Goal: Task Accomplishment & Management: Use online tool/utility

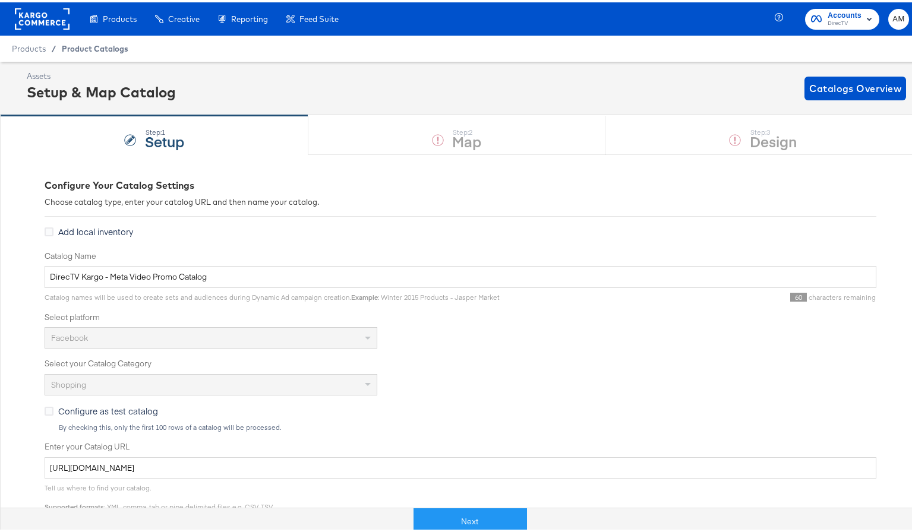
click at [74, 46] on span "Product Catalogs" at bounding box center [95, 47] width 67 height 10
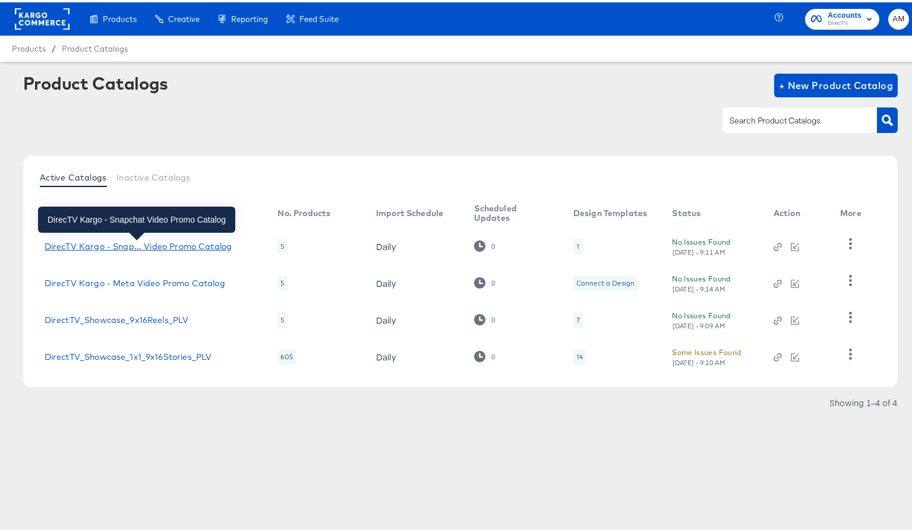
click at [179, 246] on div "DirecTV Kargo - Snap... Video Promo Catalog" at bounding box center [138, 244] width 187 height 10
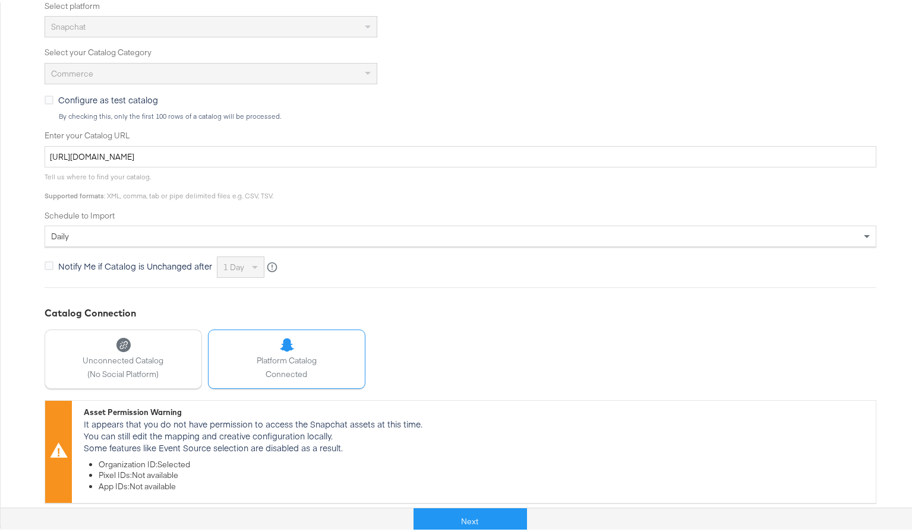
scroll to position [312, 0]
click at [431, 513] on button "Next" at bounding box center [469, 519] width 113 height 27
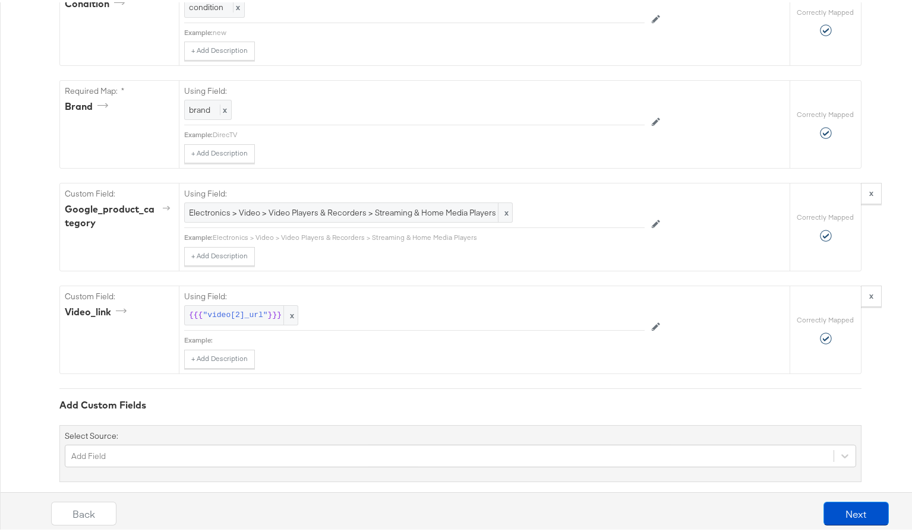
scroll to position [1035, 0]
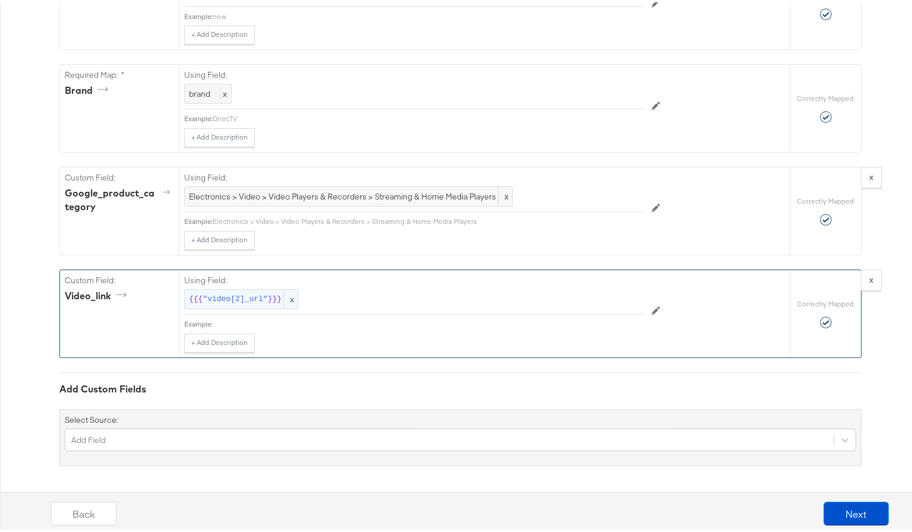
click at [246, 299] on span ""video[2]_url"" at bounding box center [235, 297] width 65 height 11
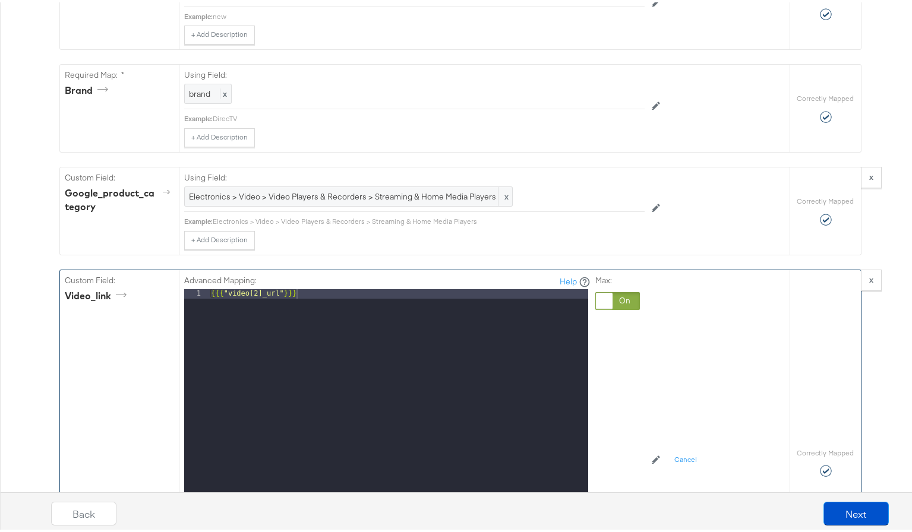
click at [625, 297] on div at bounding box center [617, 299] width 45 height 18
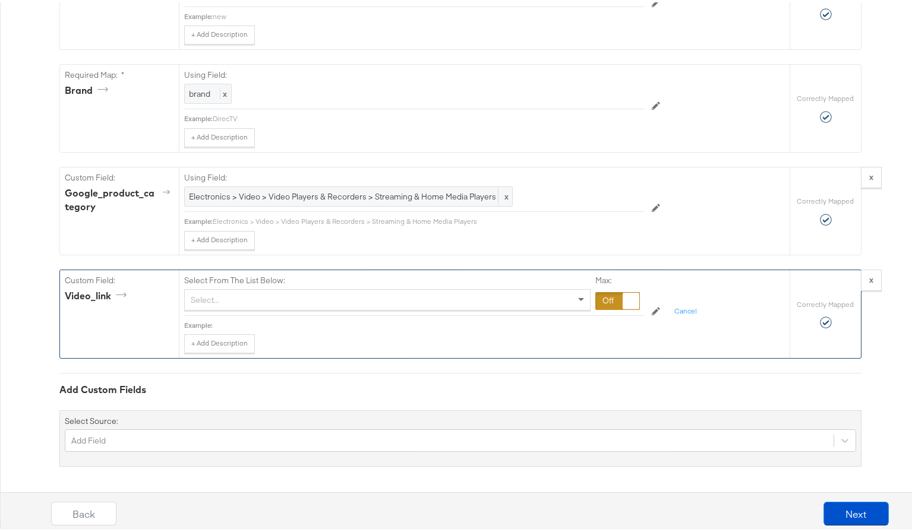
click at [255, 301] on div "Select..." at bounding box center [387, 297] width 405 height 20
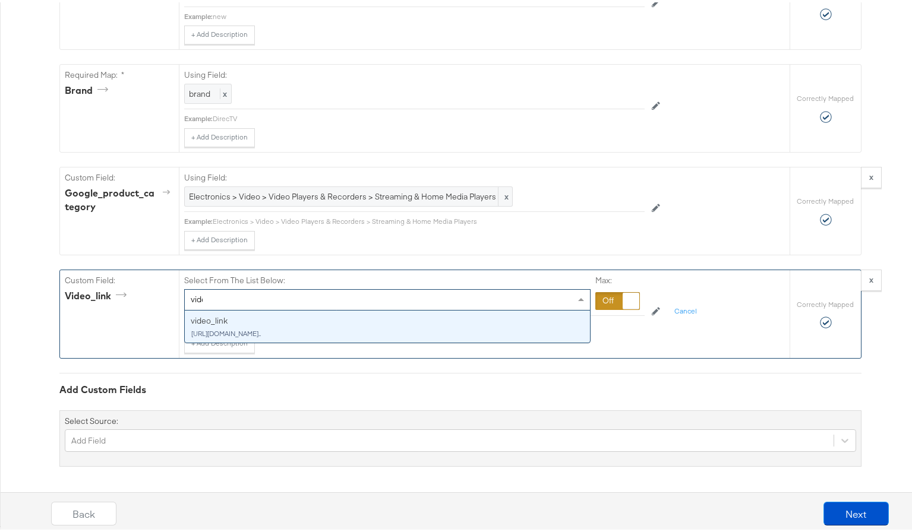
type input "video"
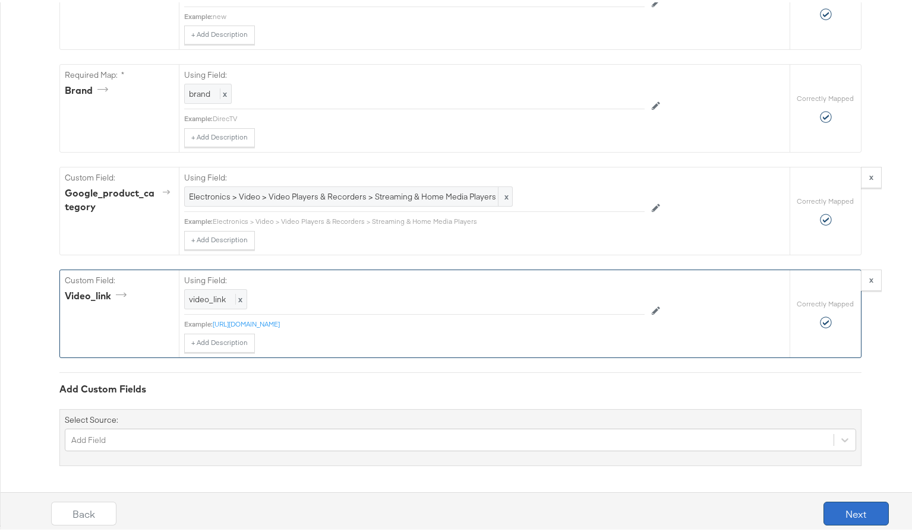
click at [847, 510] on button "Next" at bounding box center [855, 511] width 65 height 24
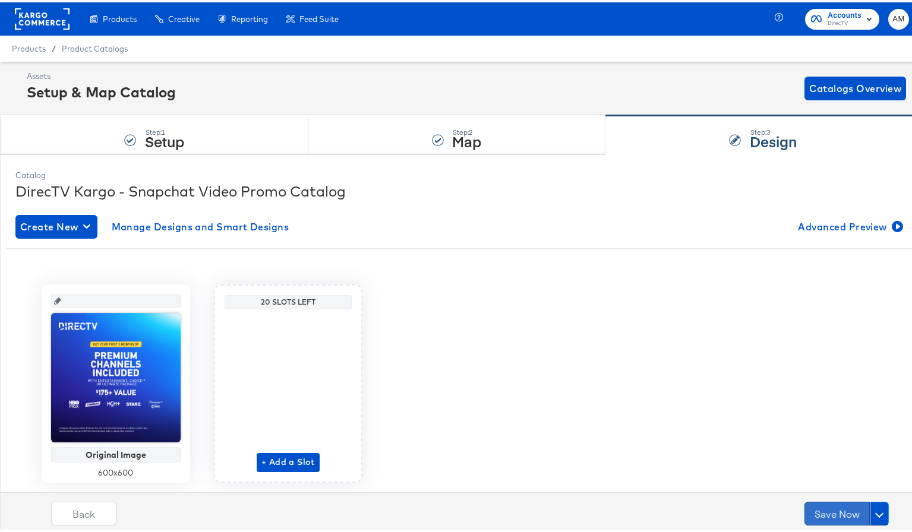
click at [831, 510] on button "Save Now" at bounding box center [836, 511] width 65 height 24
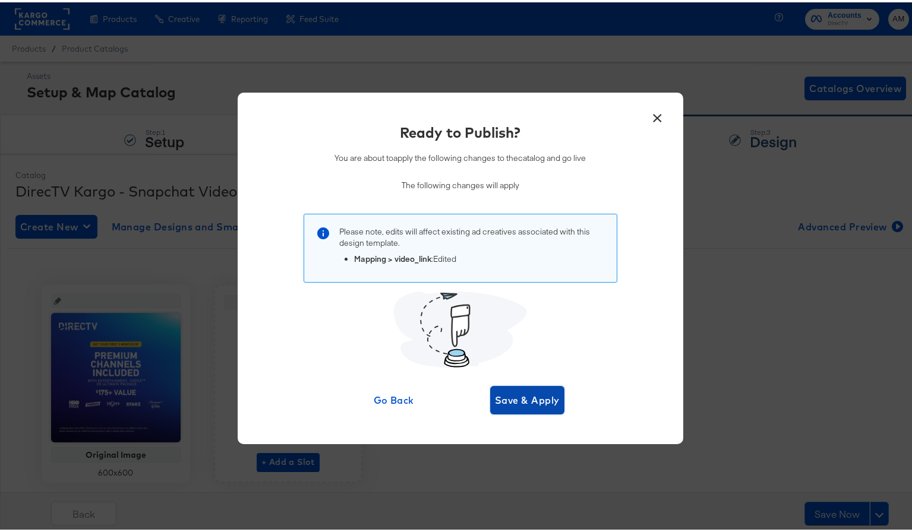
click at [513, 397] on span "Save & Apply" at bounding box center [527, 398] width 65 height 17
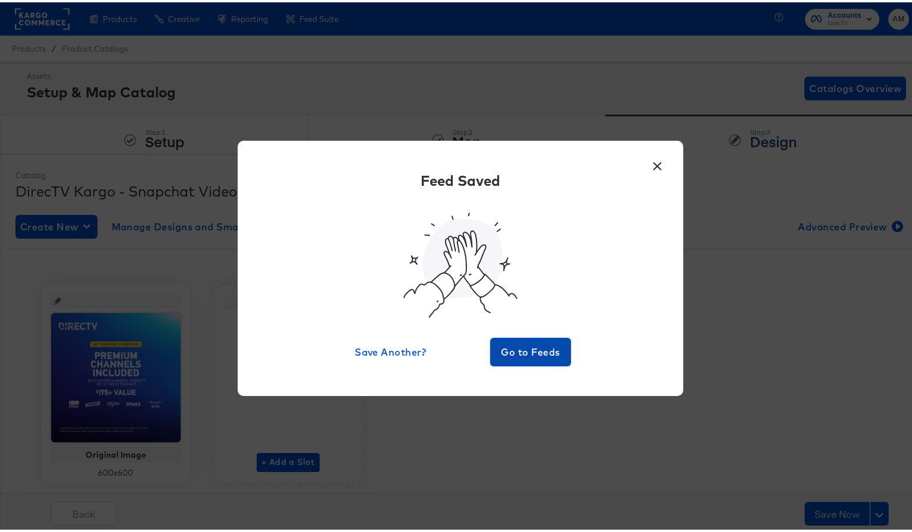
click at [515, 353] on span "Go to Feeds" at bounding box center [530, 349] width 71 height 17
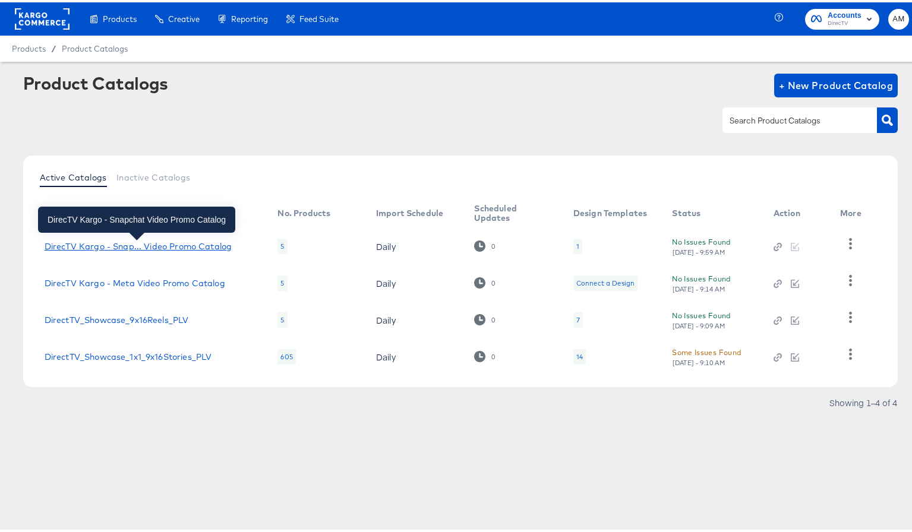
click at [193, 240] on div "DirecTV Kargo - Snap... Video Promo Catalog" at bounding box center [138, 244] width 187 height 10
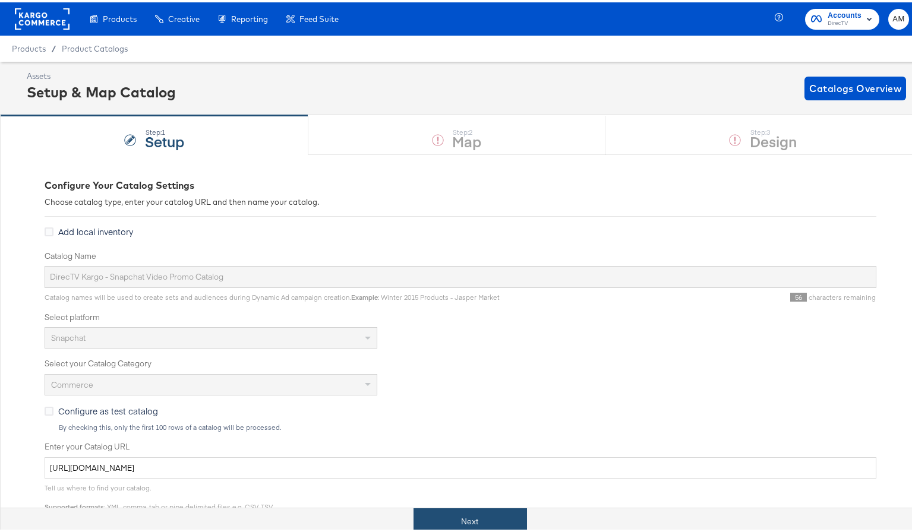
click at [463, 520] on button "Next" at bounding box center [469, 519] width 113 height 27
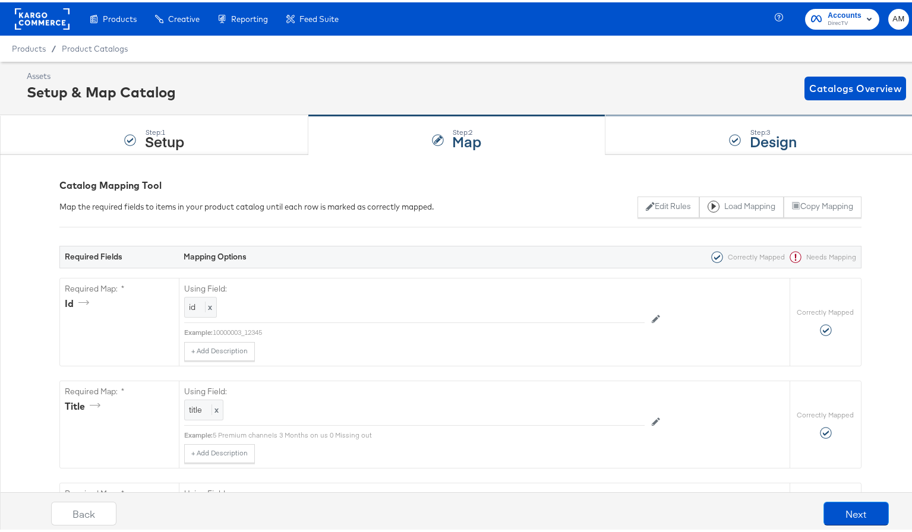
click at [617, 137] on div "Step: 3 Design" at bounding box center [762, 132] width 315 height 39
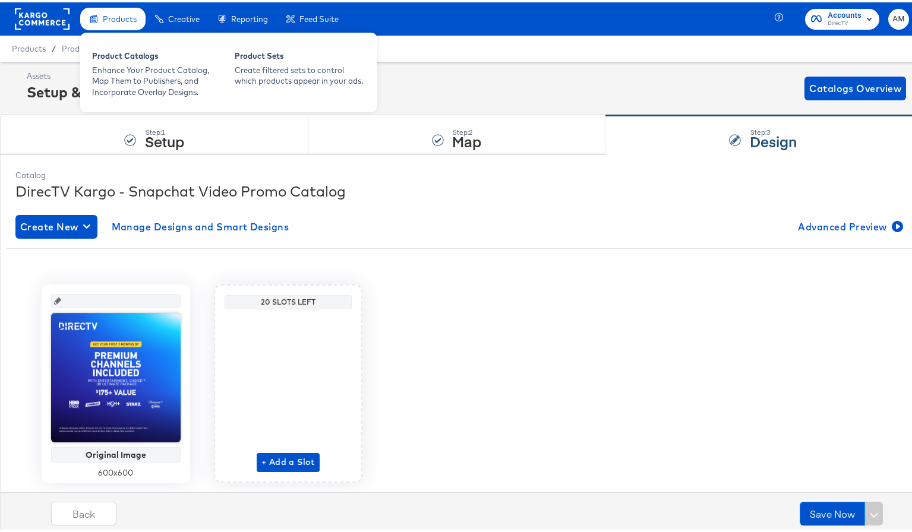
click at [114, 18] on span "Products" at bounding box center [120, 17] width 34 height 10
click at [121, 53] on div "Product Catalogs" at bounding box center [157, 55] width 131 height 14
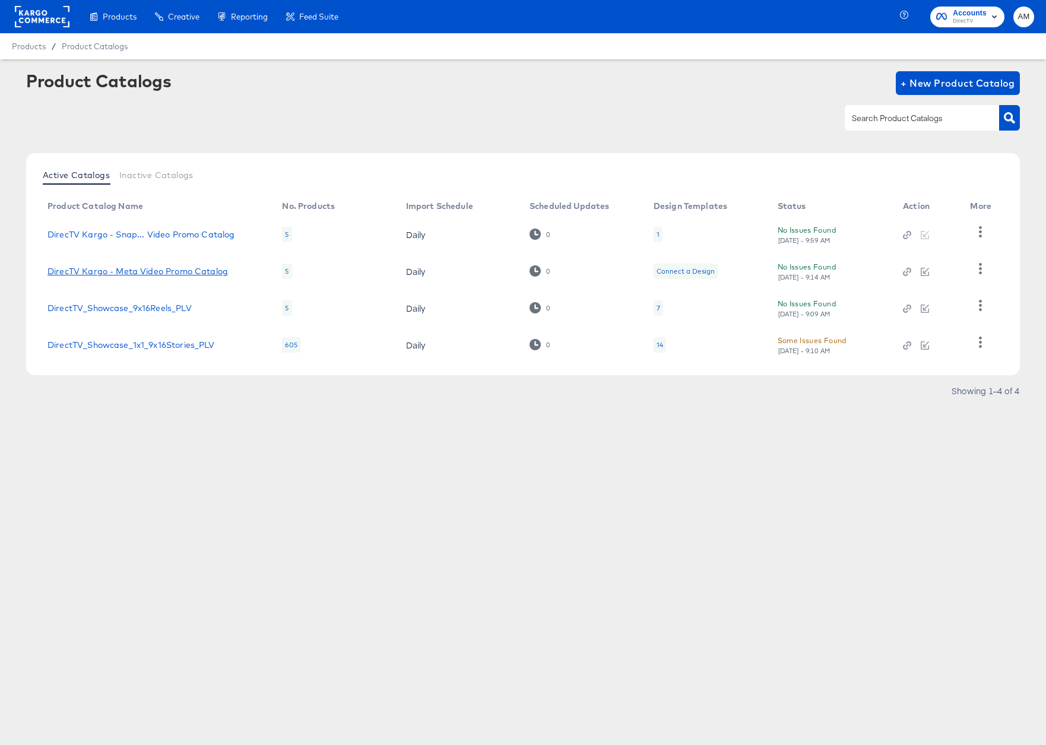
click at [179, 268] on link "DirecTV Kargo - Meta Video Promo Catalog" at bounding box center [138, 272] width 181 height 10
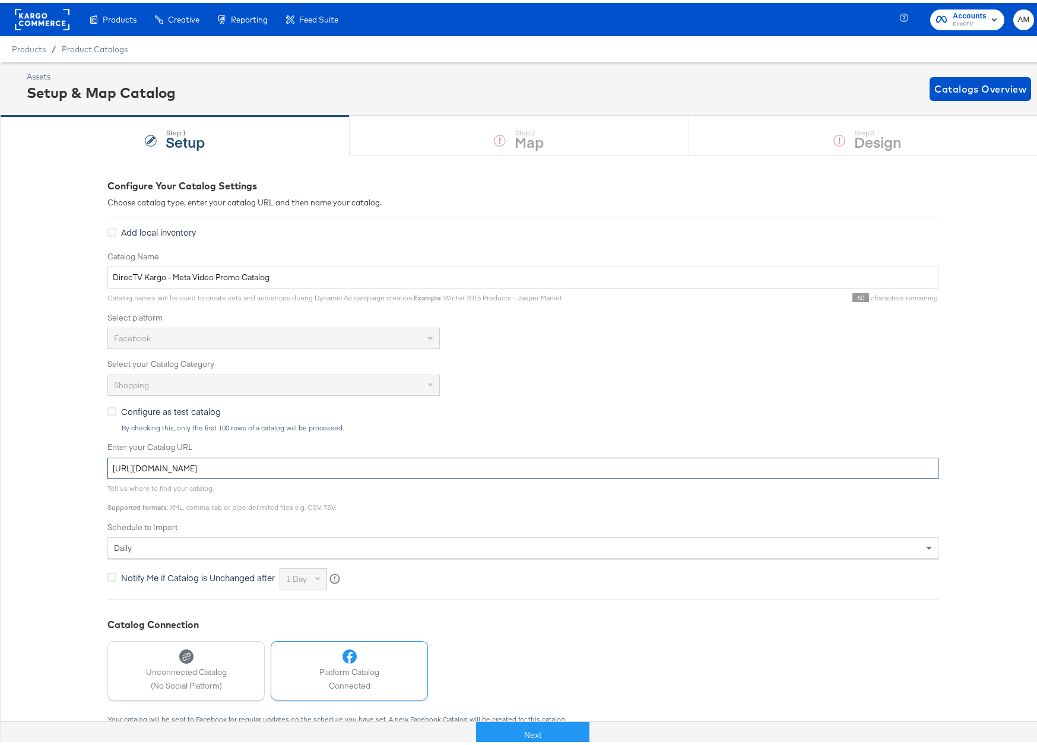
drag, startPoint x: 314, startPoint y: 466, endPoint x: 7, endPoint y: 455, distance: 307.2
click at [7, 455] on div "Configure Your Catalog Settings Choose catalog type, enter your catalog URL and…" at bounding box center [523, 516] width 1046 height 729
paste input "-2"
type input "https://ace.stitcherads.com/exports/1399/universal/none/universal-2/export.tsv.…"
click at [560, 532] on button "Next" at bounding box center [532, 732] width 113 height 27
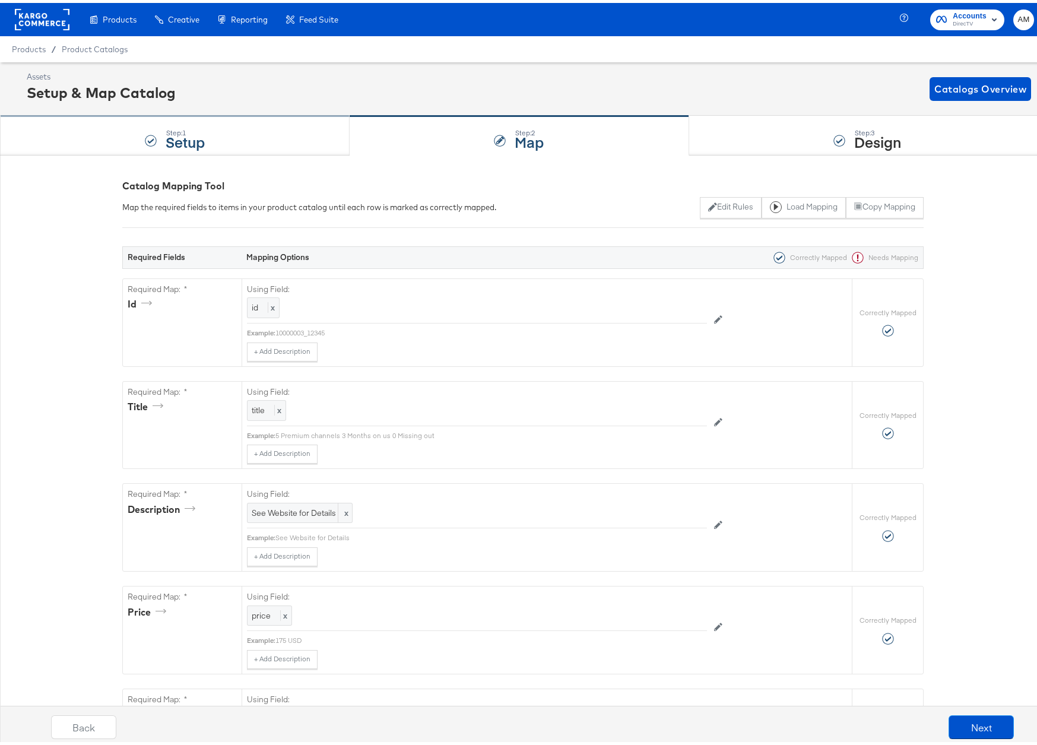
click at [234, 134] on div "Step: 1 Setup" at bounding box center [175, 132] width 350 height 39
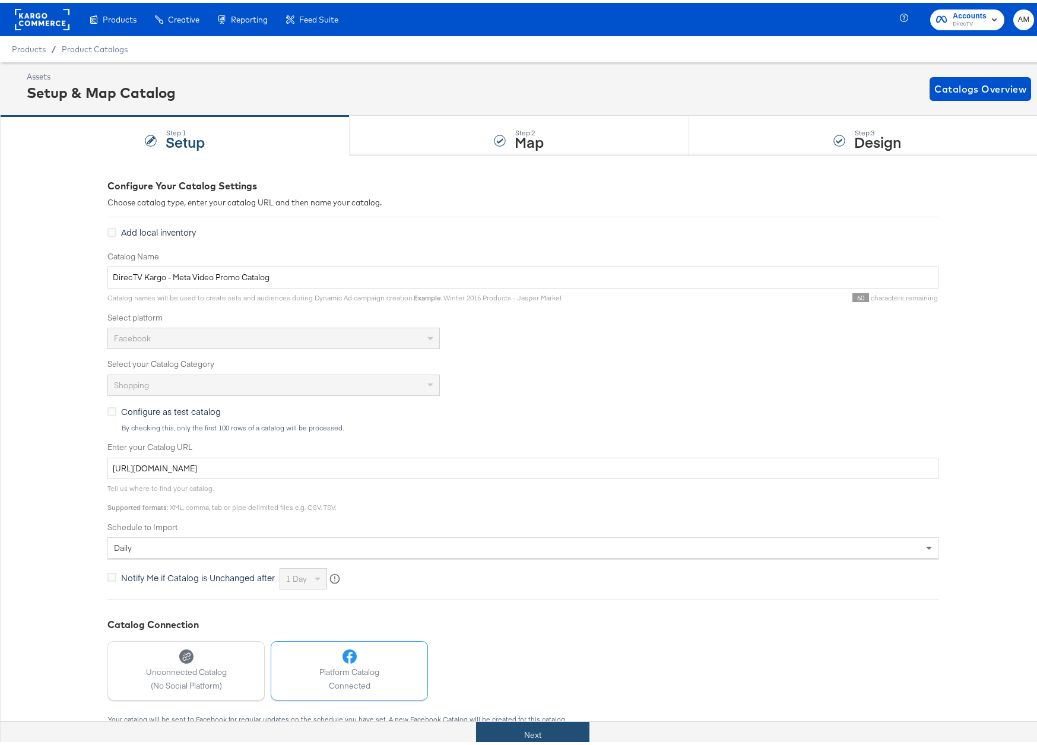
click at [533, 532] on button "Next" at bounding box center [532, 732] width 113 height 27
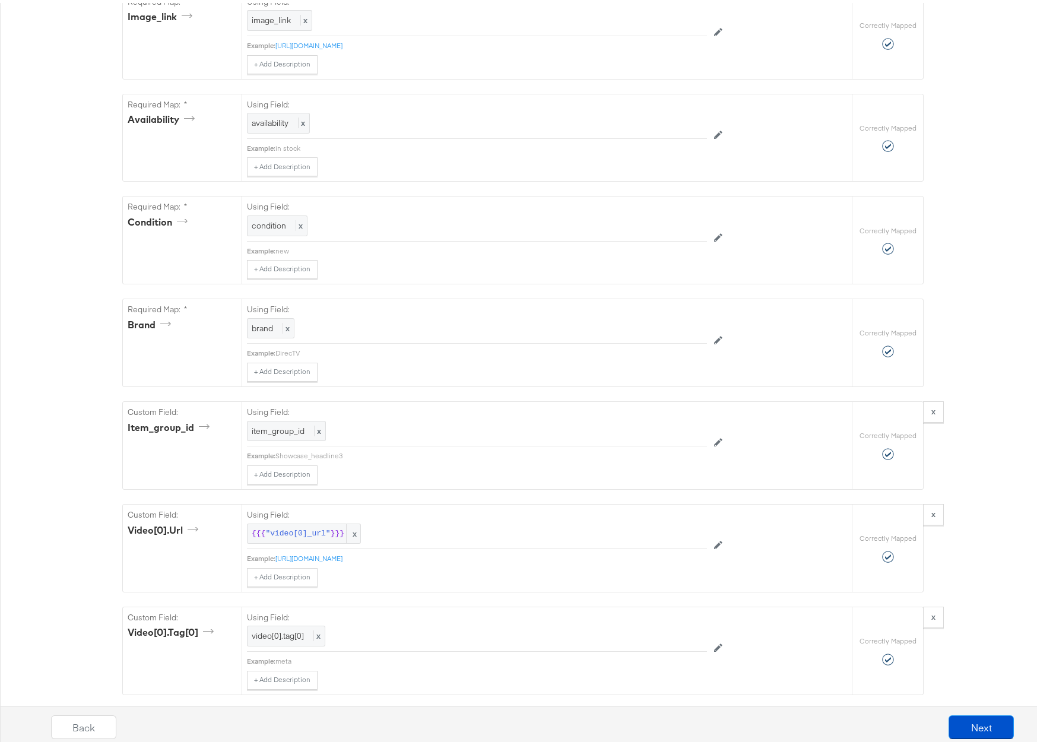
scroll to position [1540, 0]
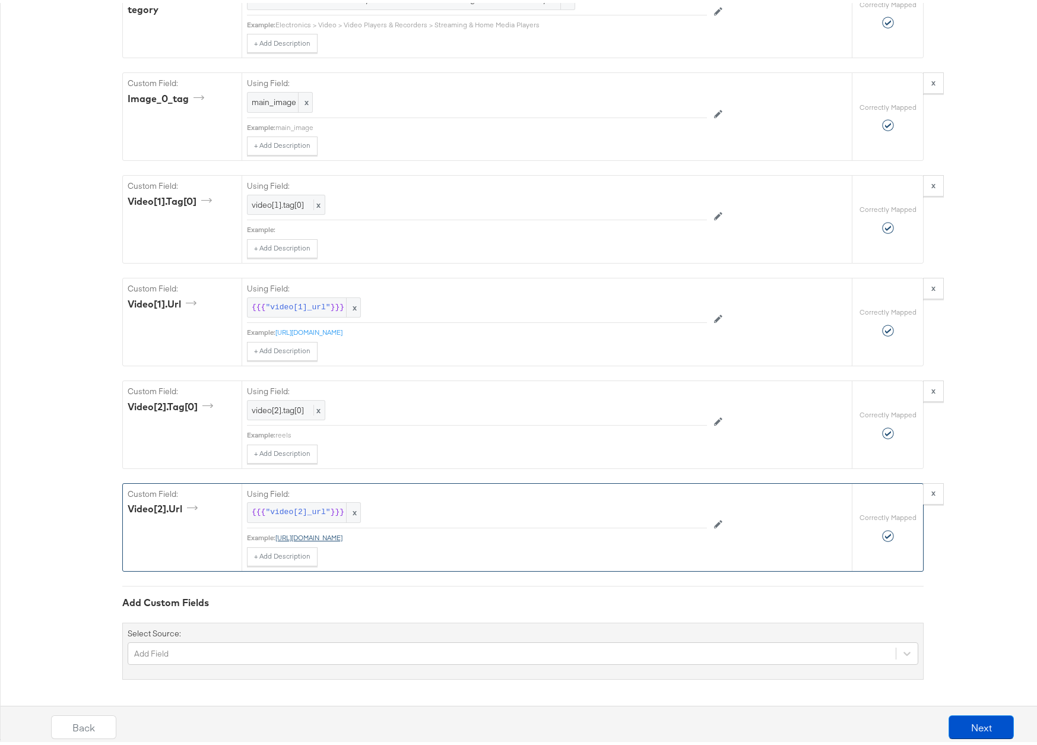
click at [332, 532] on link "[URL][DOMAIN_NAME]" at bounding box center [309, 534] width 67 height 9
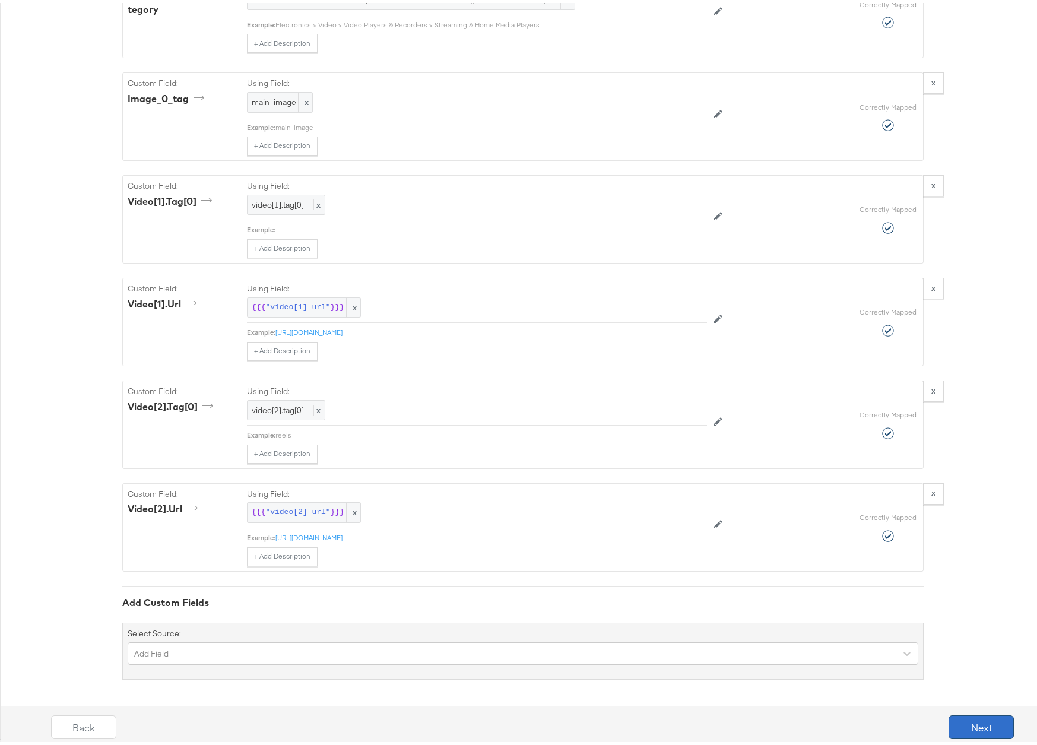
click at [920, 532] on button "Next" at bounding box center [981, 725] width 65 height 24
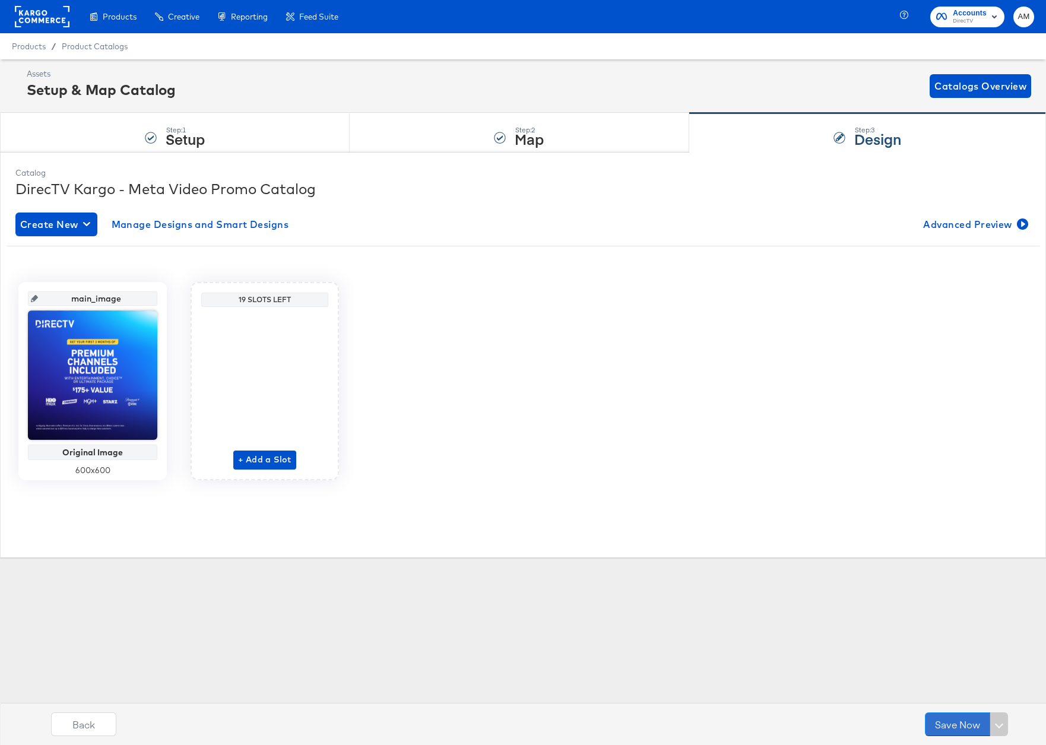
click at [920, 532] on button "Save Now" at bounding box center [957, 725] width 65 height 24
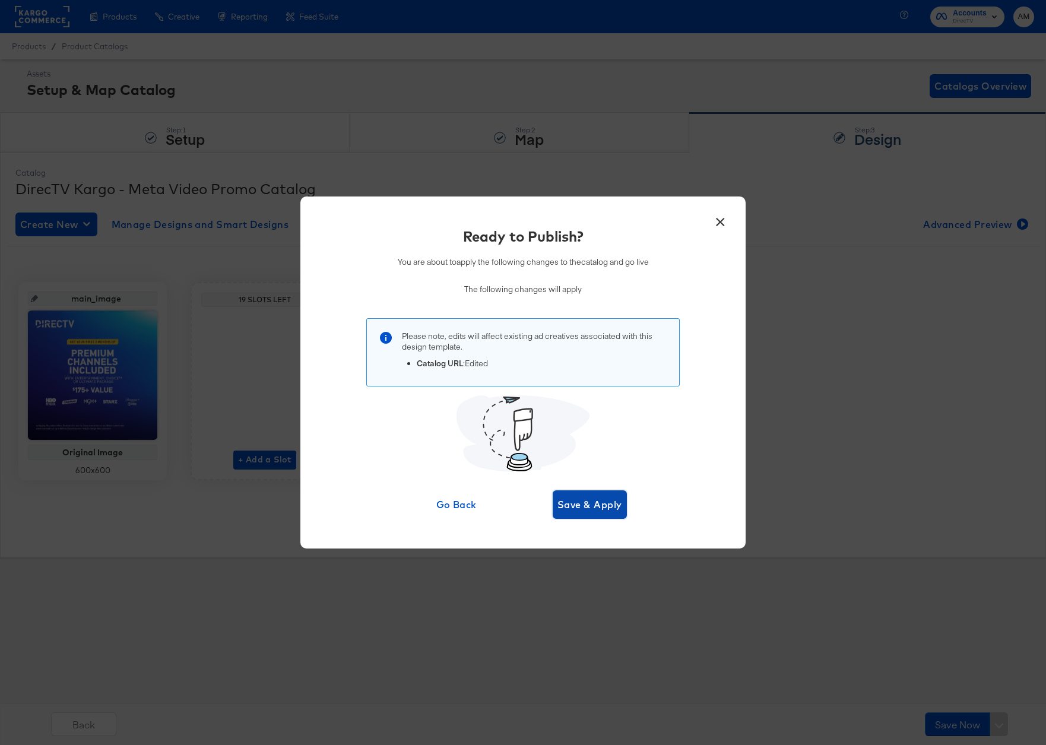
click at [600, 500] on span "Save & Apply" at bounding box center [590, 504] width 65 height 17
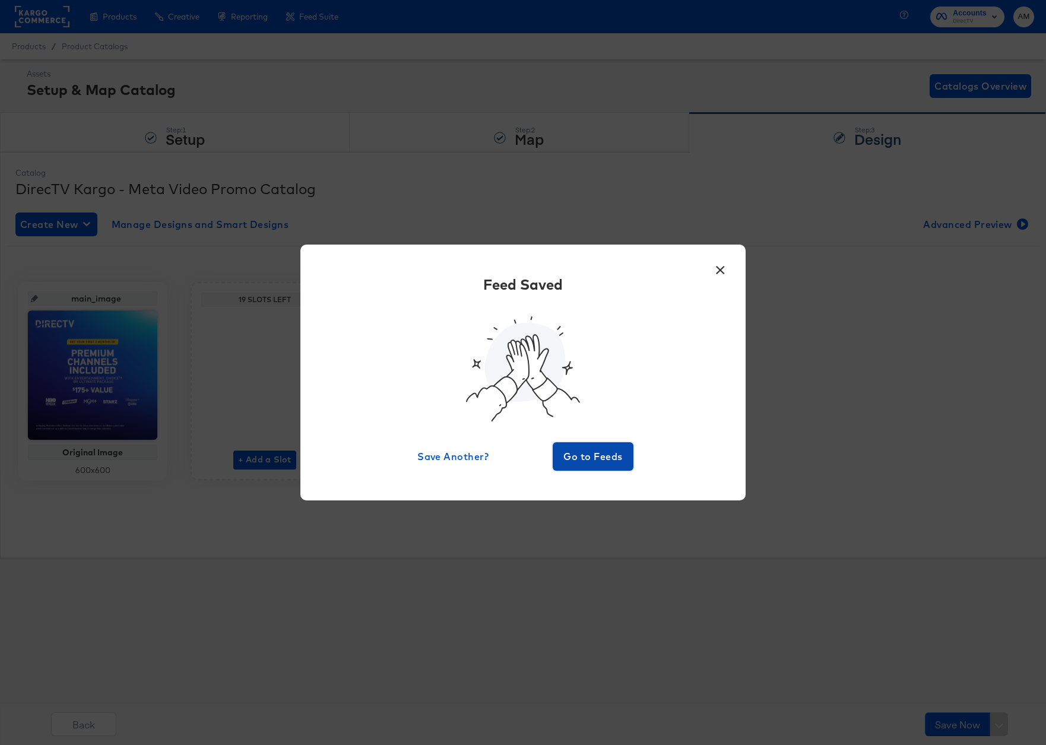
click at [594, 447] on button "Go to Feeds" at bounding box center [593, 456] width 81 height 29
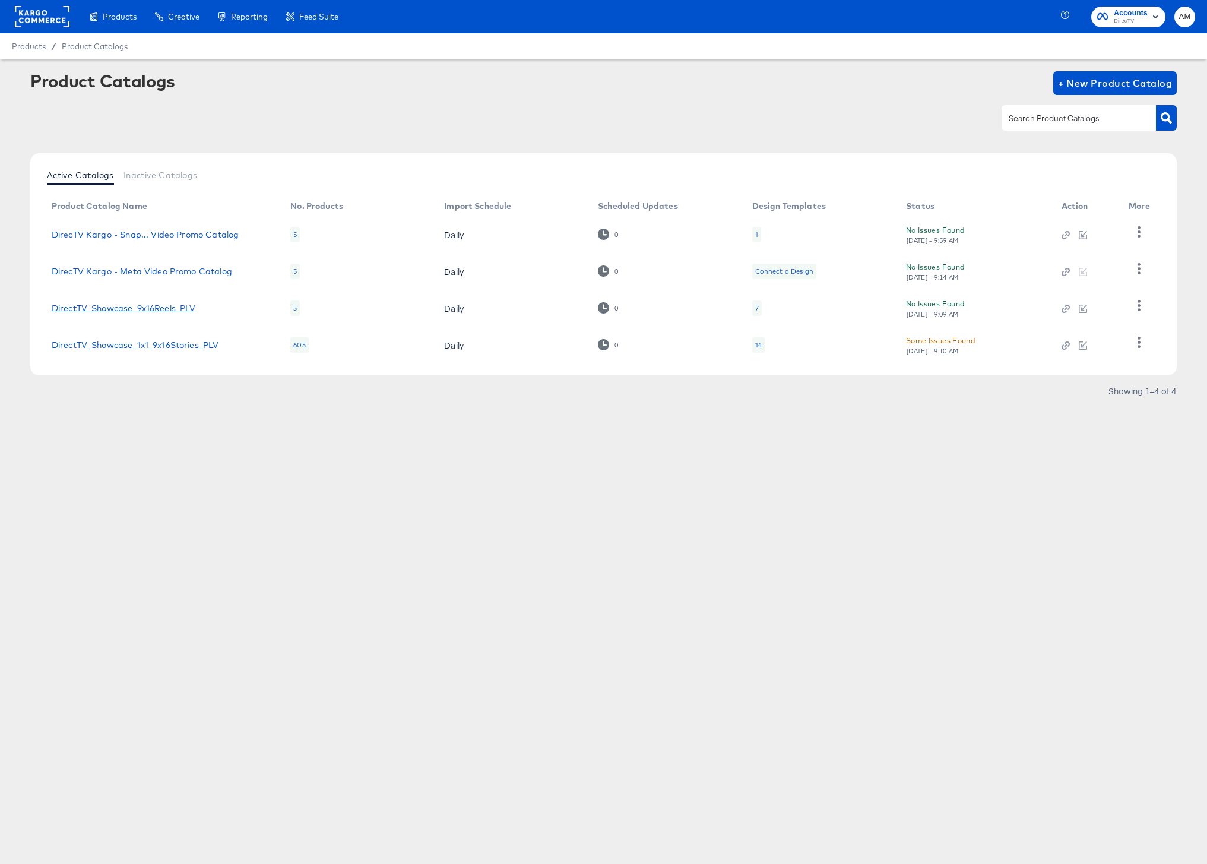
click at [122, 306] on link "DirectTV_Showcase_9x16Reels_PLV" at bounding box center [124, 308] width 144 height 10
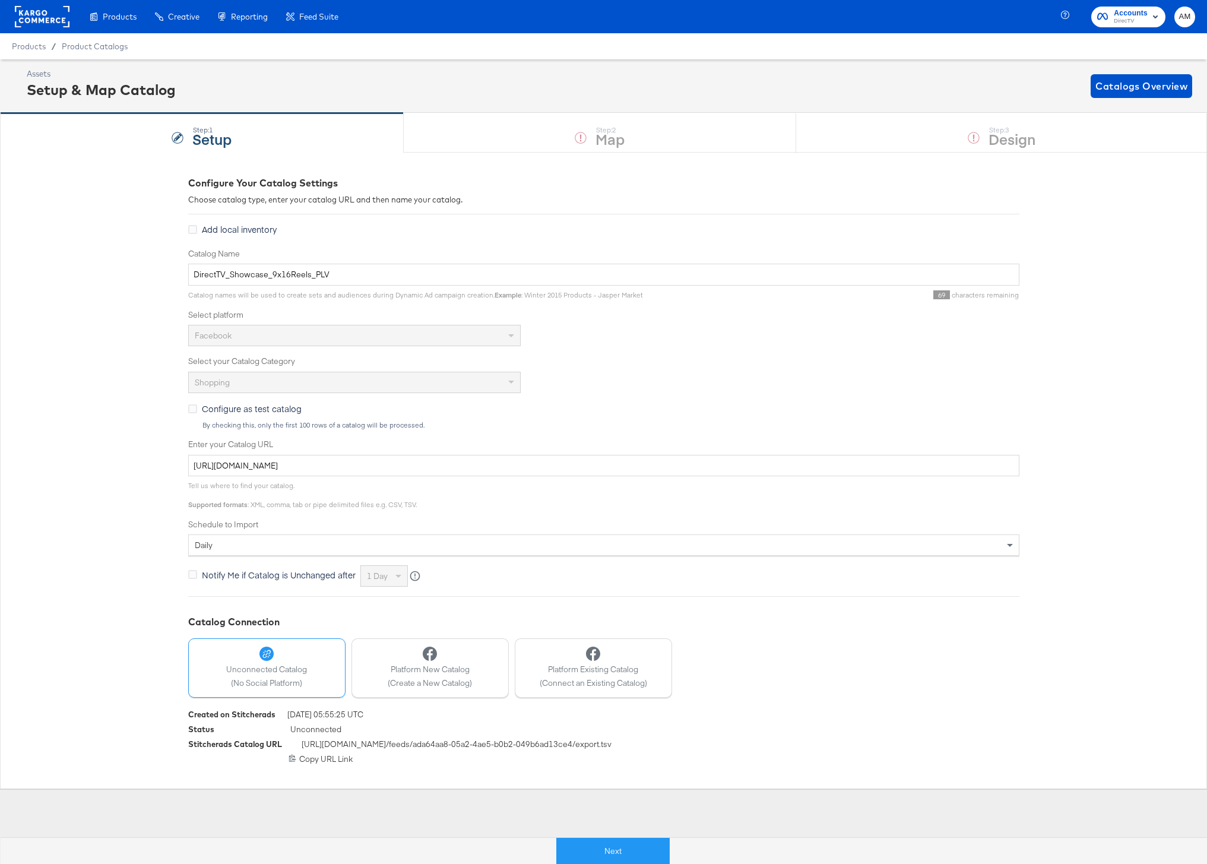
click at [621, 532] on div "Next" at bounding box center [613, 846] width 1207 height 36
click at [628, 532] on button "Next" at bounding box center [612, 851] width 113 height 27
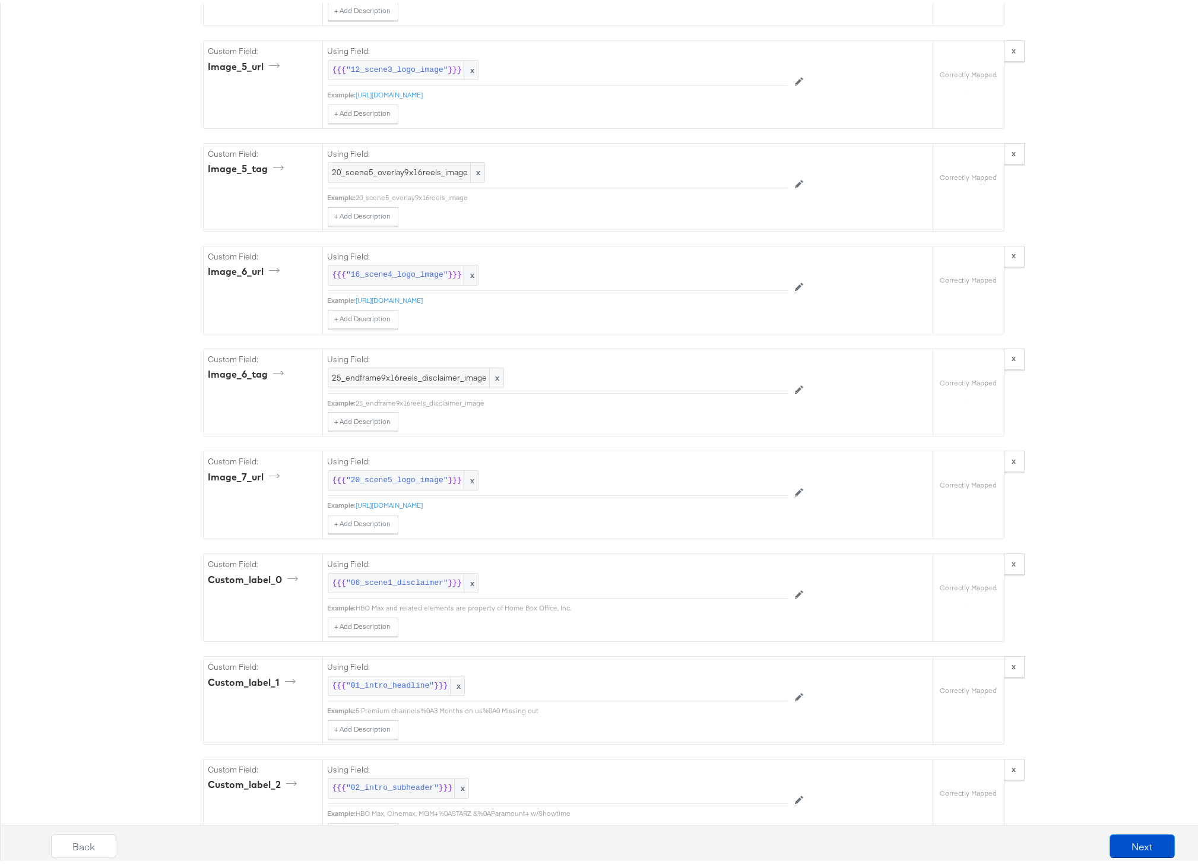
scroll to position [4211, 0]
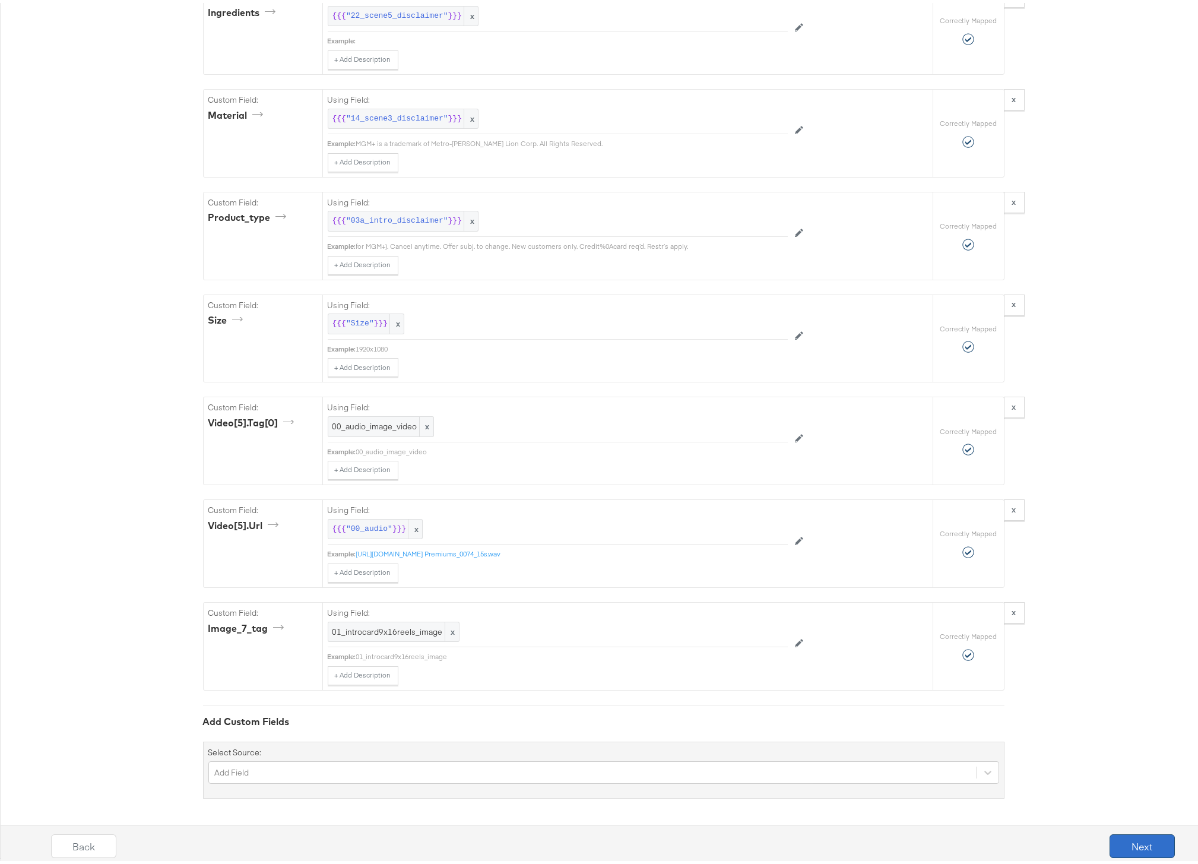
click at [920, 532] on button "Next" at bounding box center [1142, 843] width 65 height 24
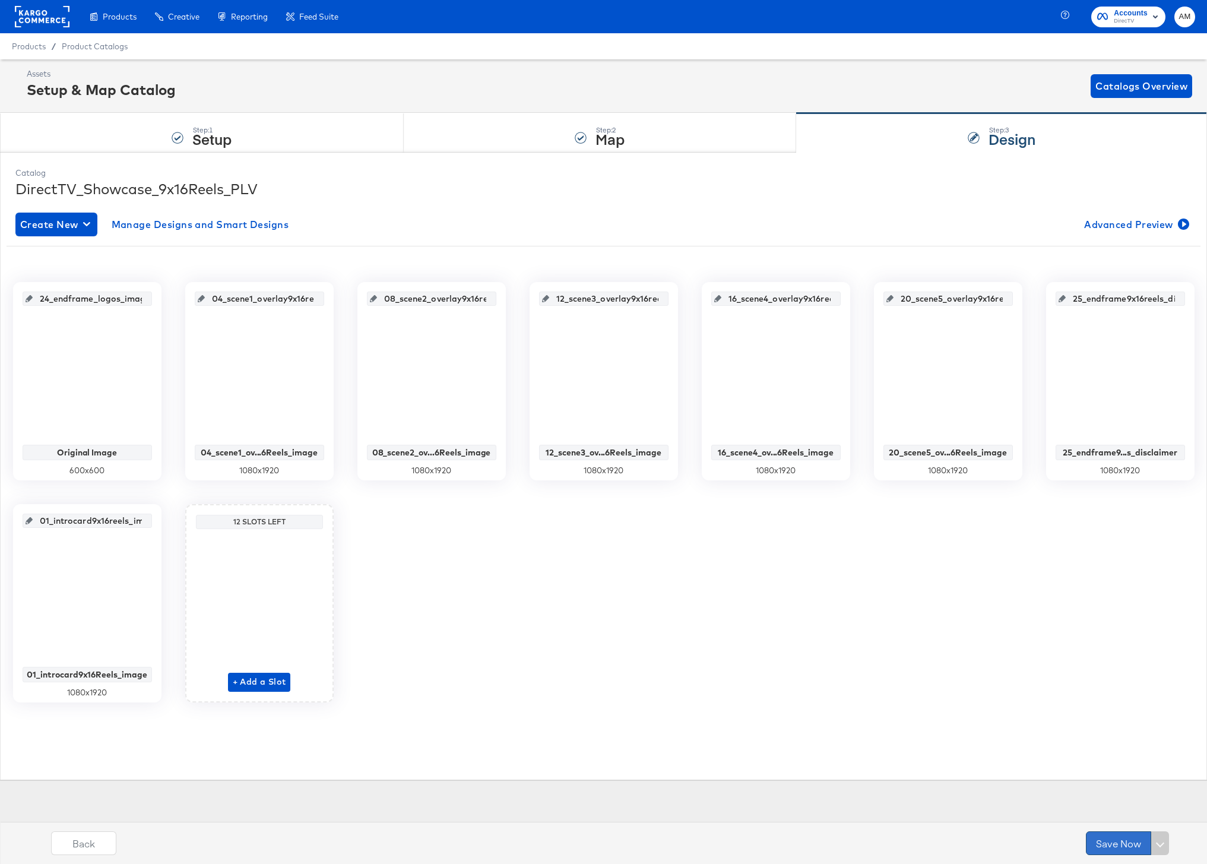
click at [920, 532] on button "Save Now" at bounding box center [1118, 843] width 65 height 24
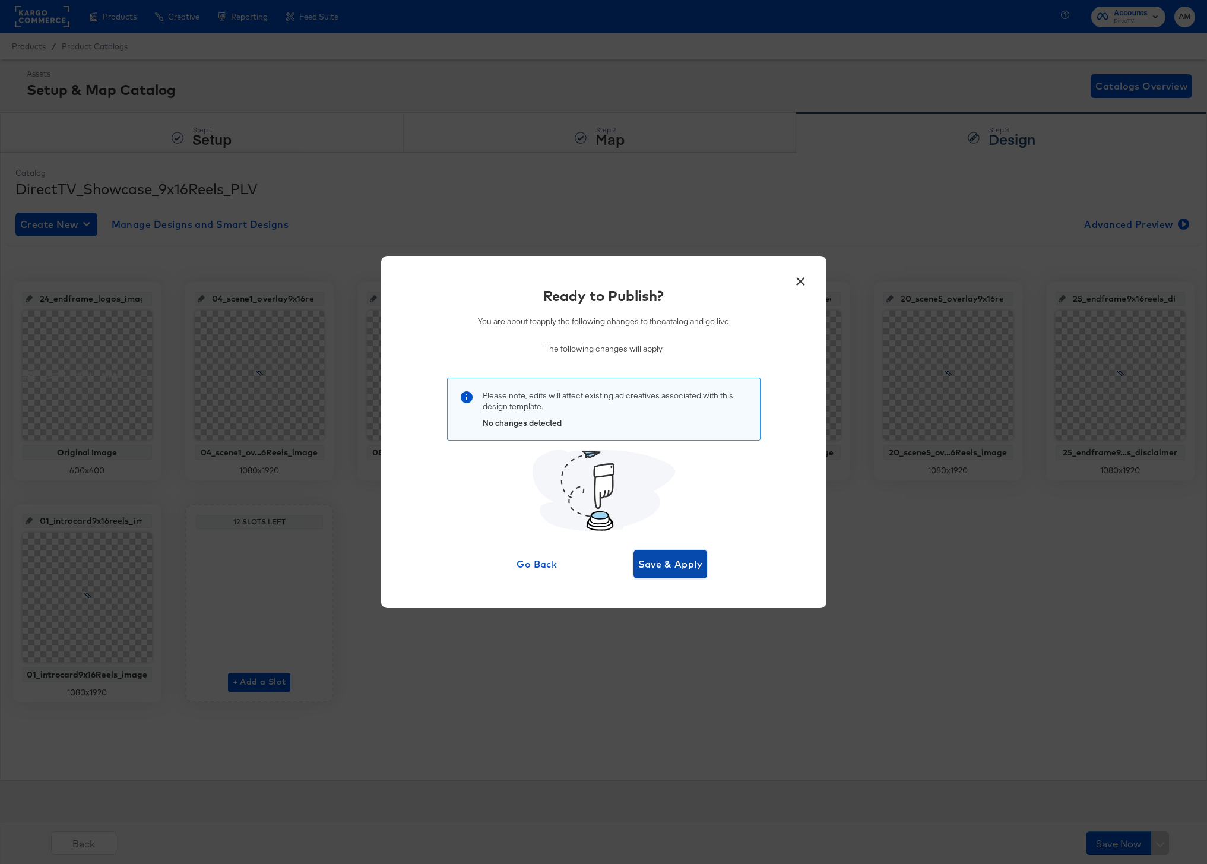
click at [673, 532] on span "Save & Apply" at bounding box center [670, 564] width 65 height 17
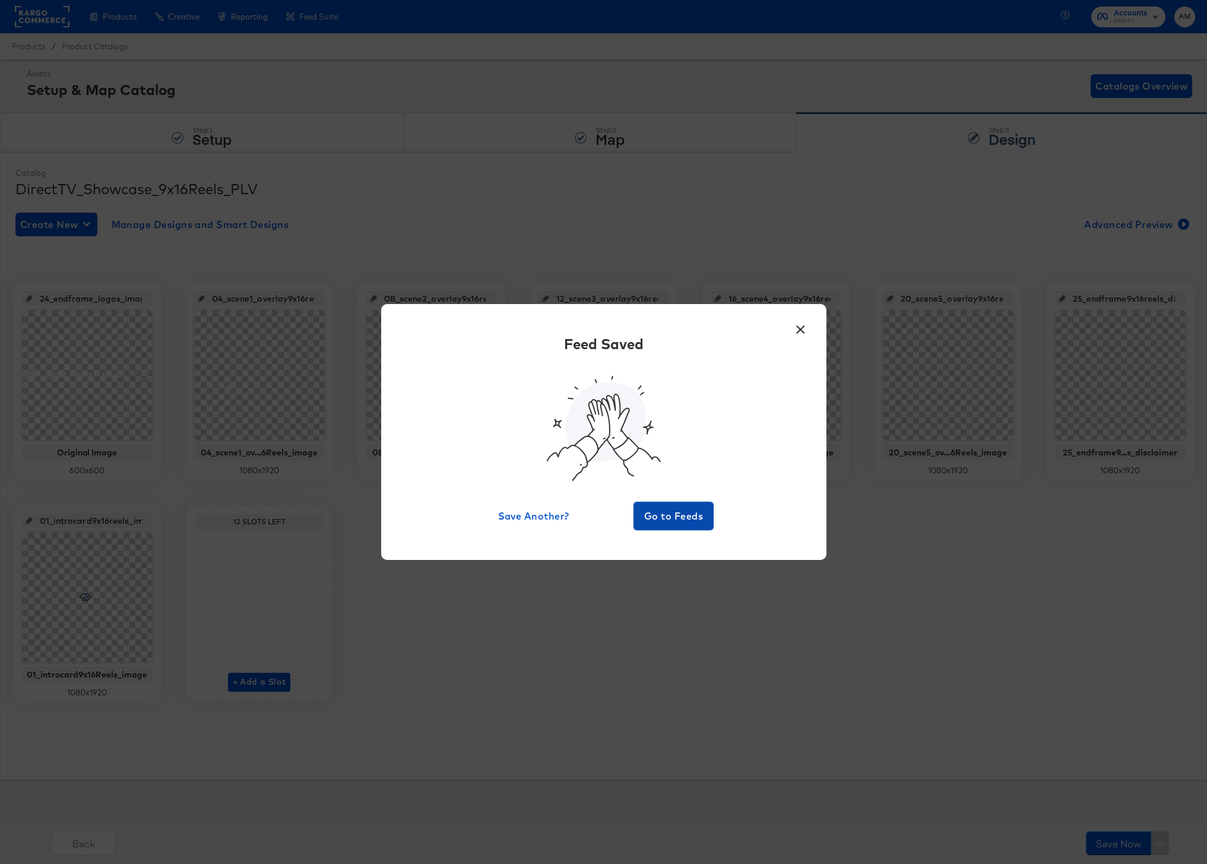
click at [665, 512] on span "Go to Feeds" at bounding box center [673, 516] width 71 height 17
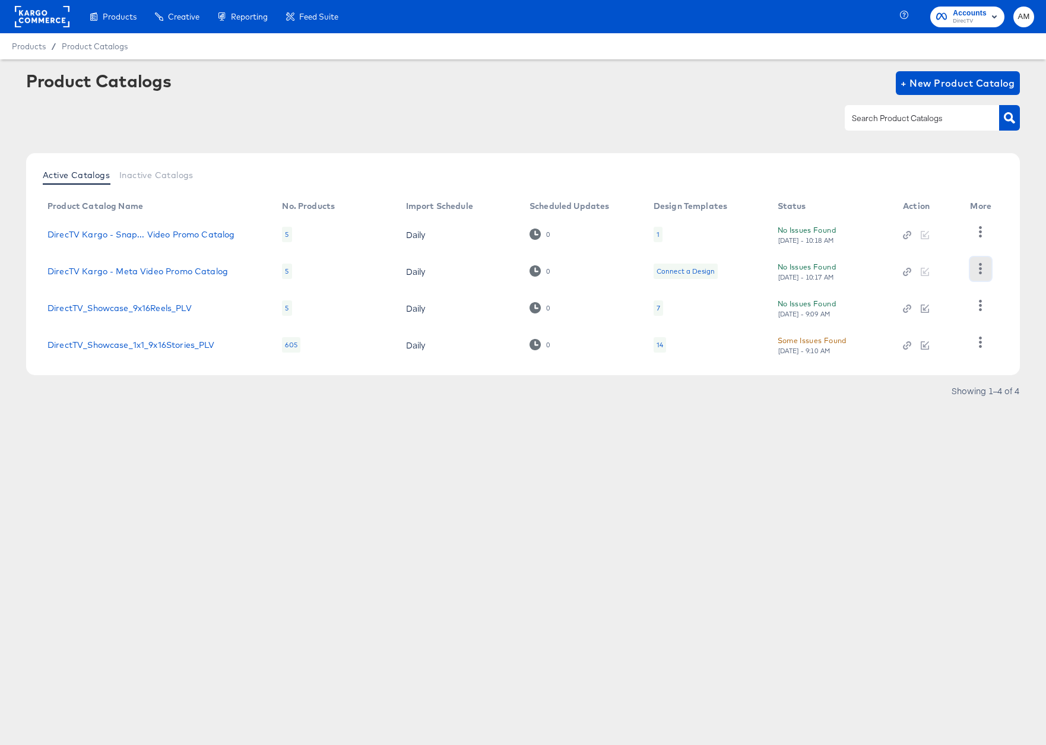
click at [980, 269] on icon "button" at bounding box center [981, 268] width 3 height 11
click at [940, 273] on div "HUD Checks (Internal)" at bounding box center [932, 269] width 119 height 19
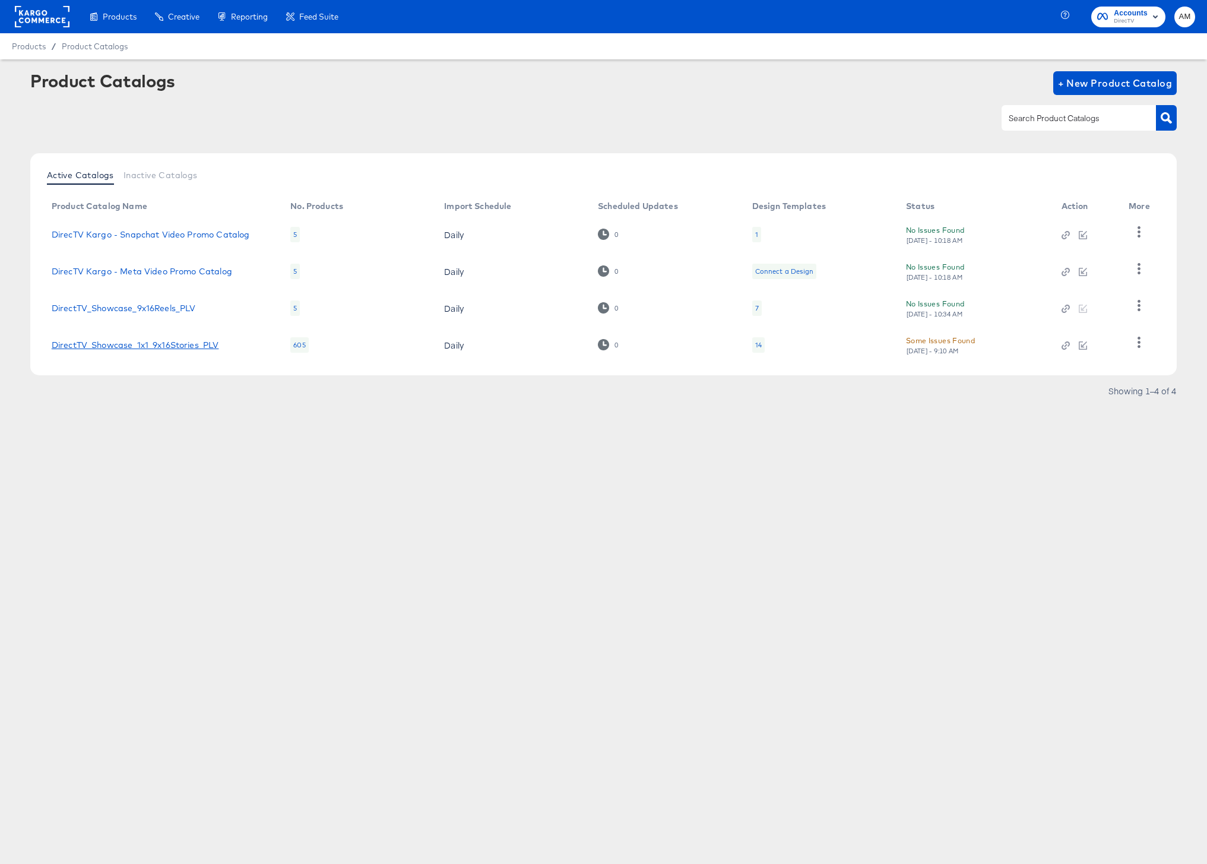
click at [190, 346] on link "DirectTV_Showcase_1x1_9x16Stories_PLV" at bounding box center [135, 345] width 167 height 10
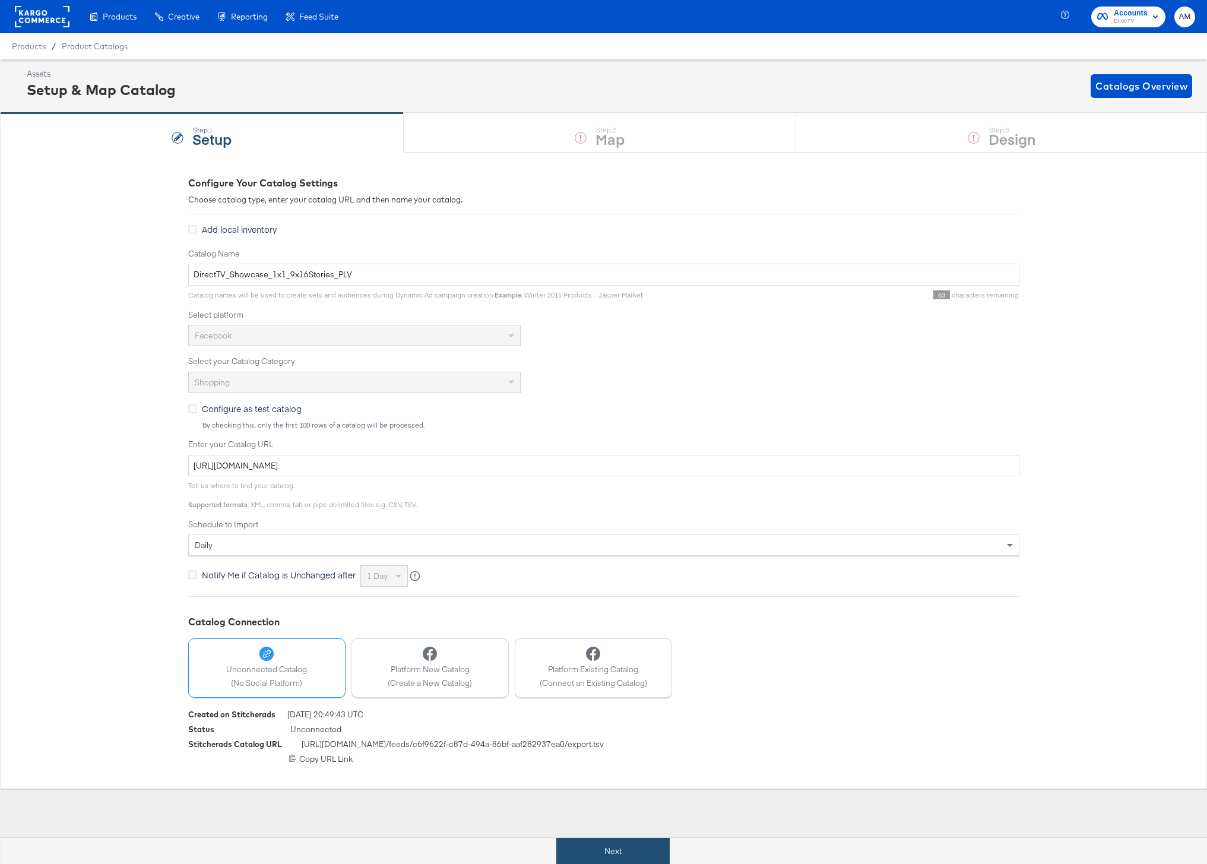
click at [602, 847] on button "Next" at bounding box center [612, 851] width 113 height 27
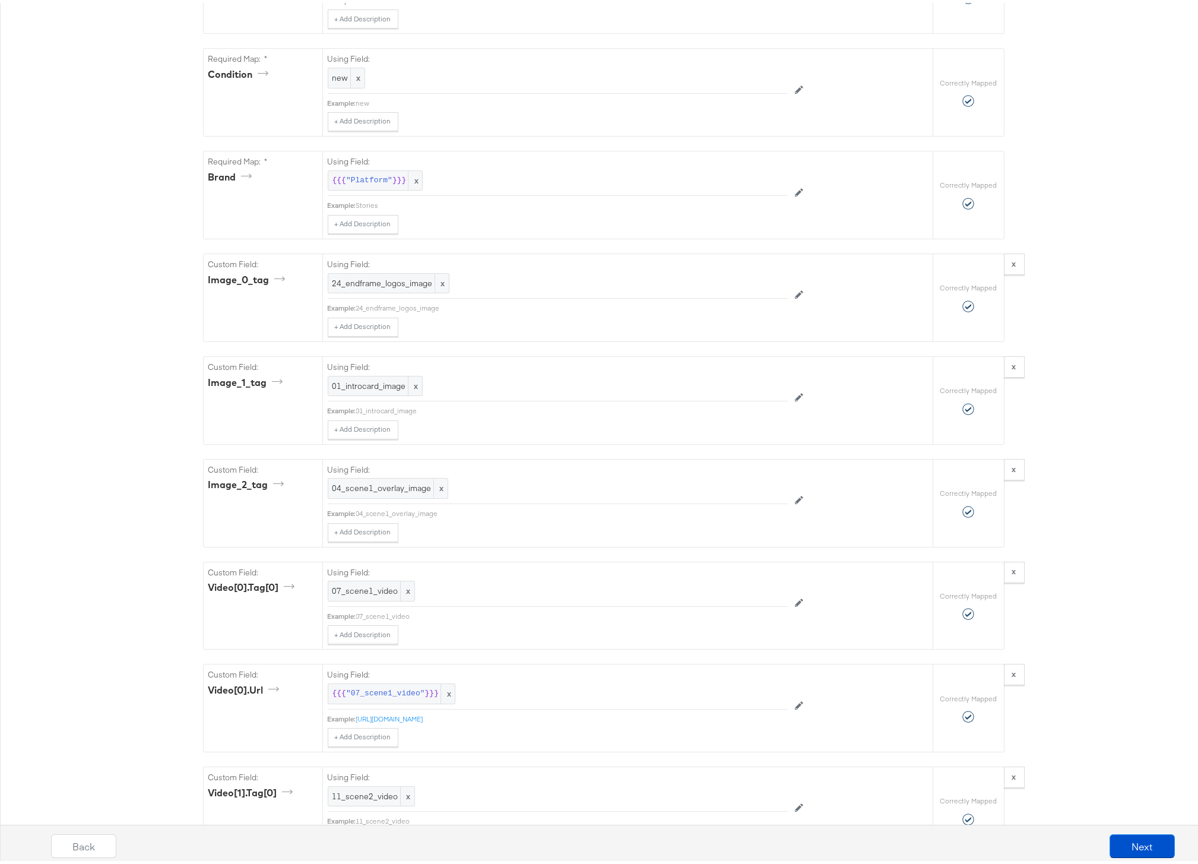
scroll to position [846, 0]
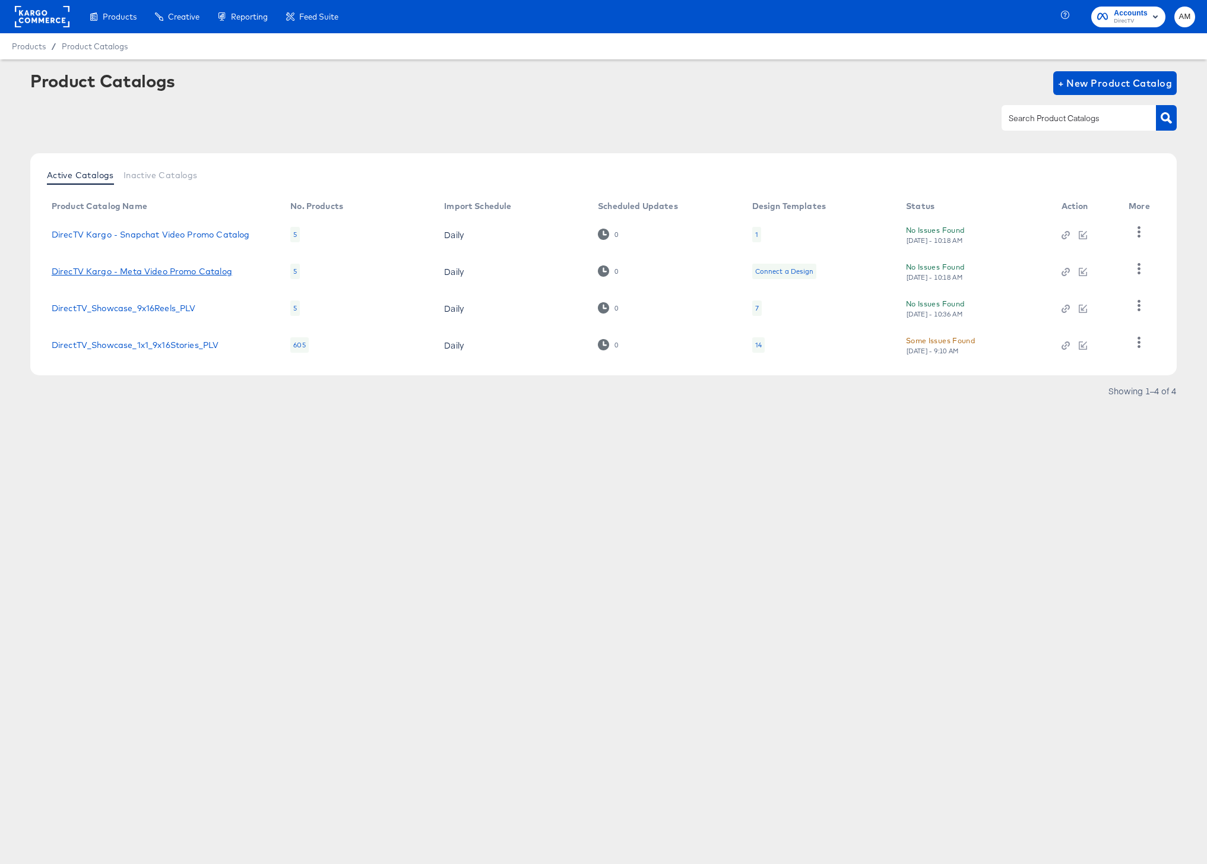
click at [185, 270] on link "DirecTV Kargo - Meta Video Promo Catalog" at bounding box center [142, 272] width 181 height 10
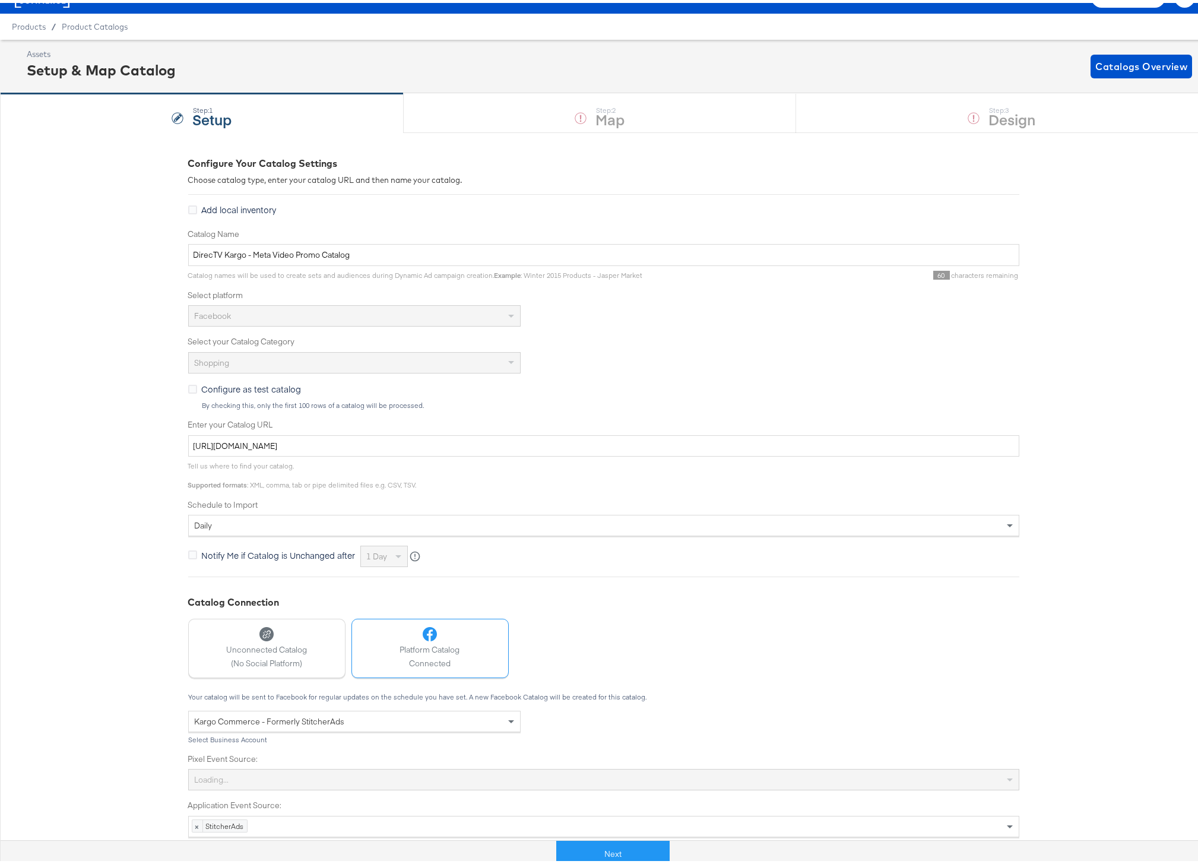
scroll to position [25, 0]
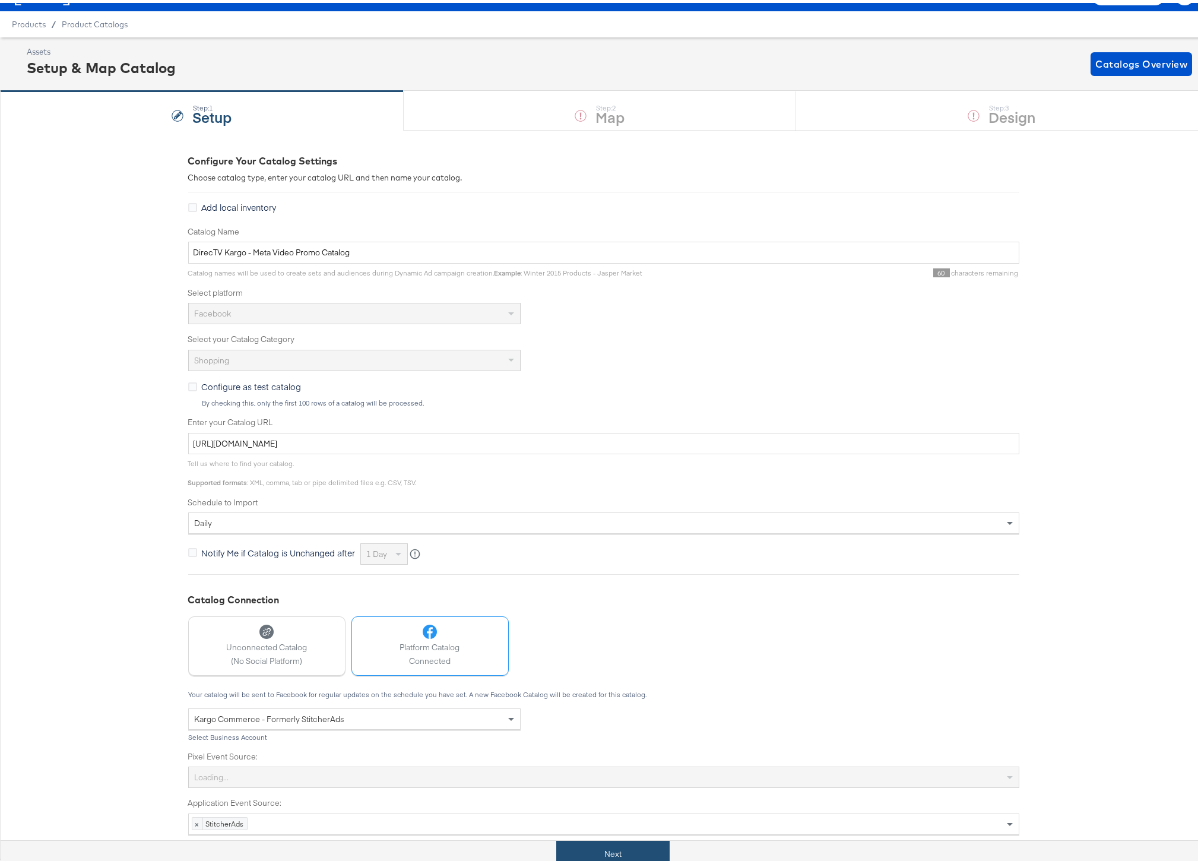
click at [566, 851] on button "Next" at bounding box center [612, 851] width 113 height 27
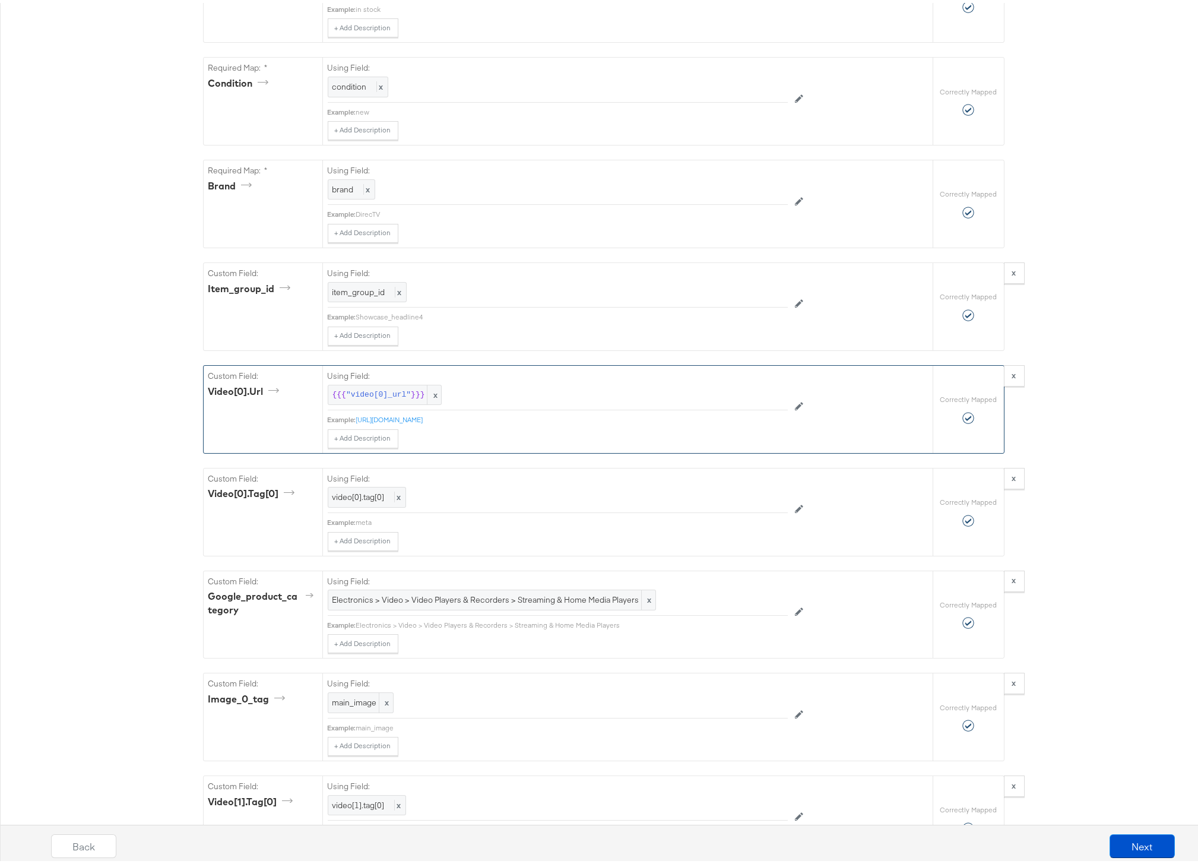
scroll to position [1001, 0]
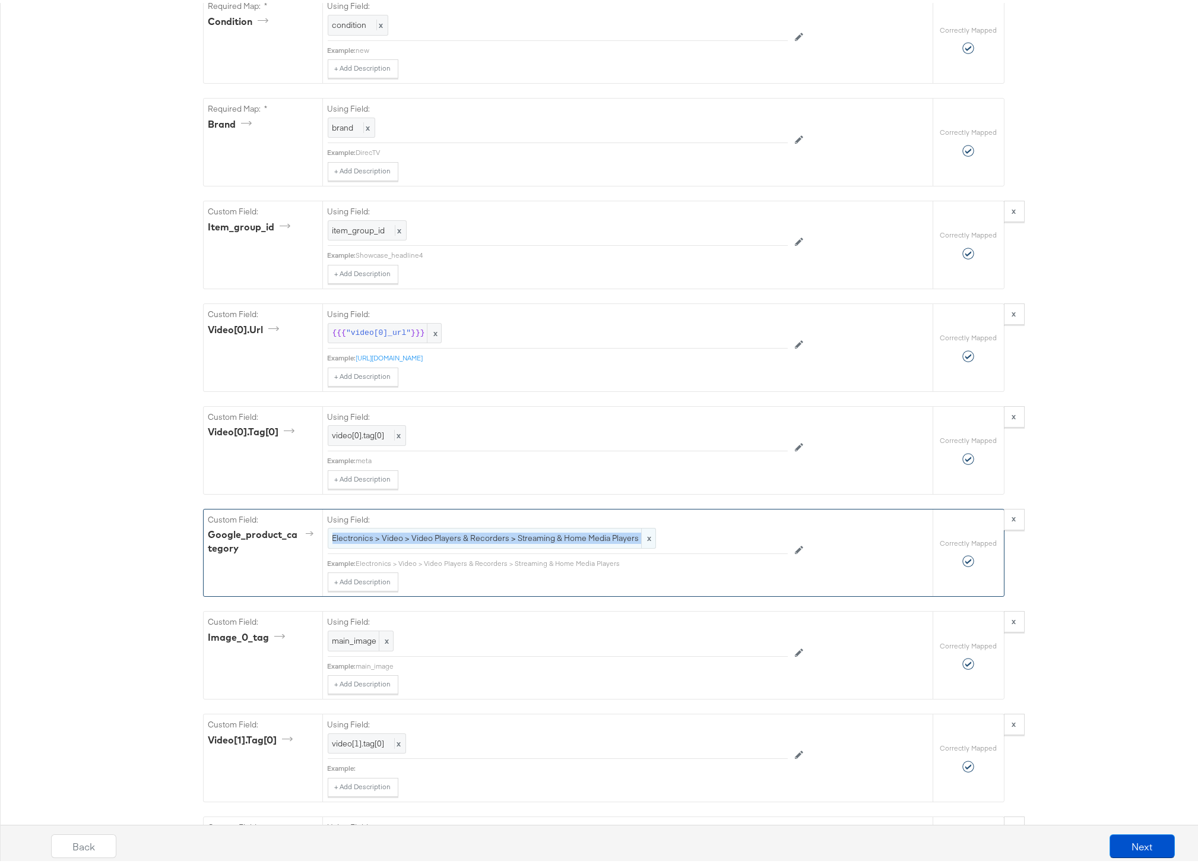
drag, startPoint x: 328, startPoint y: 537, endPoint x: 638, endPoint y: 538, distance: 310.0
click at [638, 538] on div "Electronics > Video > Video Players & Recorders > Streaming & Home Media Player…" at bounding box center [492, 535] width 328 height 21
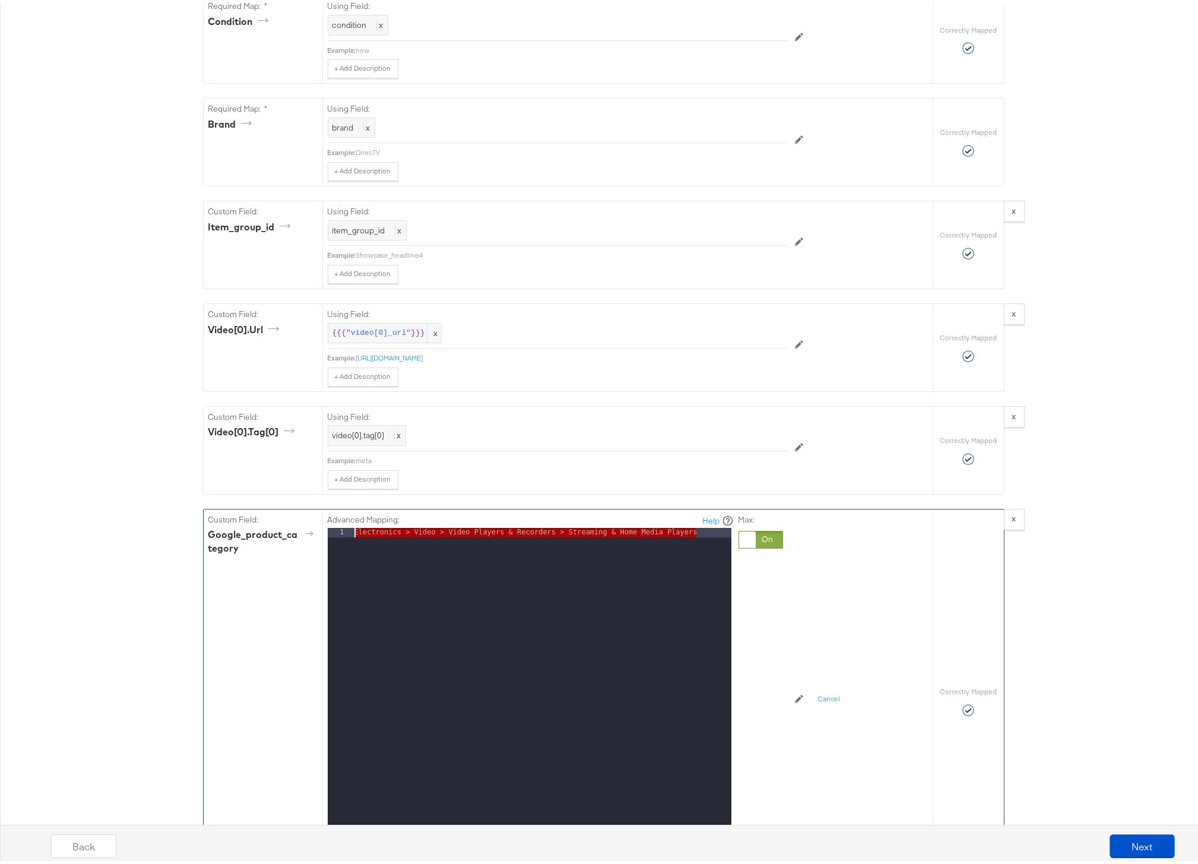
drag, startPoint x: 695, startPoint y: 529, endPoint x: 304, endPoint y: 511, distance: 391.1
click at [304, 511] on div "Custom Field: google_product_category Advanced Mapping: Help 1 Electronics > Vi…" at bounding box center [568, 699] width 729 height 385
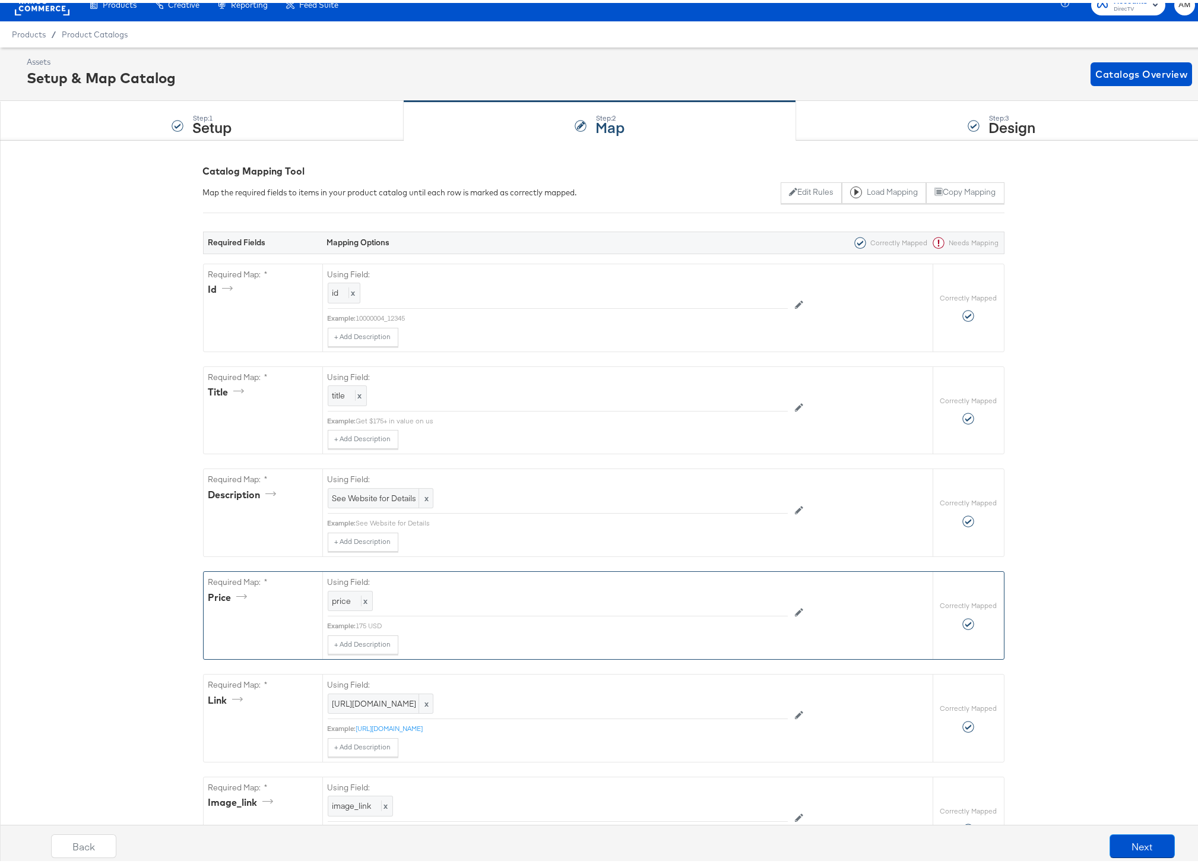
scroll to position [102, 0]
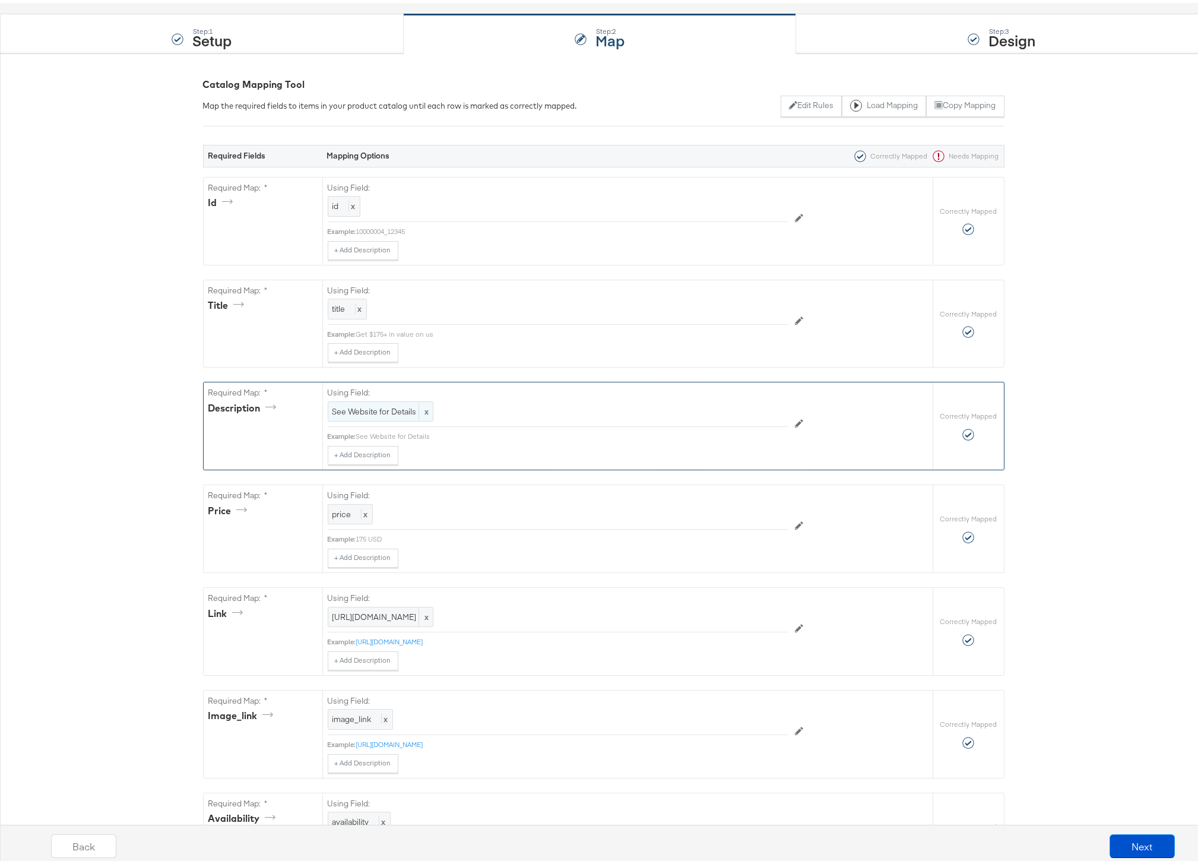
click at [380, 409] on span "See Website for Details" at bounding box center [381, 408] width 96 height 11
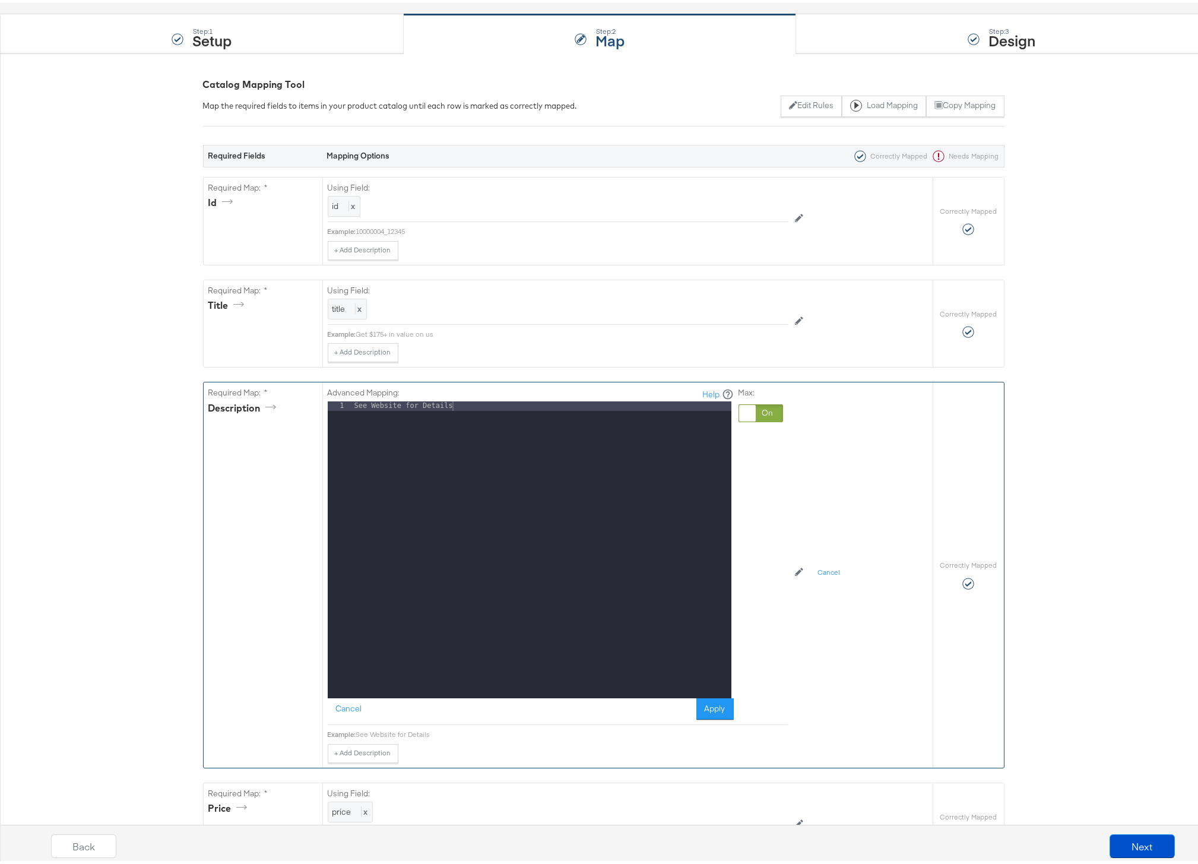
click at [766, 410] on div at bounding box center [761, 410] width 45 height 18
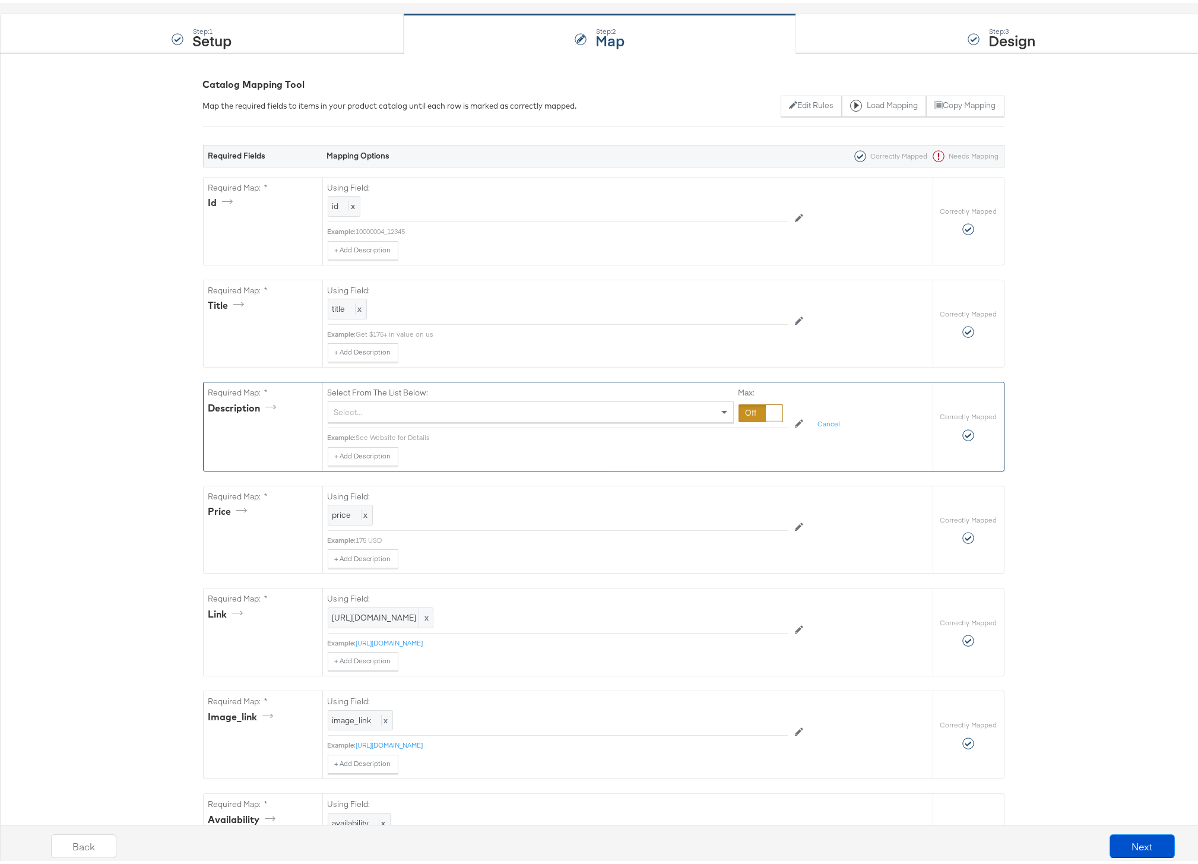
click at [434, 409] on div "Select..." at bounding box center [530, 409] width 405 height 20
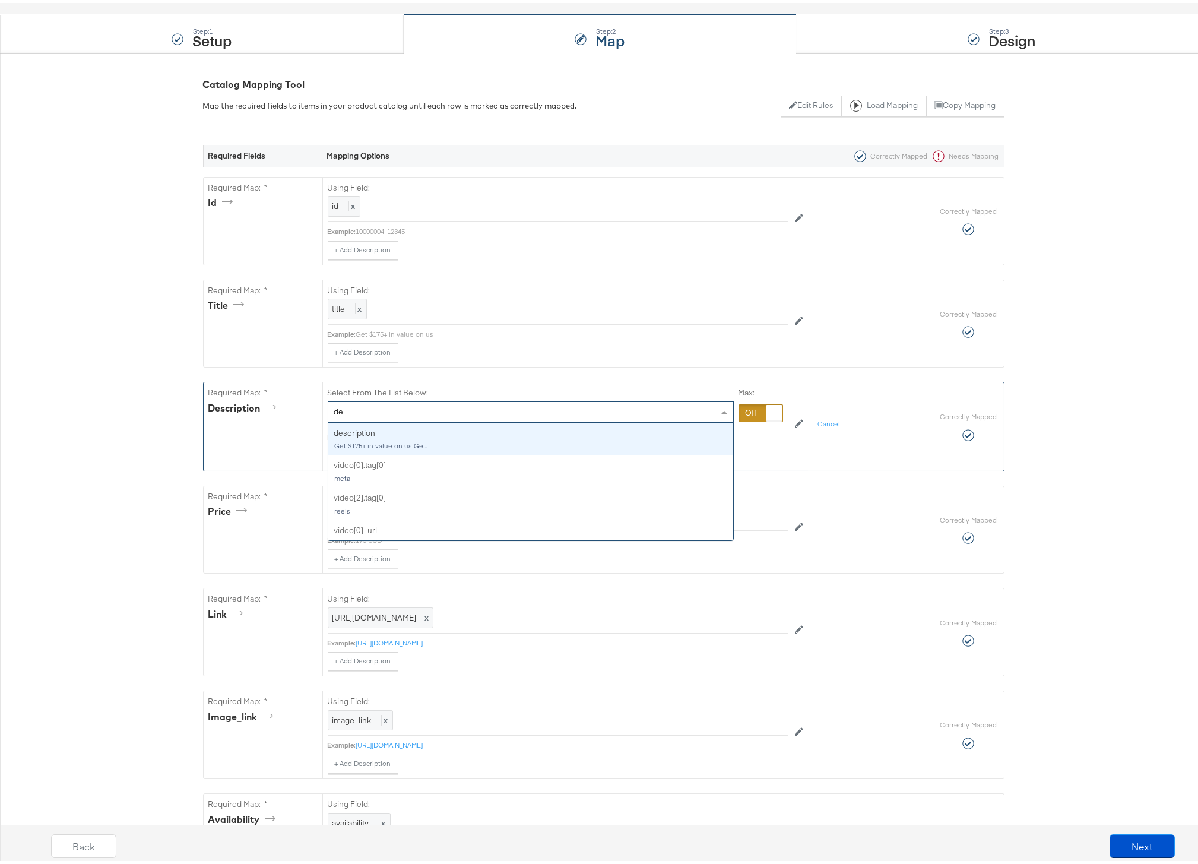
type input "des"
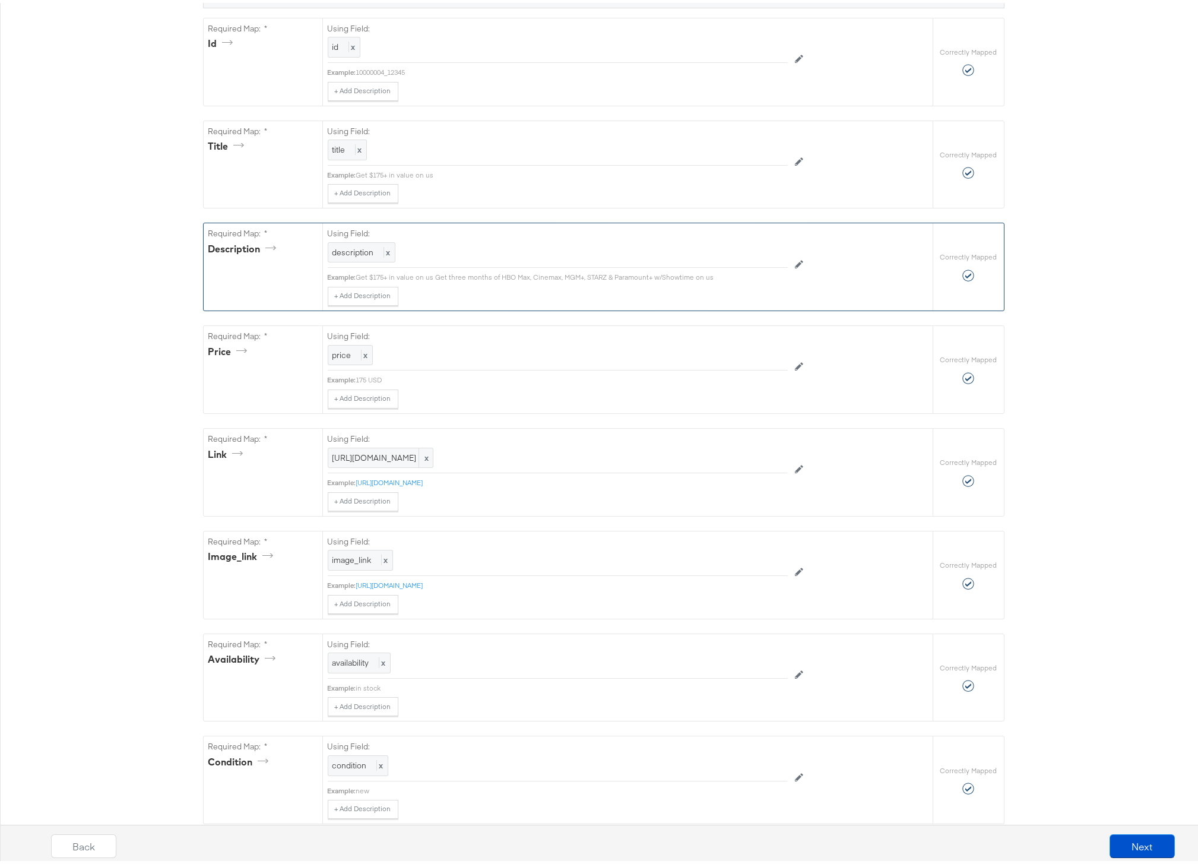
scroll to position [264, 0]
click at [344, 352] on span "price" at bounding box center [342, 349] width 19 height 11
click at [739, 349] on div at bounding box center [761, 351] width 45 height 18
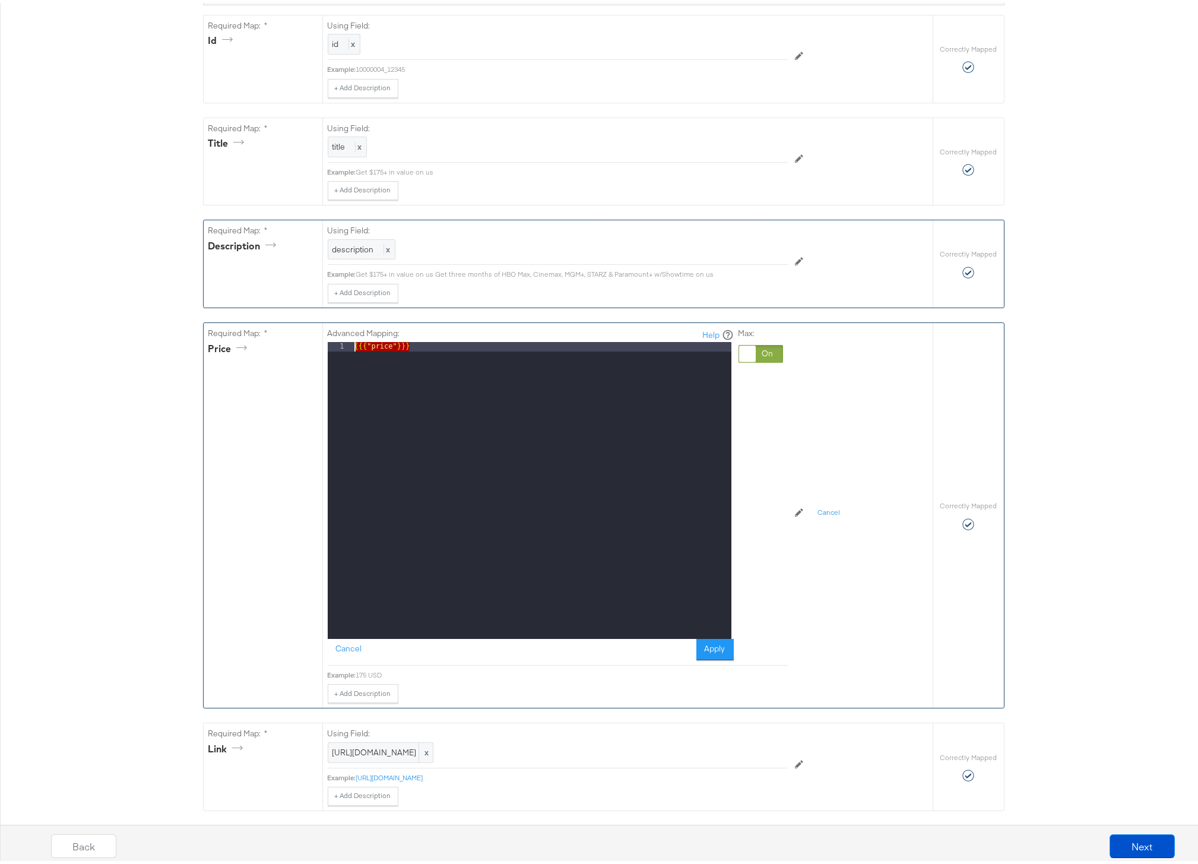
drag, startPoint x: 434, startPoint y: 343, endPoint x: 300, endPoint y: 339, distance: 133.1
click at [300, 339] on div "Required Map: * price Advanced Mapping: Help 1 {{{ "price" }}} XXXXXXXXXXXXXXXX…" at bounding box center [568, 512] width 729 height 385
click at [711, 634] on div "275 USD" at bounding box center [541, 497] width 379 height 316
click at [714, 646] on button "Apply" at bounding box center [715, 646] width 37 height 21
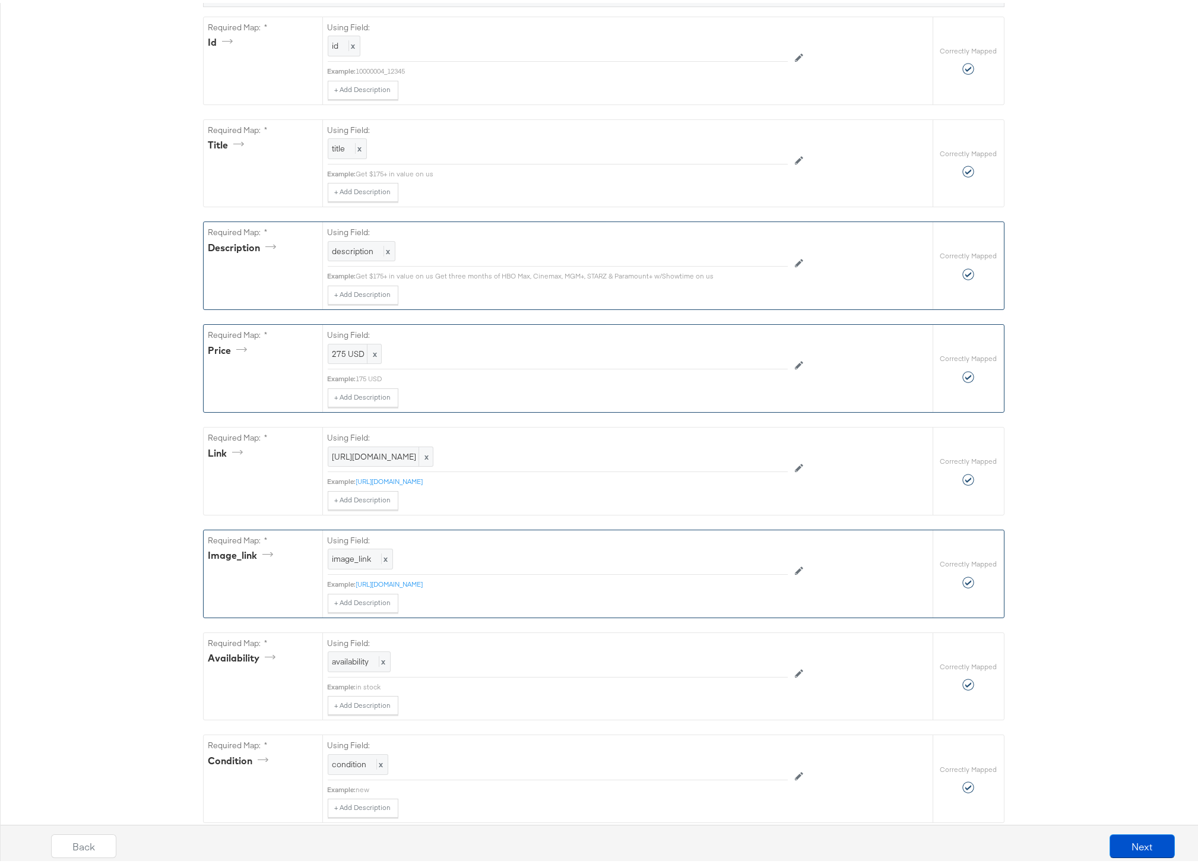
scroll to position [261, 0]
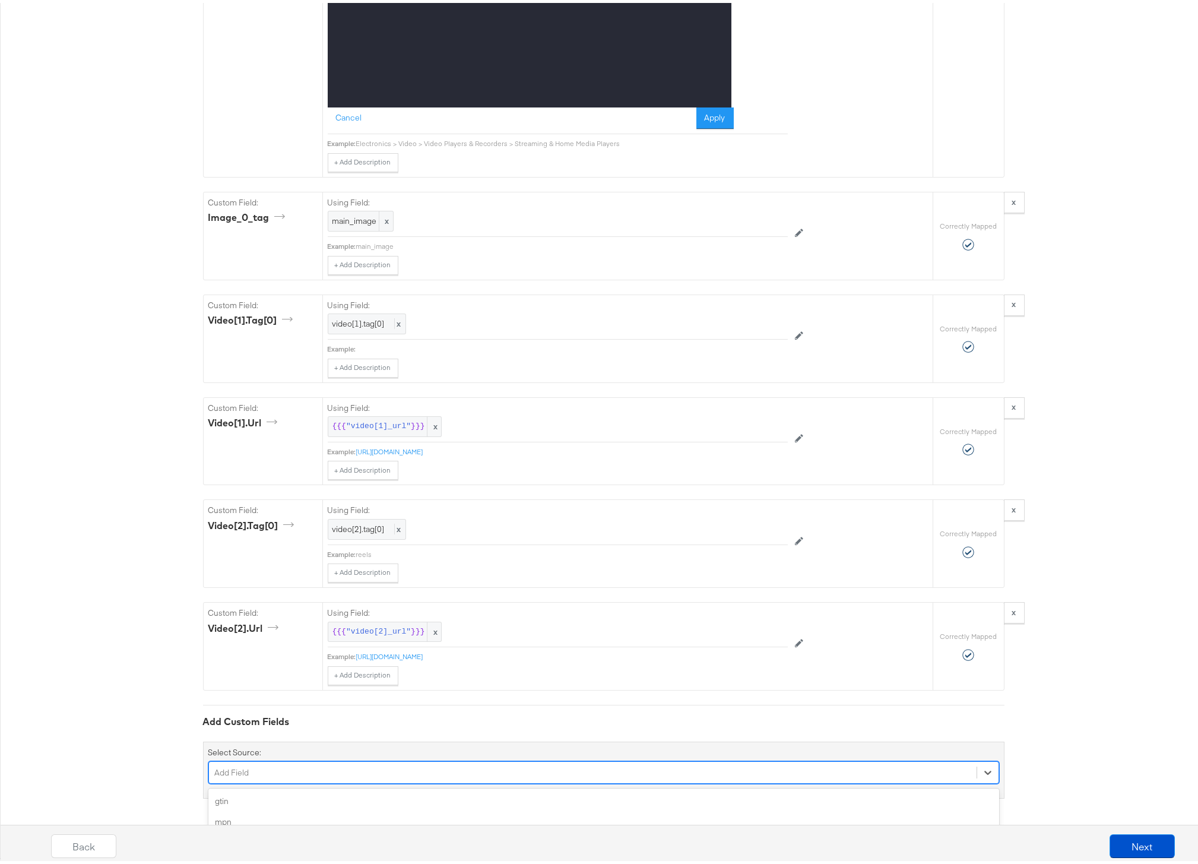
click at [315, 766] on div "option age_group focused, 4 of 163. 163 results available. Use Up and Down to c…" at bounding box center [603, 769] width 791 height 23
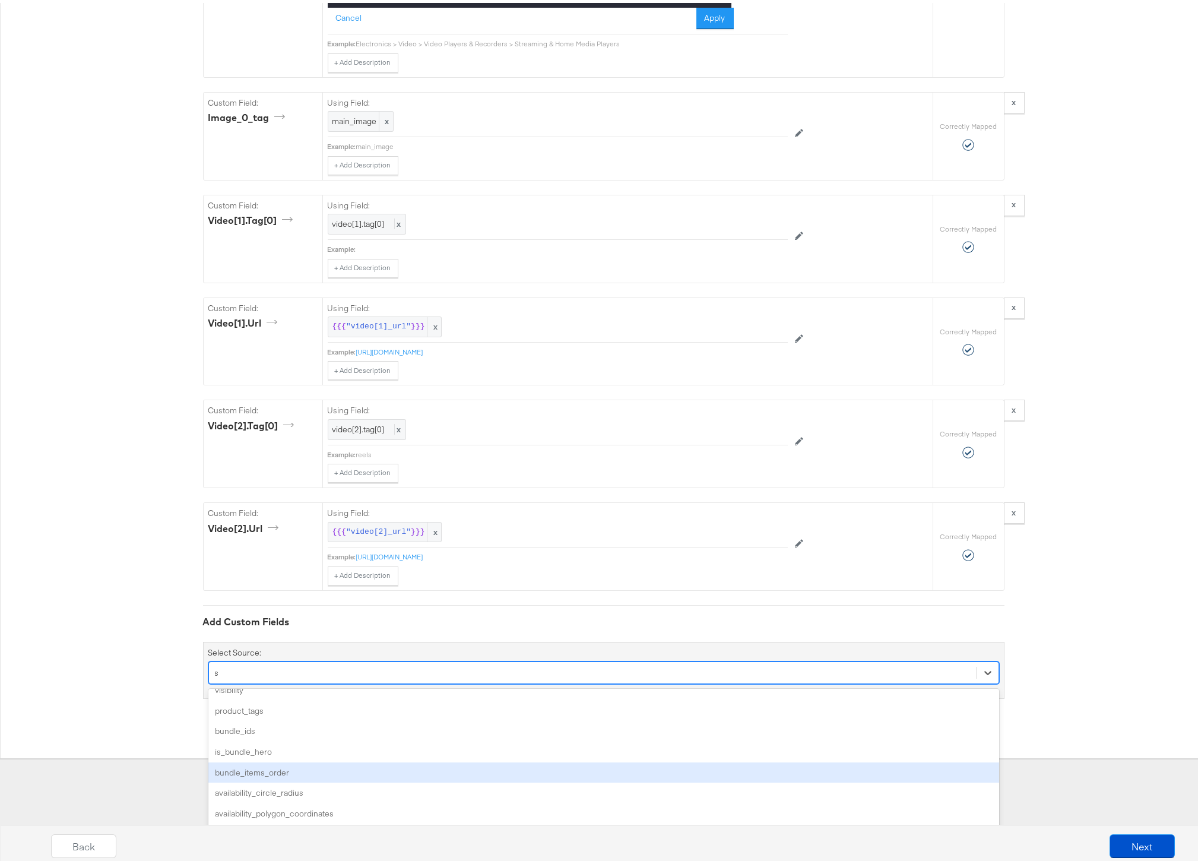
scroll to position [0, 0]
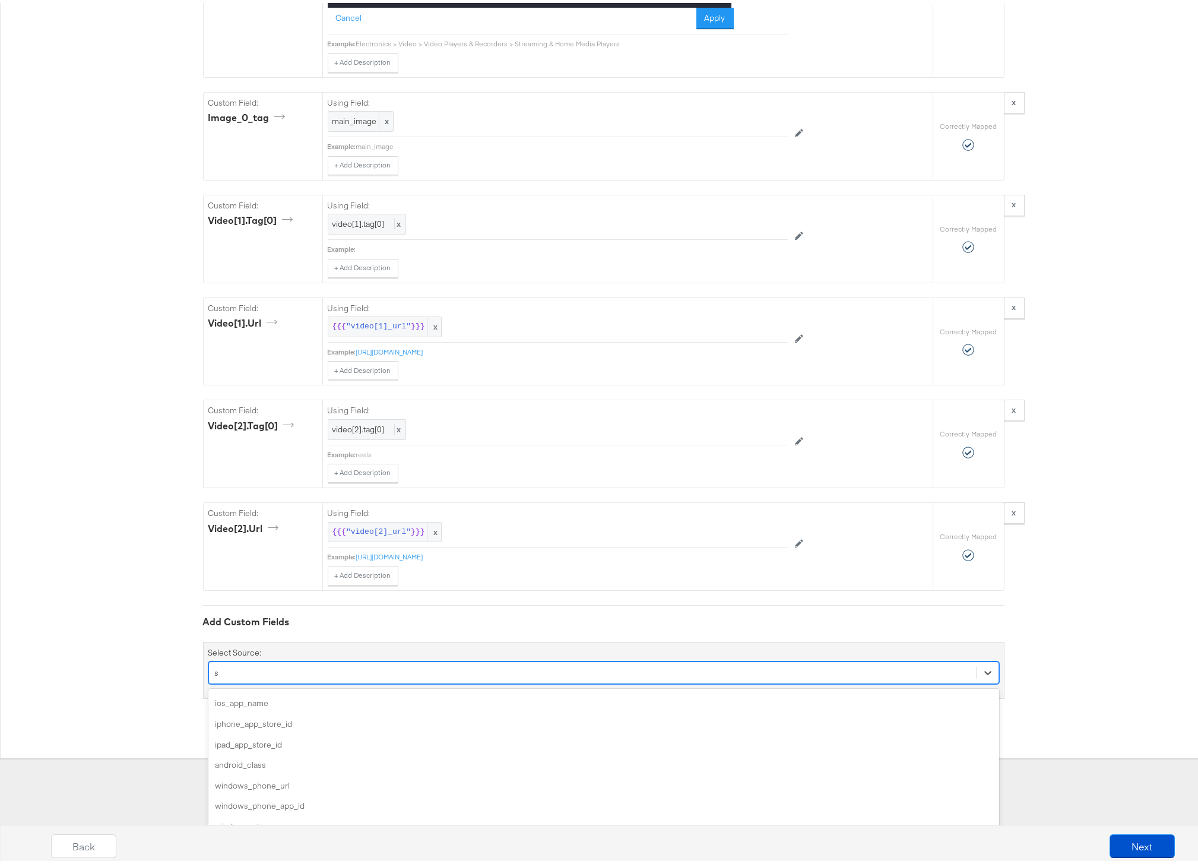
type input "sa"
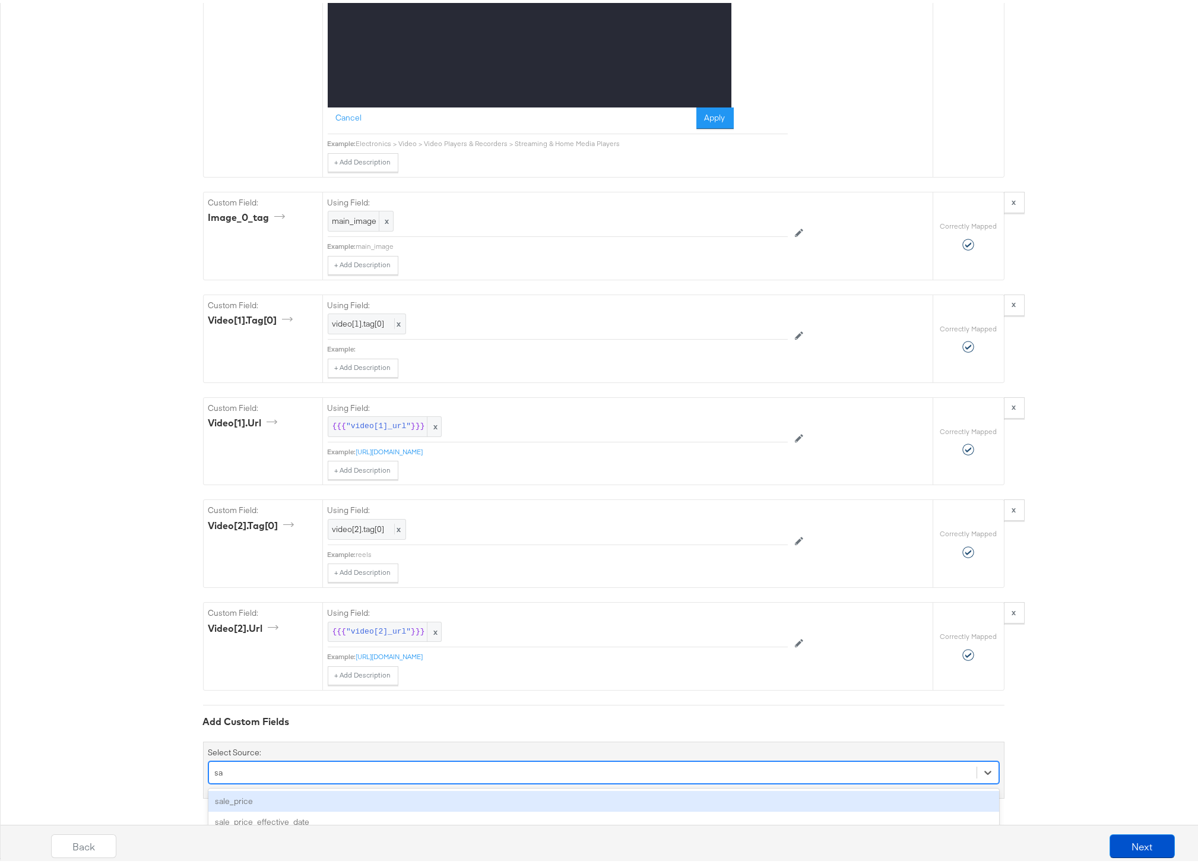
click at [281, 793] on div "sale_price" at bounding box center [603, 798] width 791 height 21
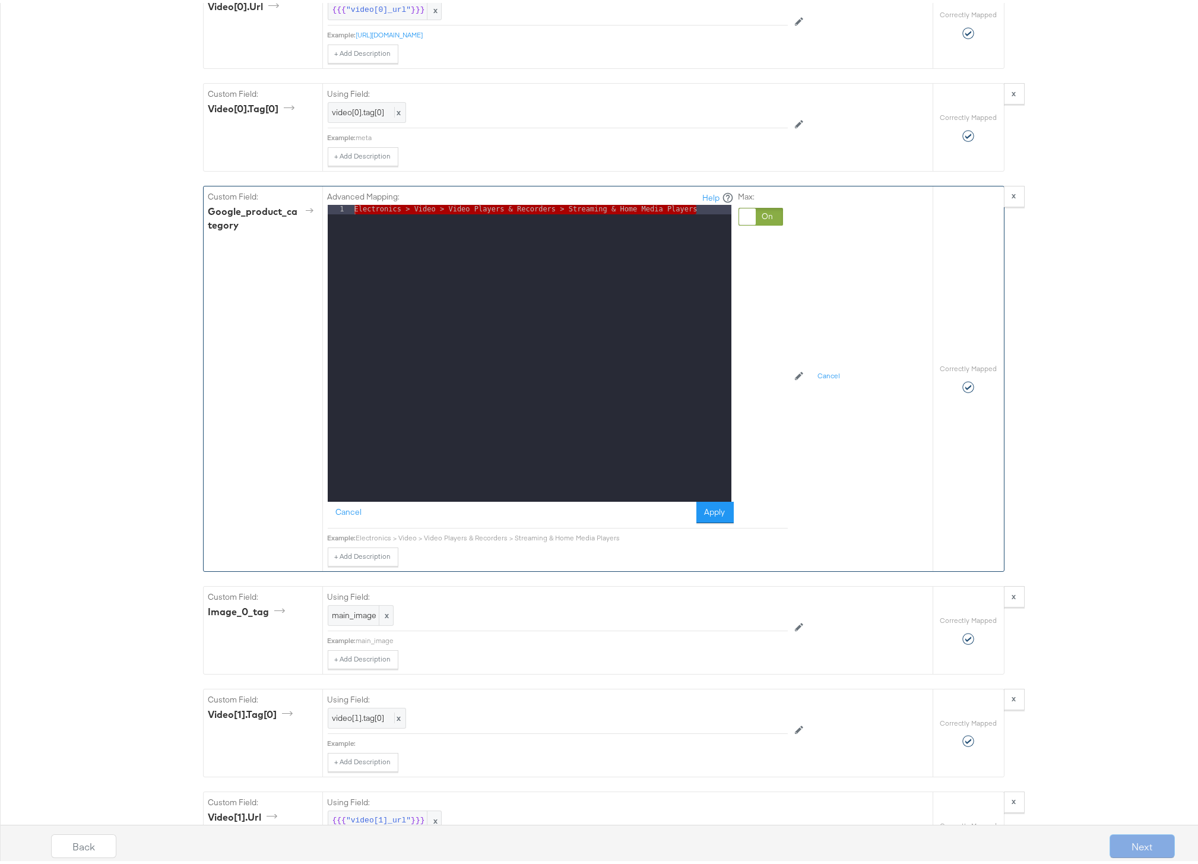
scroll to position [1079, 0]
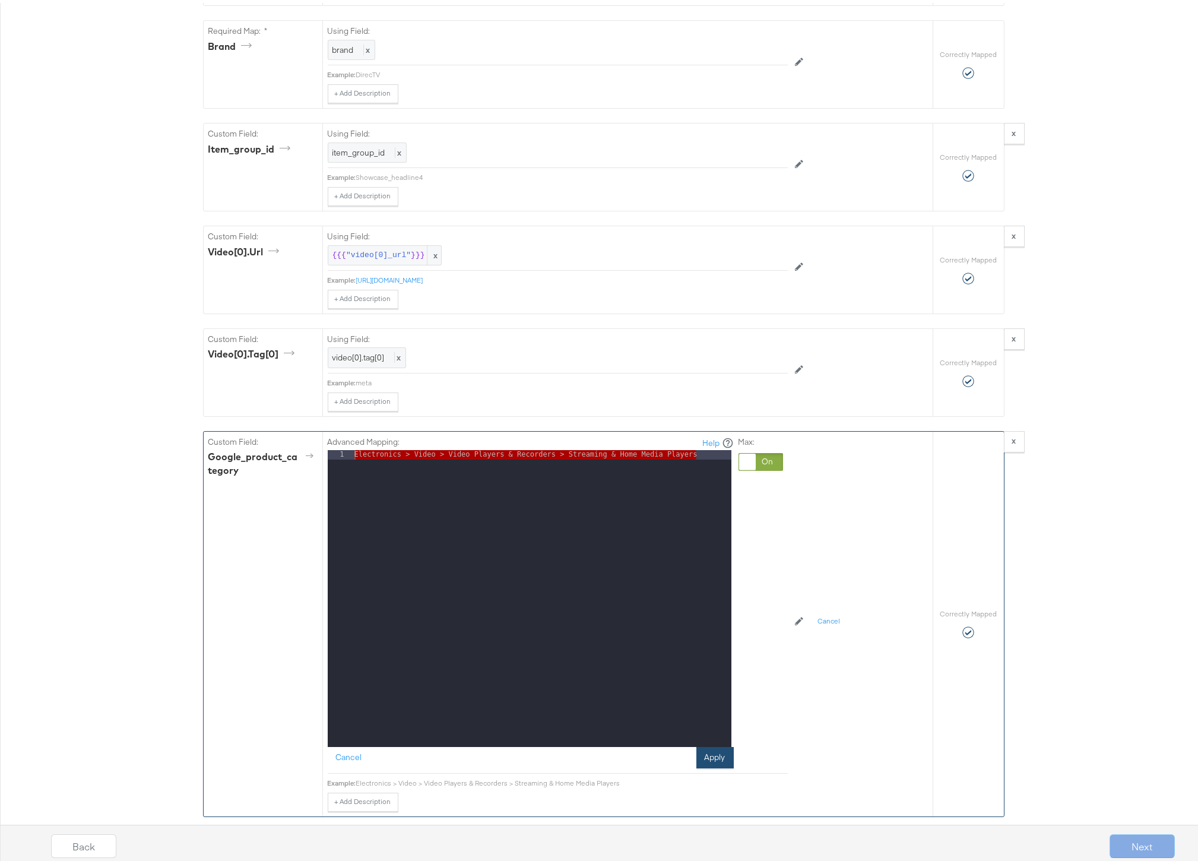
click at [702, 758] on button "Apply" at bounding box center [715, 754] width 37 height 21
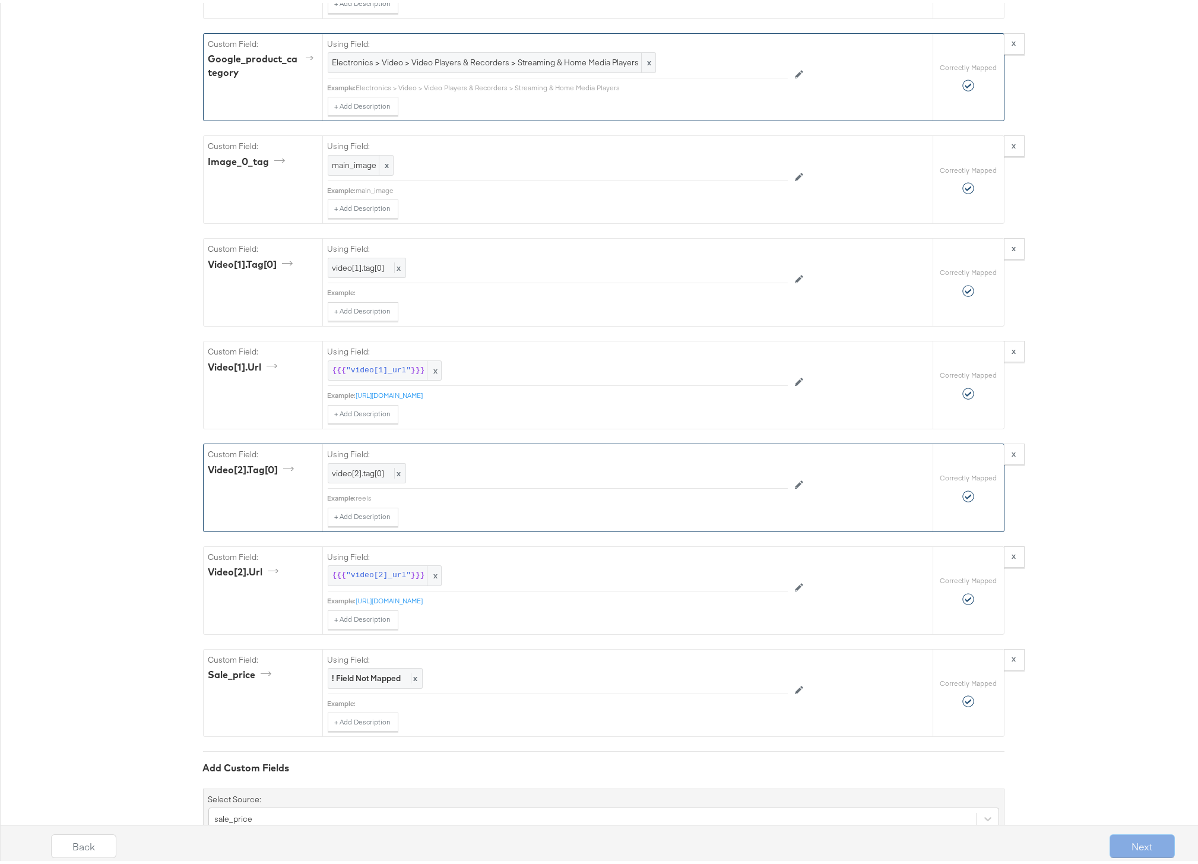
scroll to position [1524, 0]
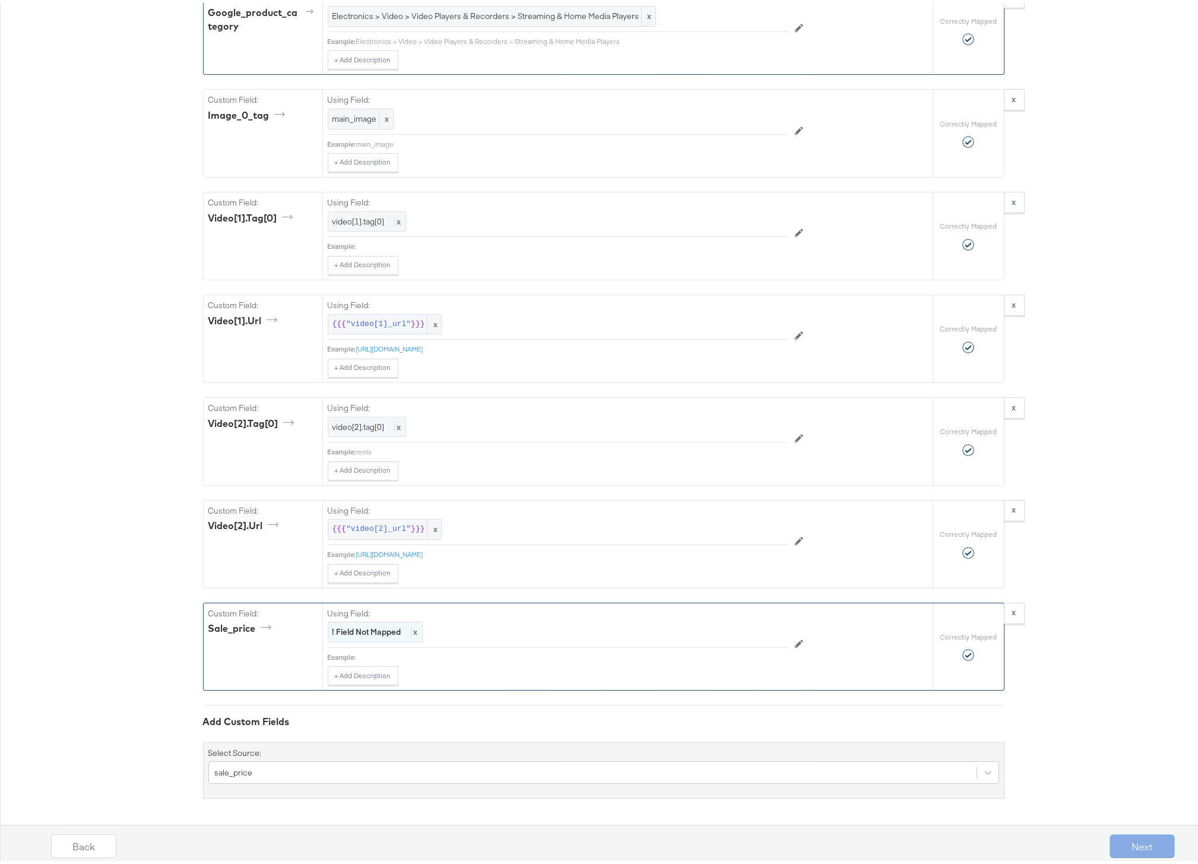
click at [365, 630] on strong "! Field Not Mapped" at bounding box center [367, 629] width 69 height 11
click at [742, 629] on div at bounding box center [761, 630] width 45 height 18
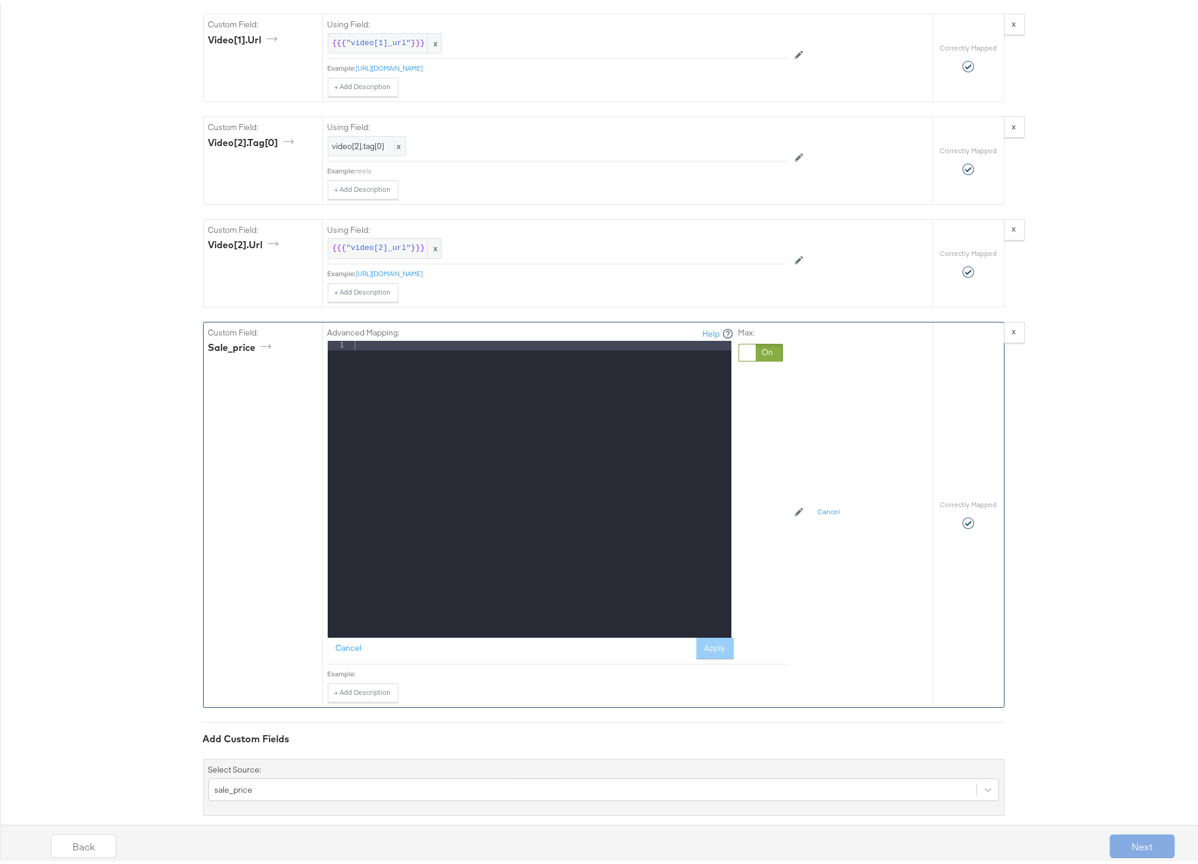
scroll to position [1821, 0]
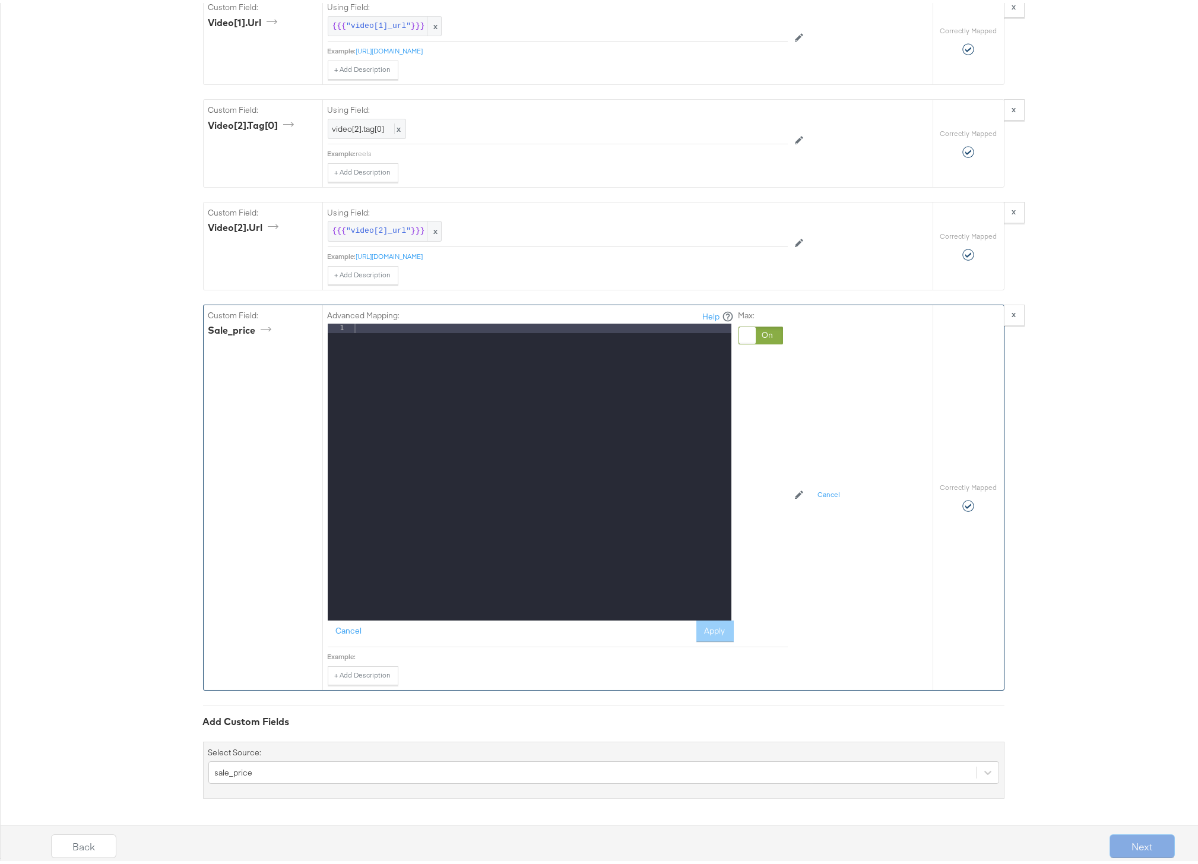
click at [755, 328] on div at bounding box center [761, 333] width 45 height 18
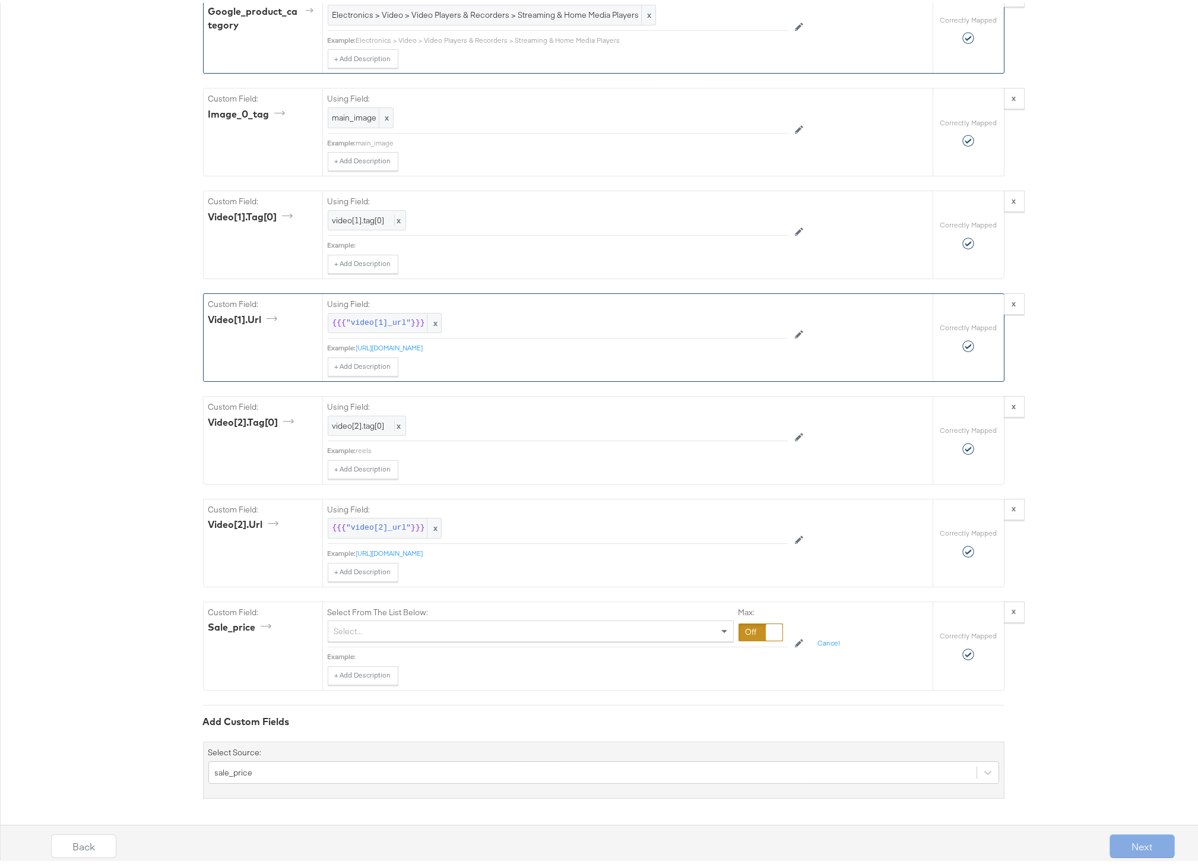
scroll to position [1524, 0]
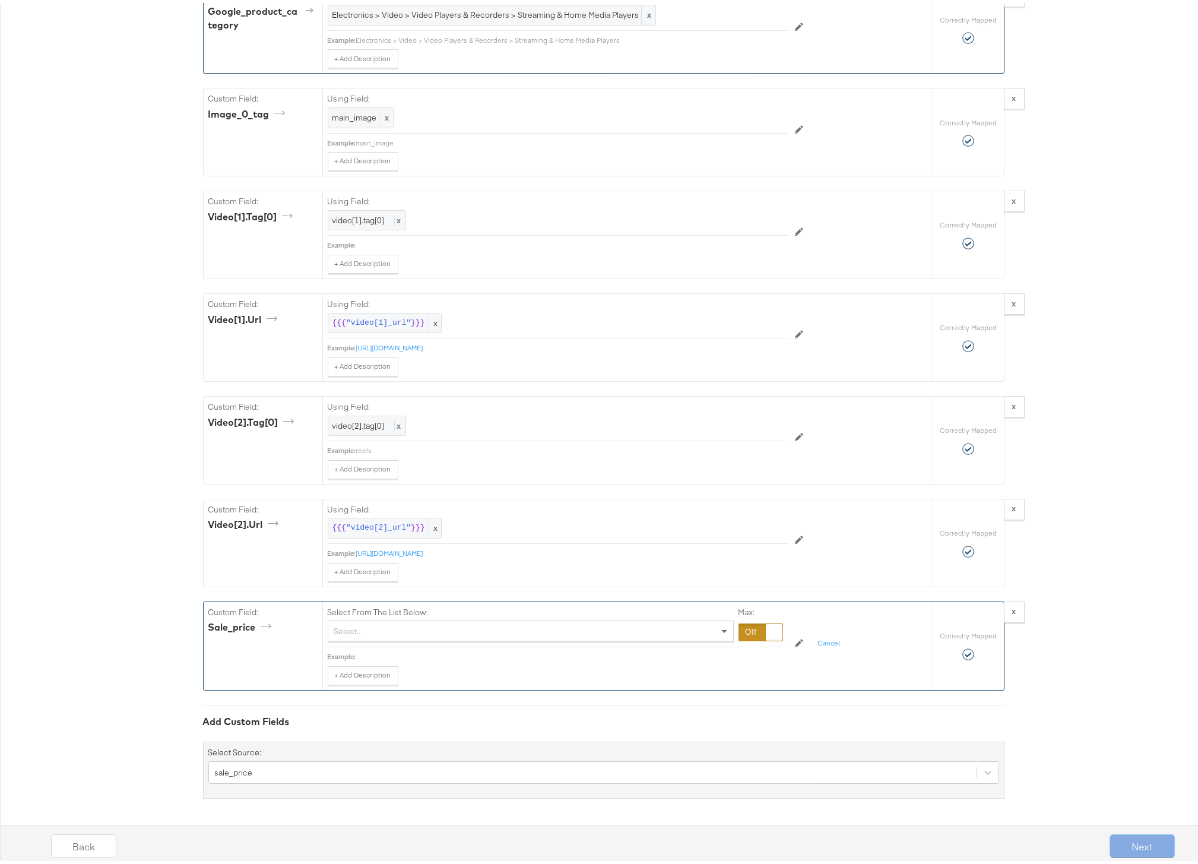
click at [428, 633] on div "Select..." at bounding box center [530, 628] width 405 height 20
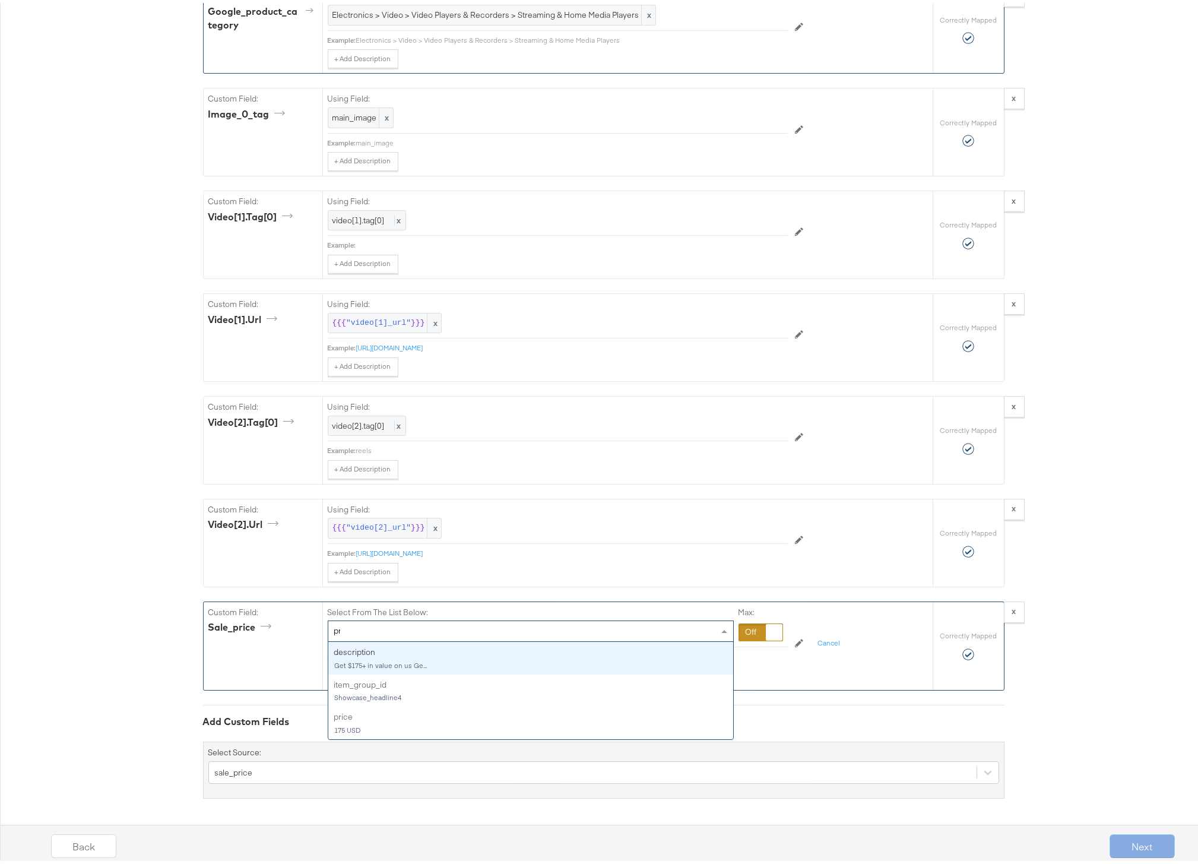
type input "pri"
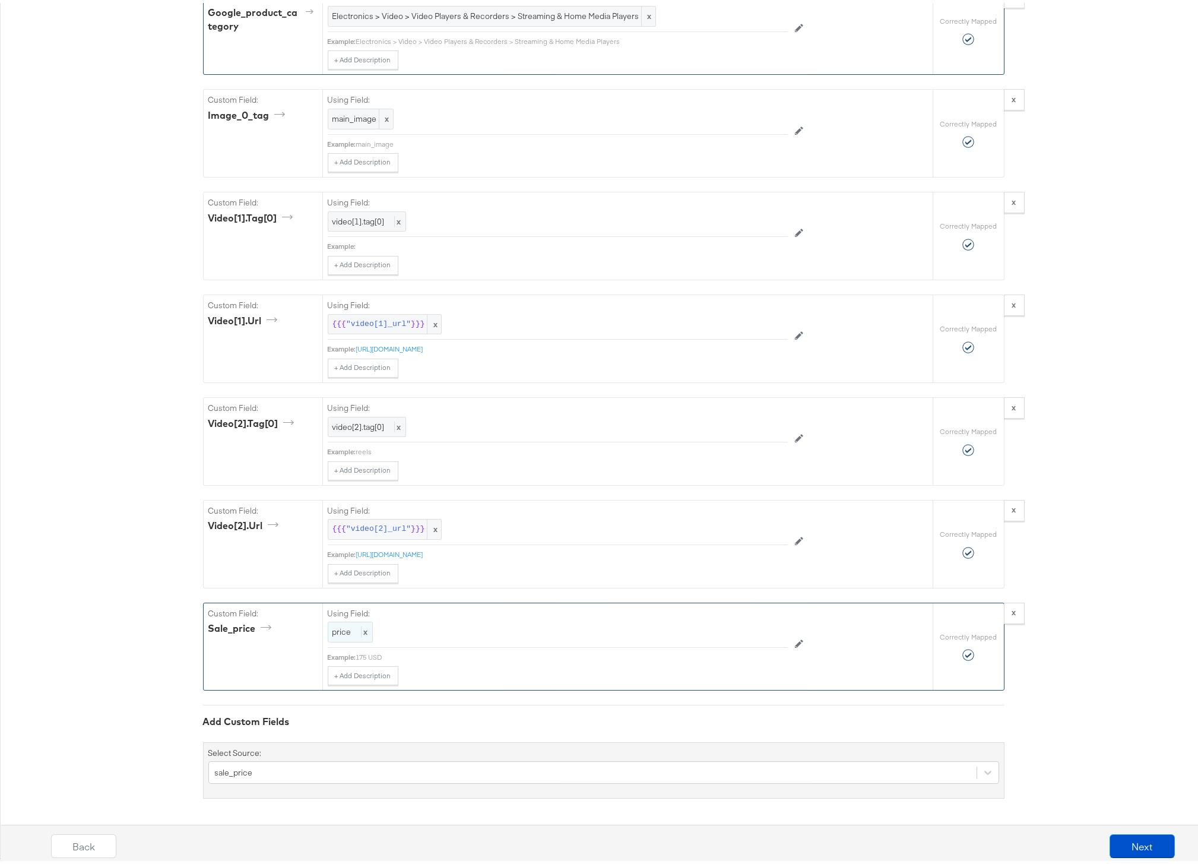
click at [351, 627] on div "price x" at bounding box center [350, 629] width 45 height 21
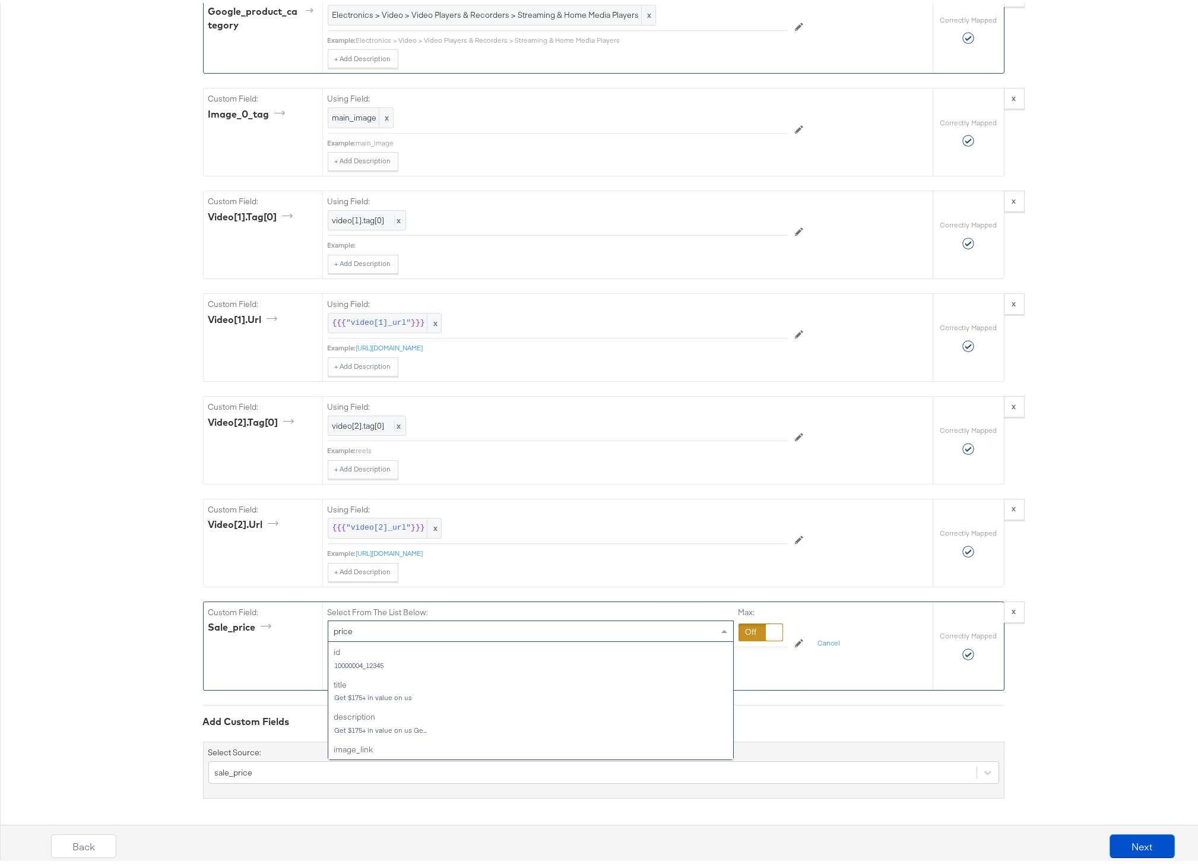
click at [352, 628] on div "price" at bounding box center [530, 628] width 405 height 20
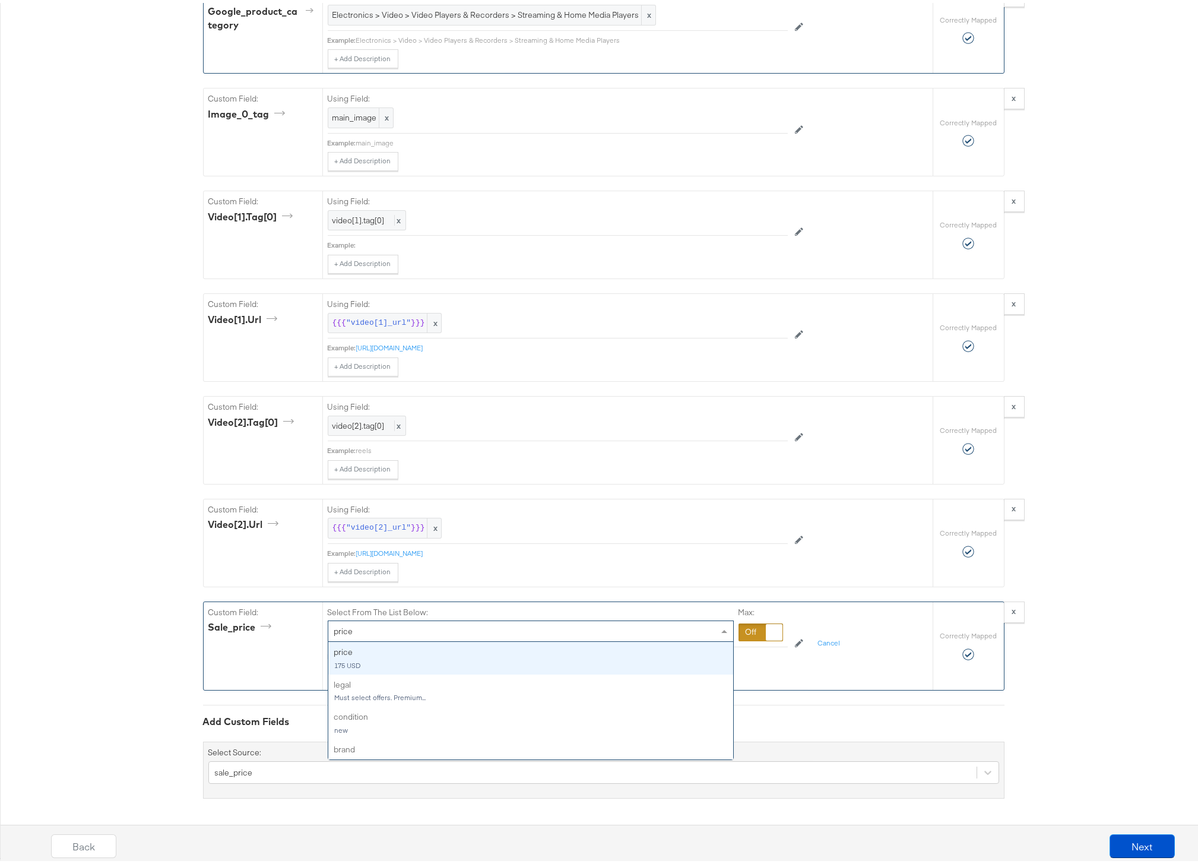
click at [746, 630] on div at bounding box center [761, 630] width 45 height 18
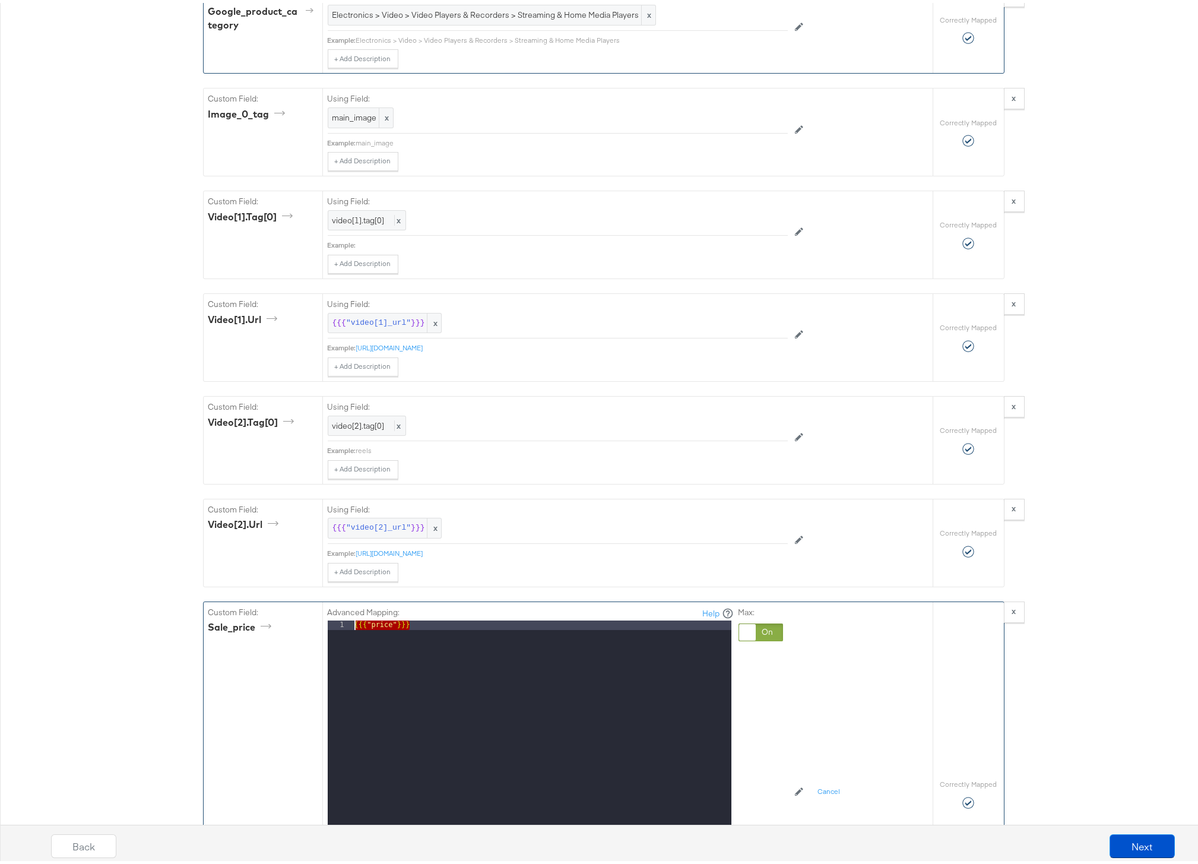
drag, startPoint x: 518, startPoint y: 622, endPoint x: 286, endPoint y: 615, distance: 232.9
click at [286, 615] on div "Custom Field: sale_price Advanced Mapping: Help 1 {{{ "price" }}} XXXXXXXXXXXXX…" at bounding box center [568, 791] width 729 height 385
click at [813, 580] on div "Using Field: {{{ "video[2]_url" }}} x Example: http://cdn.stitcherads.com/video…" at bounding box center [627, 539] width 611 height 87
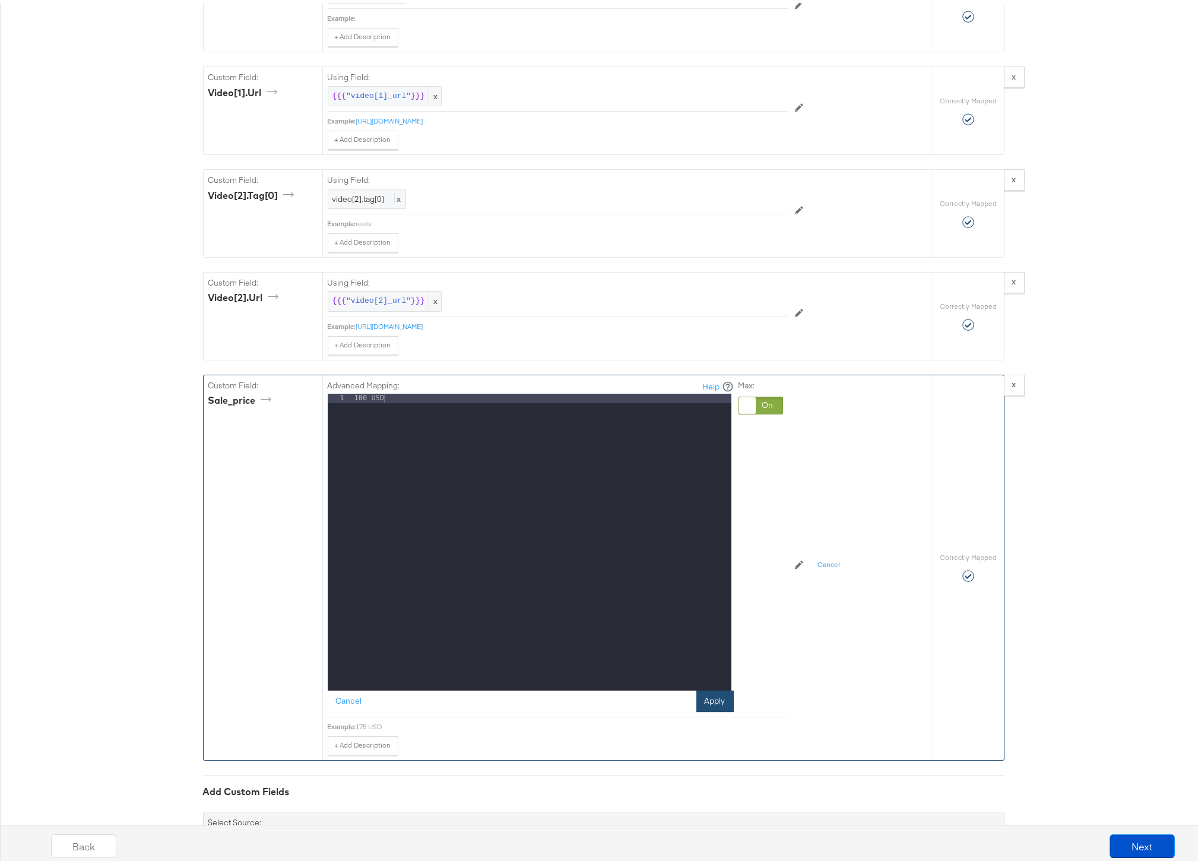
click at [708, 698] on button "Apply" at bounding box center [715, 698] width 37 height 21
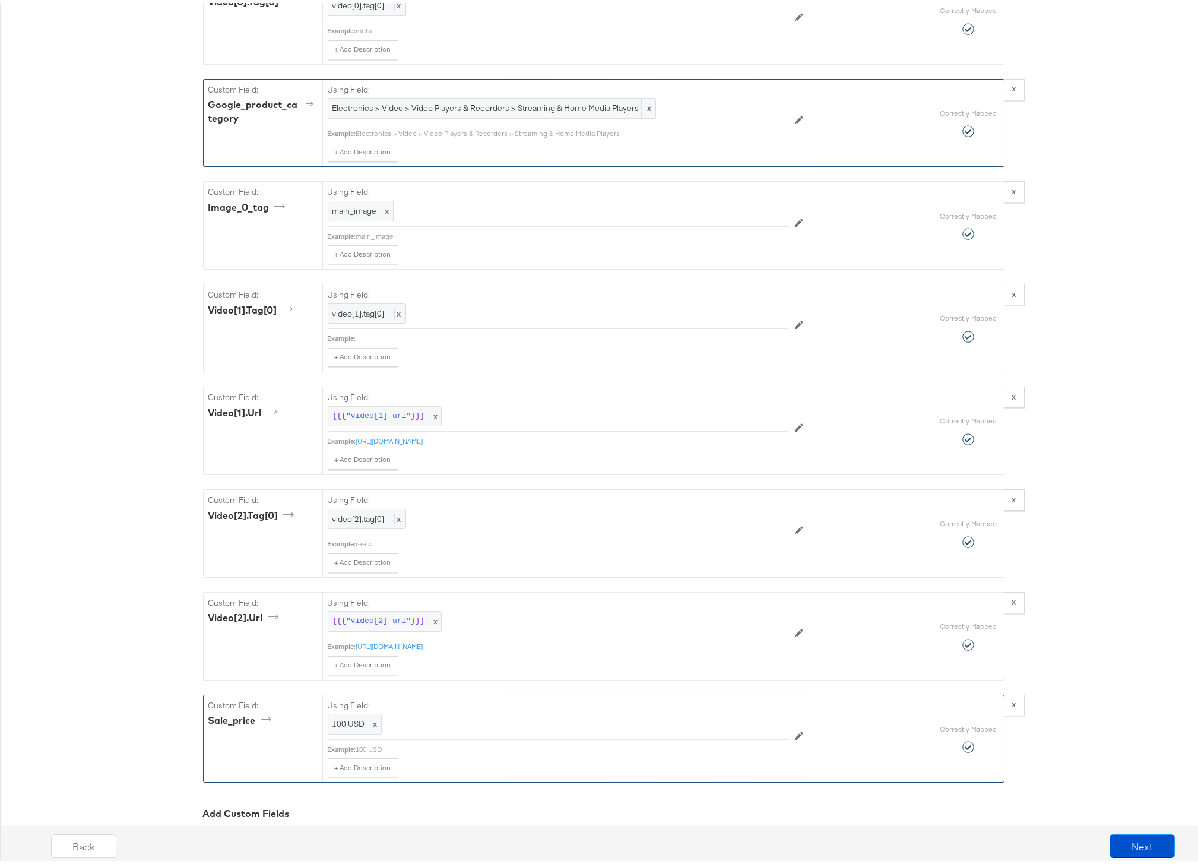
scroll to position [1524, 0]
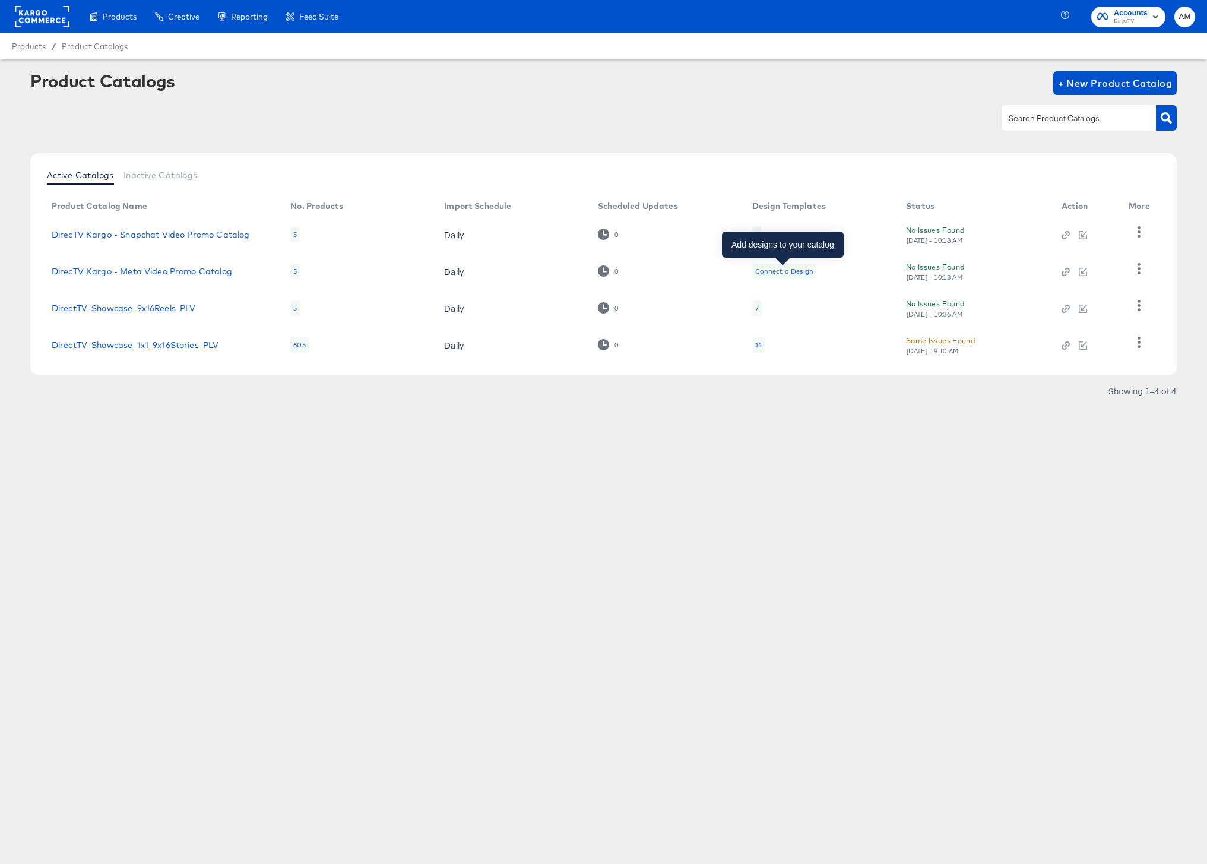
click at [777, 271] on div "Connect a Design" at bounding box center [784, 272] width 58 height 10
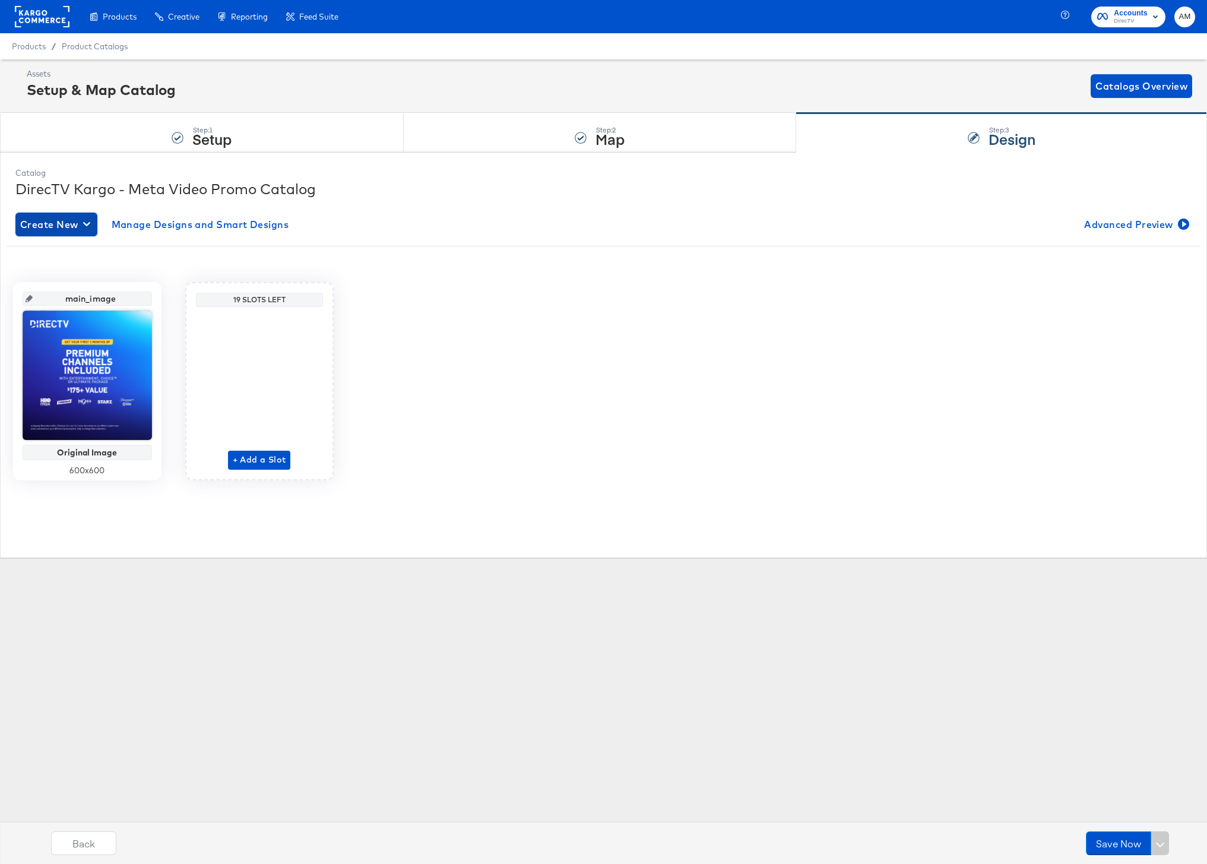
click at [66, 224] on span "Create New" at bounding box center [56, 224] width 72 height 17
click at [78, 256] on div "Create New Design" at bounding box center [66, 253] width 86 height 10
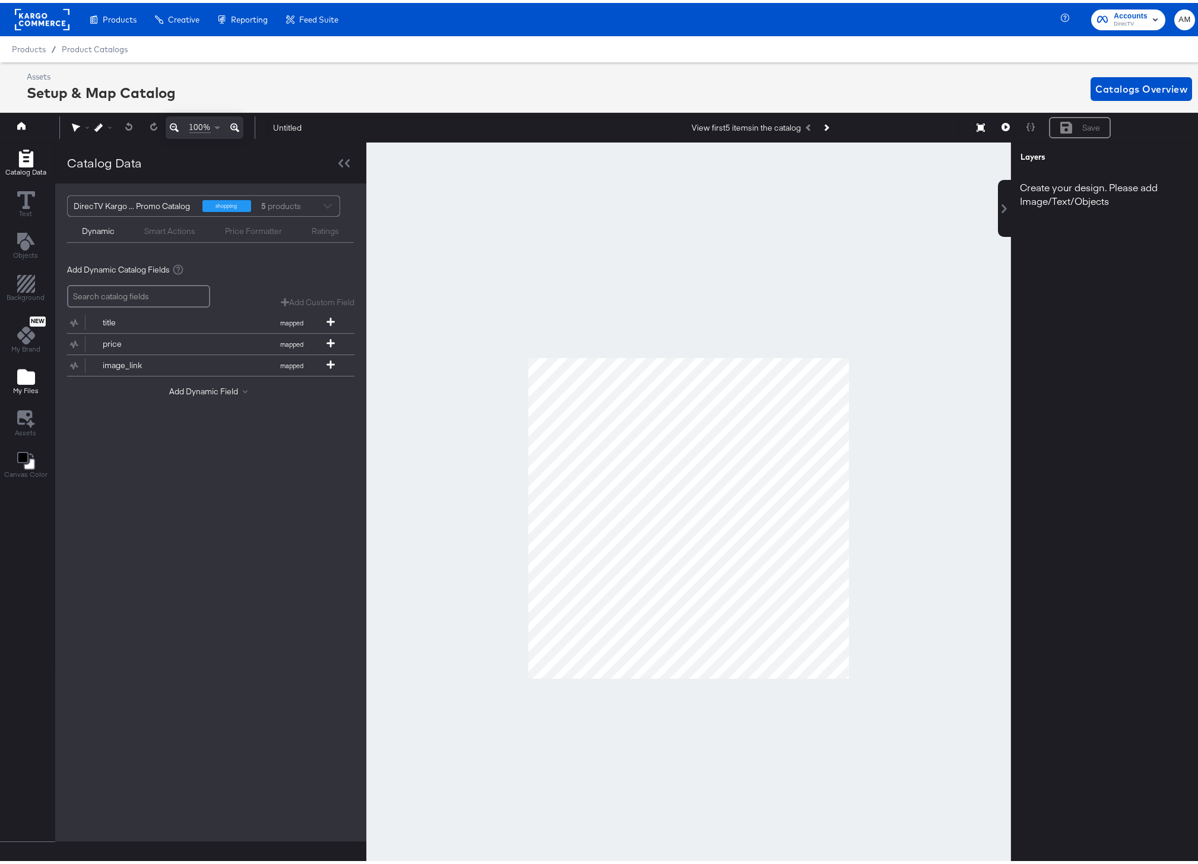
click at [24, 375] on icon "Add Files" at bounding box center [26, 373] width 18 height 15
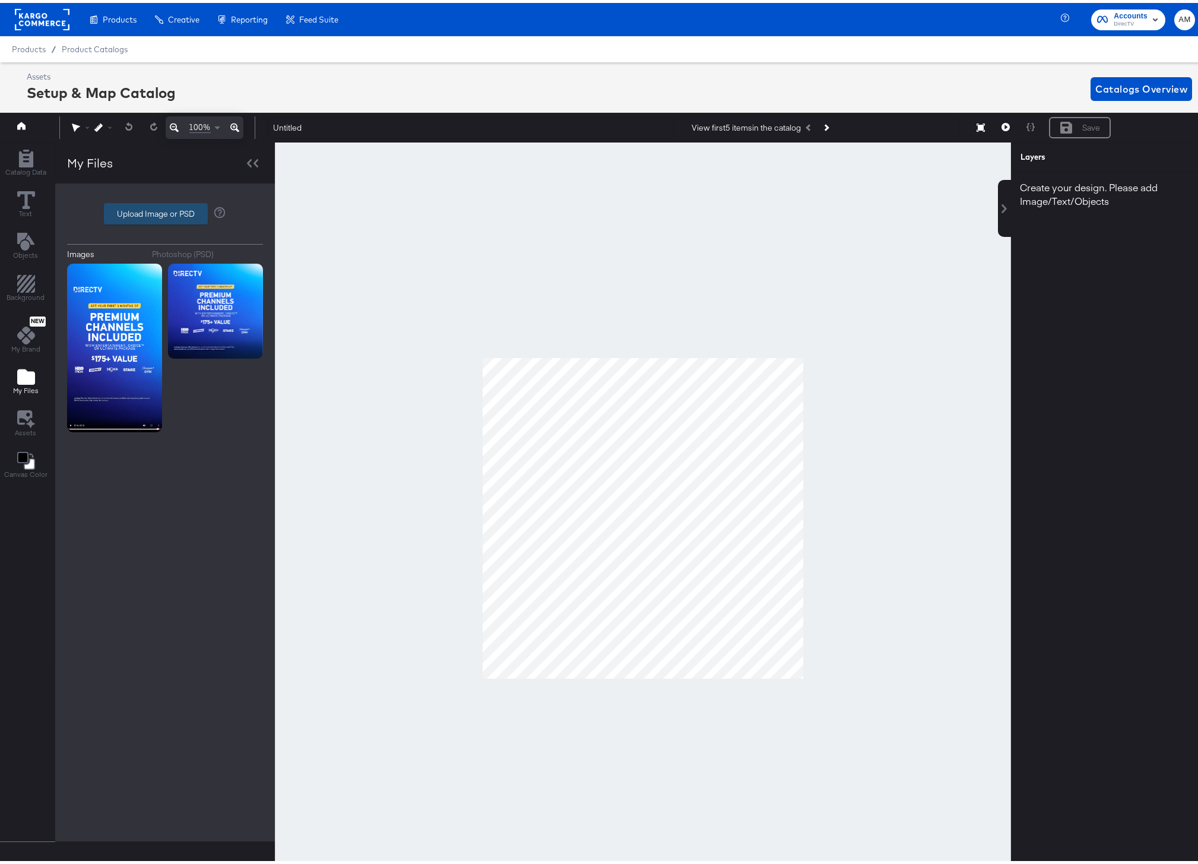
click at [143, 210] on label "Upload Image or PSD" at bounding box center [156, 211] width 103 height 20
click at [165, 211] on input "Upload Image or PSD" at bounding box center [165, 211] width 0 height 0
type input "C:\fakepath\Blank_intro_1x1.psd"
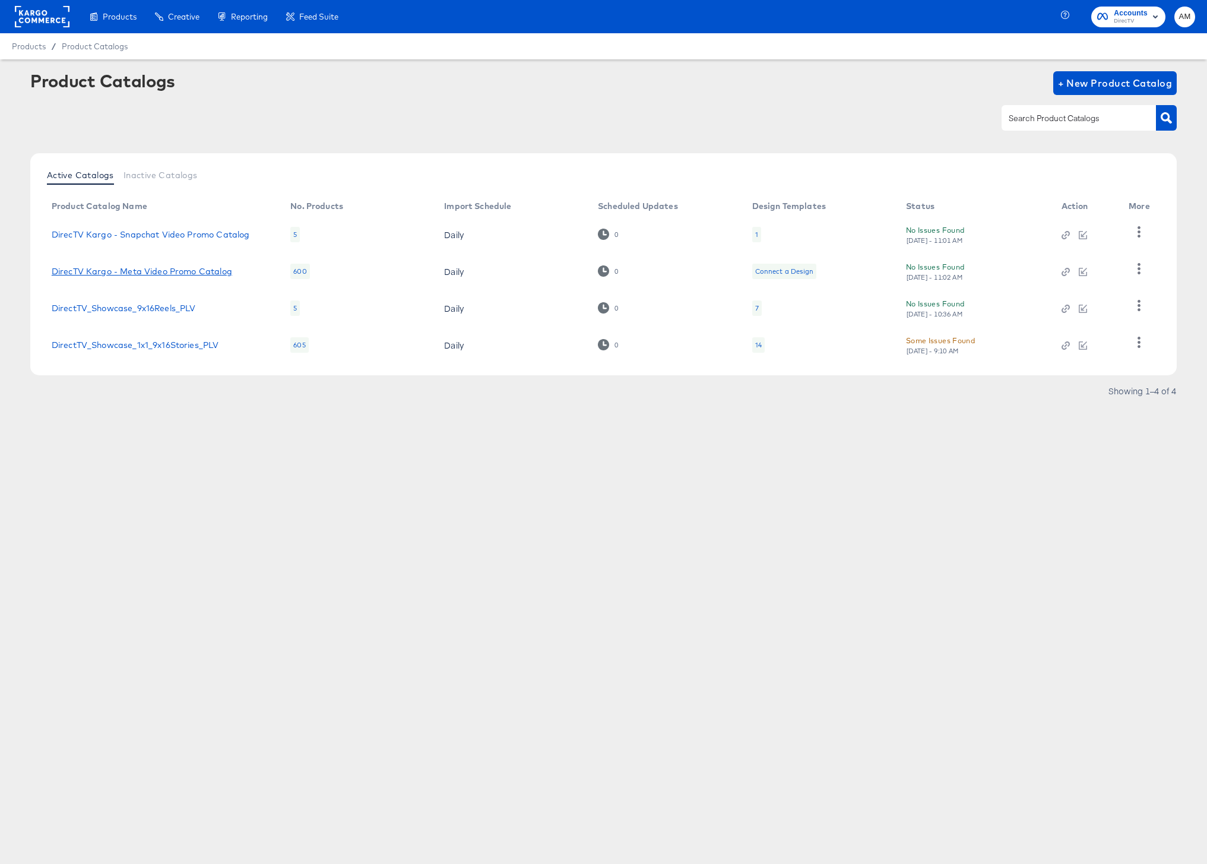
click at [164, 273] on link "DirecTV Kargo - Meta Video Promo Catalog" at bounding box center [142, 272] width 181 height 10
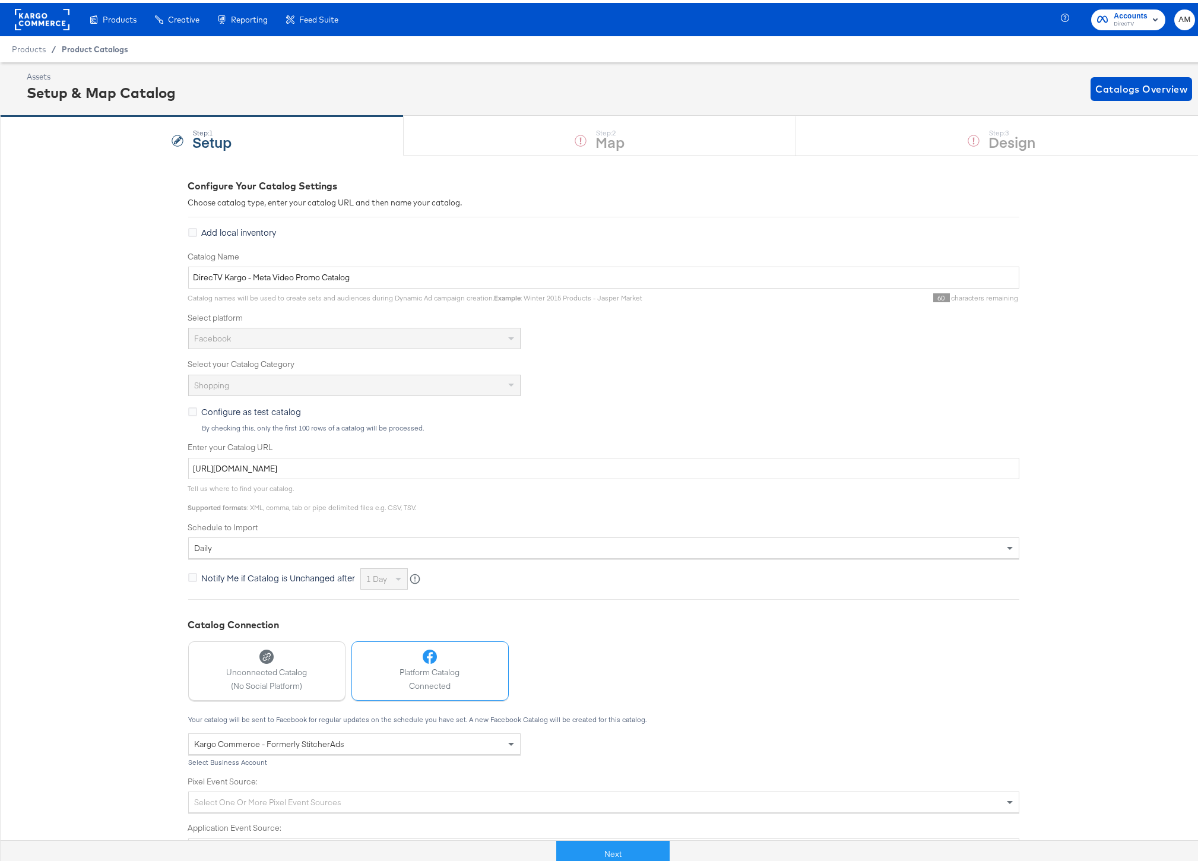
click at [85, 48] on span "Product Catalogs" at bounding box center [95, 47] width 67 height 10
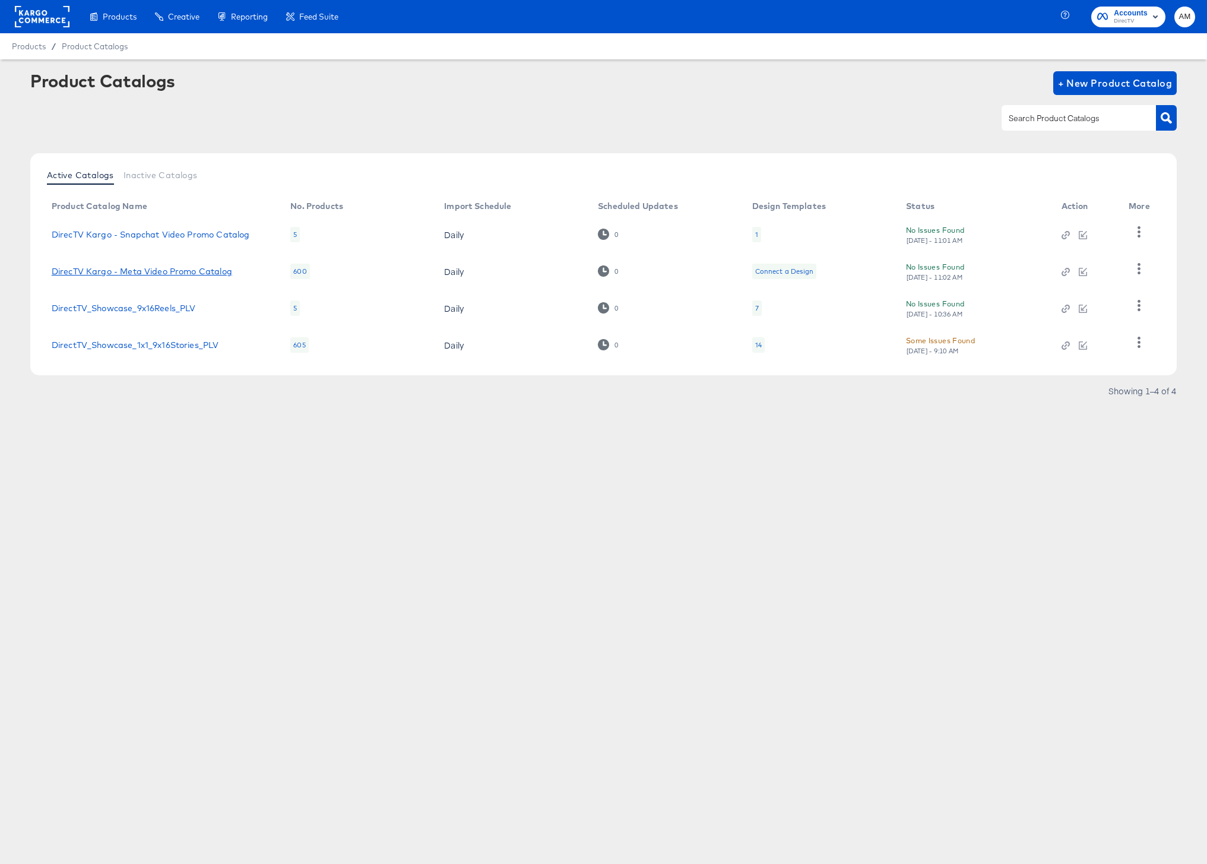
click at [204, 271] on link "DirecTV Kargo - Meta Video Promo Catalog" at bounding box center [142, 272] width 181 height 10
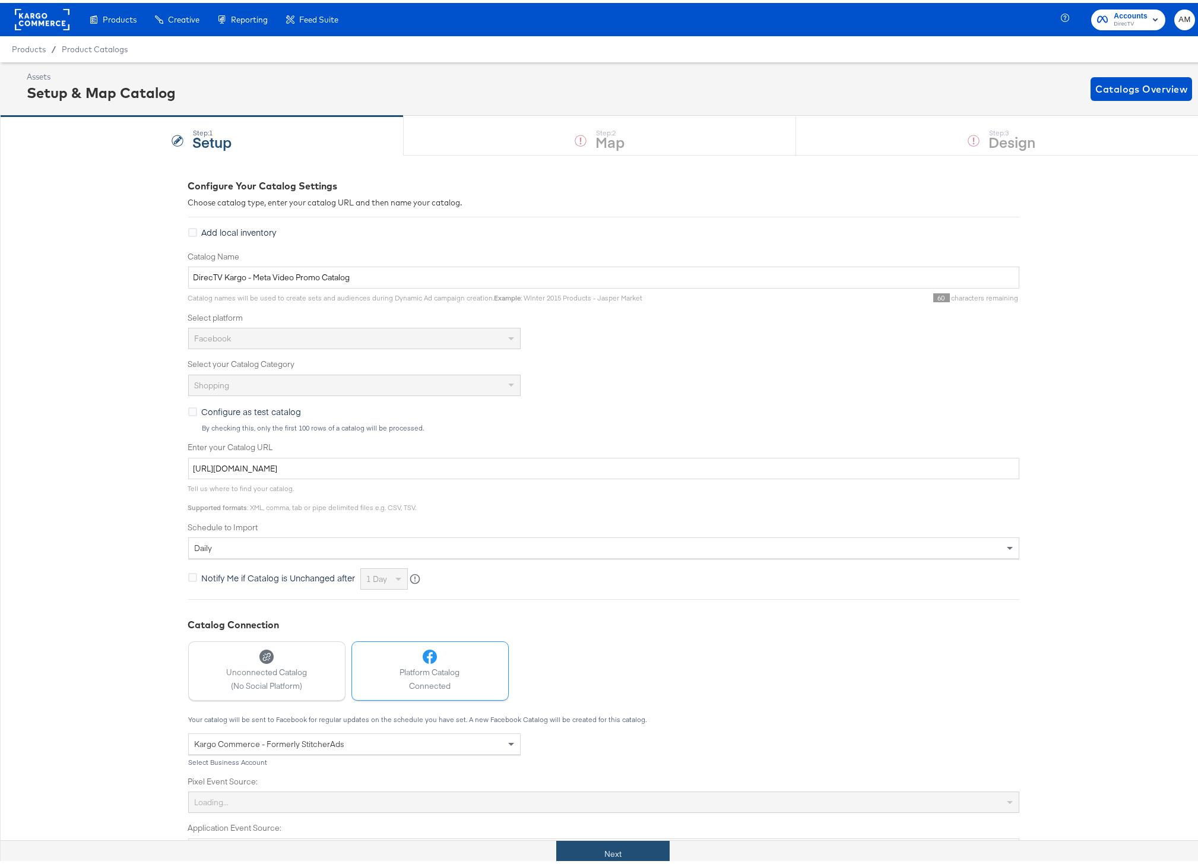
click at [587, 853] on button "Next" at bounding box center [612, 851] width 113 height 27
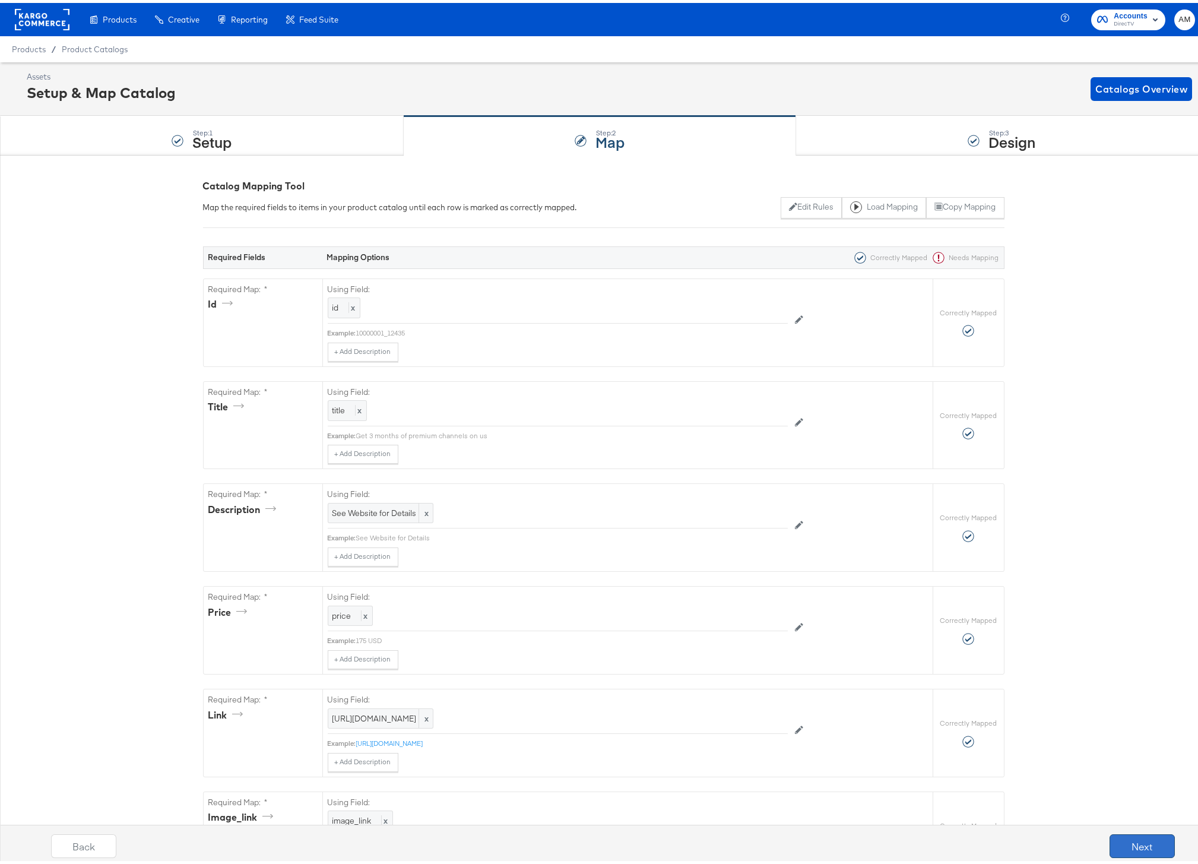
click at [1127, 842] on button "Next" at bounding box center [1142, 843] width 65 height 24
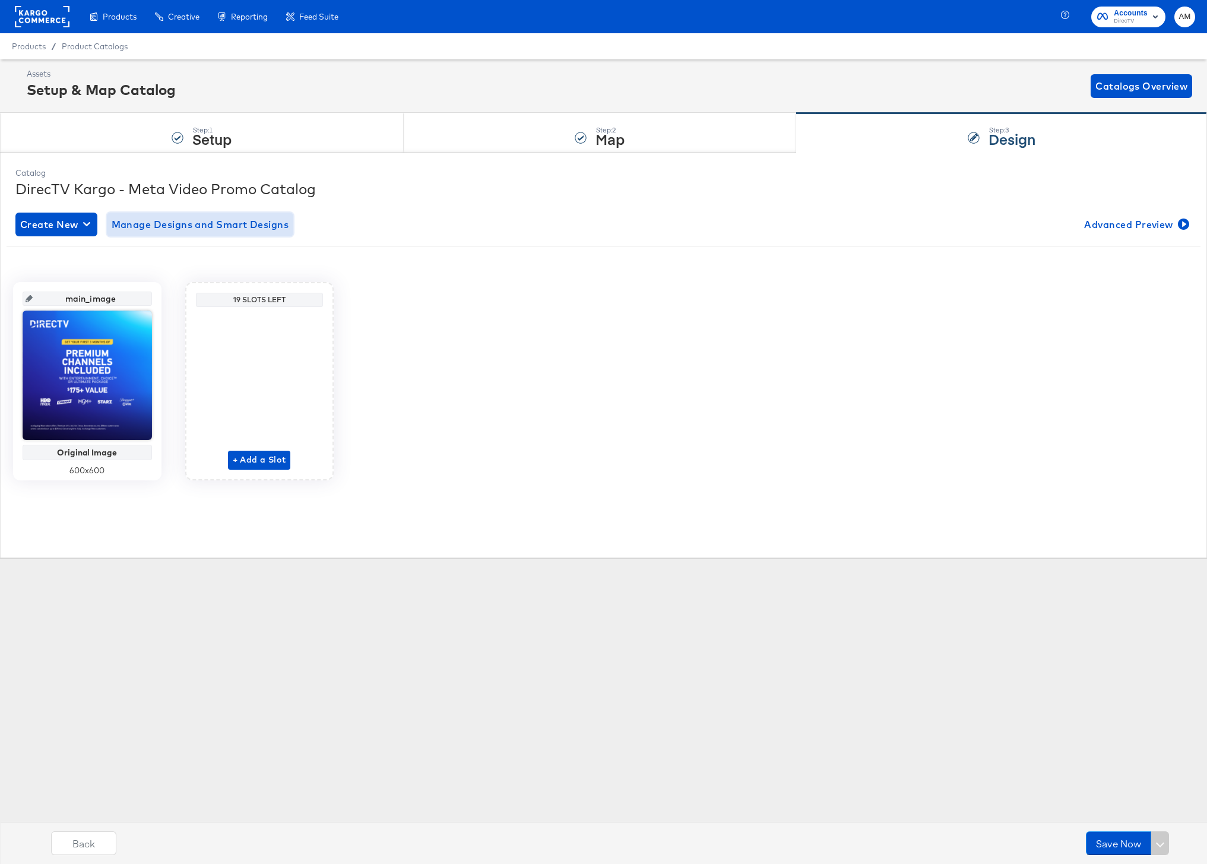
click at [138, 227] on span "Manage Designs and Smart Designs" at bounding box center [201, 224] width 178 height 17
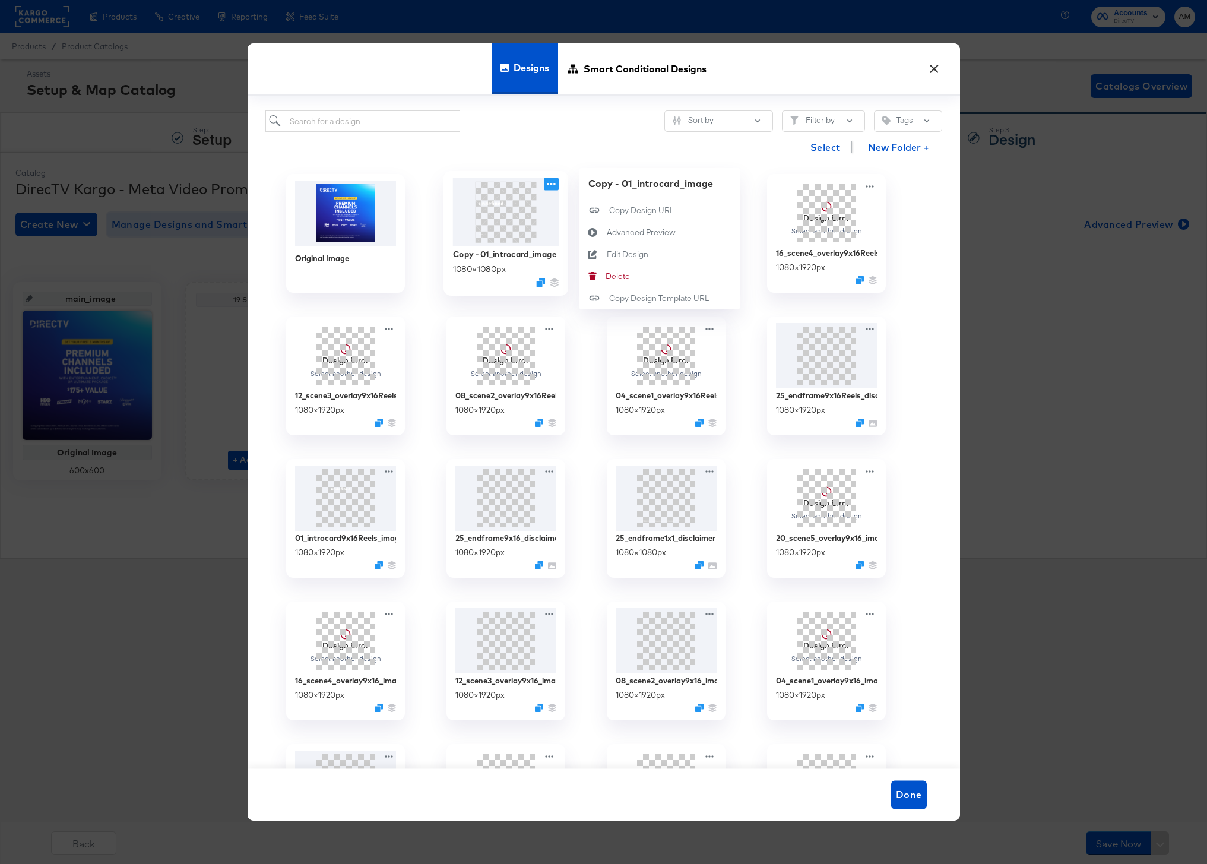
click at [552, 185] on icon at bounding box center [551, 184] width 15 height 12
click at [606, 254] on div "Edit Design Edit Design" at bounding box center [606, 254] width 0 height 0
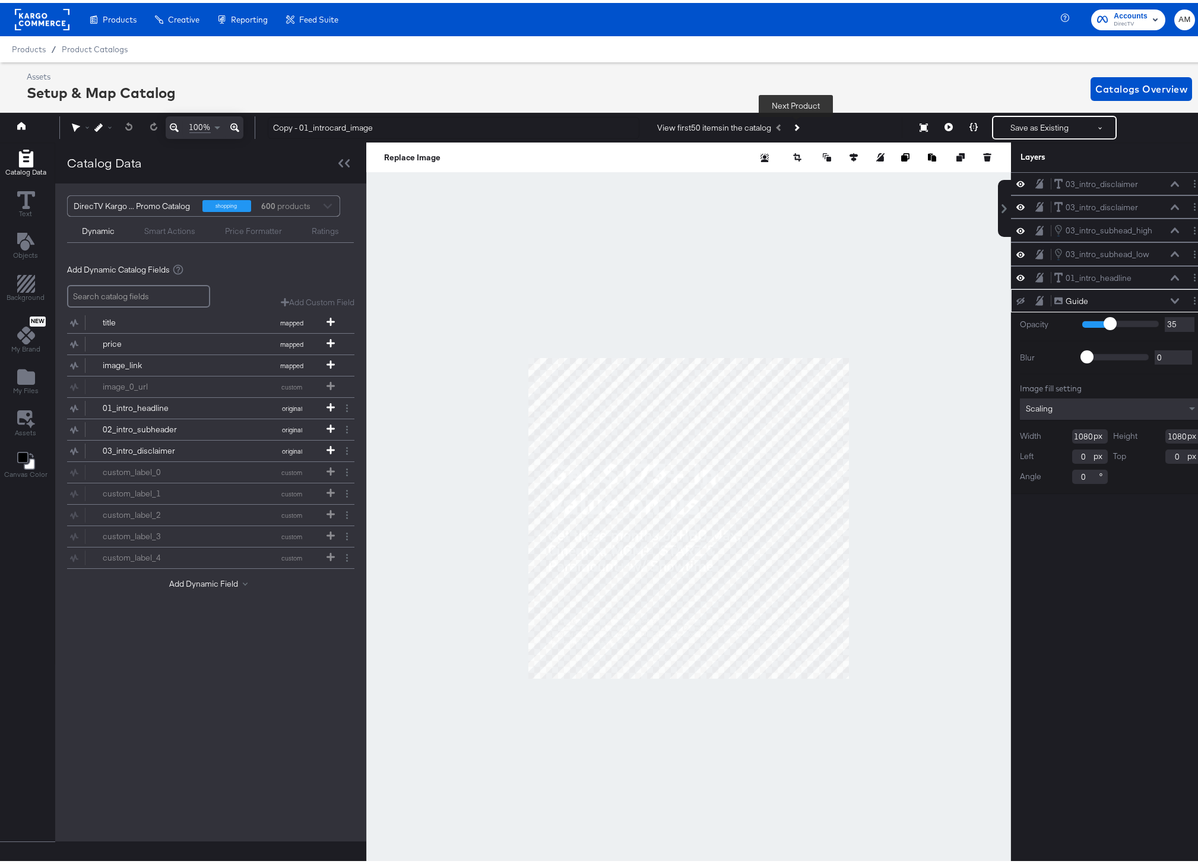
click at [798, 124] on icon "Next Product" at bounding box center [796, 125] width 7 height 7
click at [776, 124] on icon "Previous Product" at bounding box center [779, 125] width 7 height 7
click at [1171, 181] on icon at bounding box center [1175, 180] width 8 height 5
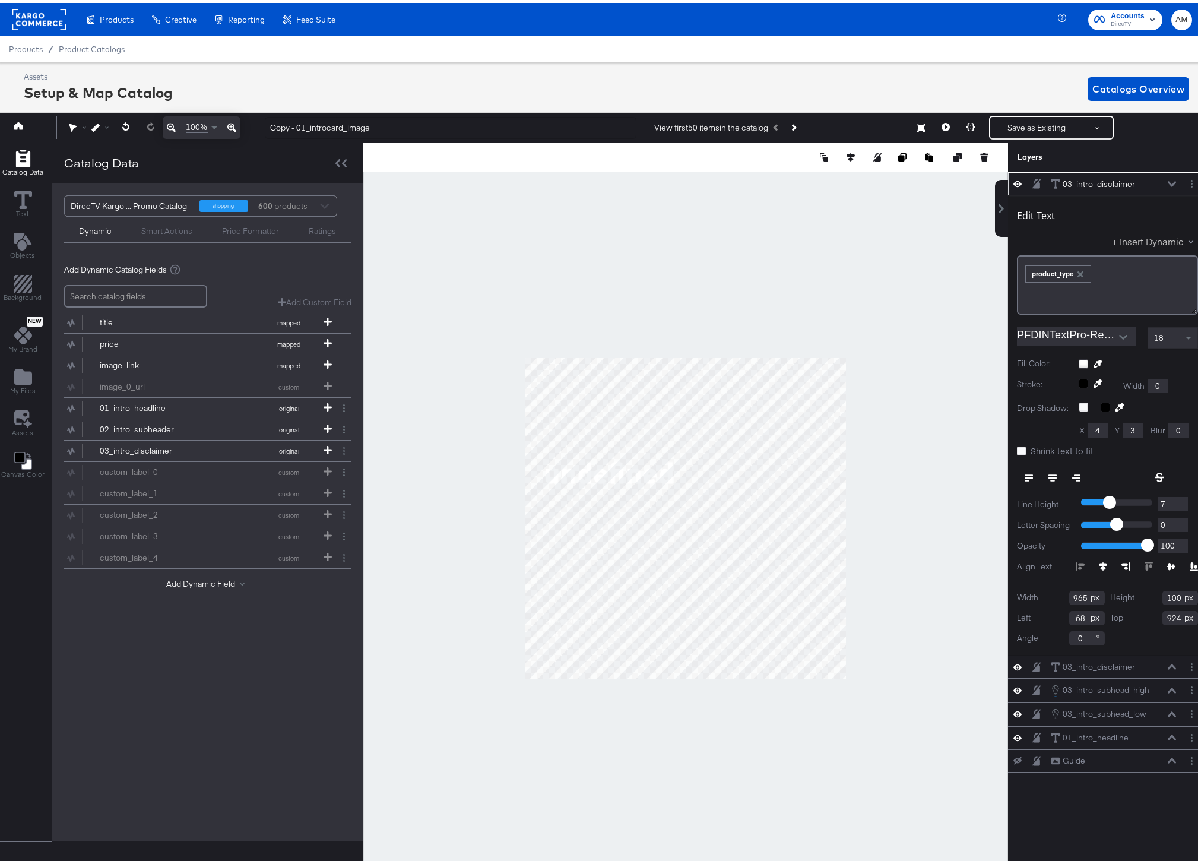
click at [1172, 238] on button "+ Insert Dynamic" at bounding box center [1155, 238] width 86 height 12
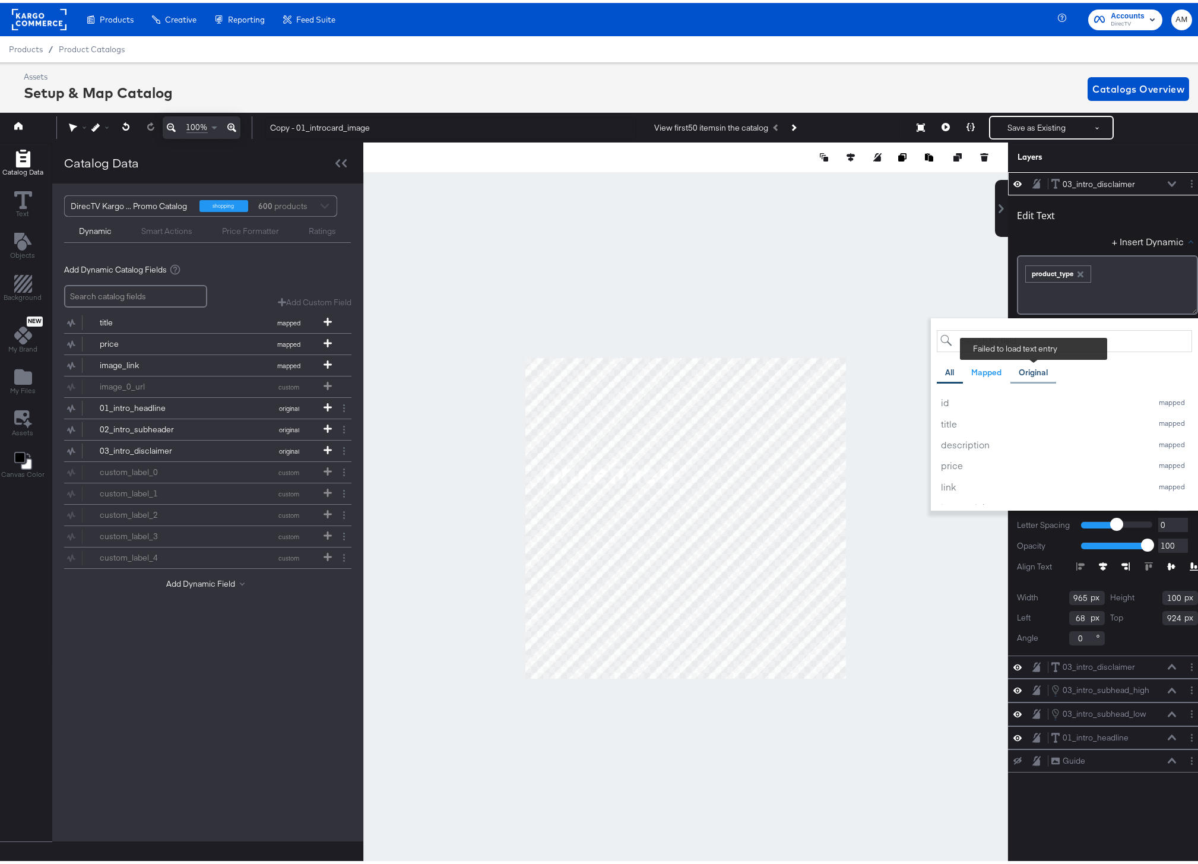
click at [1032, 371] on div "Original" at bounding box center [1033, 369] width 29 height 11
click at [945, 369] on div "All" at bounding box center [949, 369] width 9 height 11
click at [809, 300] on div at bounding box center [685, 515] width 645 height 751
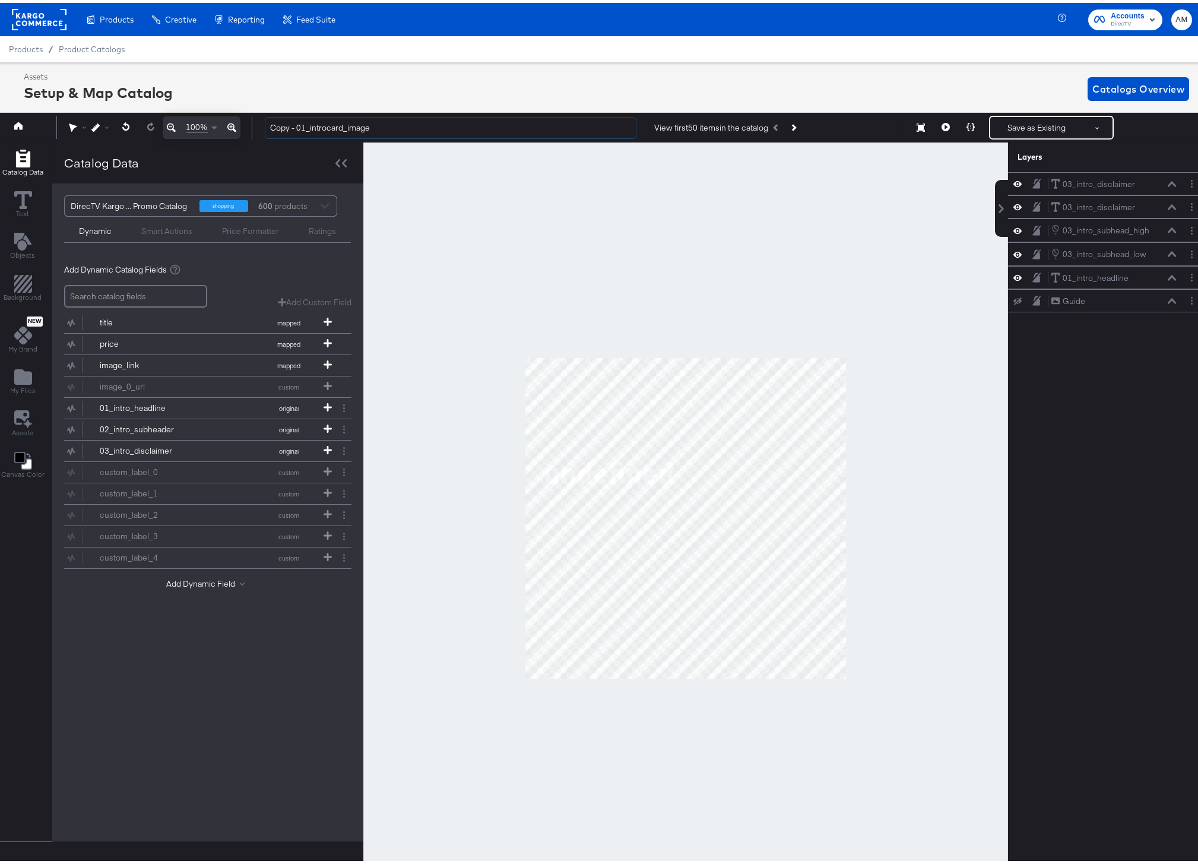
drag, startPoint x: 297, startPoint y: 124, endPoint x: 239, endPoint y: 120, distance: 58.3
click at [239, 120] on div "100% Copy - 01_introcard_image View first 50 items in the catalog Previous Prod…" at bounding box center [600, 125] width 1213 height 30
drag, startPoint x: 346, startPoint y: 124, endPoint x: 258, endPoint y: 121, distance: 87.9
click at [258, 121] on div "01_introcard_image View first 50 items in the catalog Previous Product Resize S…" at bounding box center [725, 125] width 940 height 24
type input "M"
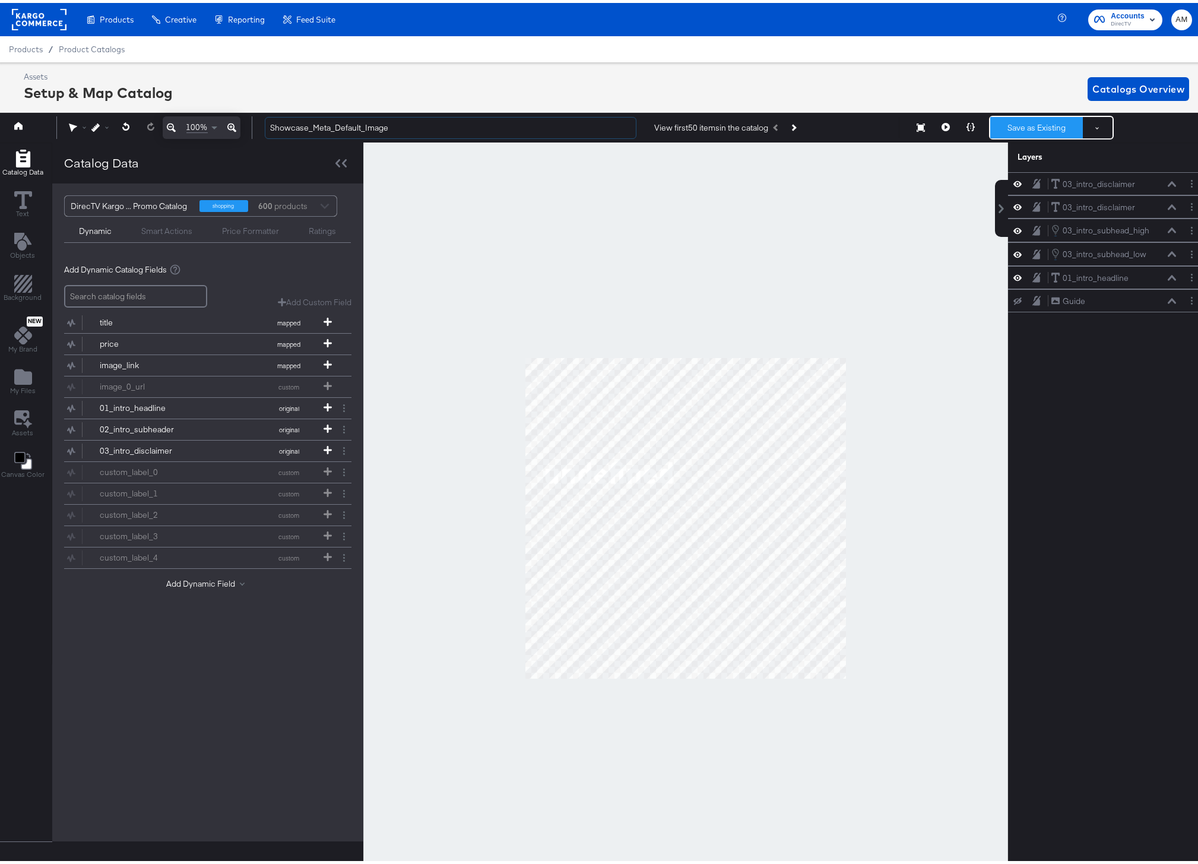
type input "Showcase_Meta_Default_Image"
click at [1022, 125] on button "Save as Existing" at bounding box center [1037, 124] width 93 height 21
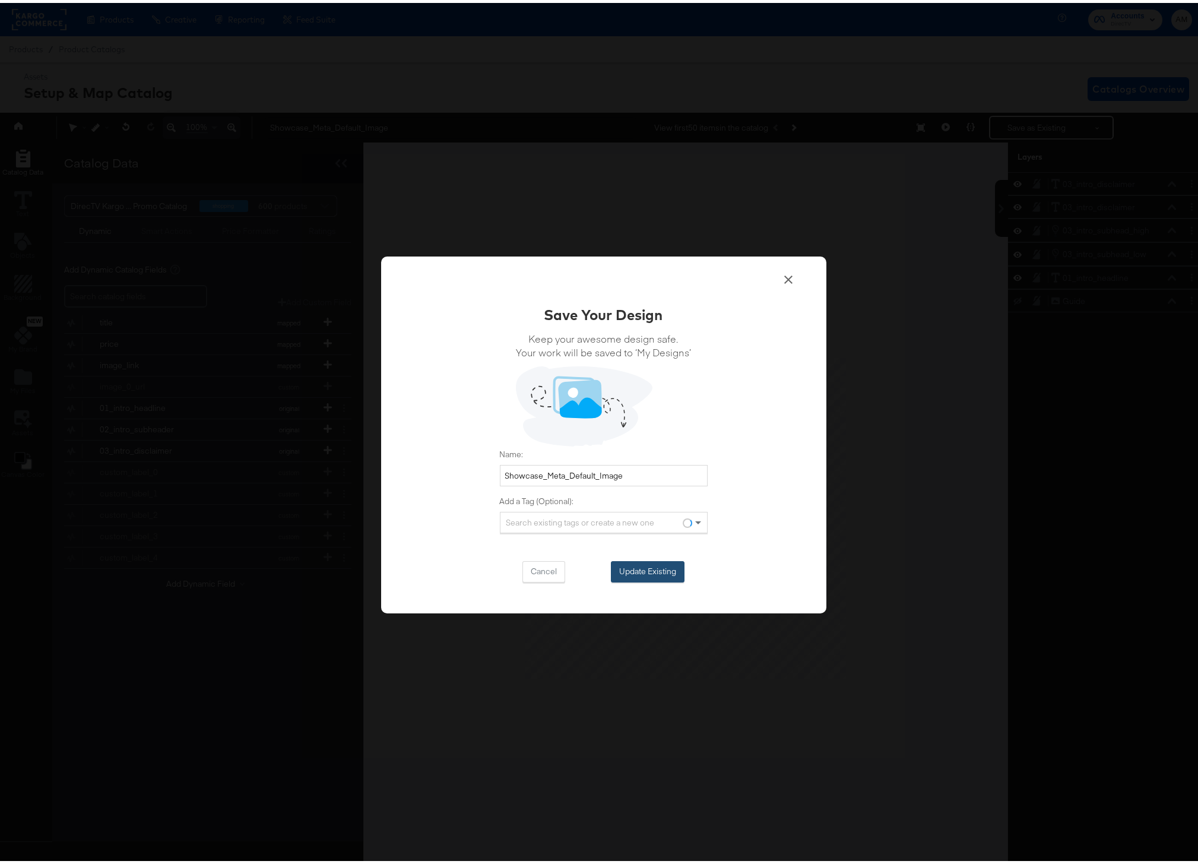
click at [656, 568] on button "Update Existing" at bounding box center [648, 568] width 74 height 21
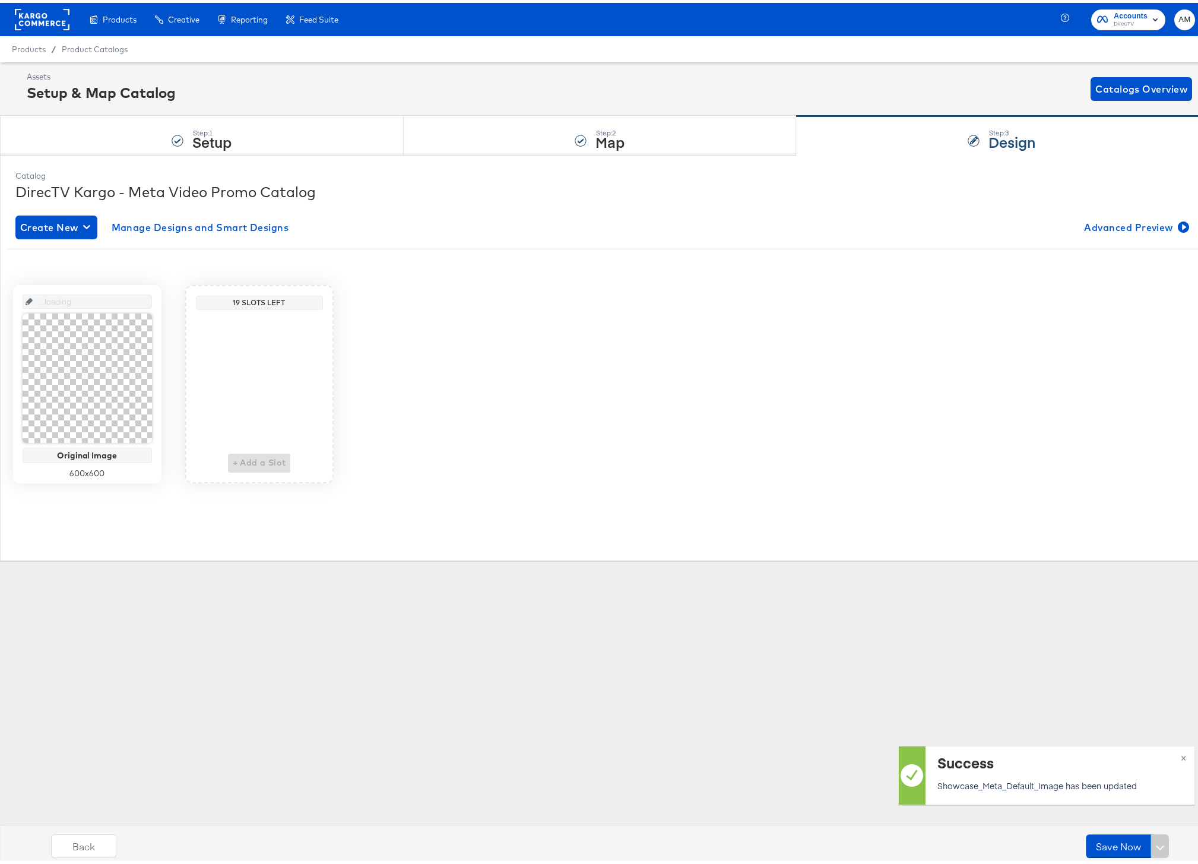
scroll to position [0, 0]
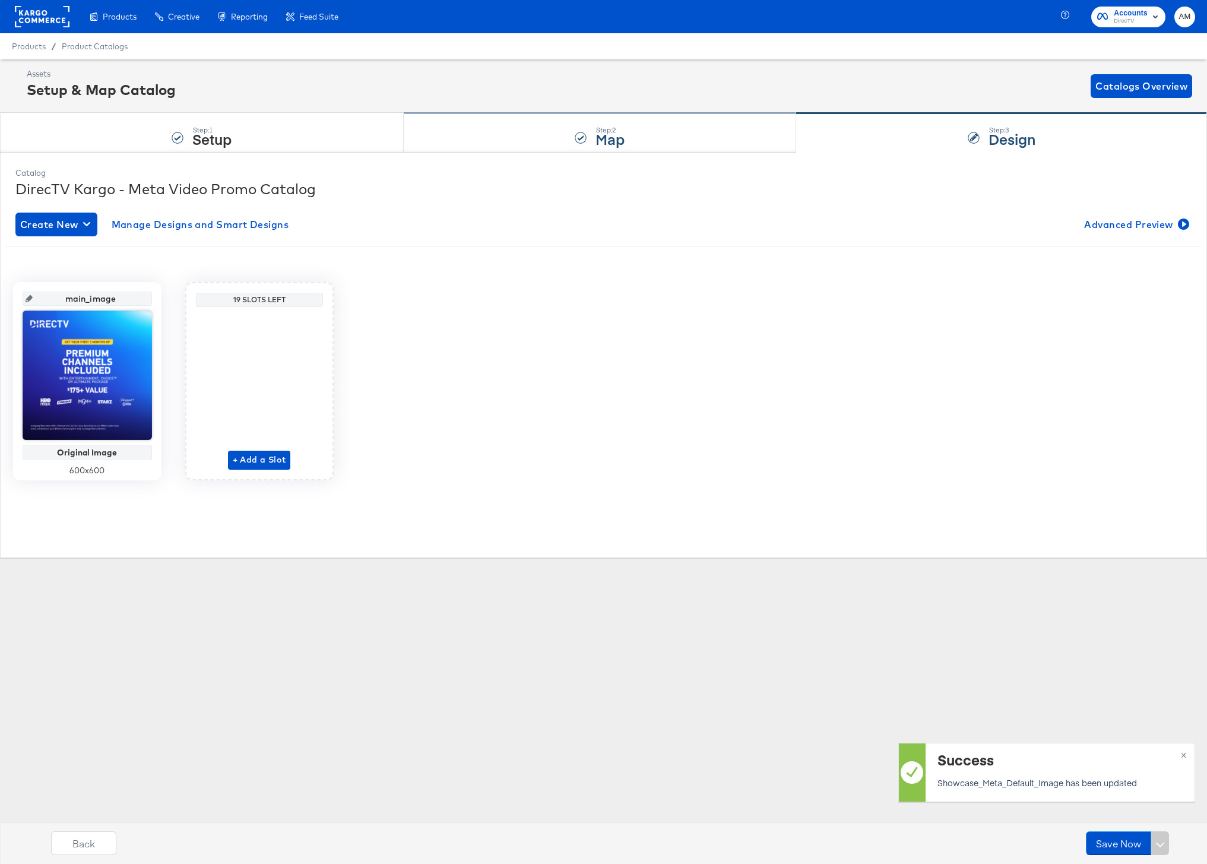
click at [526, 139] on div "Step: 2 Map" at bounding box center [600, 132] width 393 height 39
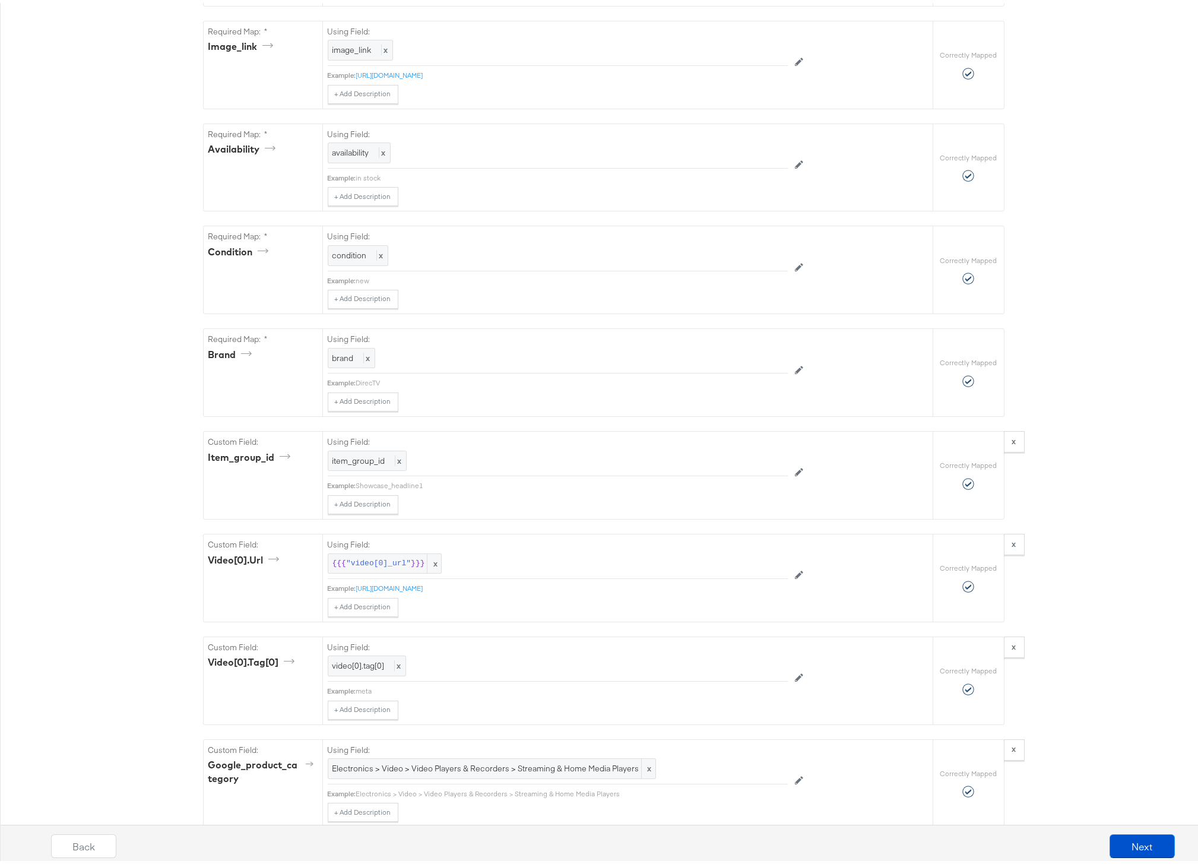
scroll to position [1421, 0]
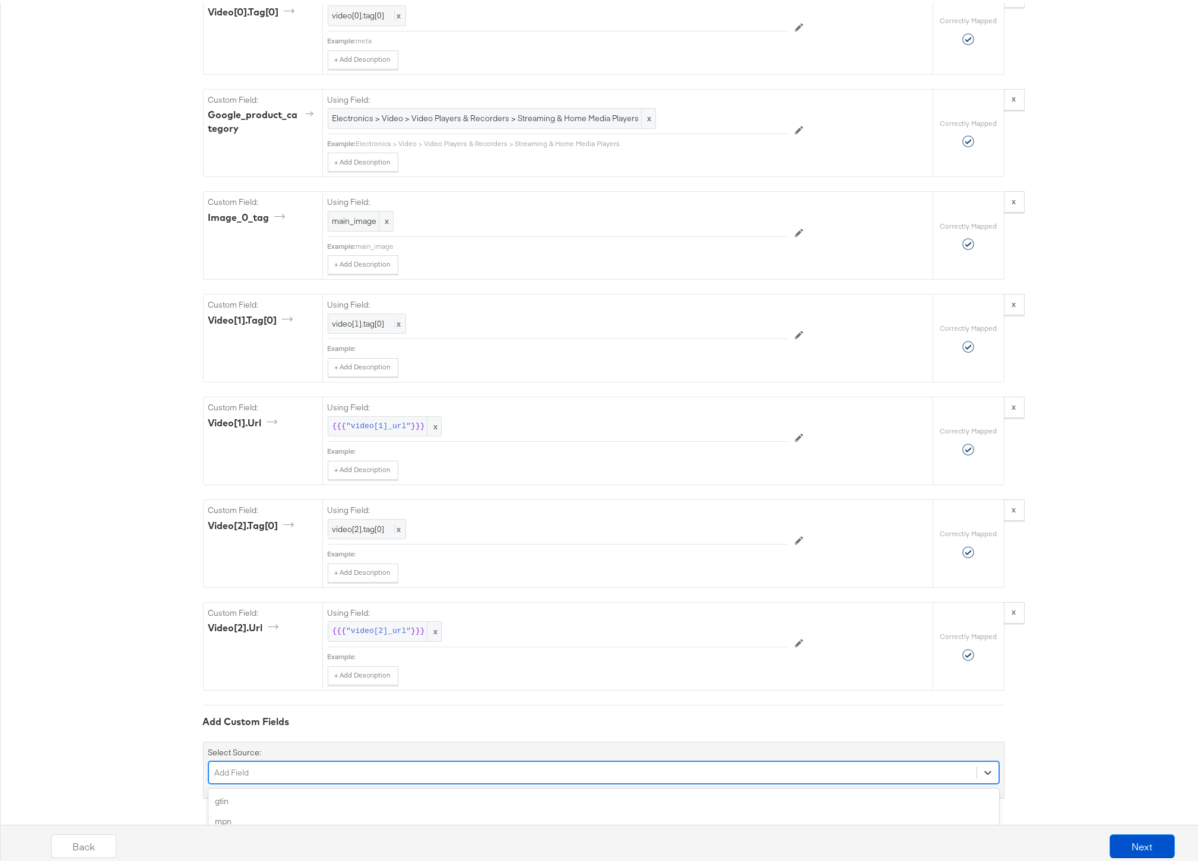
click at [293, 766] on div "option age_group focused, 4 of 163. 163 results available. Use Up and Down to c…" at bounding box center [603, 769] width 791 height 23
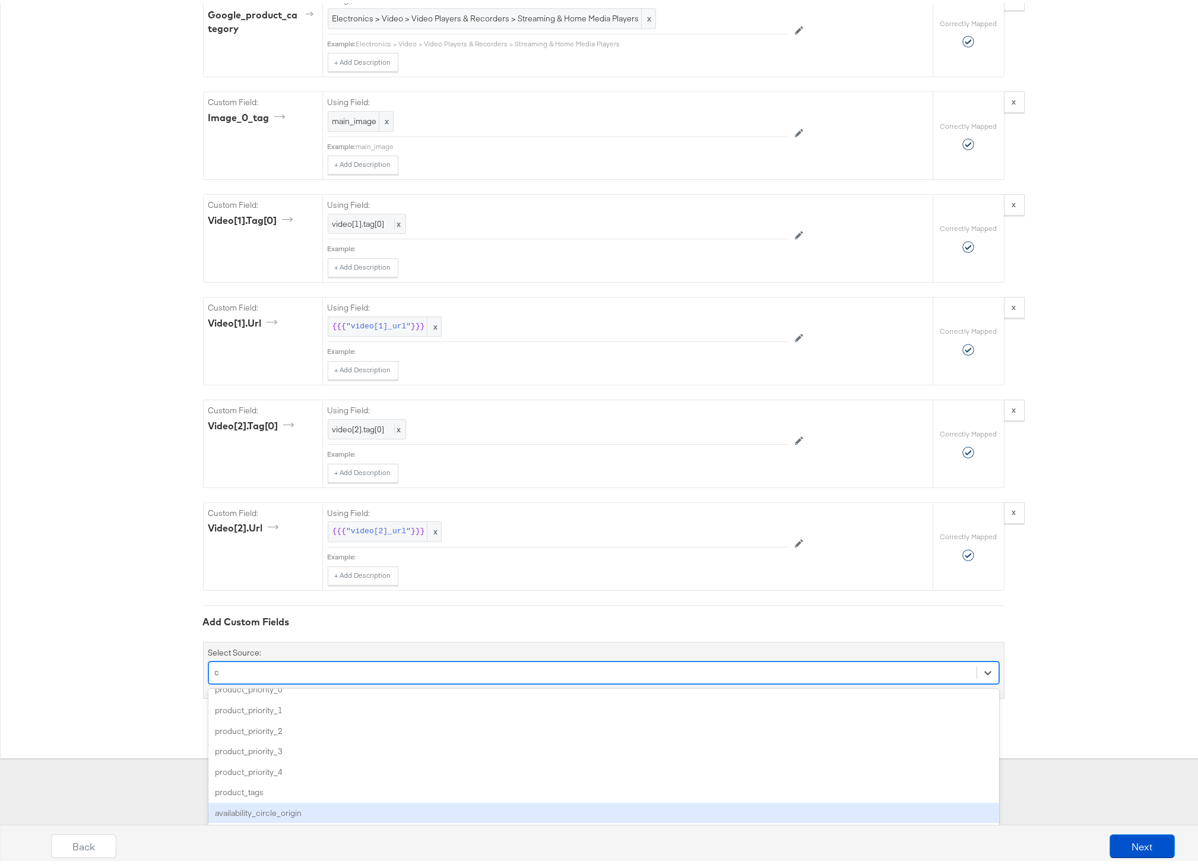
scroll to position [31, 0]
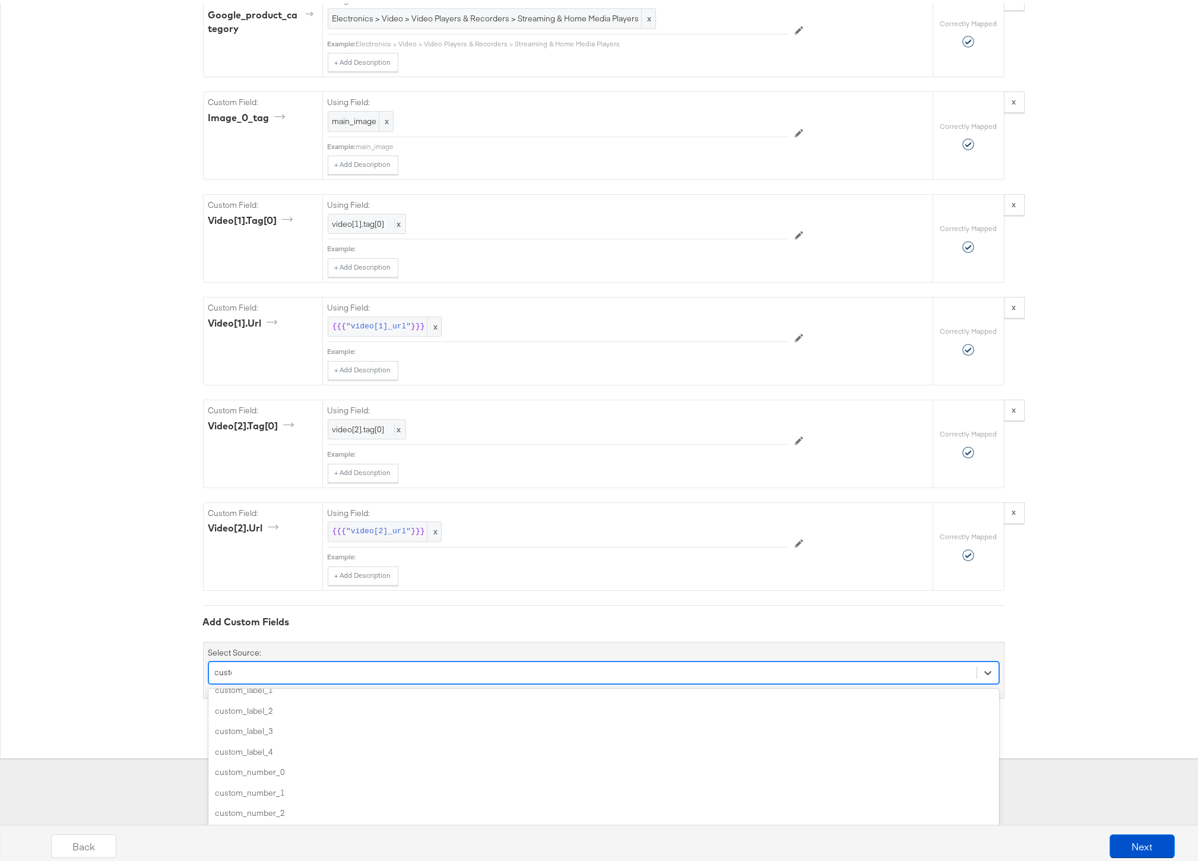
type input "custom"
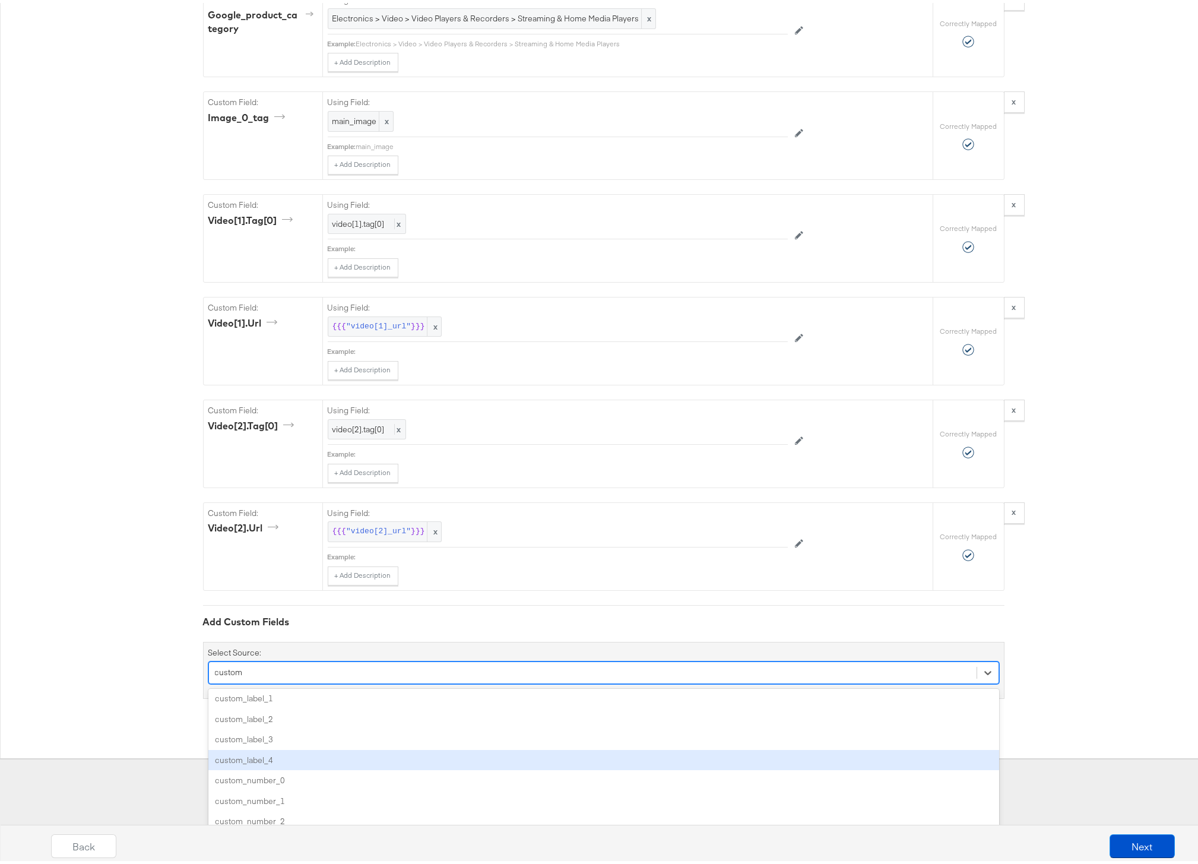
scroll to position [11, 0]
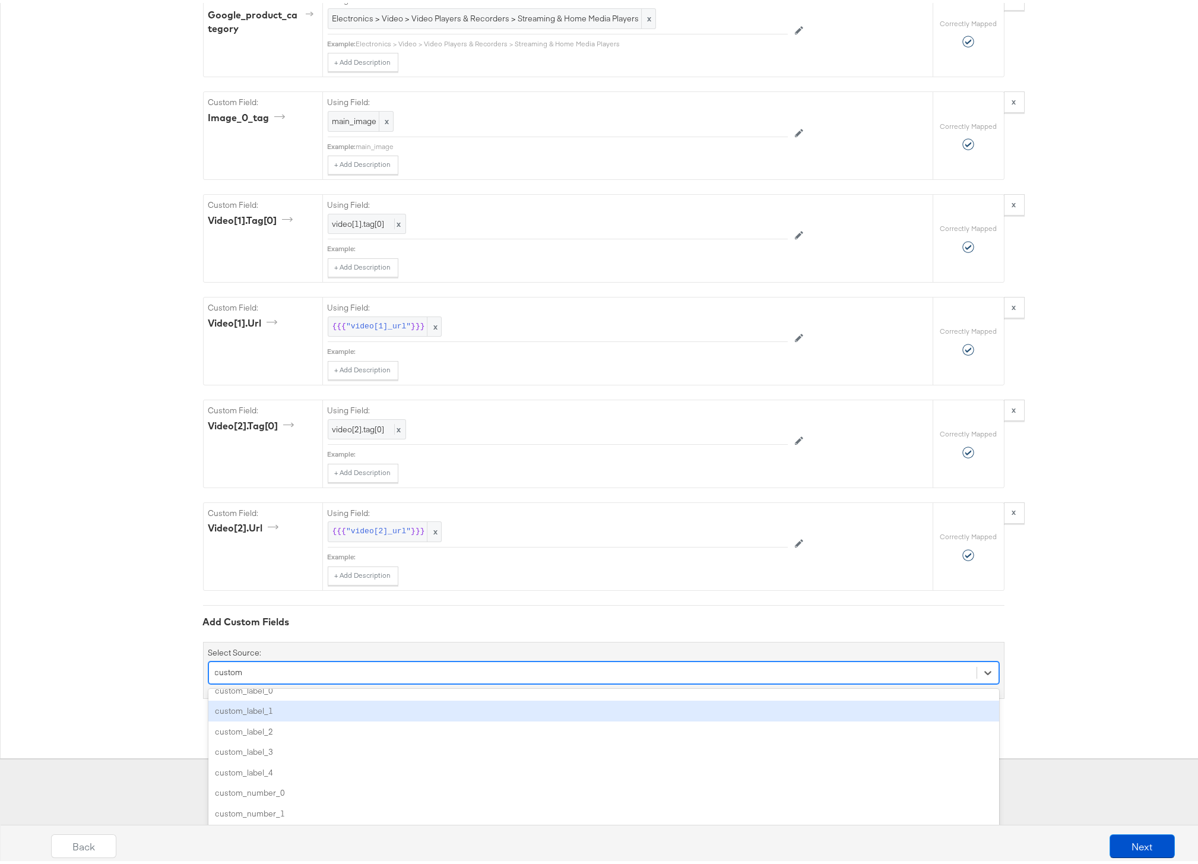
click at [257, 706] on div "custom_label_1" at bounding box center [603, 708] width 791 height 21
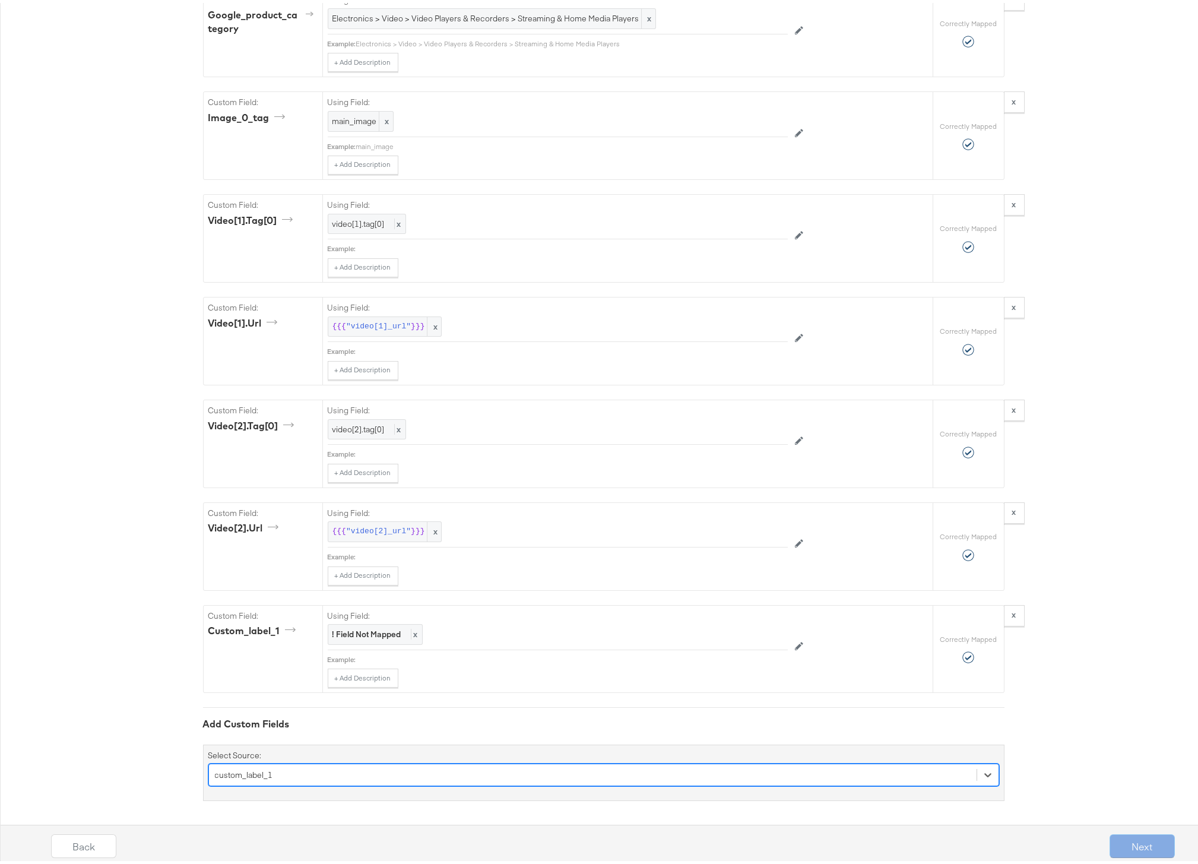
click at [262, 774] on div "option custom_label_1, selected. Select is focused ,type to refine list, press …" at bounding box center [603, 772] width 791 height 23
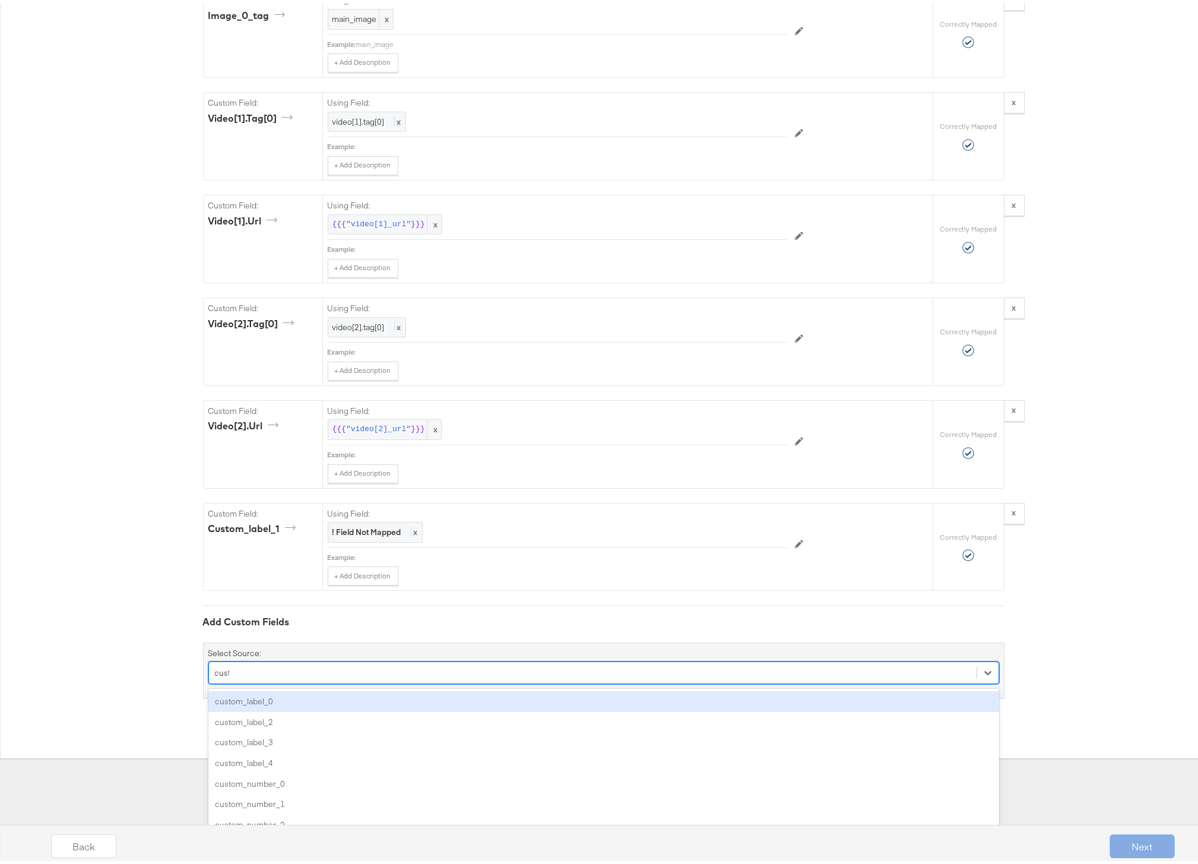
type input "custom"
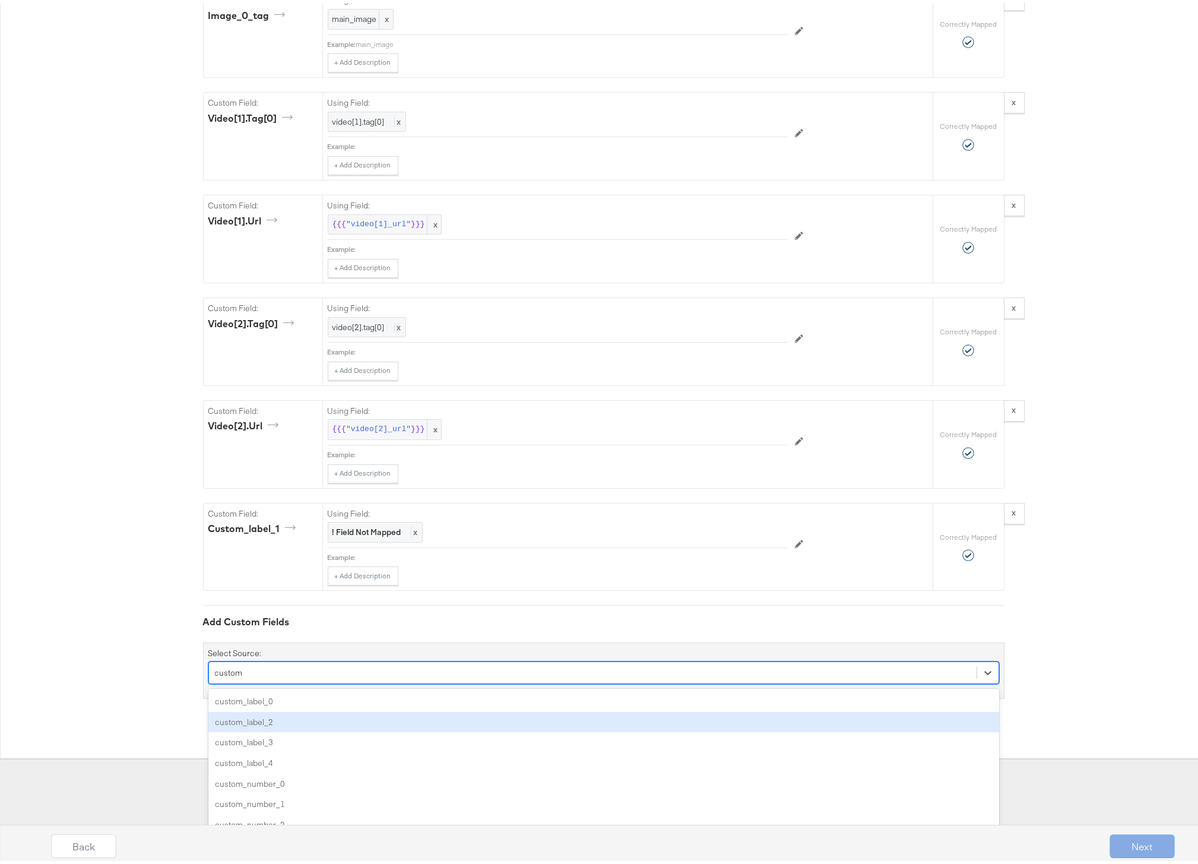
click at [265, 714] on div "custom_label_2" at bounding box center [603, 719] width 791 height 21
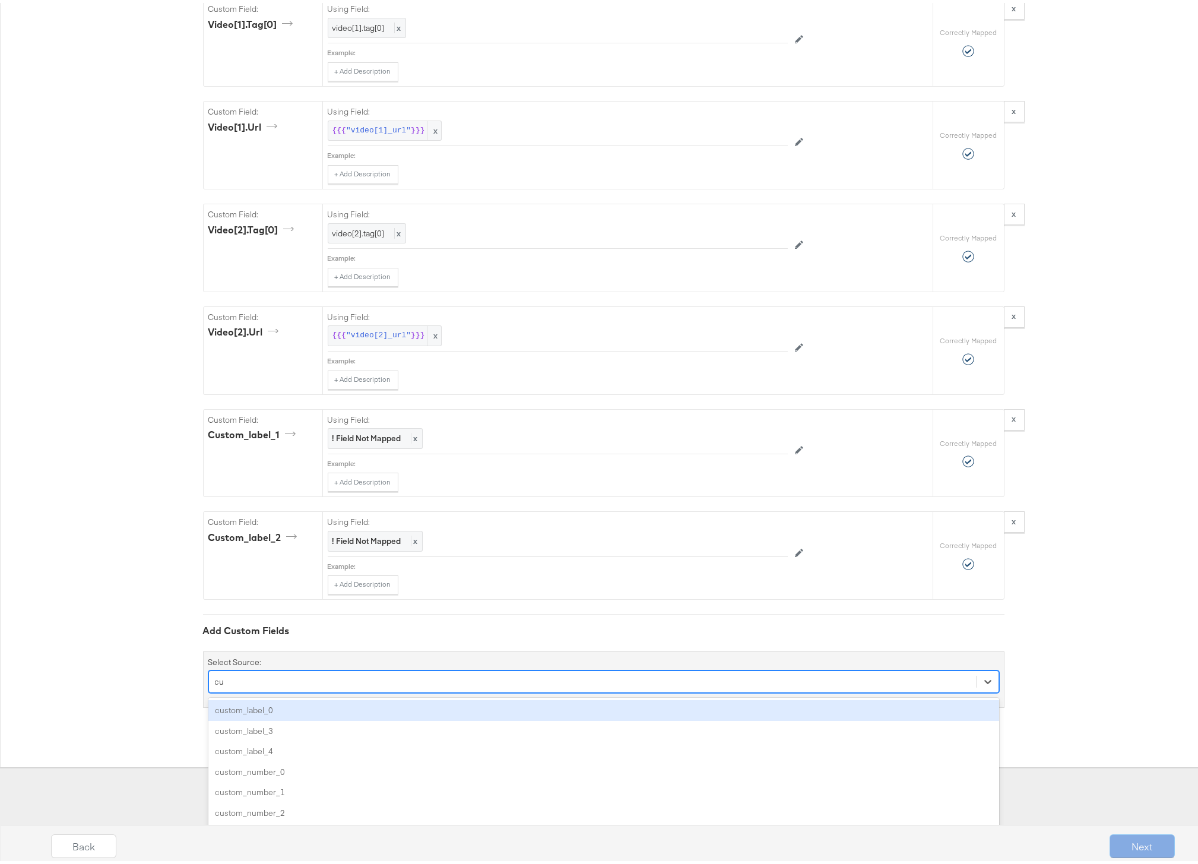
scroll to position [1717, 0]
type input "custom"
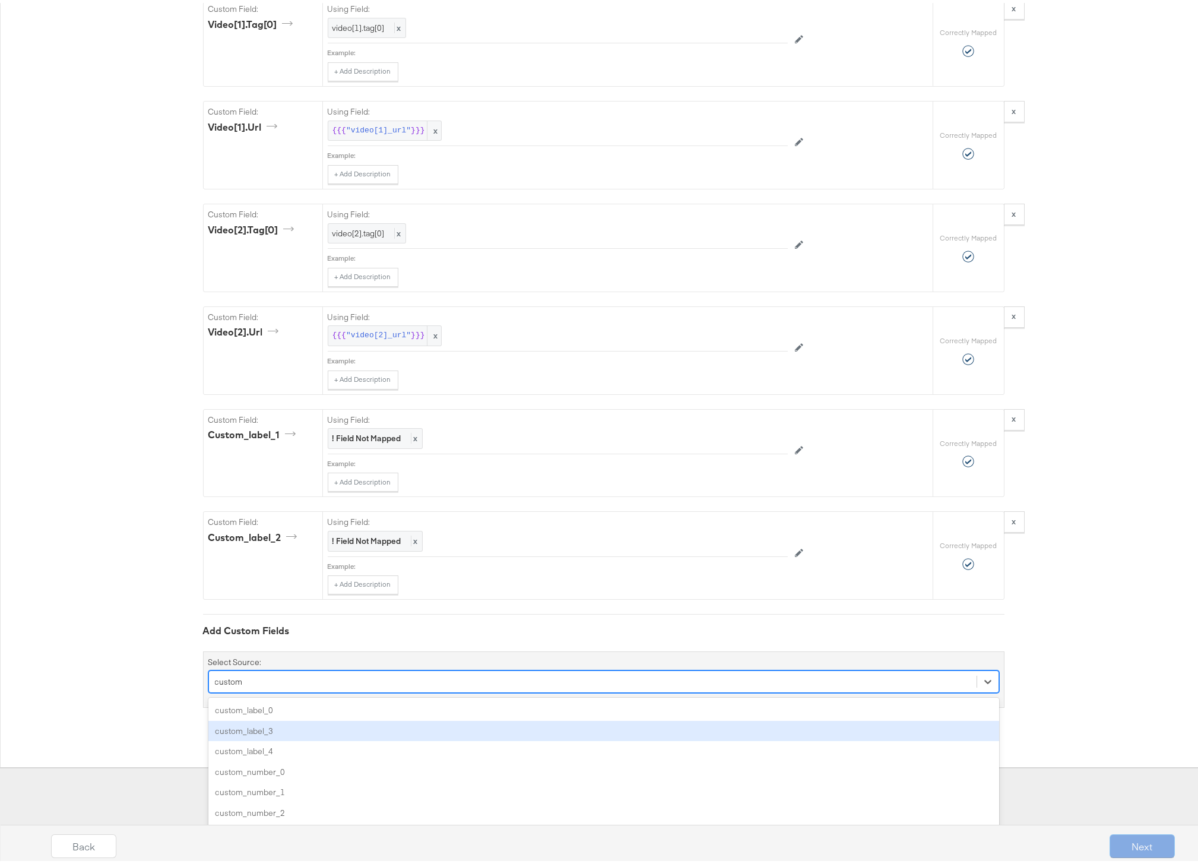
click at [279, 727] on div "custom_label_3" at bounding box center [603, 728] width 791 height 21
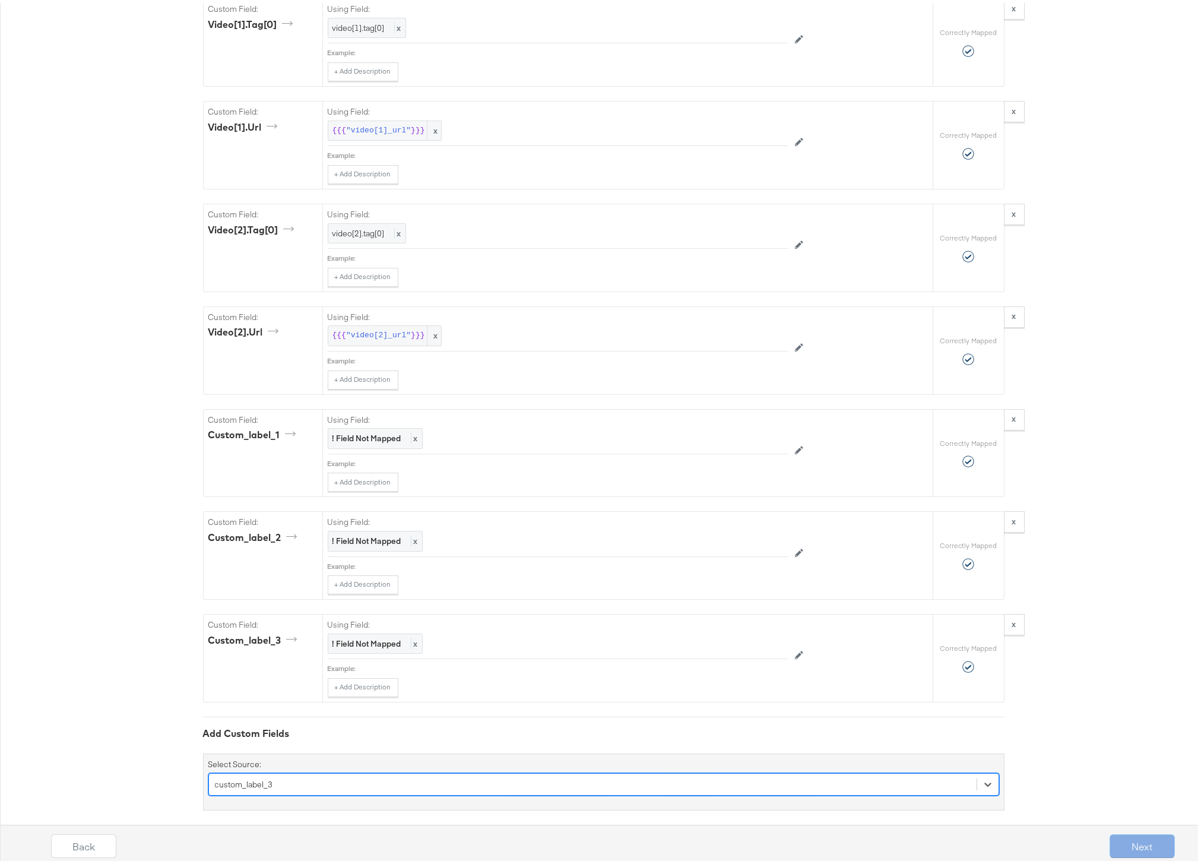
scroll to position [1726, 0]
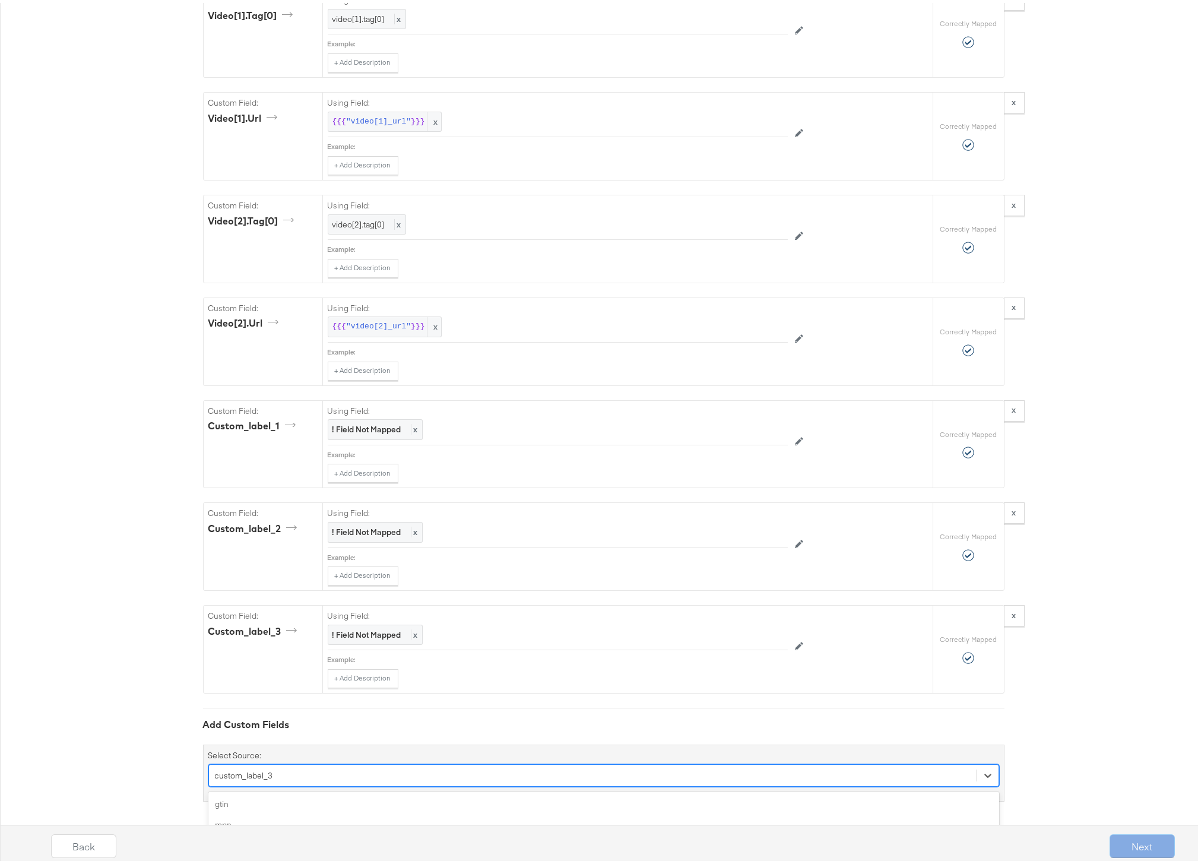
click at [271, 776] on div "option custom_label_3, selected. option color focused, 5 of 160. 160 results av…" at bounding box center [603, 772] width 791 height 23
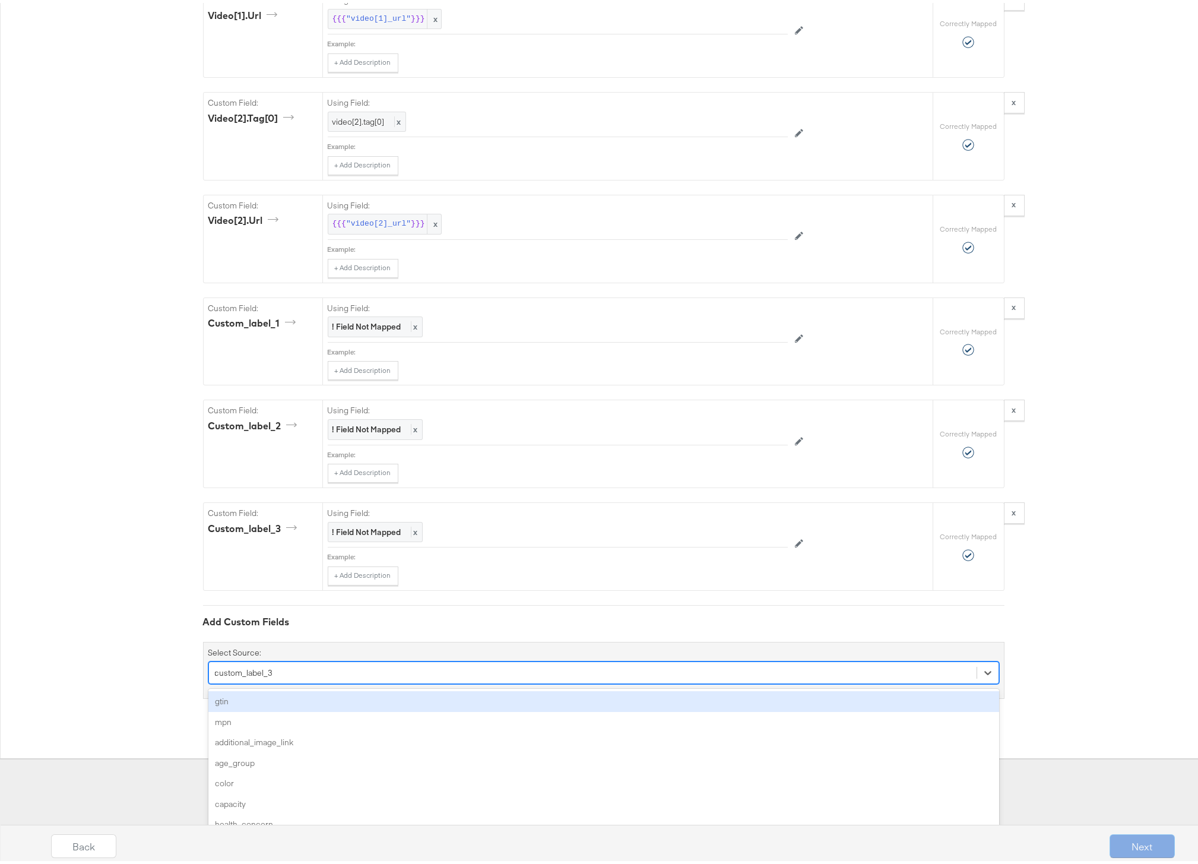
scroll to position [1799, 0]
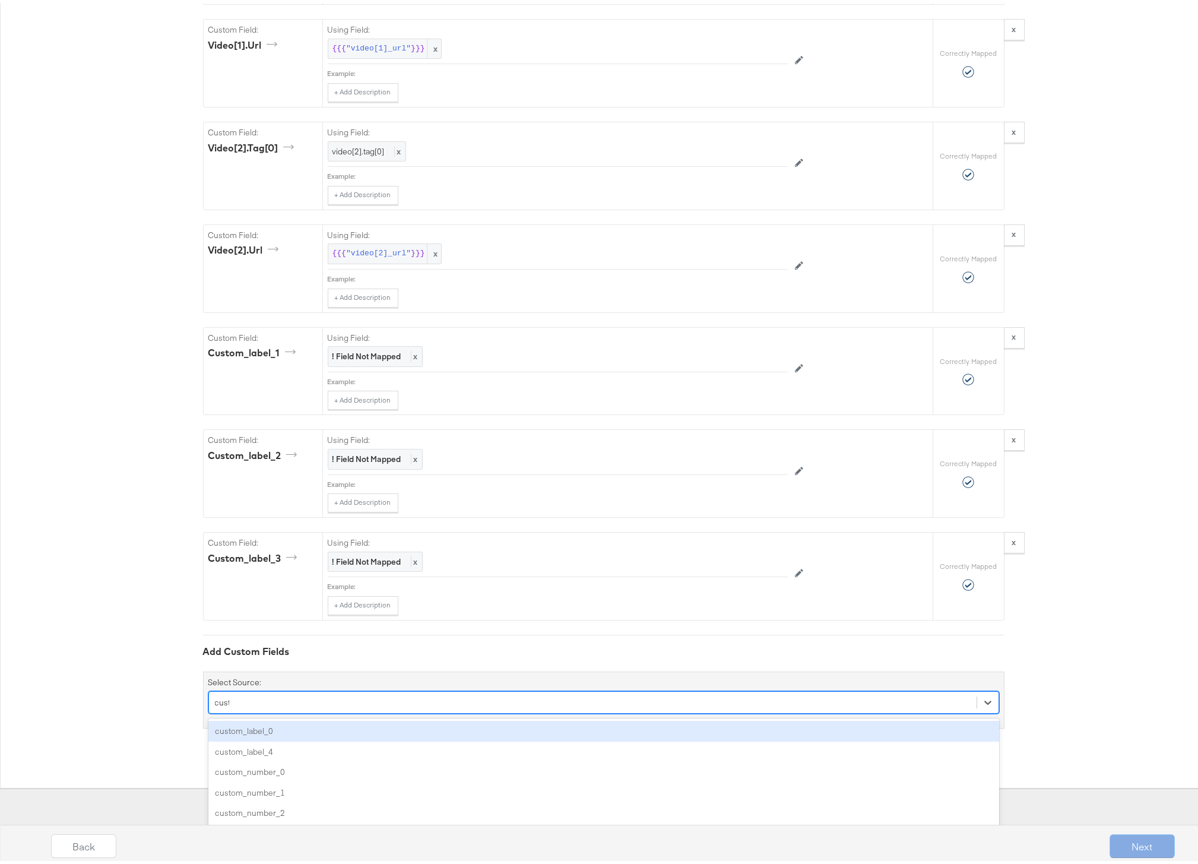
type input "custom"
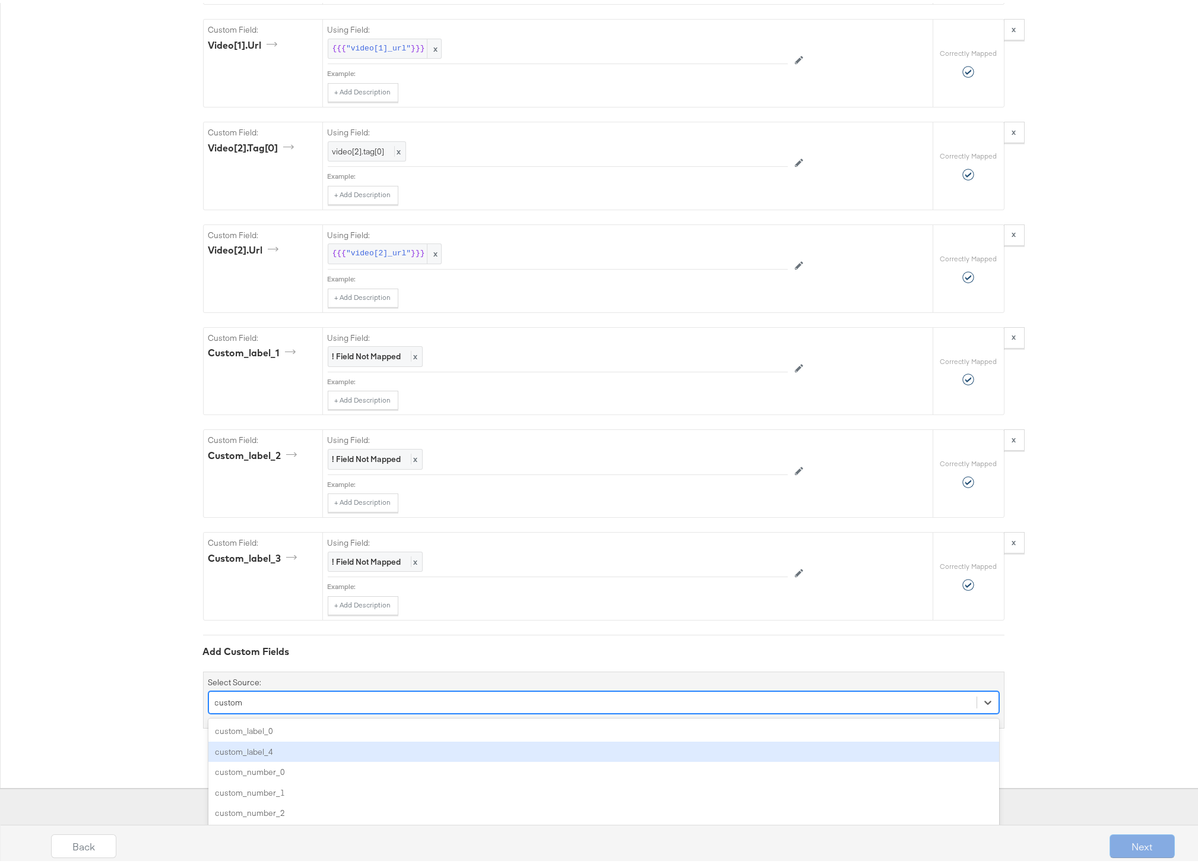
click at [262, 752] on div "custom_label_4" at bounding box center [603, 749] width 791 height 21
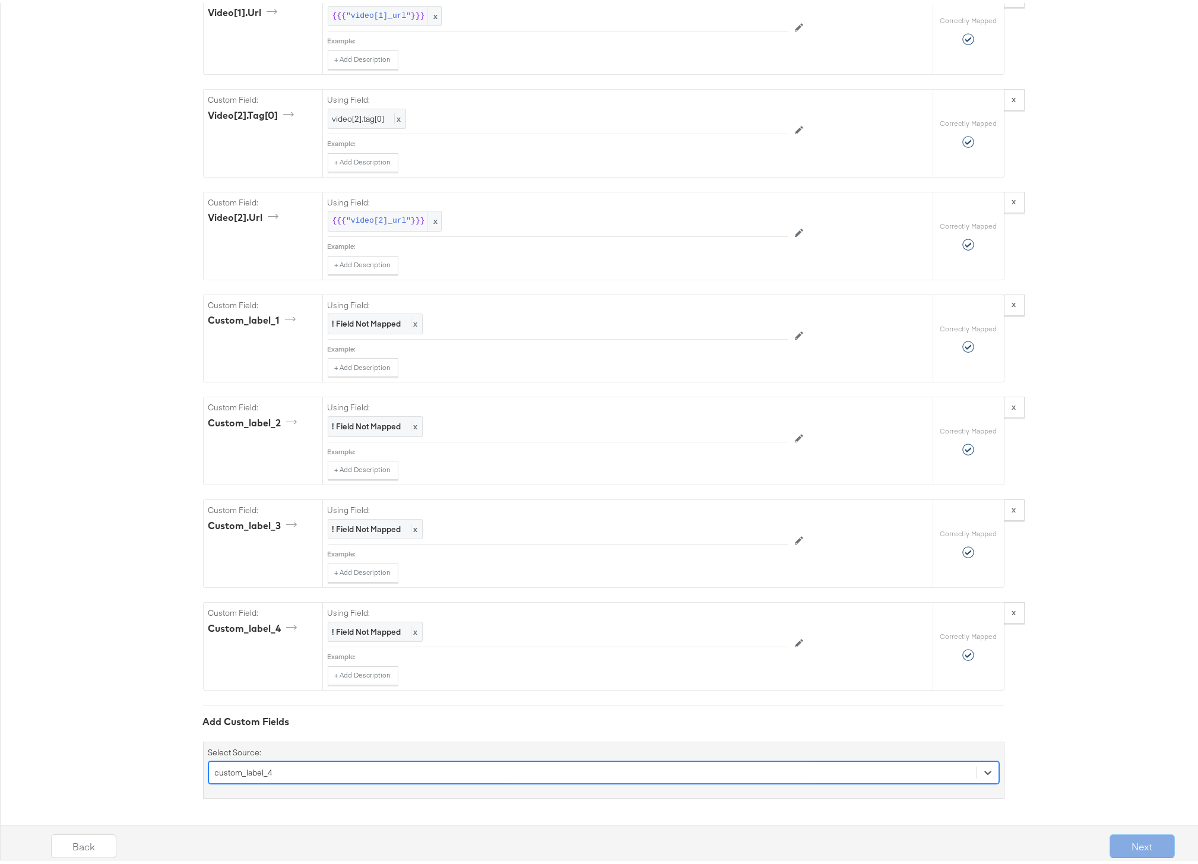
click at [254, 777] on div "option custom_label_4, selected. Select is focused ,type to refine list, press …" at bounding box center [603, 769] width 791 height 23
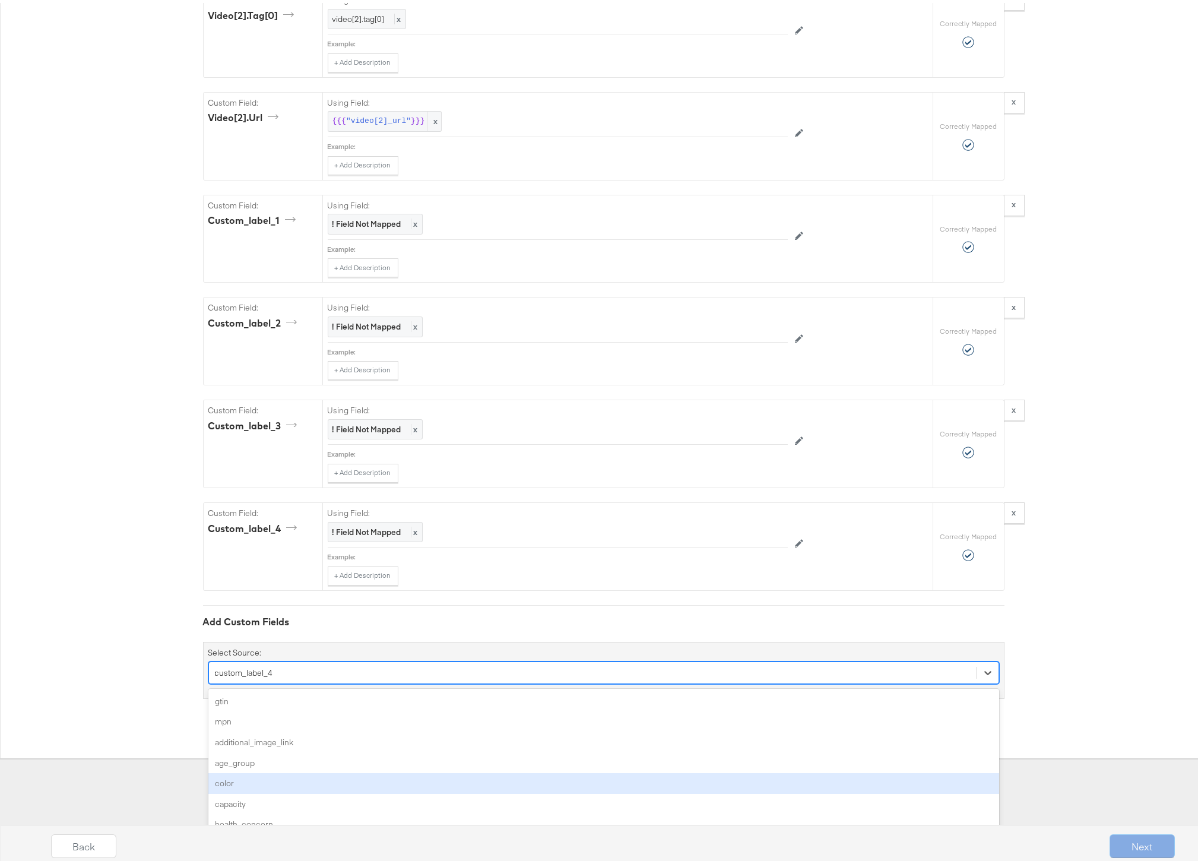
scroll to position [1881, 0]
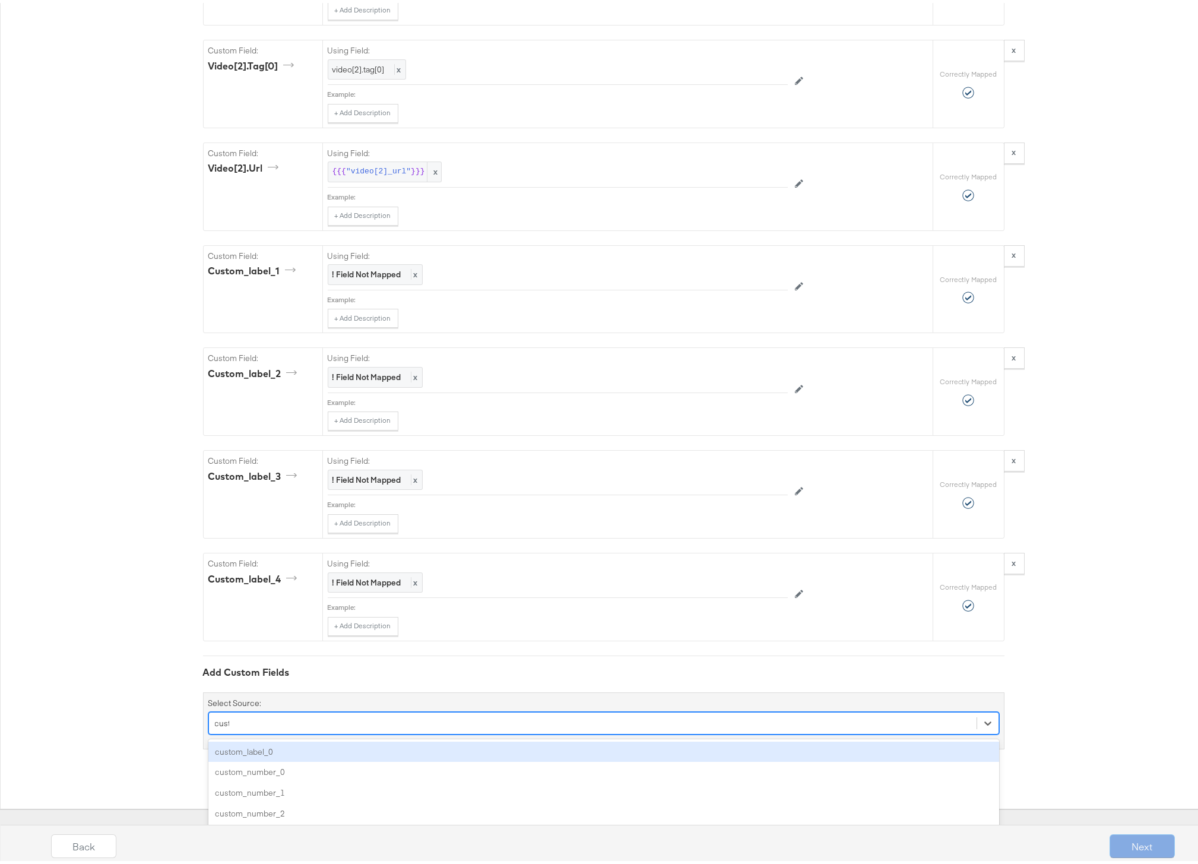
type input "custom"
click at [264, 747] on div "custom_label_0" at bounding box center [603, 749] width 791 height 21
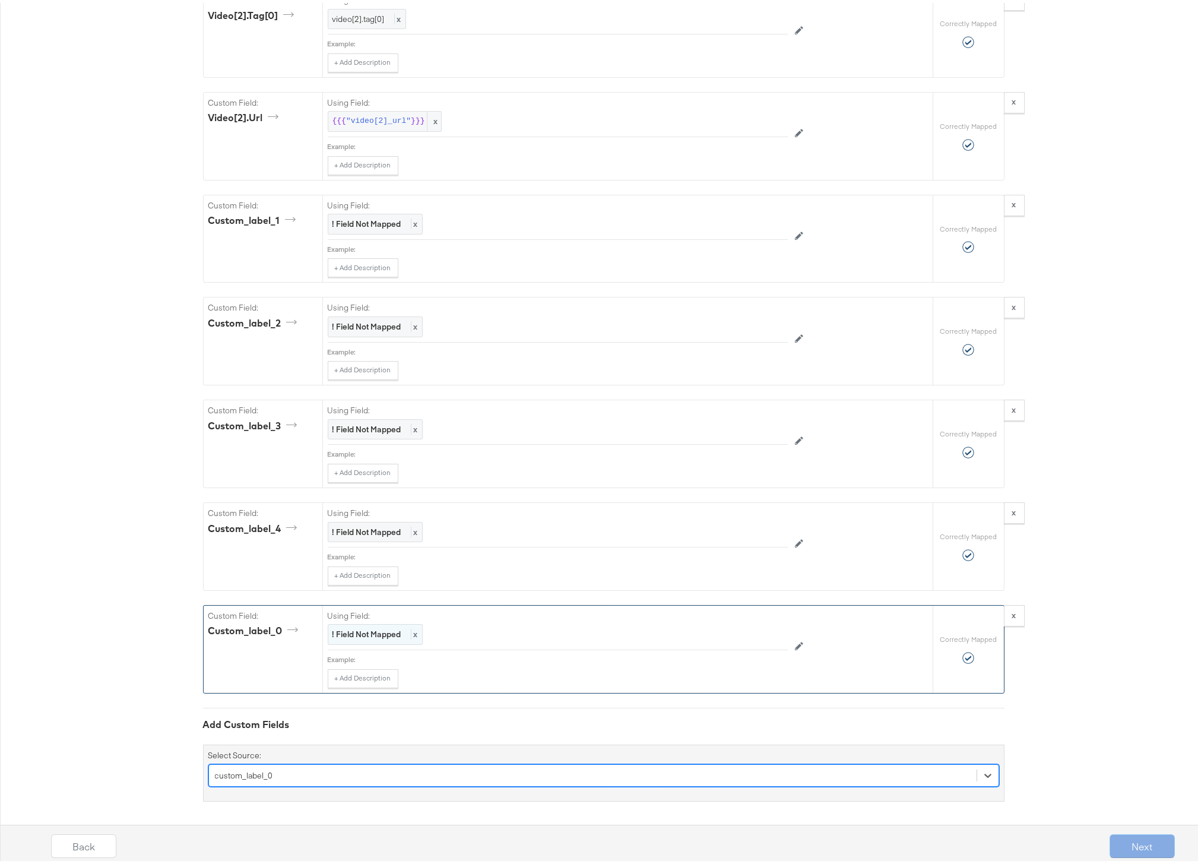
click at [373, 629] on strong "! Field Not Mapped" at bounding box center [367, 631] width 69 height 11
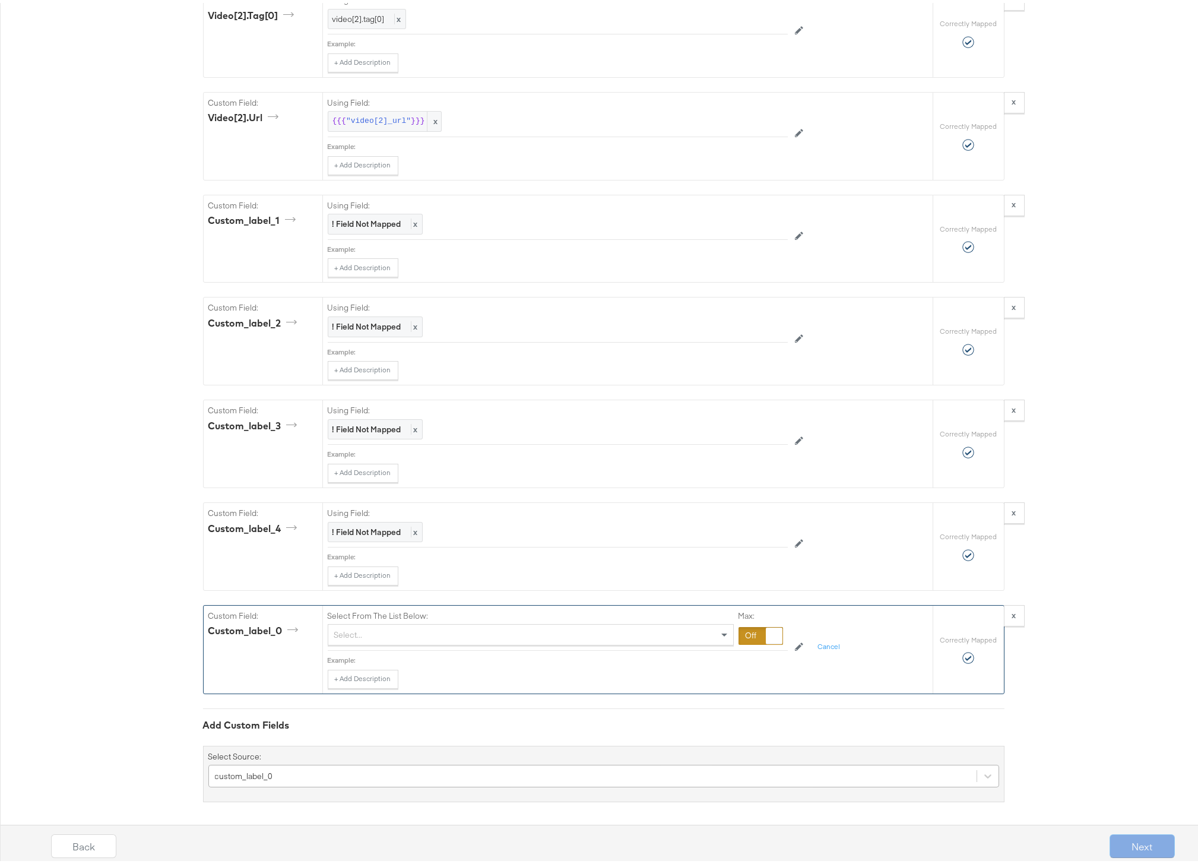
click at [372, 630] on div "Select..." at bounding box center [530, 632] width 405 height 20
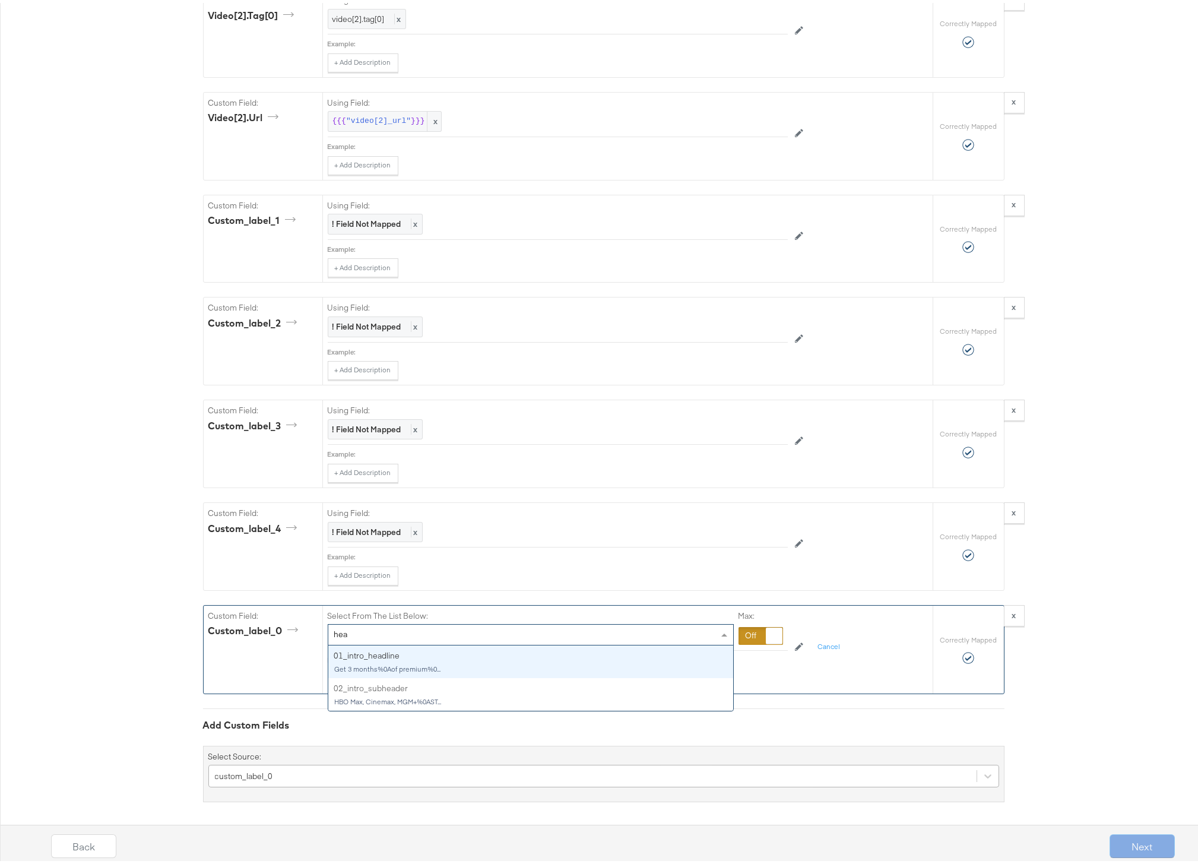
type input "head"
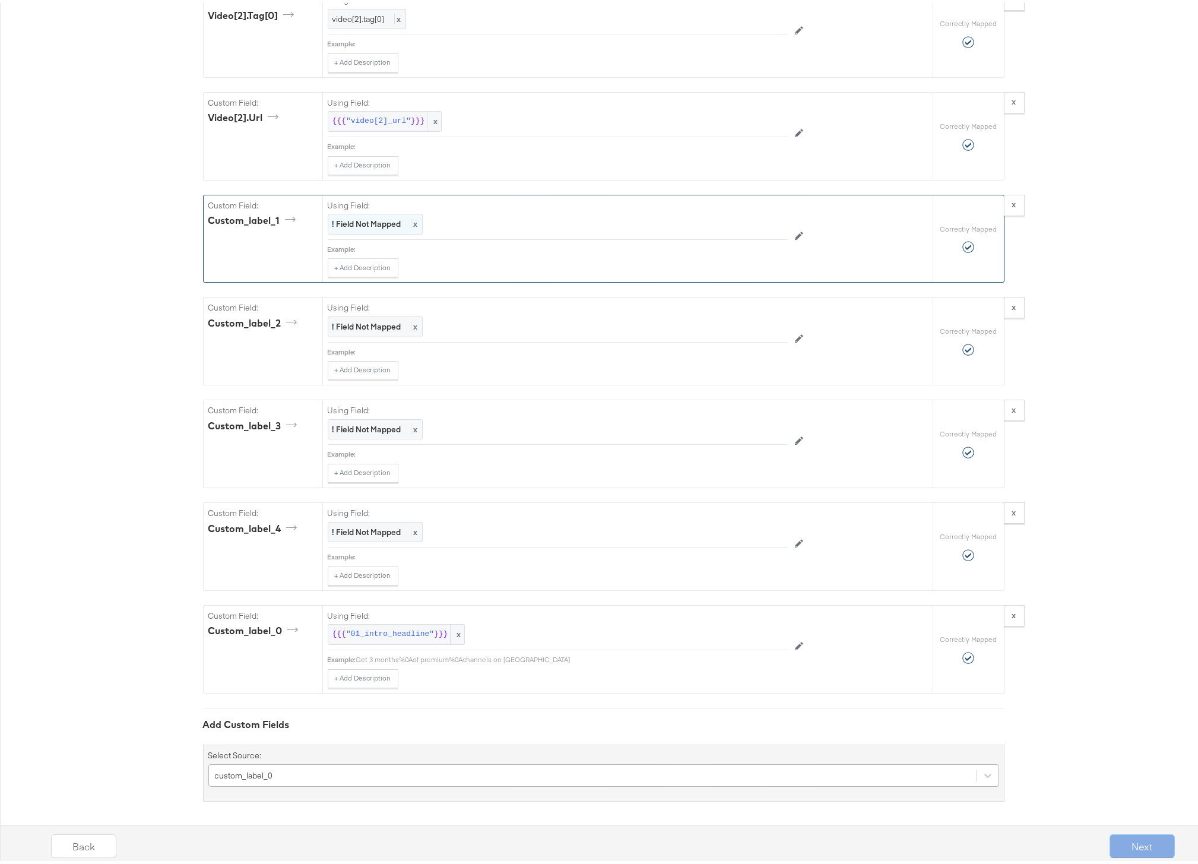
click at [363, 219] on strong "! Field Not Mapped" at bounding box center [367, 221] width 69 height 11
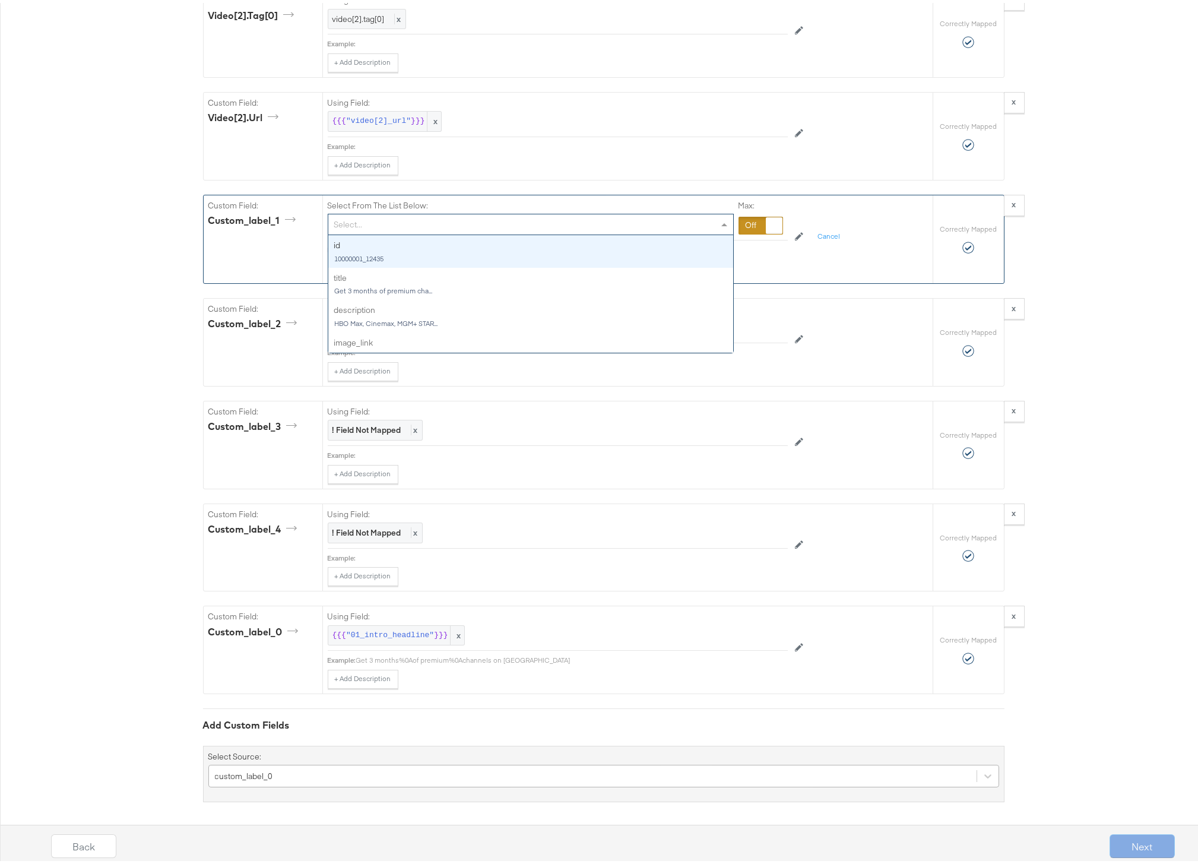
click at [360, 222] on div "Select..." at bounding box center [530, 221] width 405 height 20
type input "sub"
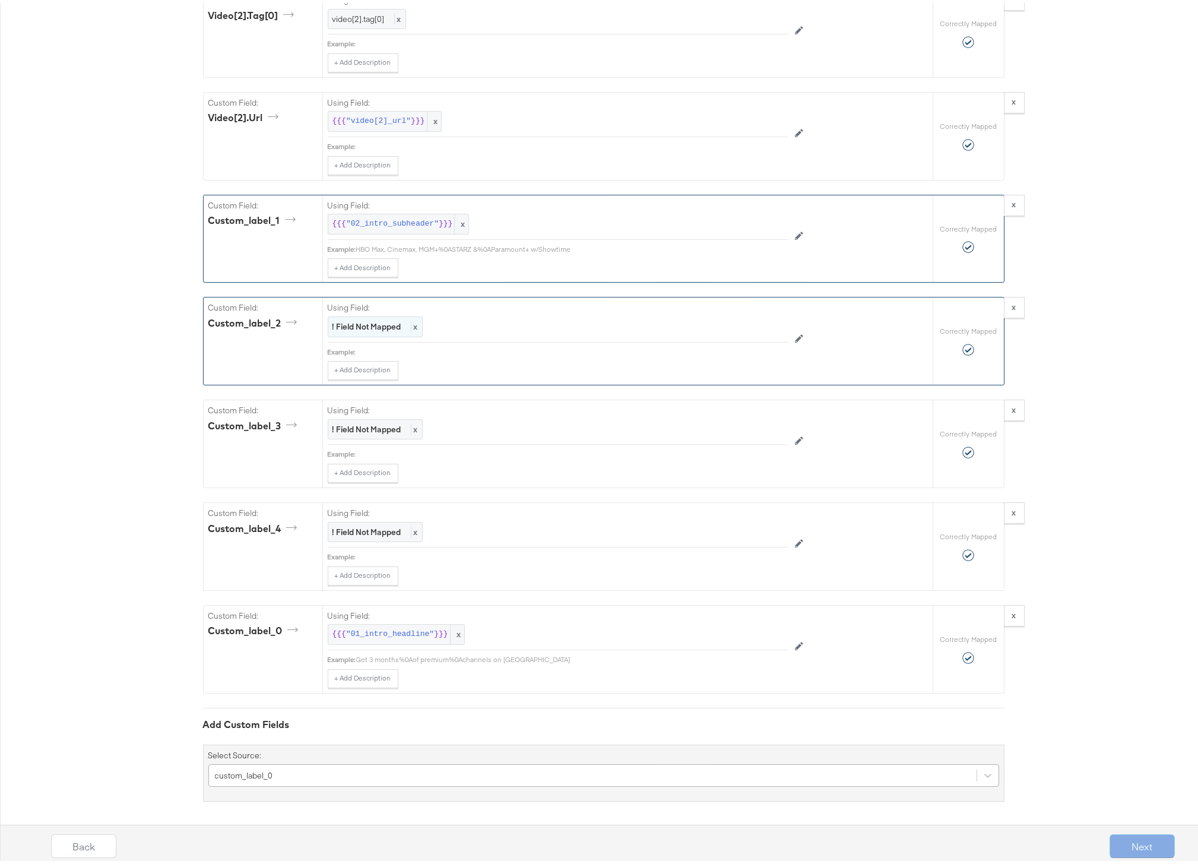
click at [358, 324] on strong "! Field Not Mapped" at bounding box center [367, 323] width 69 height 11
click at [358, 324] on div "Select..." at bounding box center [530, 324] width 405 height 20
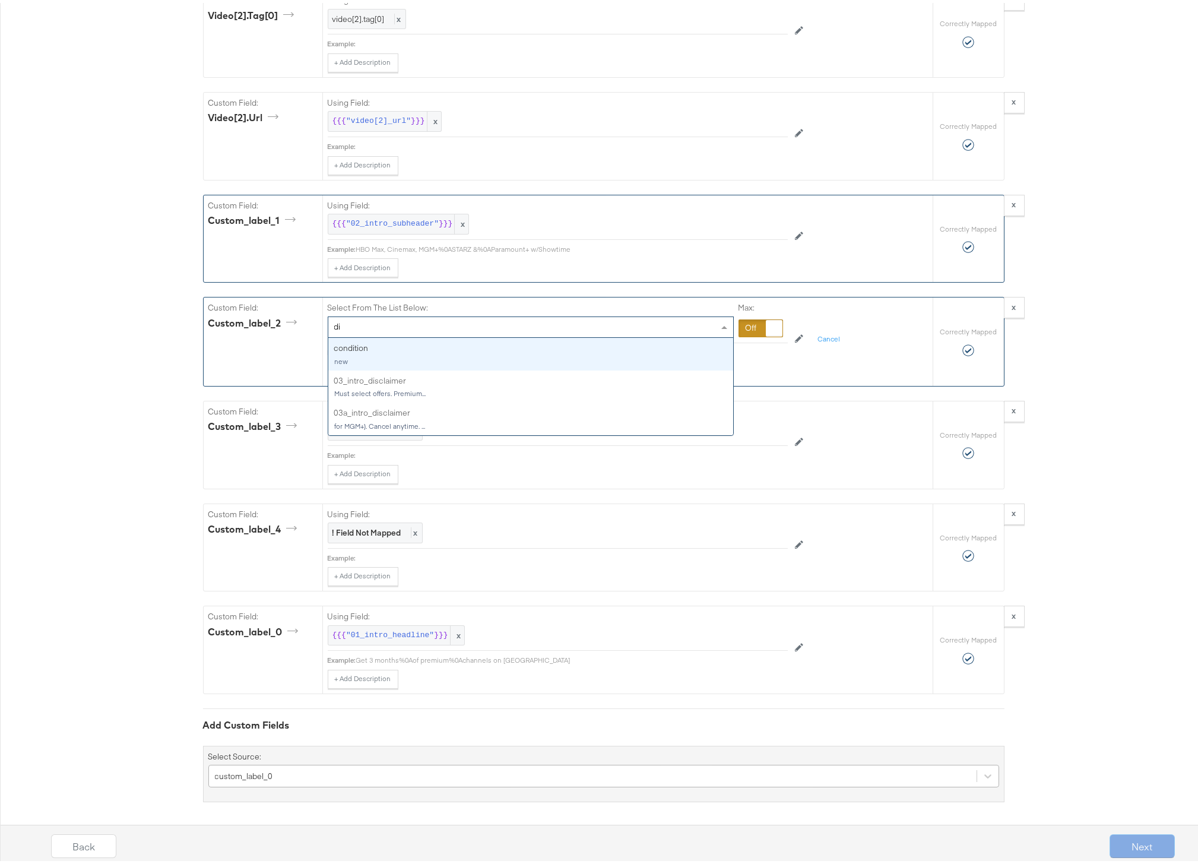
type input "dis"
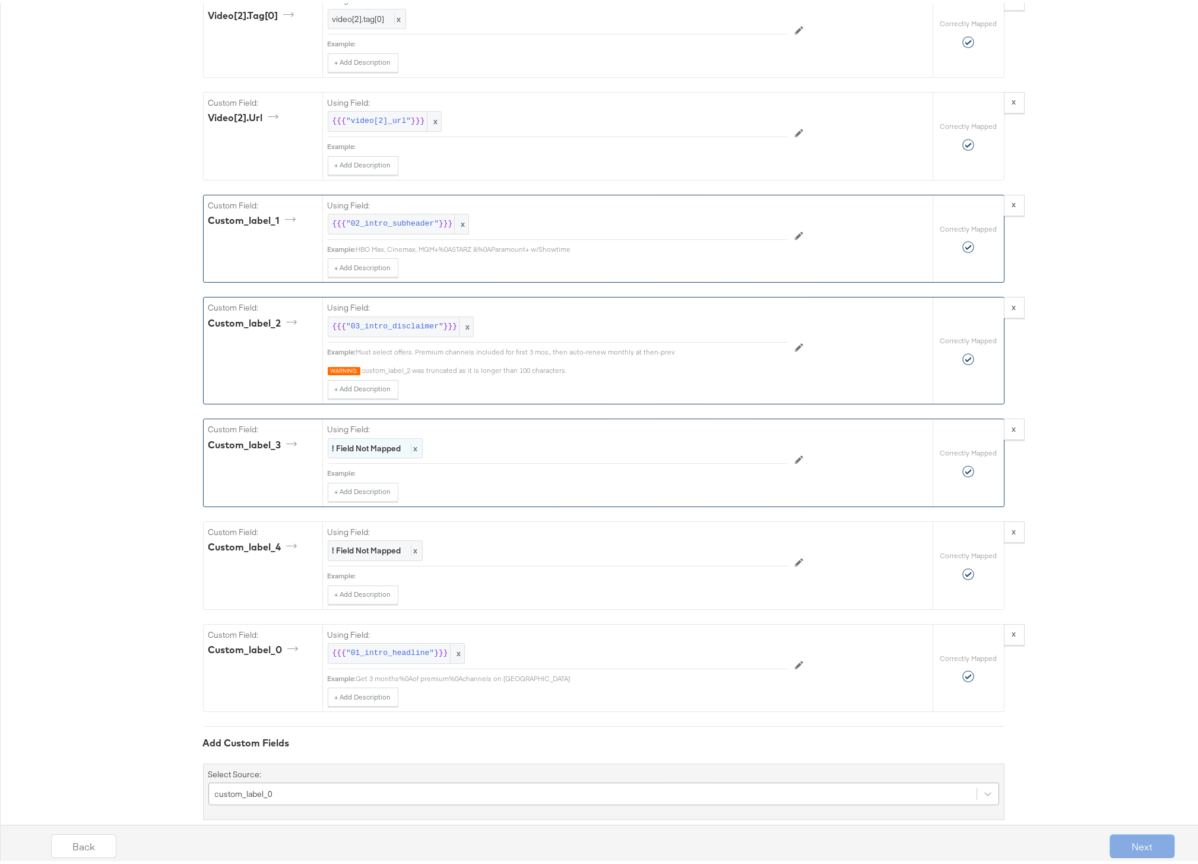
click at [362, 427] on label "Using Field:" at bounding box center [558, 426] width 460 height 11
click at [361, 440] on strong "! Field Not Mapped" at bounding box center [367, 445] width 69 height 11
click at [367, 447] on div "Select..." at bounding box center [530, 446] width 405 height 20
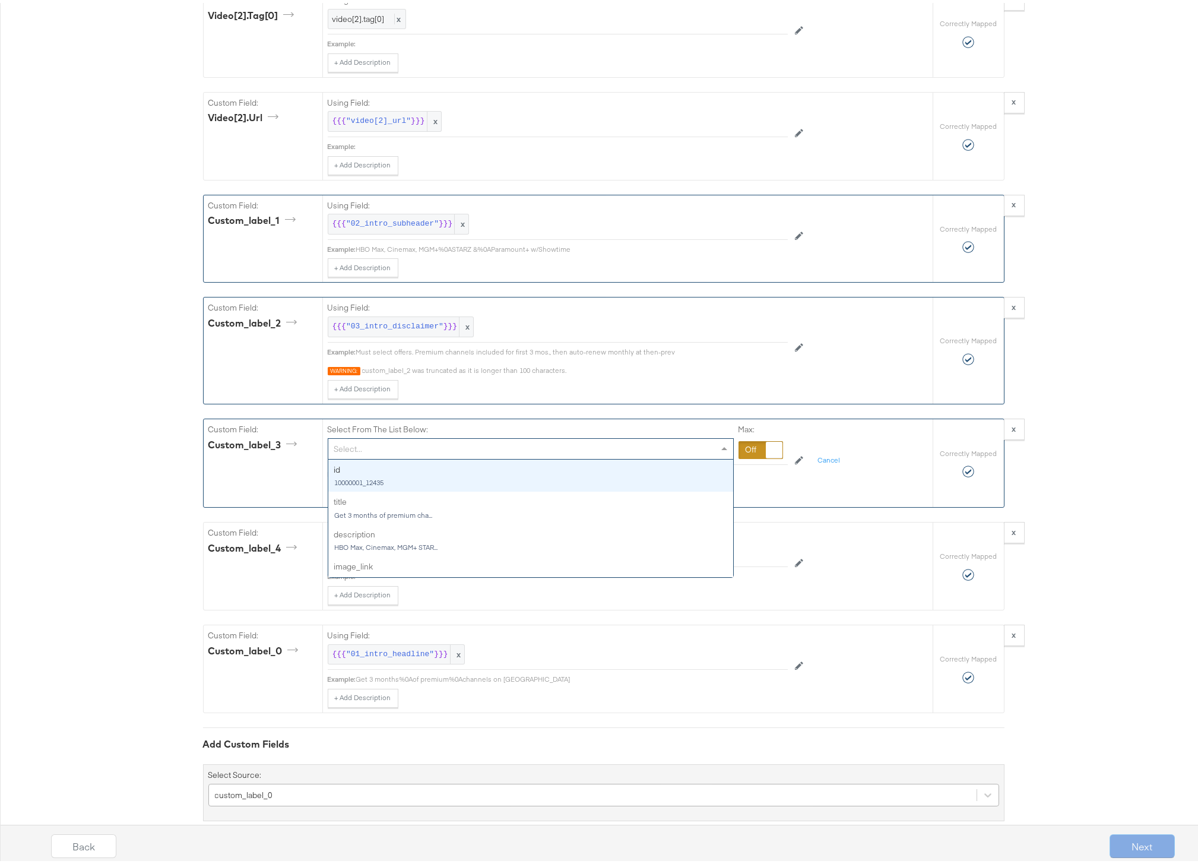
type input "i"
type input "disc"
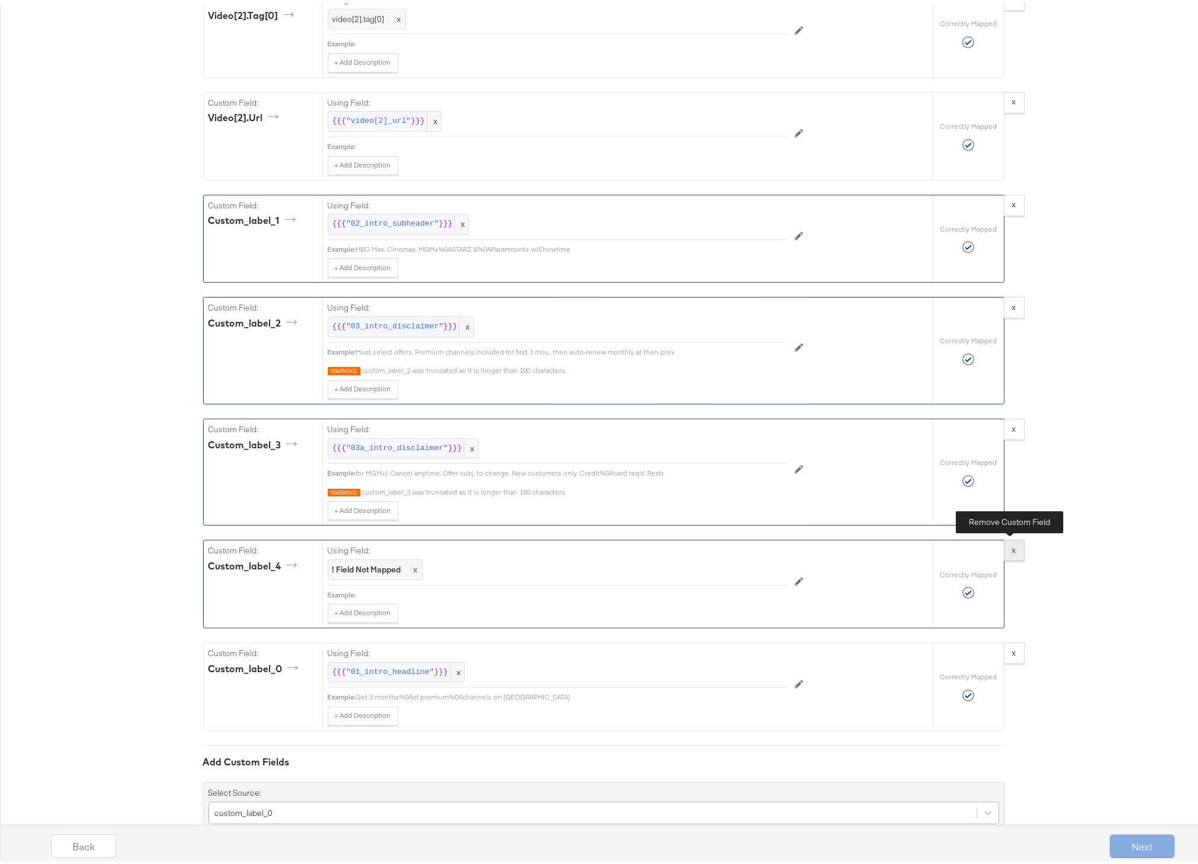
click at [1013, 548] on strong "x" at bounding box center [1015, 547] width 4 height 11
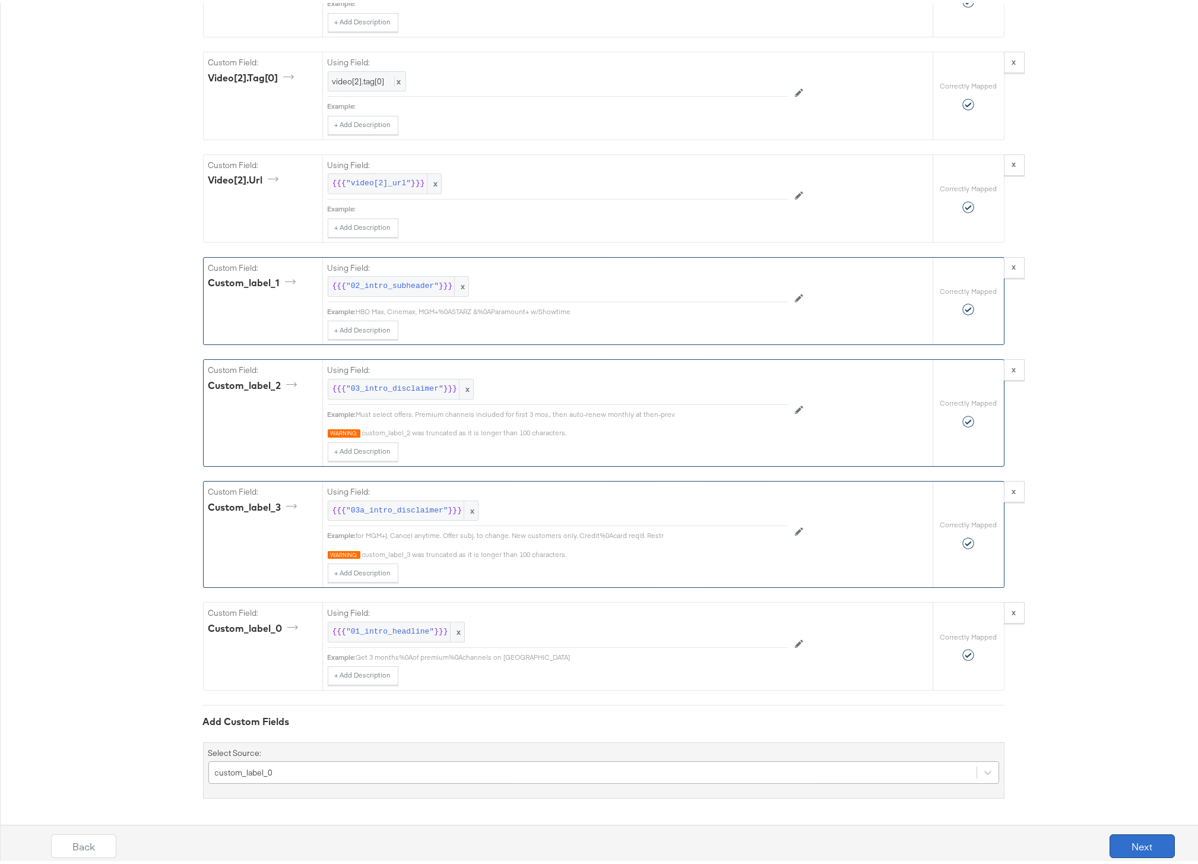
click at [1119, 840] on button "Next" at bounding box center [1142, 843] width 65 height 24
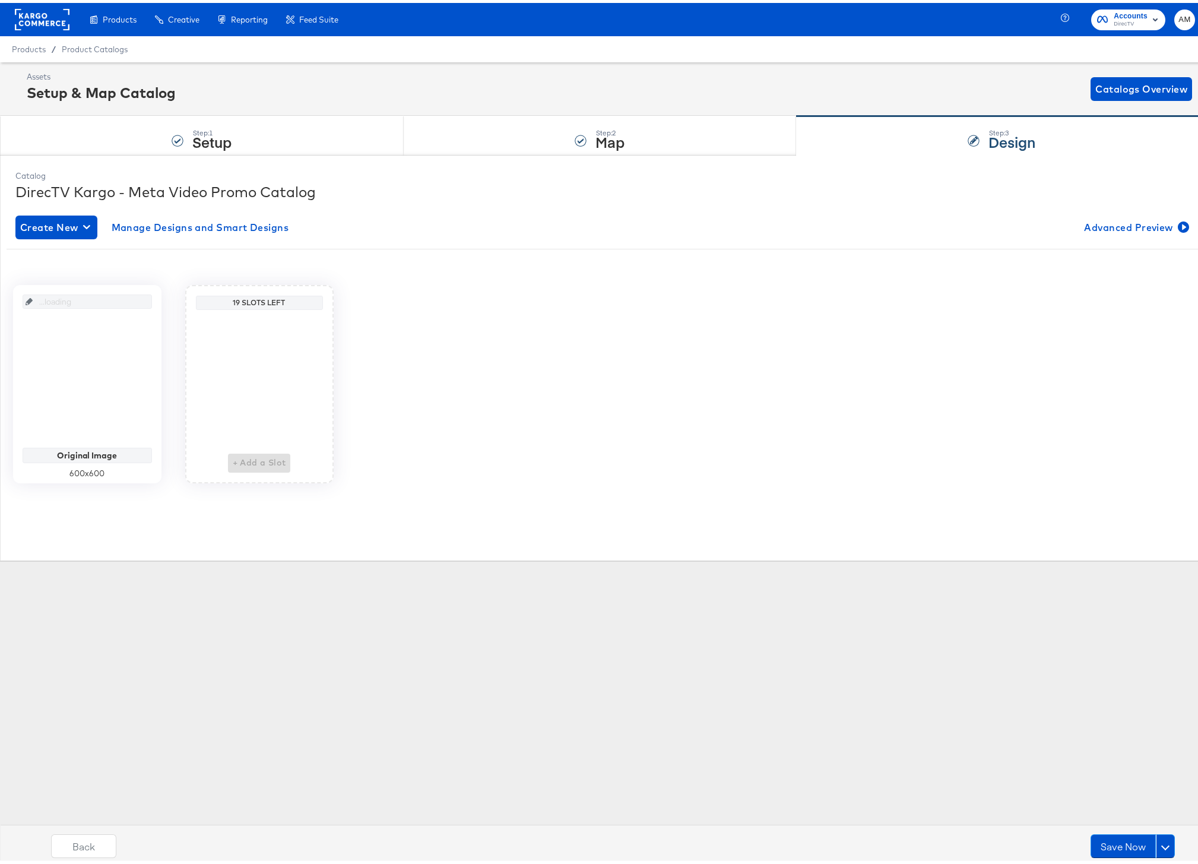
scroll to position [0, 0]
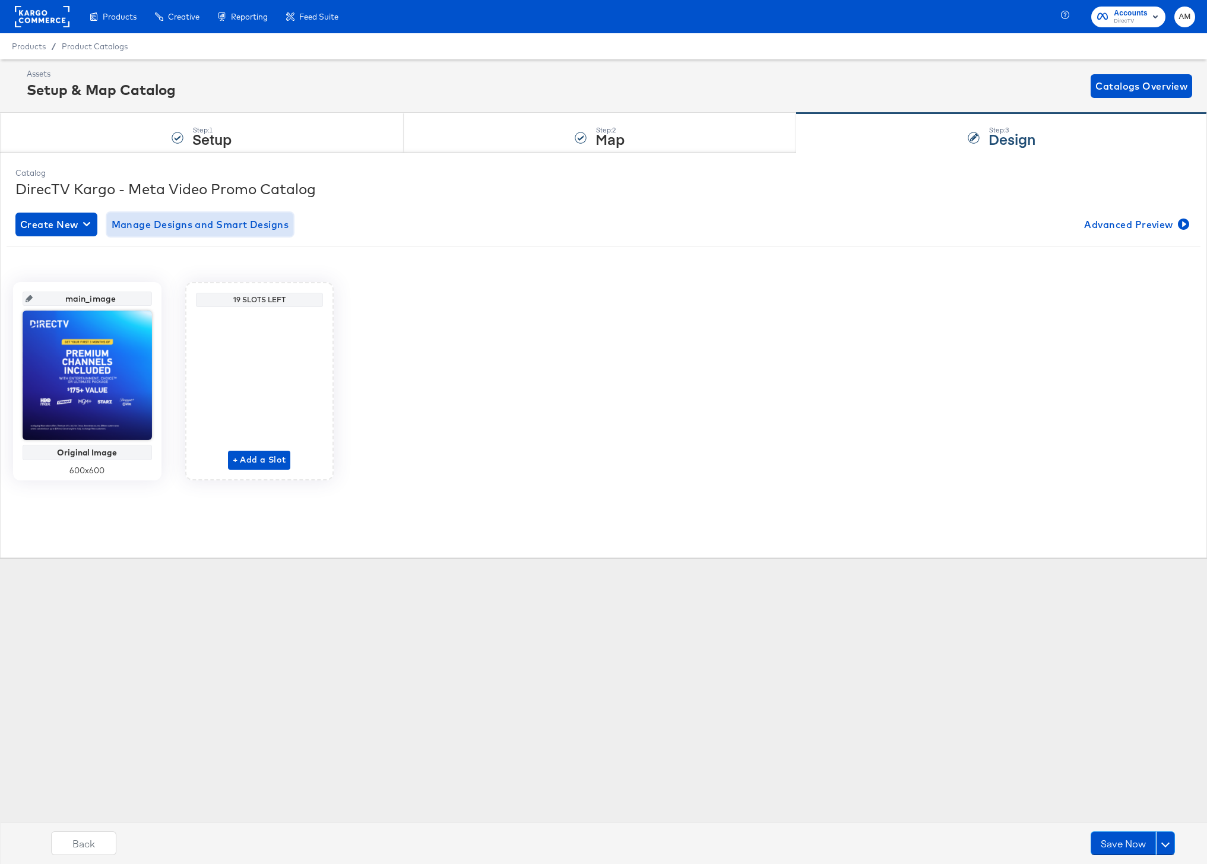
click at [129, 227] on span "Manage Designs and Smart Designs" at bounding box center [201, 224] width 178 height 17
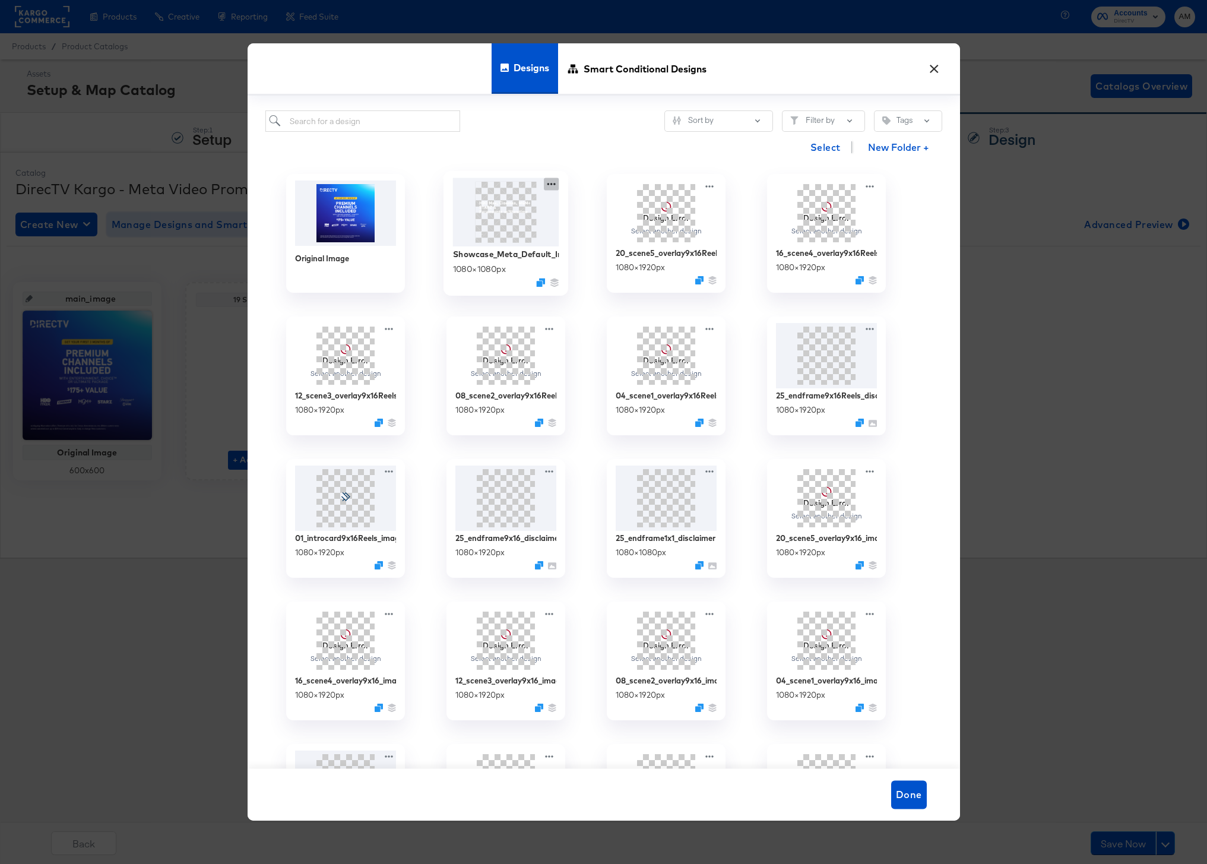
click at [551, 182] on icon at bounding box center [551, 184] width 15 height 12
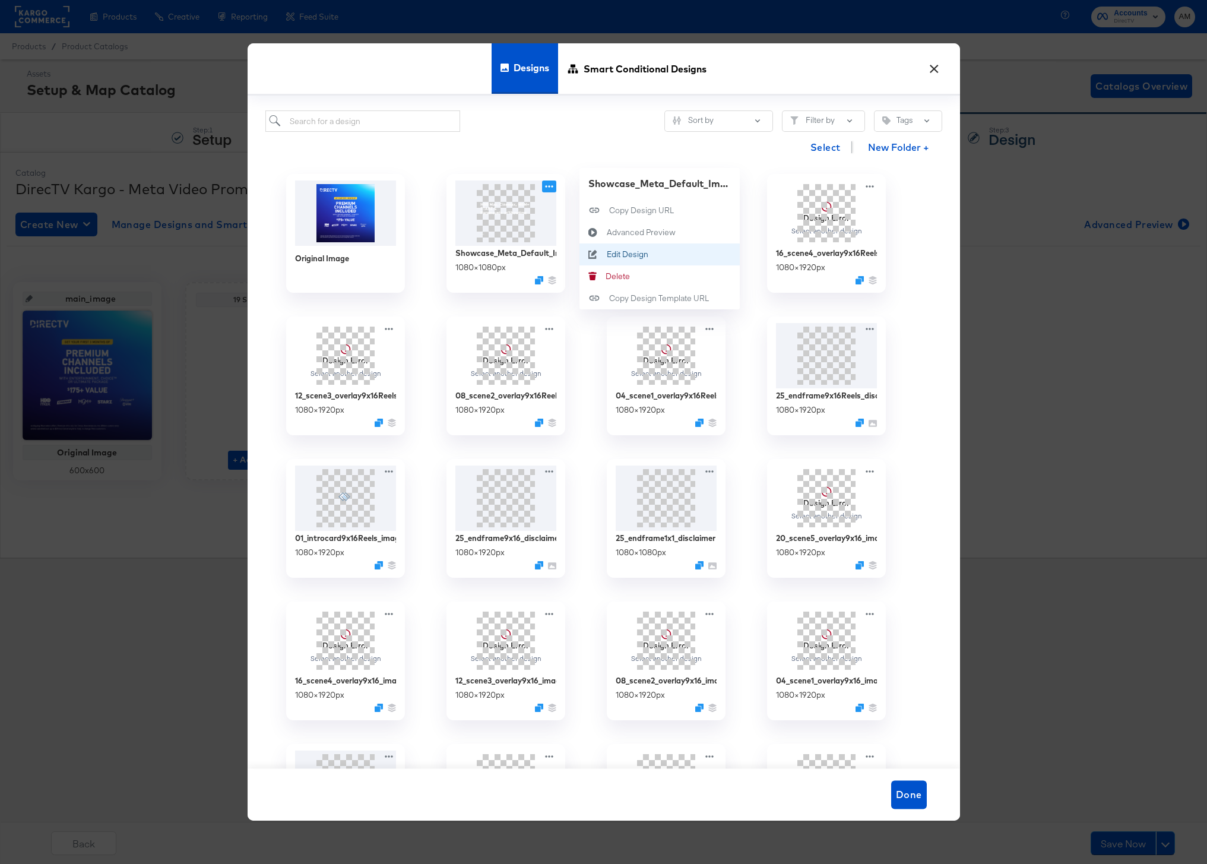
click at [606, 254] on div "Edit Design Edit Design" at bounding box center [606, 254] width 0 height 0
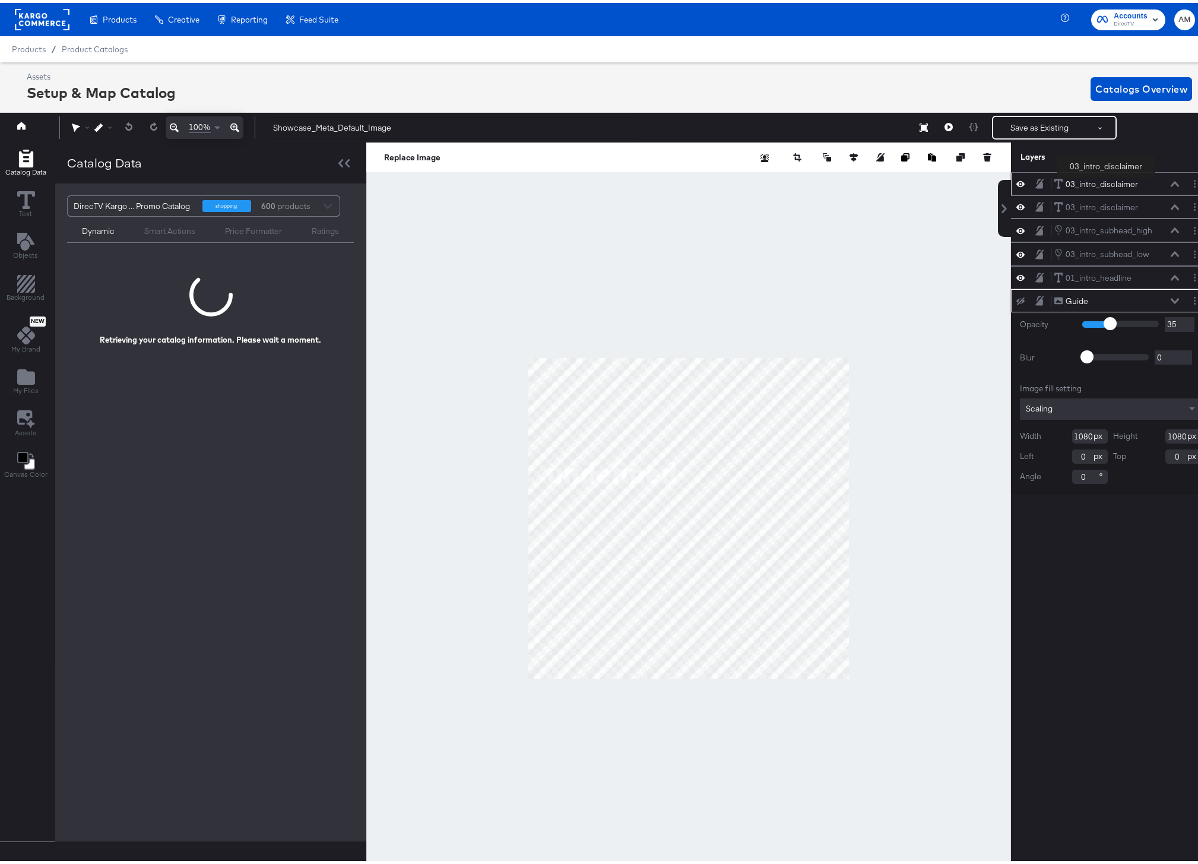
click at [1106, 177] on div "03_intro_disclaimer" at bounding box center [1102, 181] width 72 height 11
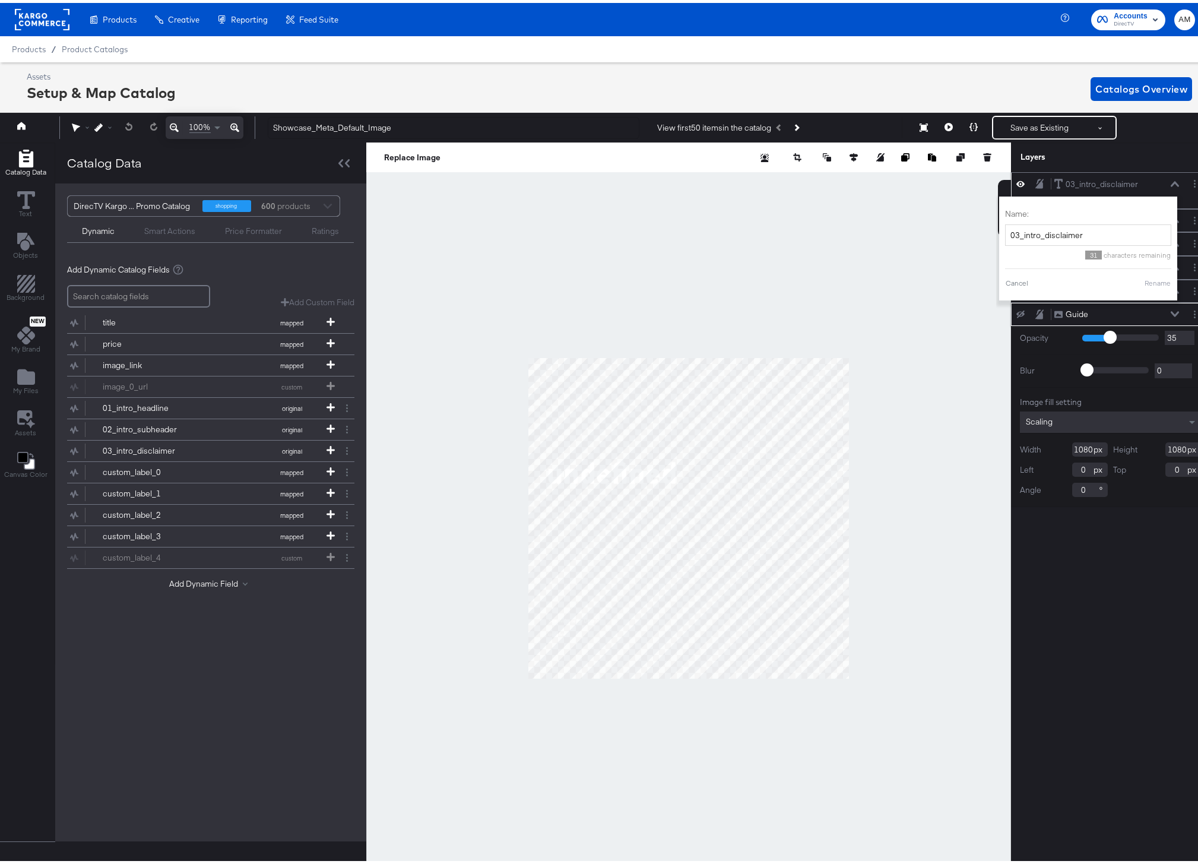
click at [1171, 179] on icon at bounding box center [1175, 181] width 8 height 6
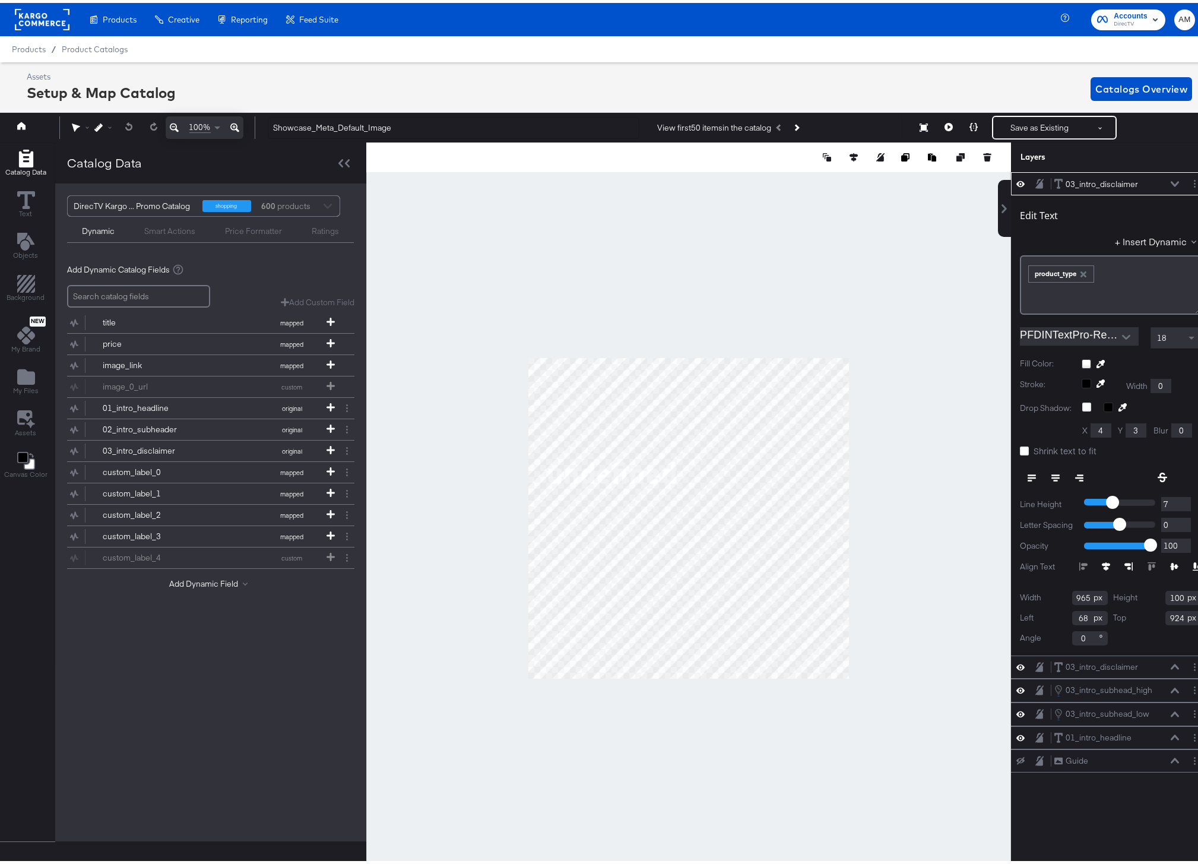
scroll to position [0, 3]
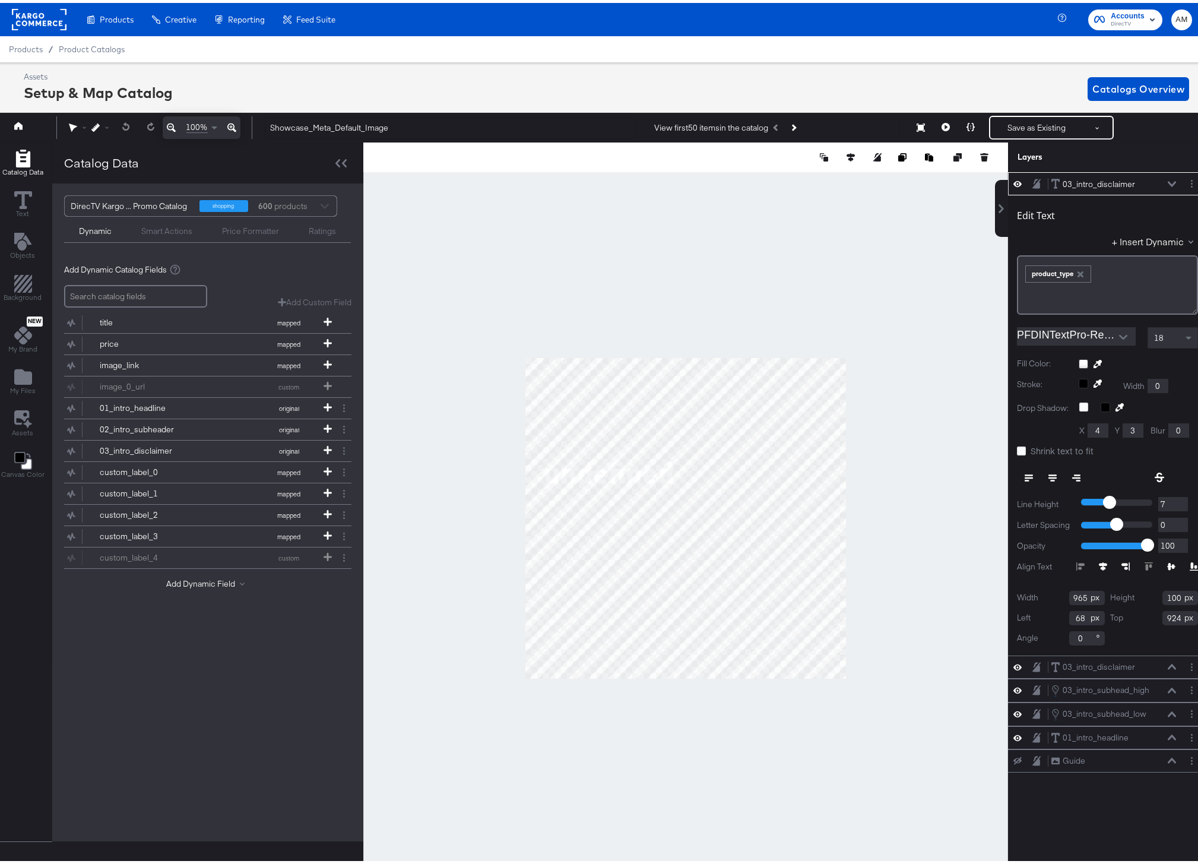
click at [1168, 179] on icon at bounding box center [1172, 181] width 8 height 6
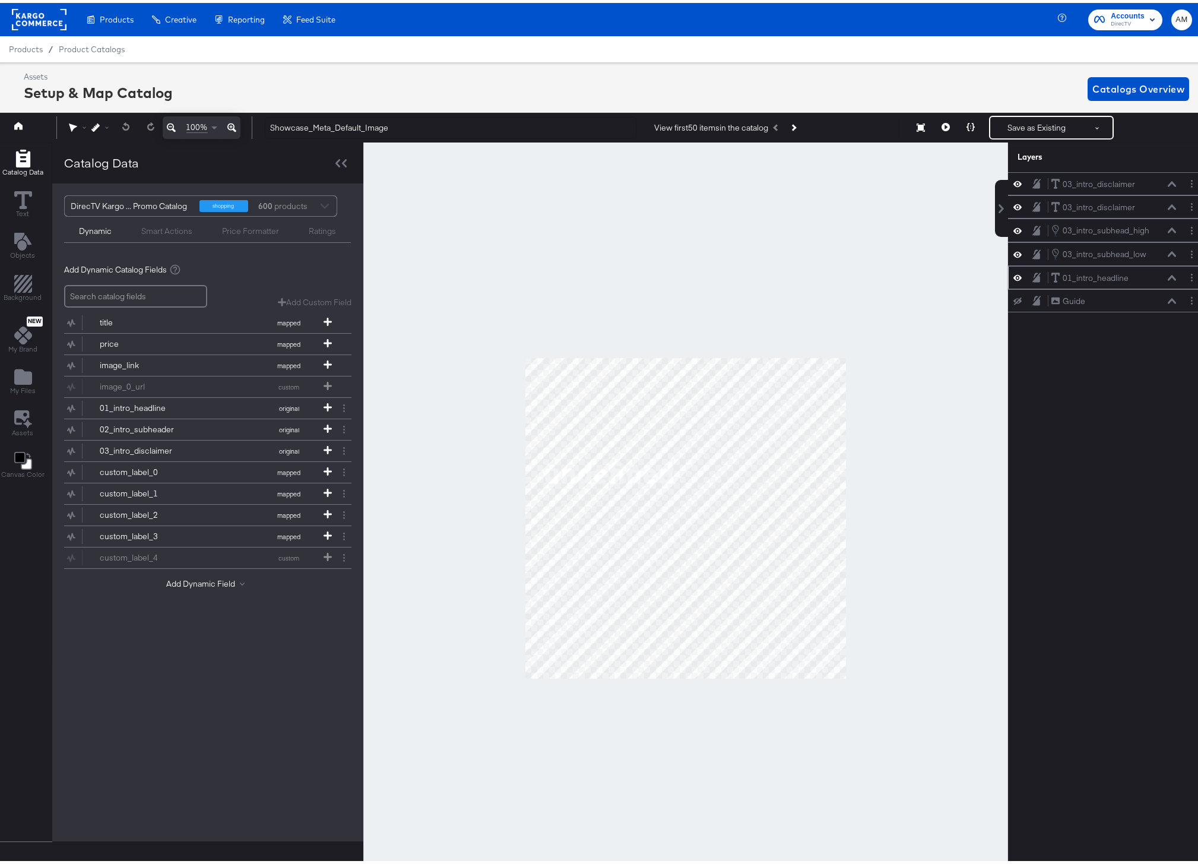
click at [1166, 282] on div "01_intro_headline 01_intro_headline" at bounding box center [1107, 274] width 199 height 23
click at [1165, 279] on div "01_intro_headline 01_intro_headline" at bounding box center [1114, 275] width 126 height 12
click at [1168, 273] on icon at bounding box center [1172, 275] width 8 height 6
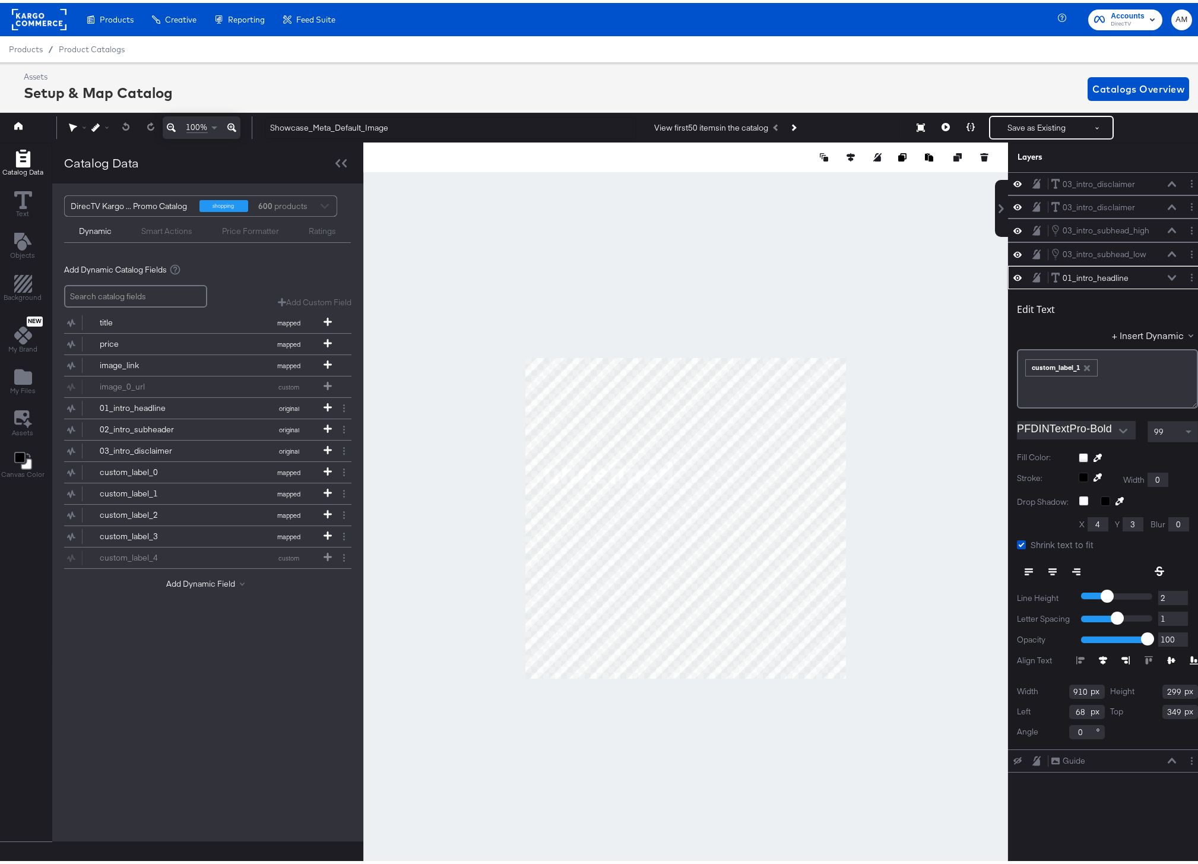
click at [1084, 363] on icon "button" at bounding box center [1087, 365] width 6 height 6
click at [1122, 334] on button "+ Insert Dynamic" at bounding box center [1155, 332] width 86 height 12
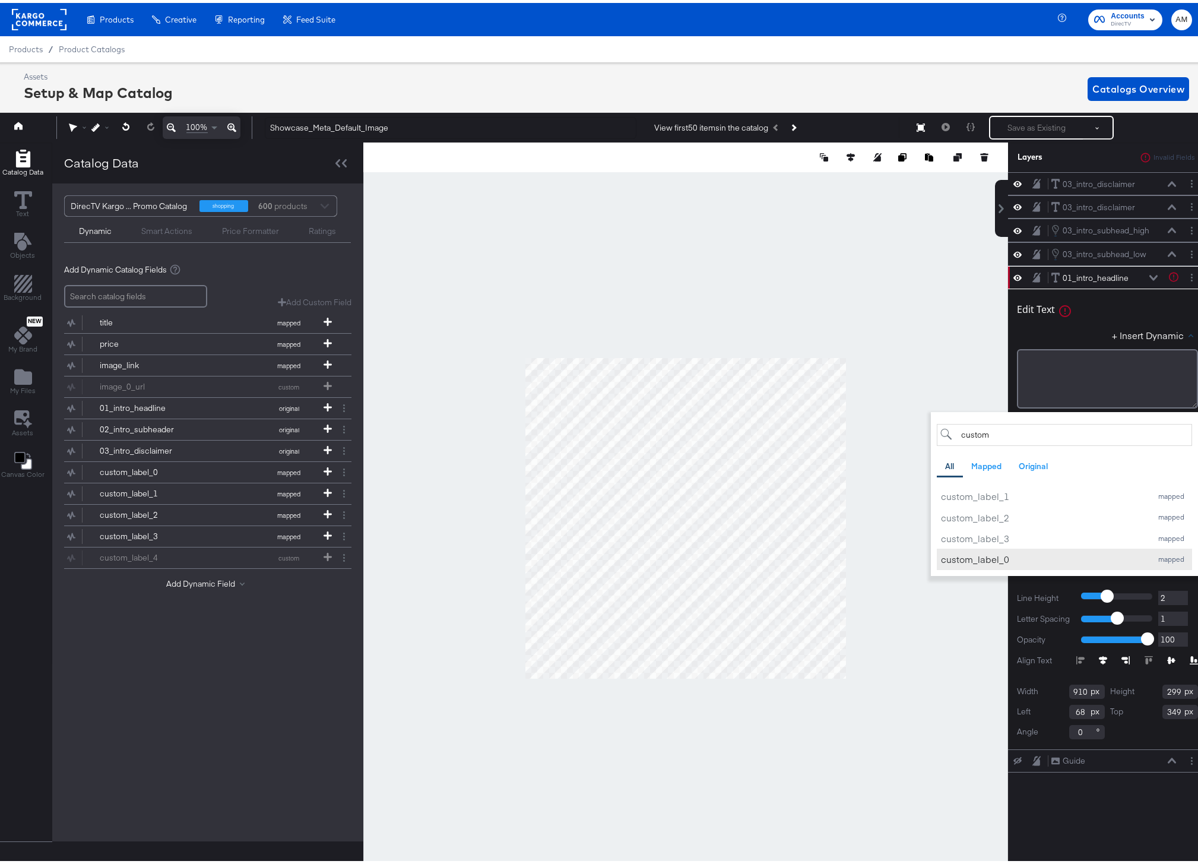
type input "custom"
click at [1004, 555] on div "custom_label_0" at bounding box center [1043, 557] width 205 height 12
click at [1144, 276] on div "01_intro_headline 01_intro_headline" at bounding box center [1104, 275] width 107 height 12
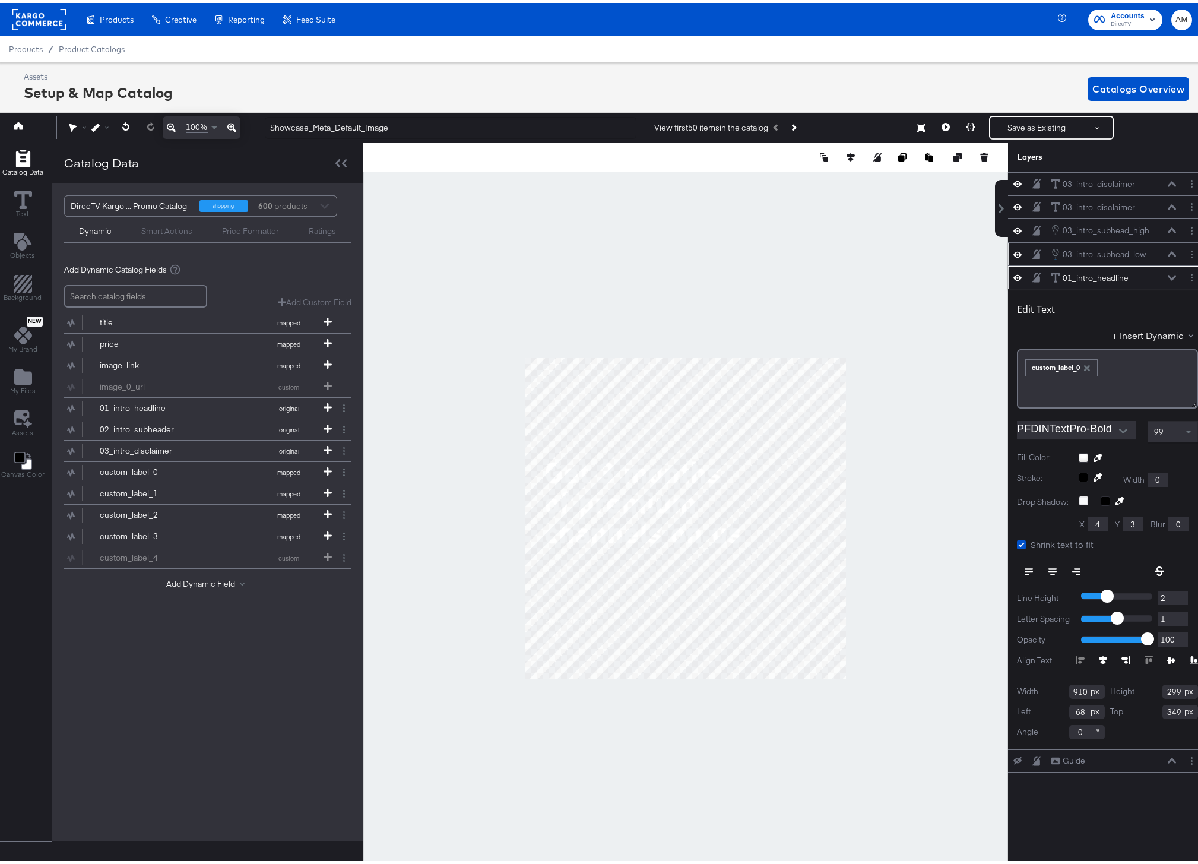
click at [1168, 251] on icon at bounding box center [1172, 251] width 8 height 5
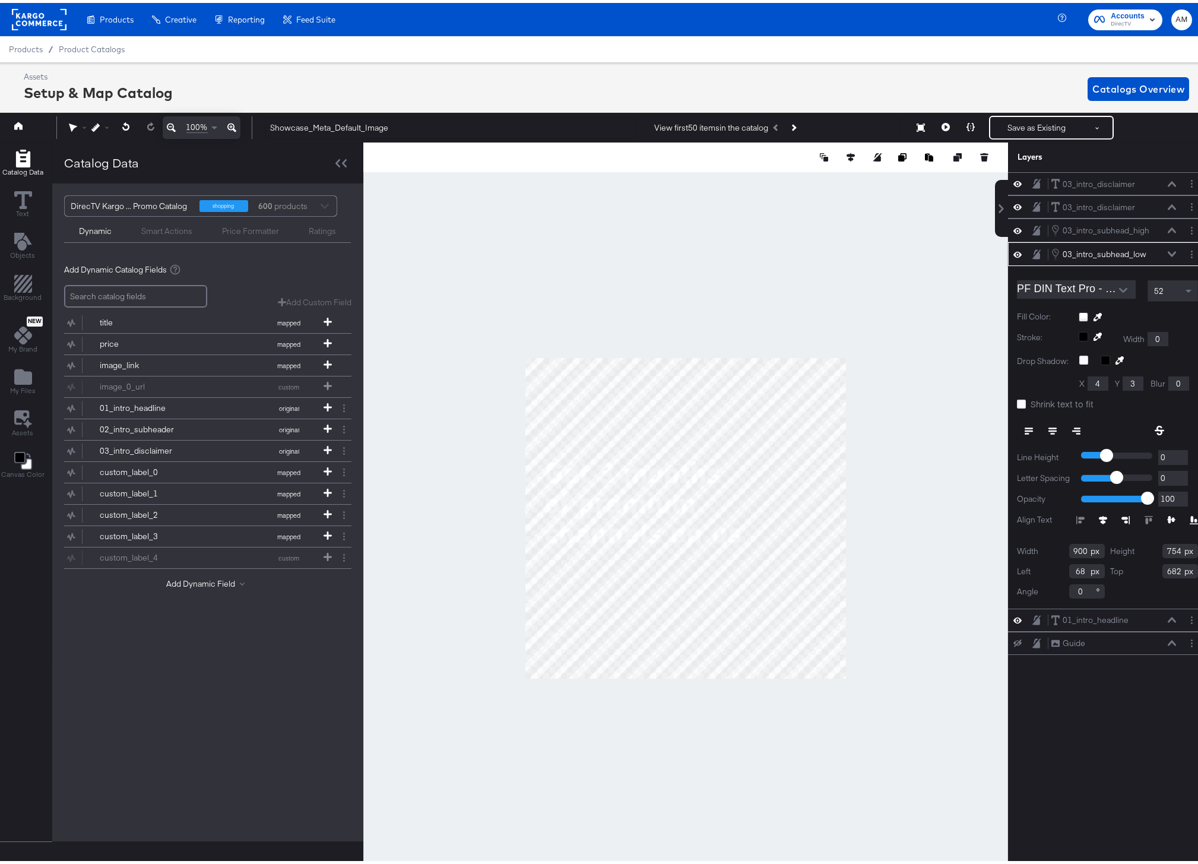
click at [1168, 252] on icon at bounding box center [1172, 251] width 8 height 5
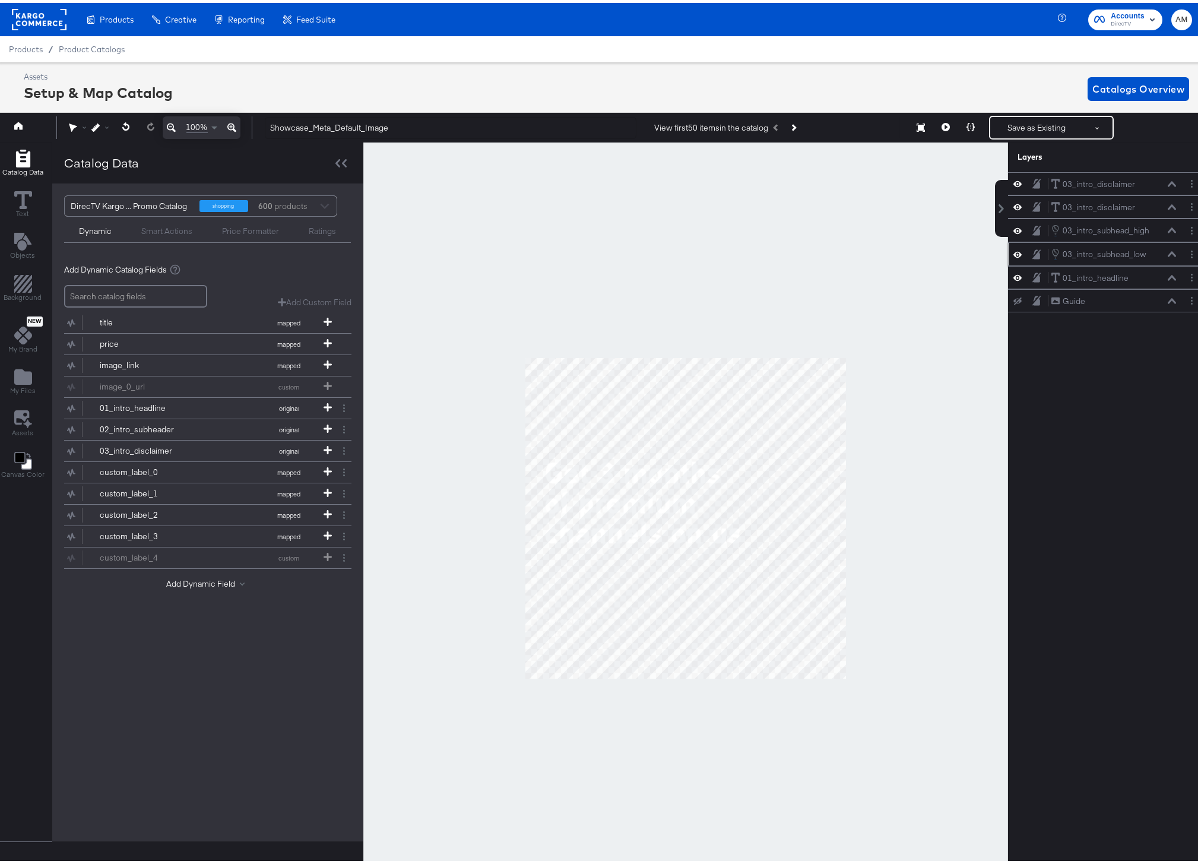
click at [1168, 252] on icon at bounding box center [1172, 251] width 8 height 5
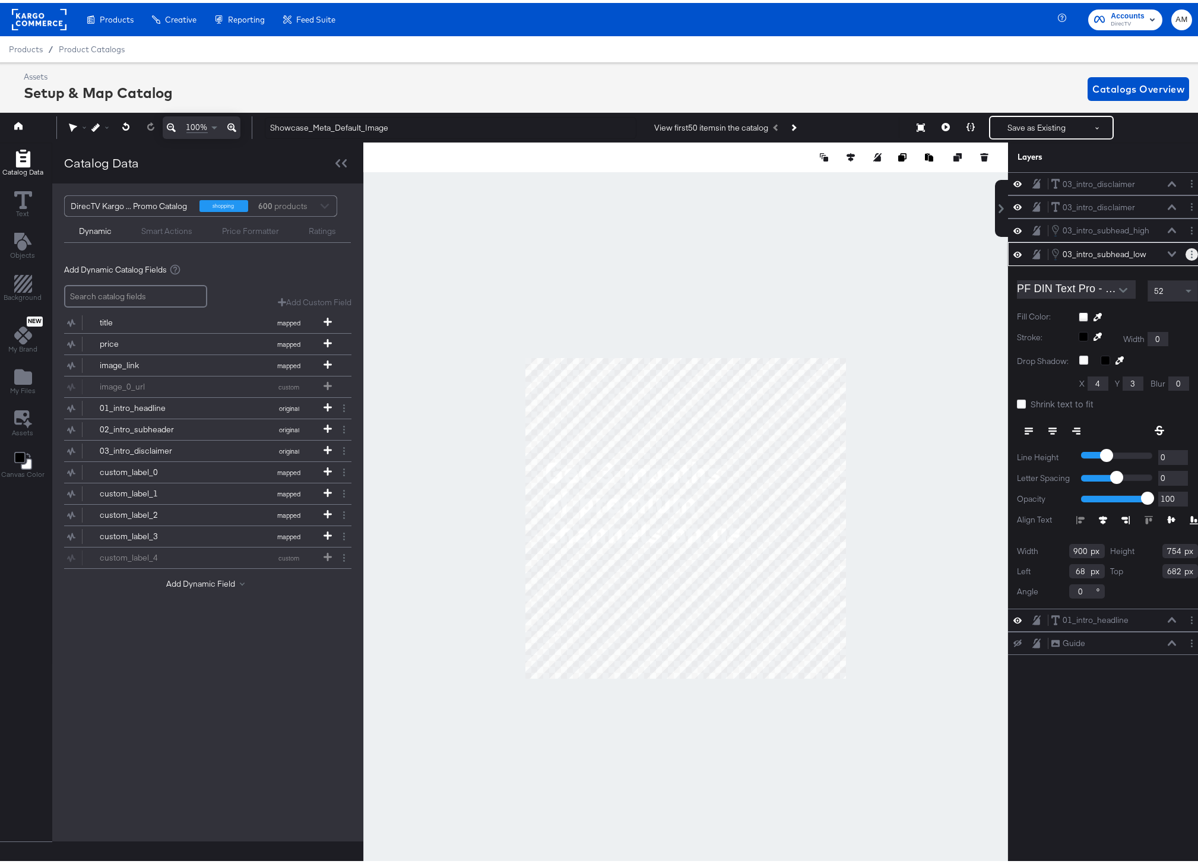
click at [1186, 252] on button "Layer Options" at bounding box center [1192, 251] width 12 height 12
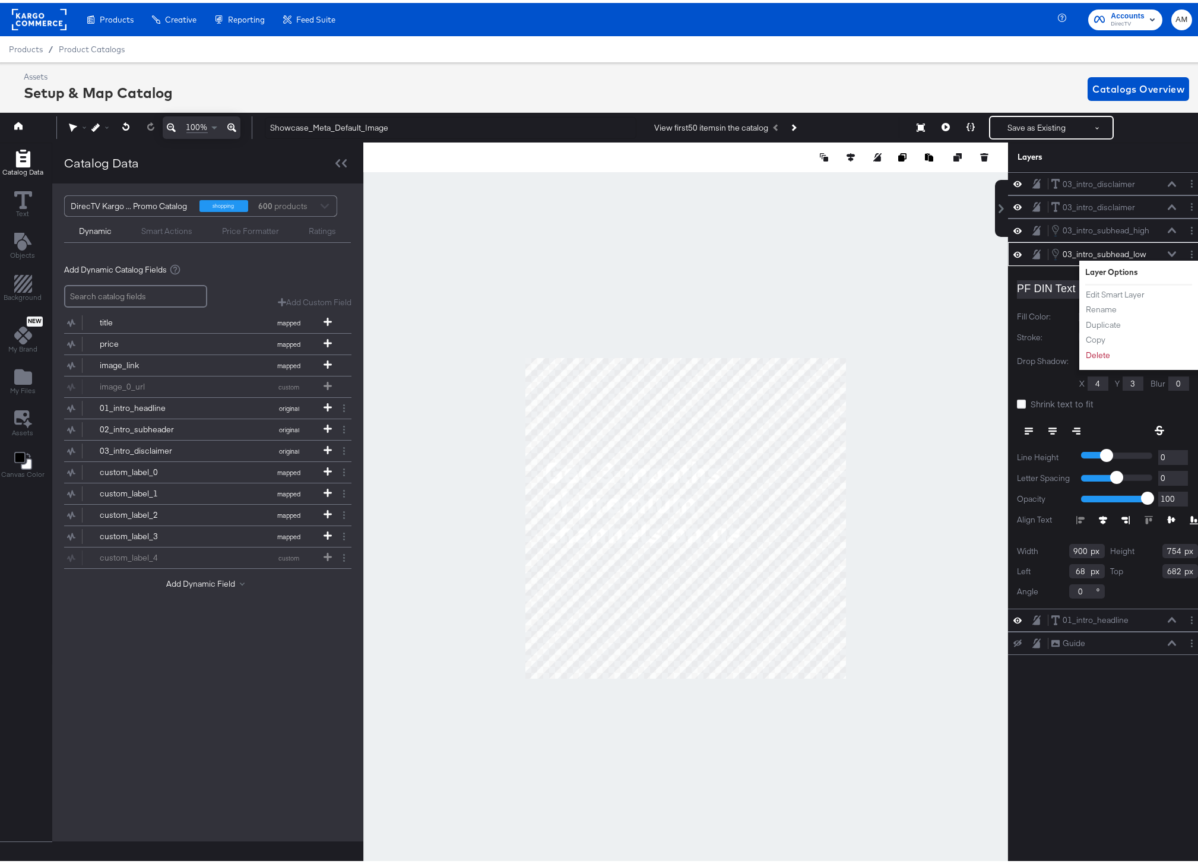
click at [1138, 288] on li "Edit Smart Layer" at bounding box center [1118, 292] width 65 height 12
click at [1129, 290] on button "Edit Smart Layer" at bounding box center [1116, 292] width 60 height 12
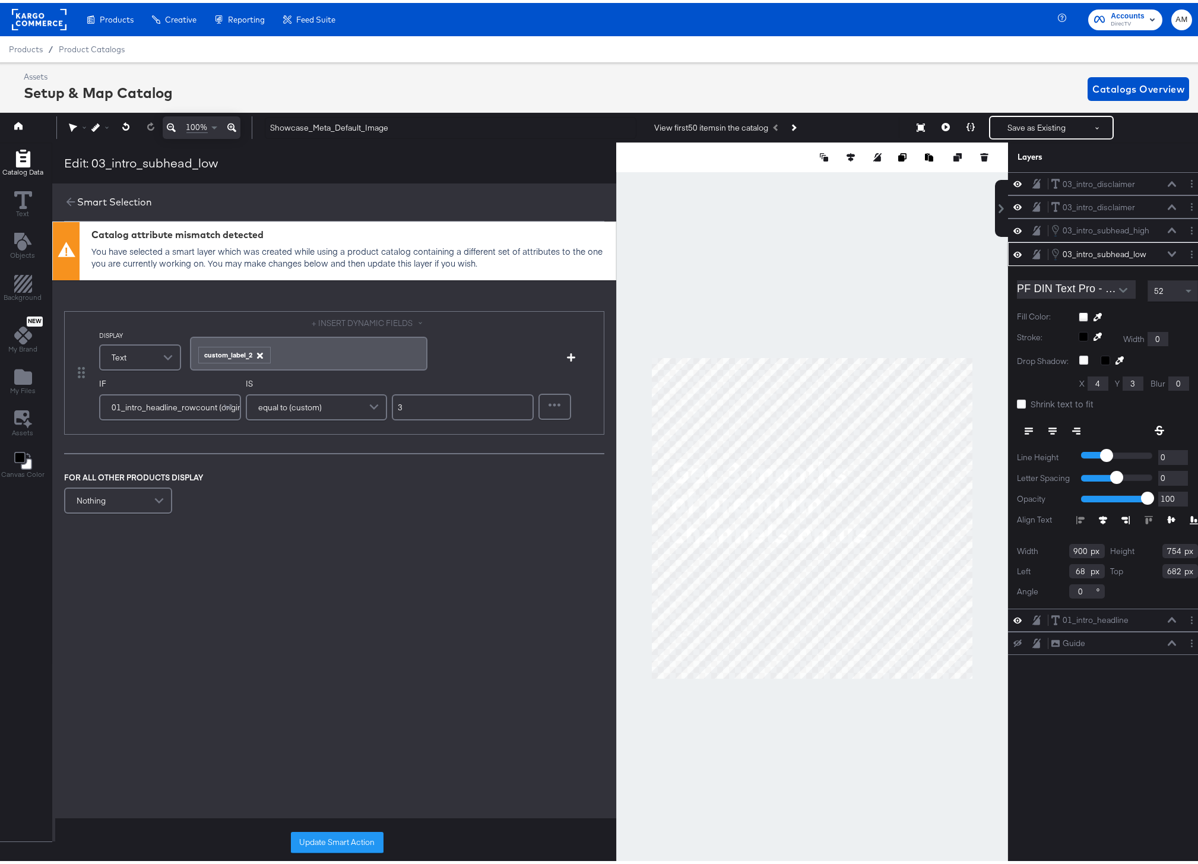
click at [262, 350] on icon "button" at bounding box center [260, 353] width 8 height 8
click at [312, 345] on div "﻿" at bounding box center [308, 346] width 223 height 11
click at [342, 321] on button "+ INSERT DYNAMIC FIELDS" at bounding box center [369, 320] width 115 height 11
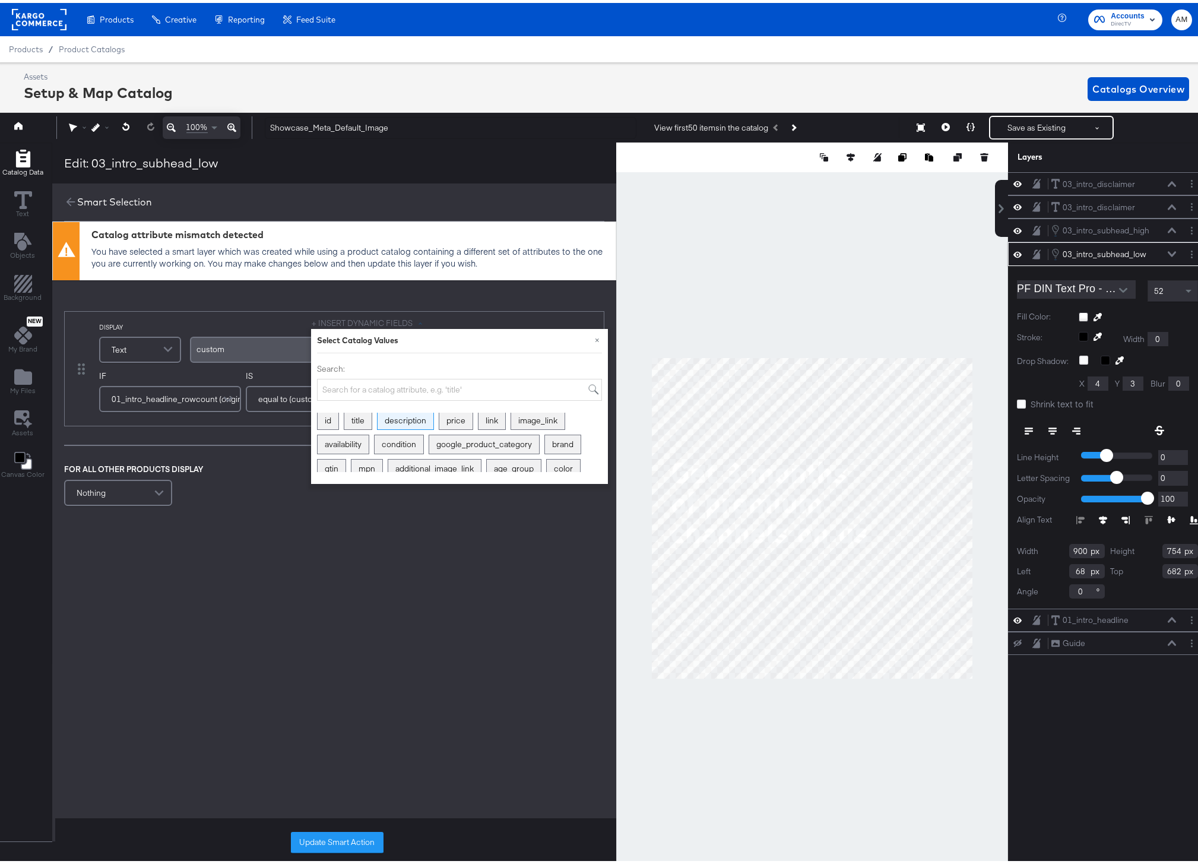
scroll to position [2, 0]
click at [403, 388] on input "Search:" at bounding box center [459, 387] width 285 height 22
type input "custom"
click at [420, 417] on div "custom_label_1" at bounding box center [432, 417] width 72 height 18
drag, startPoint x: 222, startPoint y: 351, endPoint x: 174, endPoint y: 348, distance: 47.6
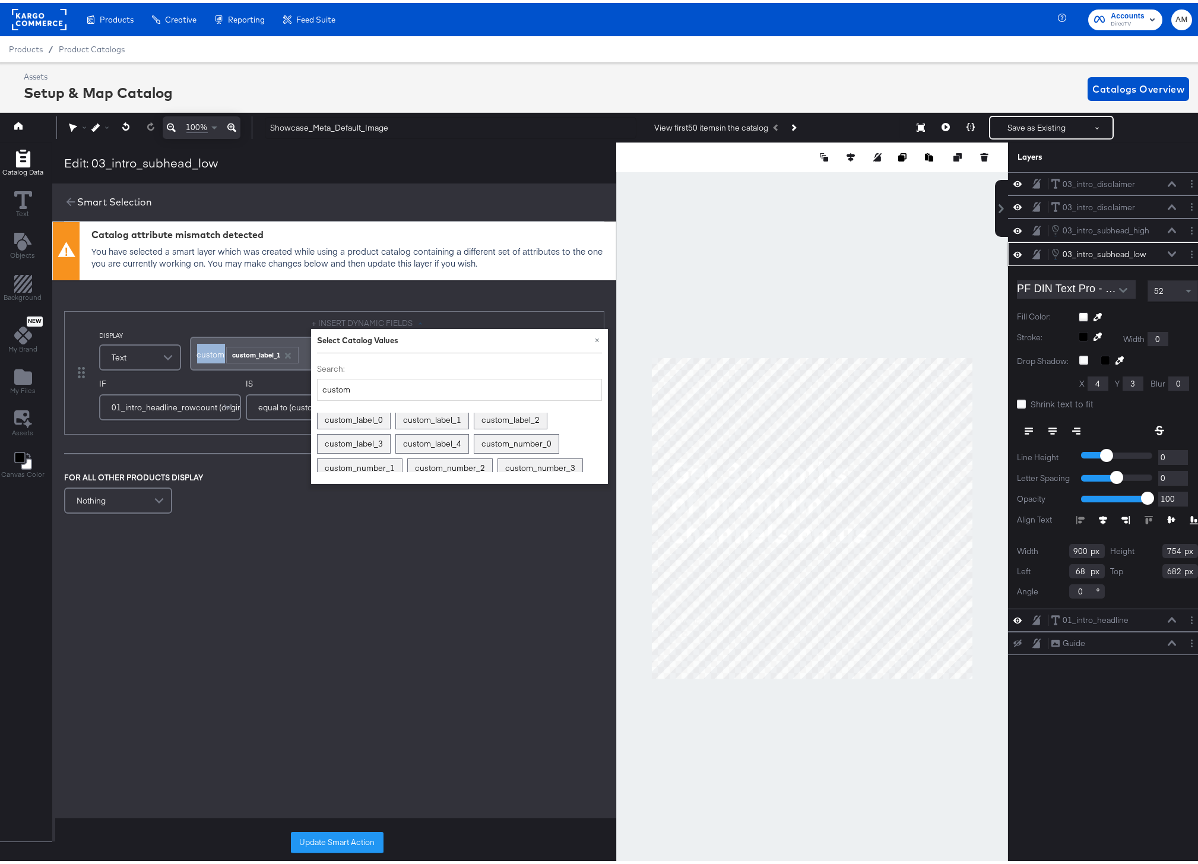
click at [174, 348] on div "DISPLAY Text + INSERT DYNAMIC FIELDS × Select Catalog Values Search: custom cus…" at bounding box center [303, 343] width 409 height 56
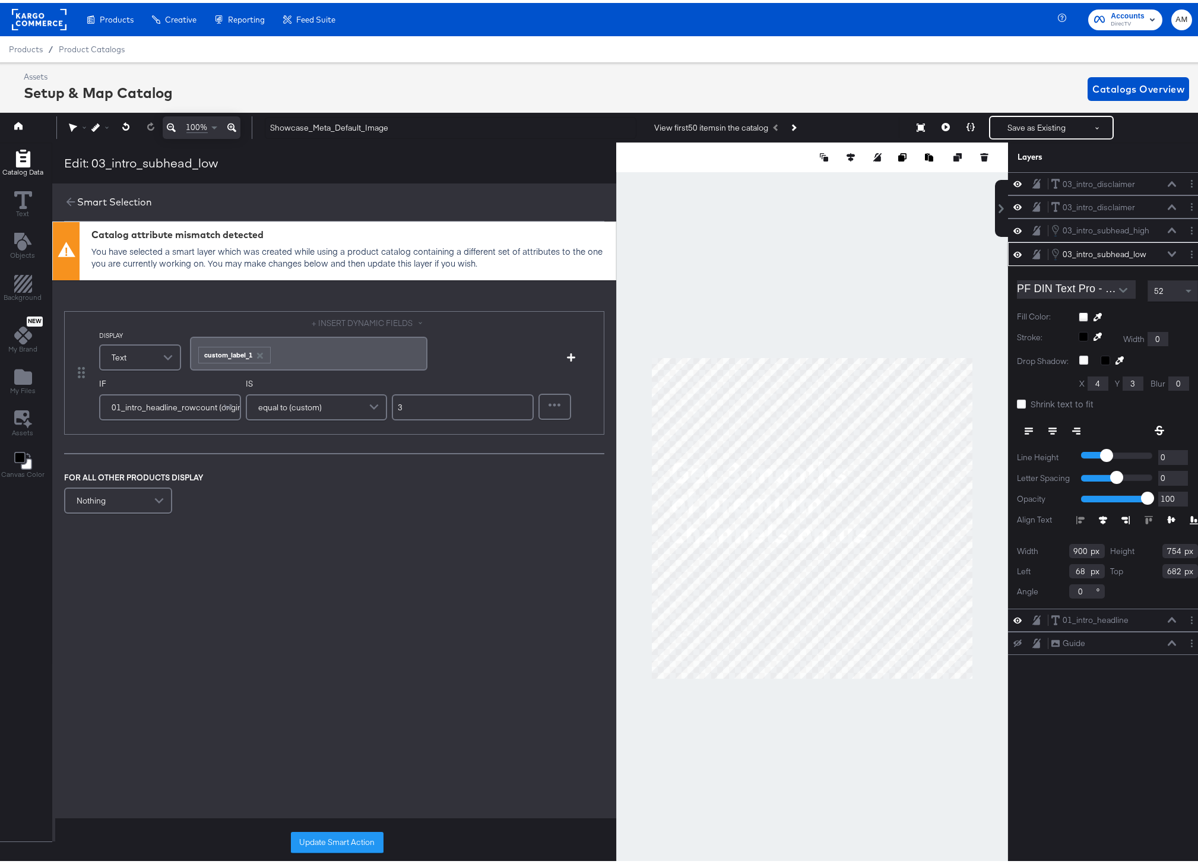
click at [318, 842] on button "Update Smart Action" at bounding box center [337, 839] width 93 height 21
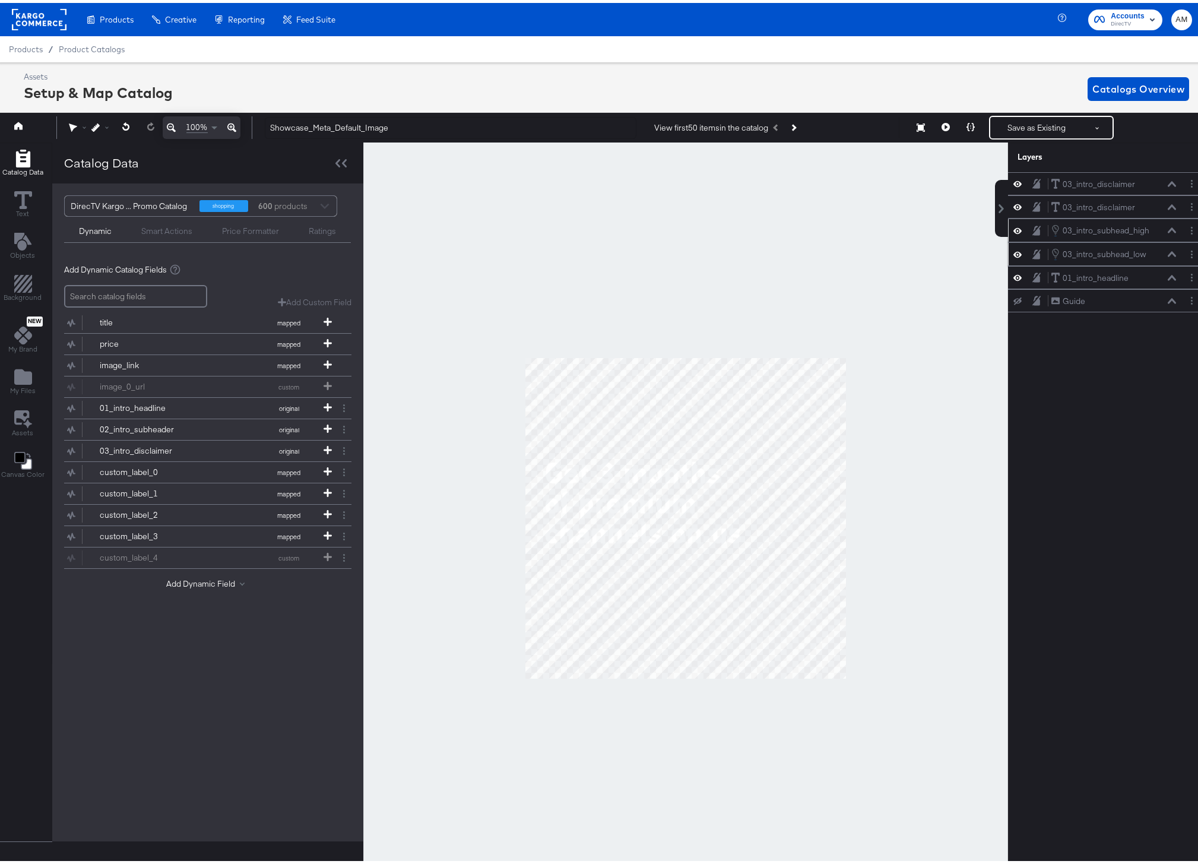
click at [1168, 224] on button at bounding box center [1173, 227] width 10 height 7
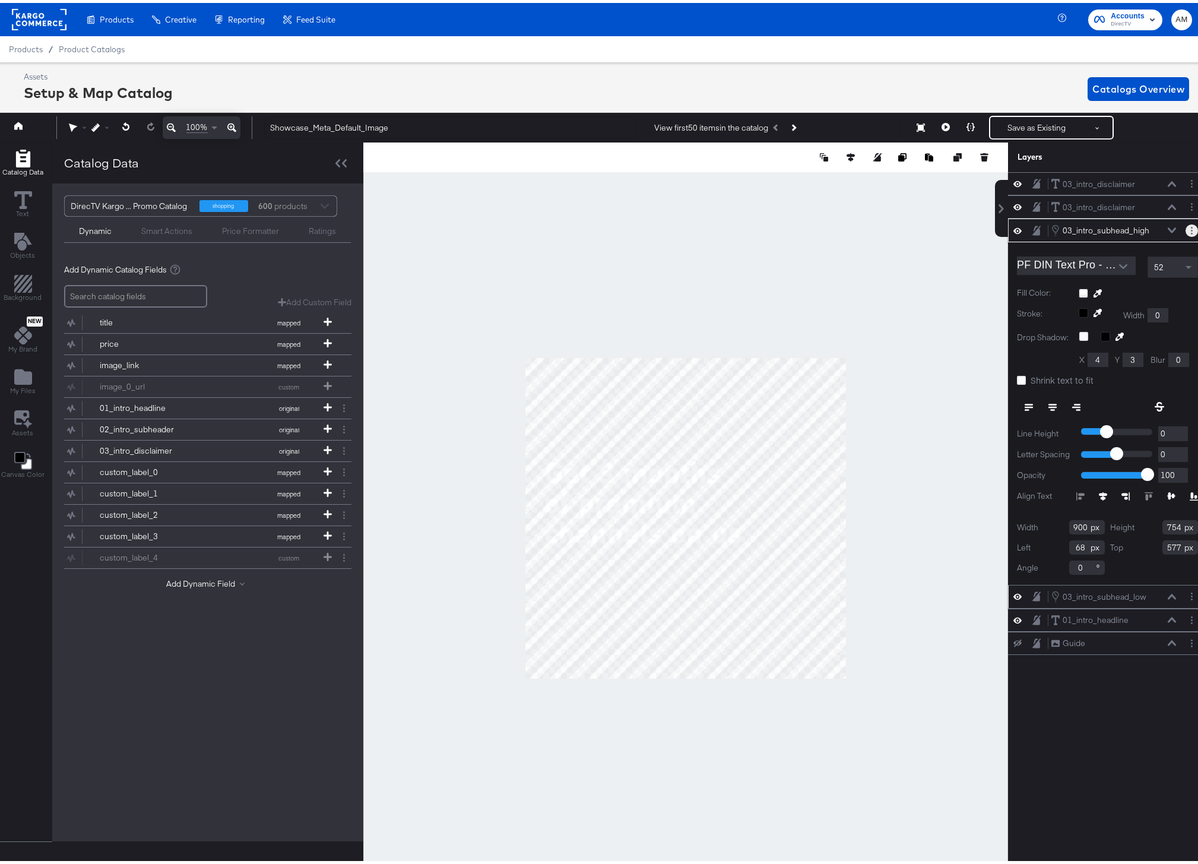
click at [1186, 227] on button "Layer Options" at bounding box center [1192, 228] width 12 height 12
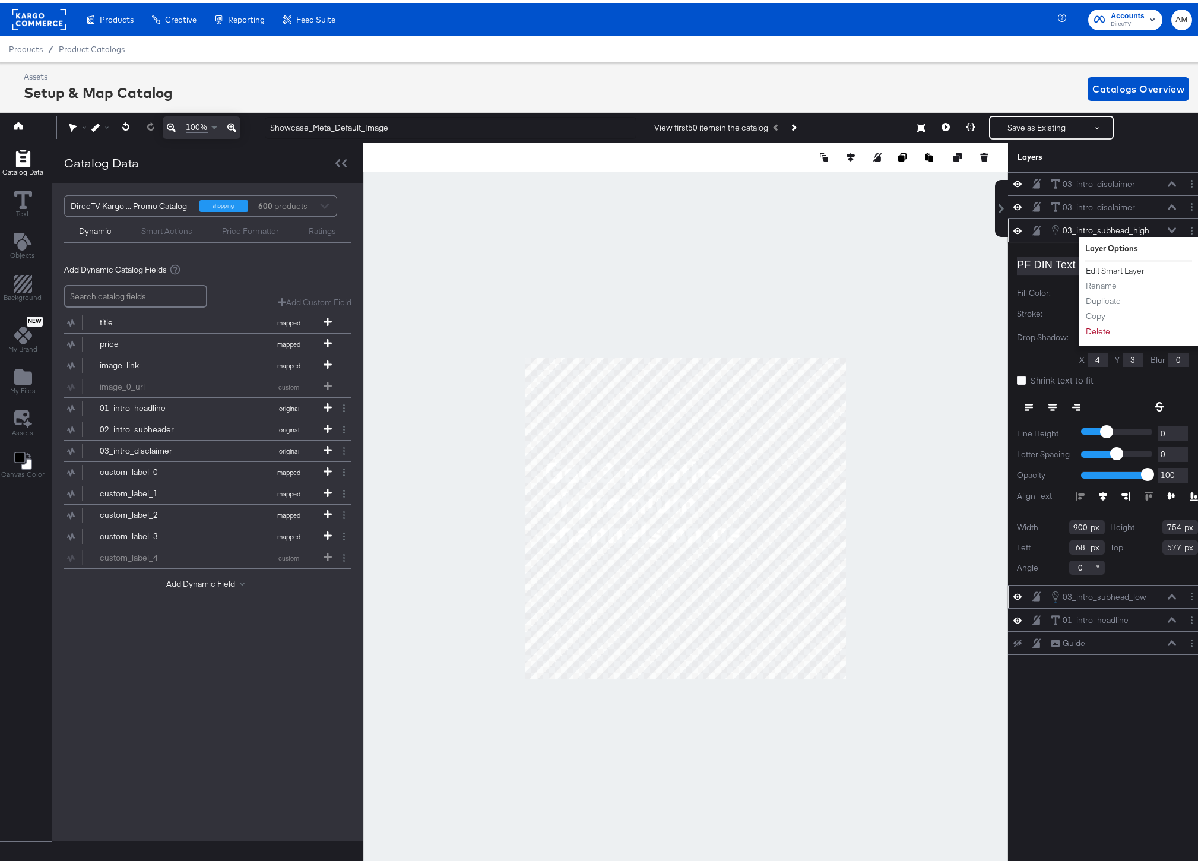
click at [1112, 264] on button "Edit Smart Layer" at bounding box center [1116, 268] width 60 height 12
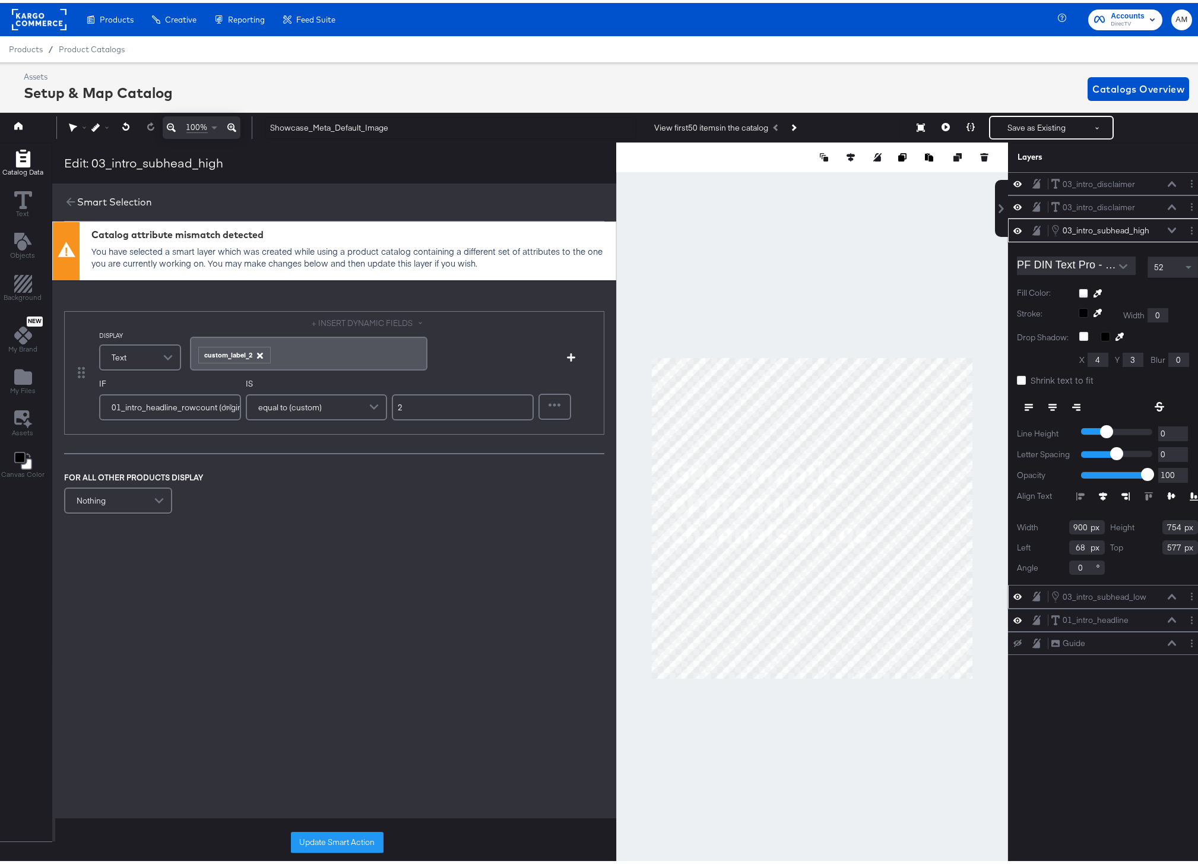
click at [257, 351] on icon "button" at bounding box center [260, 353] width 6 height 6
click at [333, 317] on button "+ INSERT DYNAMIC FIELDS" at bounding box center [369, 320] width 115 height 11
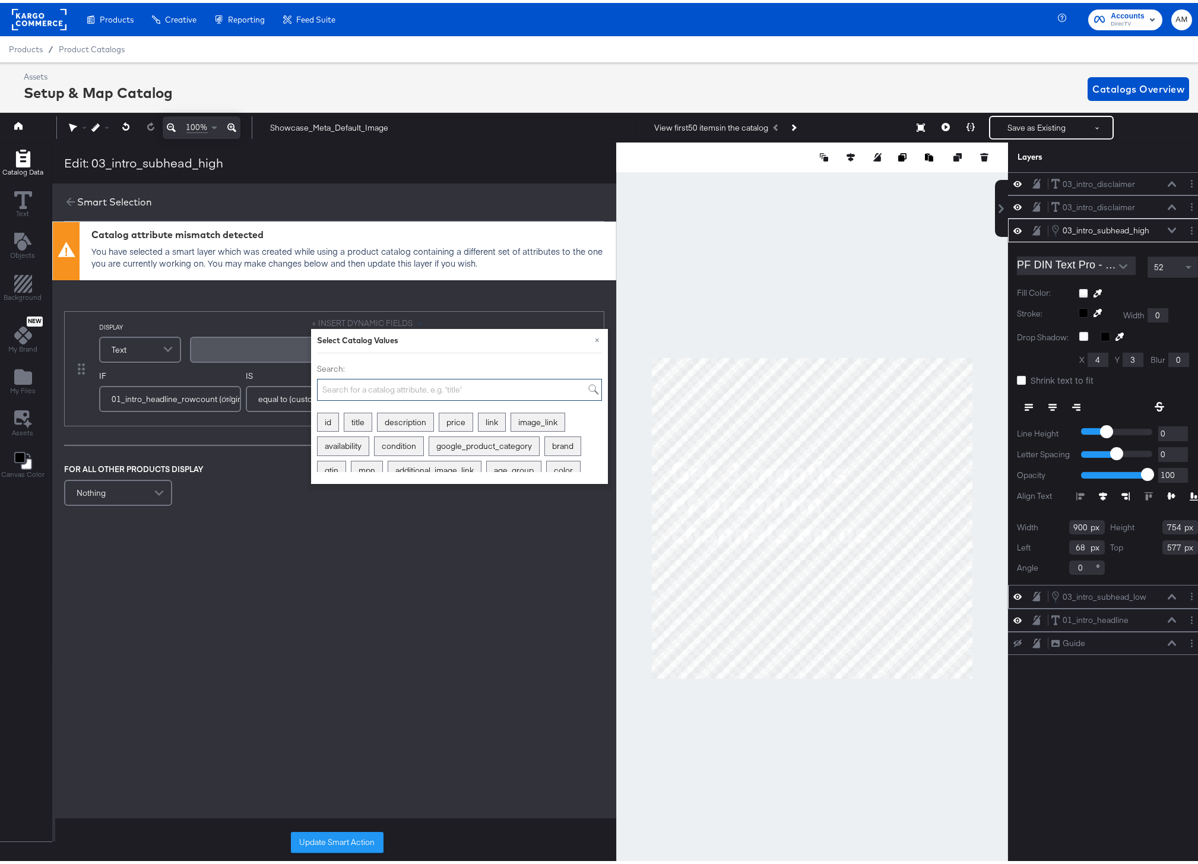
click at [355, 384] on input "Search:" at bounding box center [459, 387] width 285 height 22
type input "custom"
click at [424, 425] on div "custom_label_1" at bounding box center [432, 419] width 72 height 18
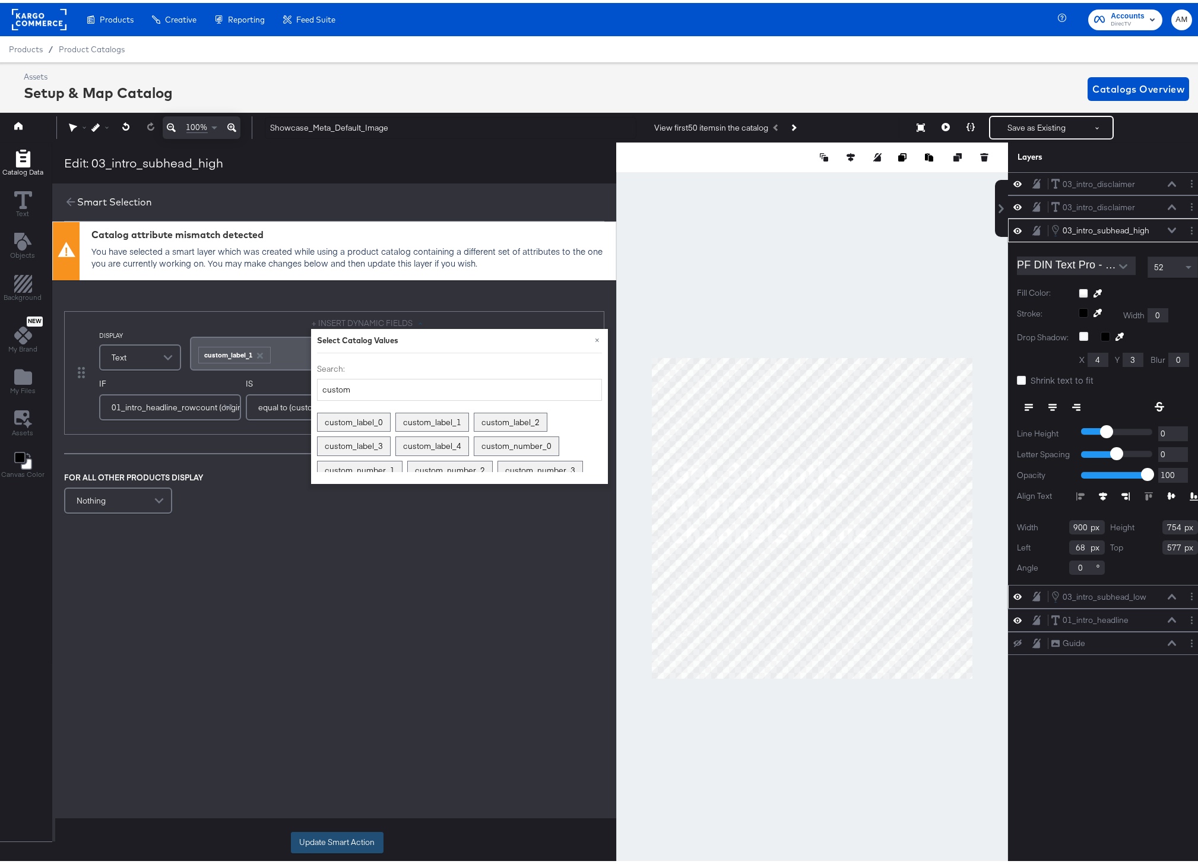
click at [343, 840] on button "Update Smart Action" at bounding box center [337, 839] width 93 height 21
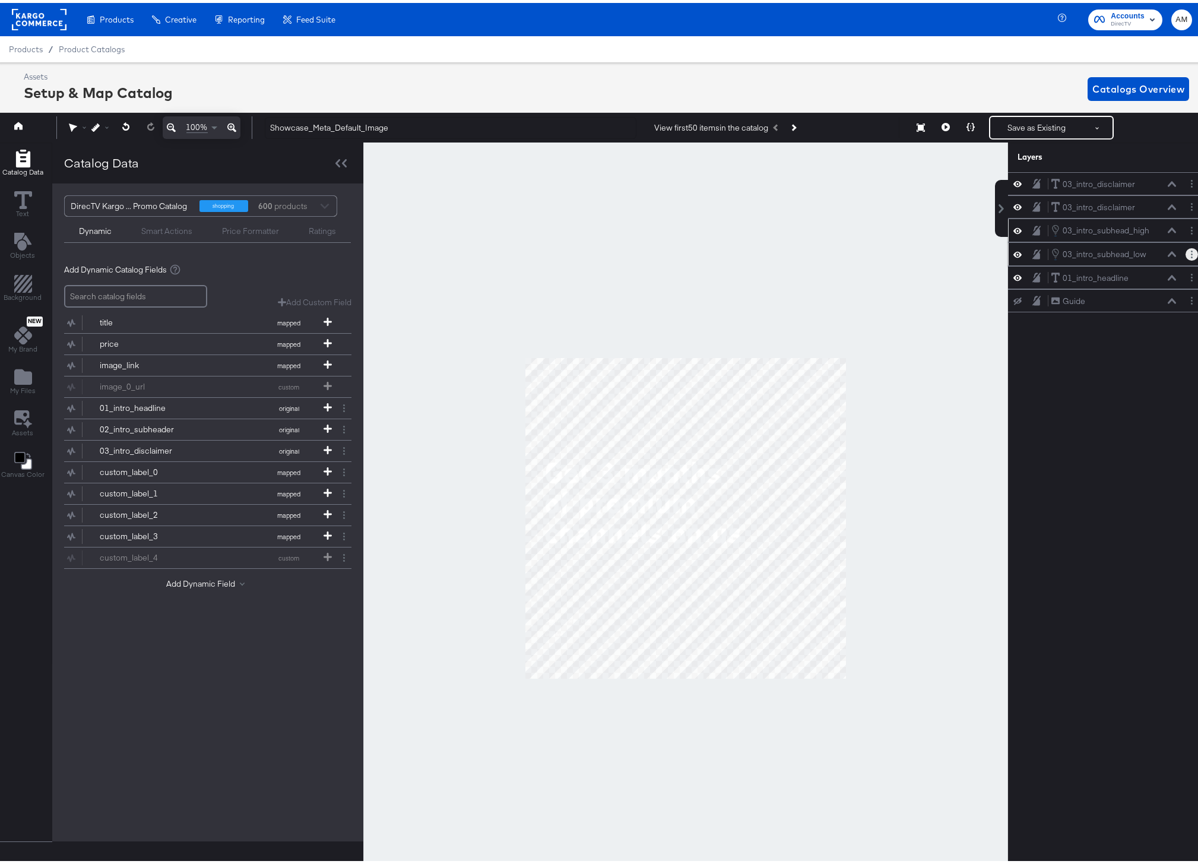
click at [1191, 254] on circle "Layer Options" at bounding box center [1192, 255] width 2 height 2
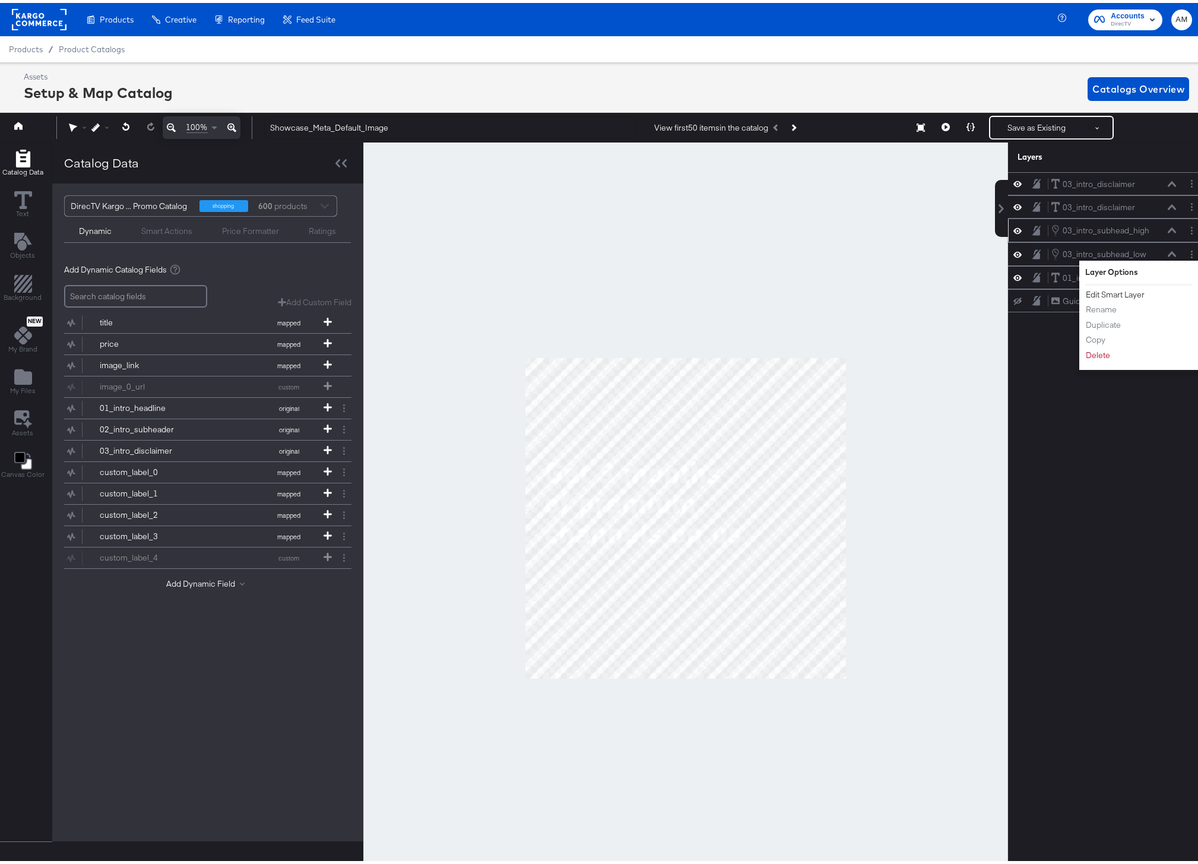
click at [1130, 289] on button "Edit Smart Layer" at bounding box center [1116, 292] width 60 height 12
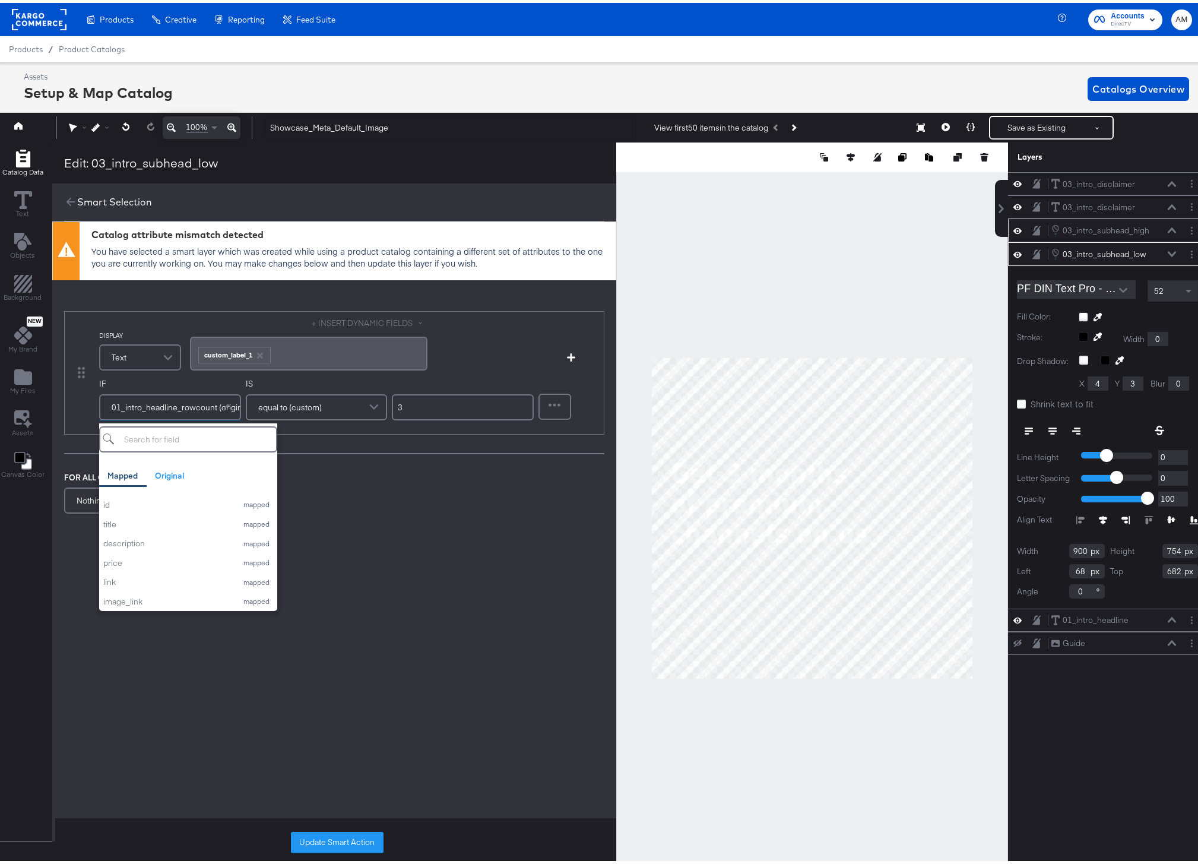
click at [195, 404] on span "01_intro_headline_rowcount (original)" at bounding box center [181, 404] width 139 height 20
click at [224, 405] on span at bounding box center [229, 405] width 21 height 24
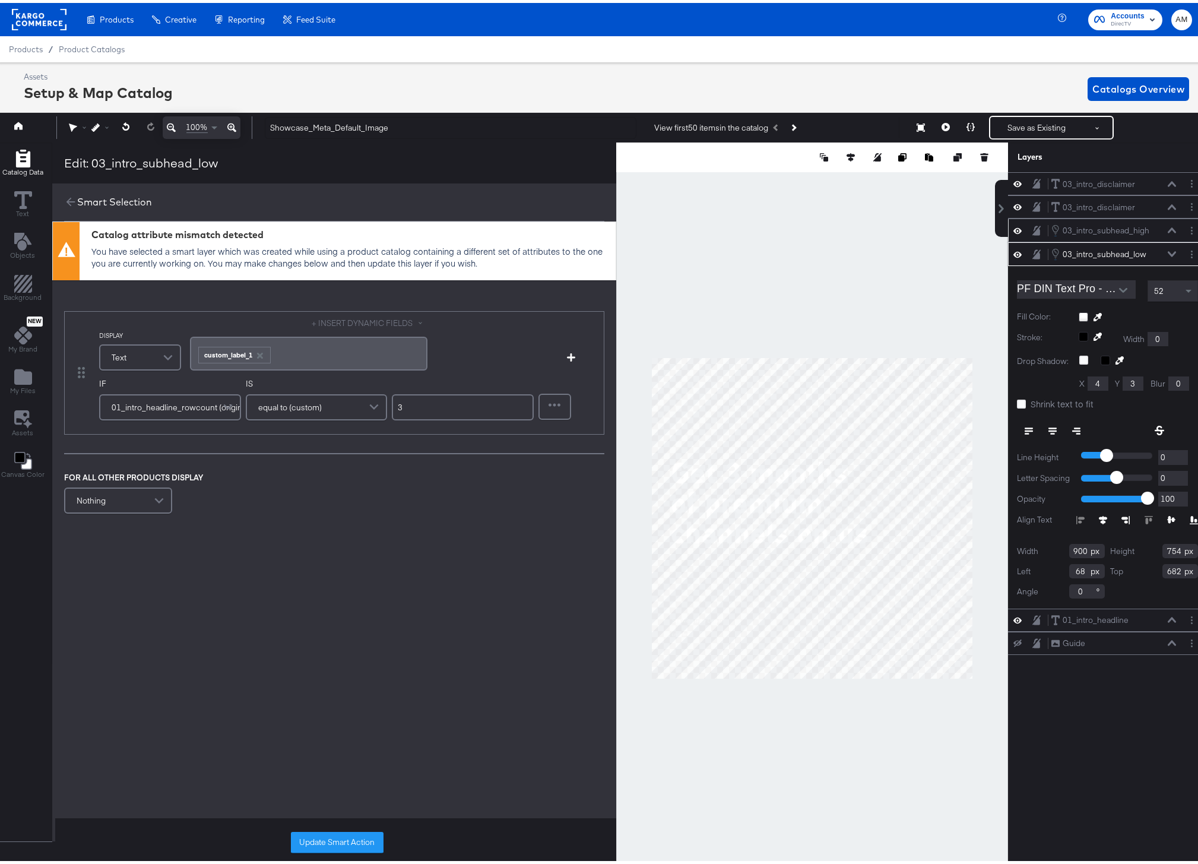
click at [224, 402] on span at bounding box center [229, 405] width 21 height 24
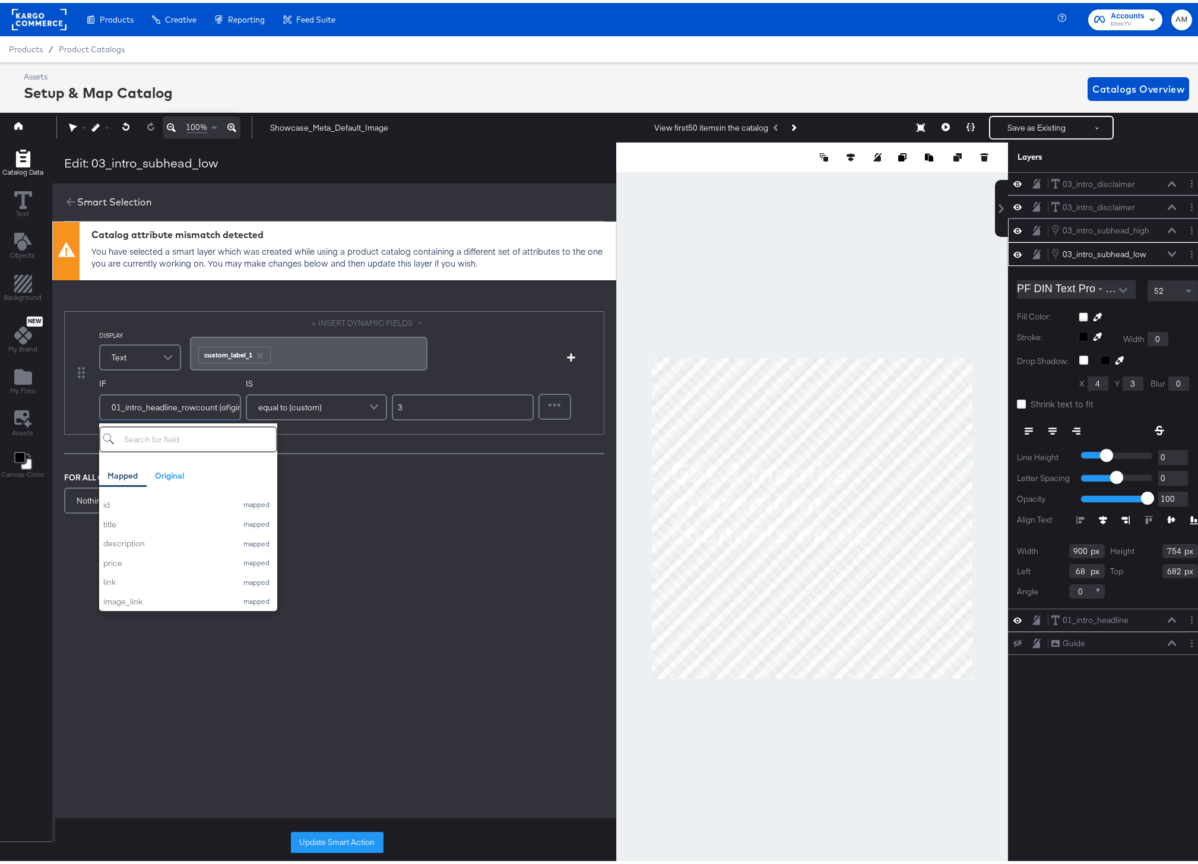
click at [434, 618] on div "Catalog attribute mismatch detected You have selected a smart layer which was c…" at bounding box center [334, 443] width 564 height 448
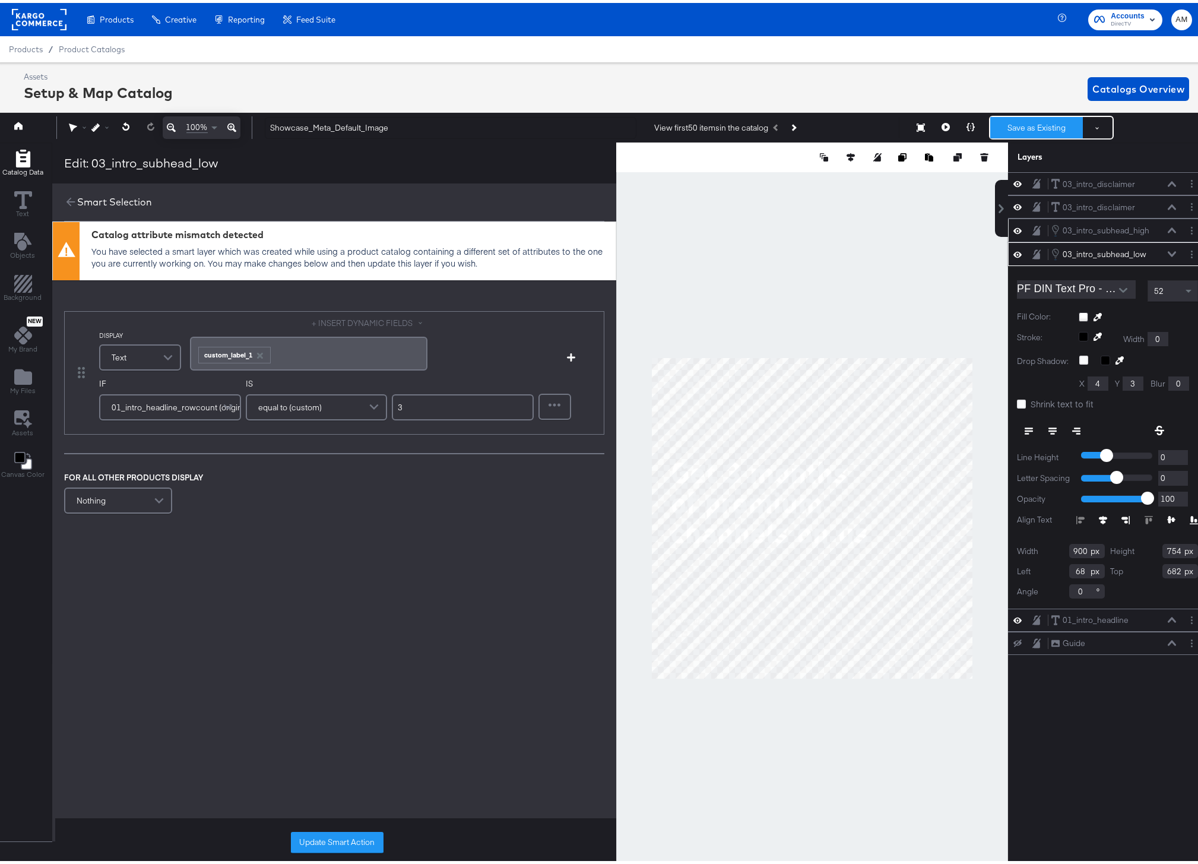
click at [1025, 134] on button "Save as Existing" at bounding box center [1037, 124] width 93 height 21
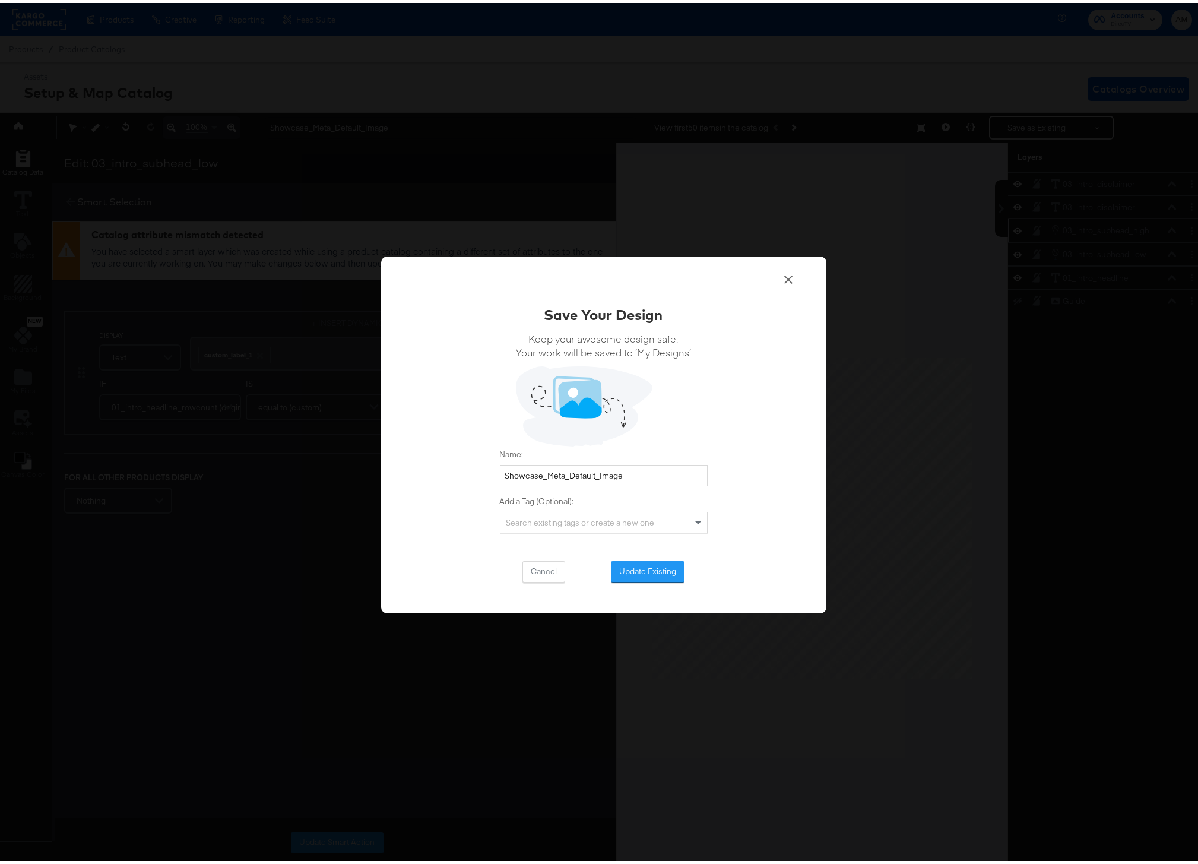
click at [659, 570] on button "Update Existing" at bounding box center [648, 568] width 74 height 21
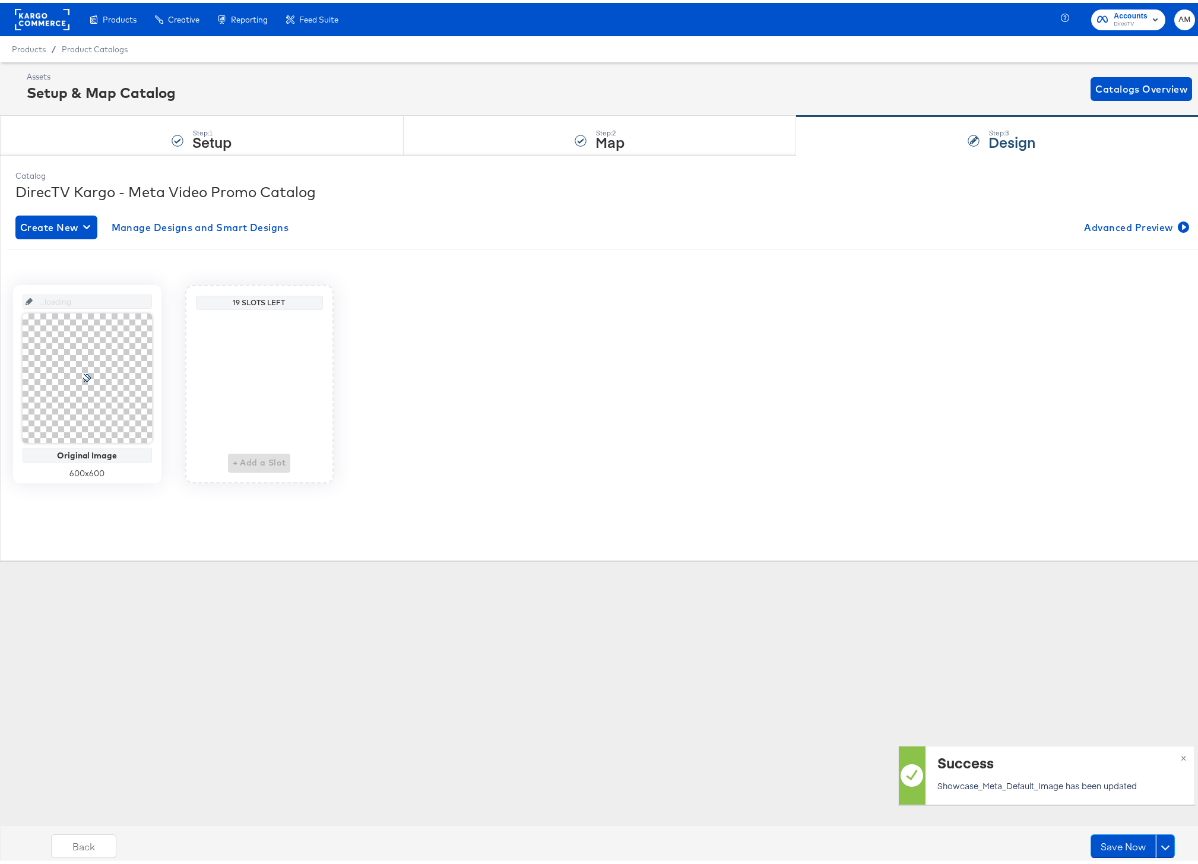
scroll to position [0, 0]
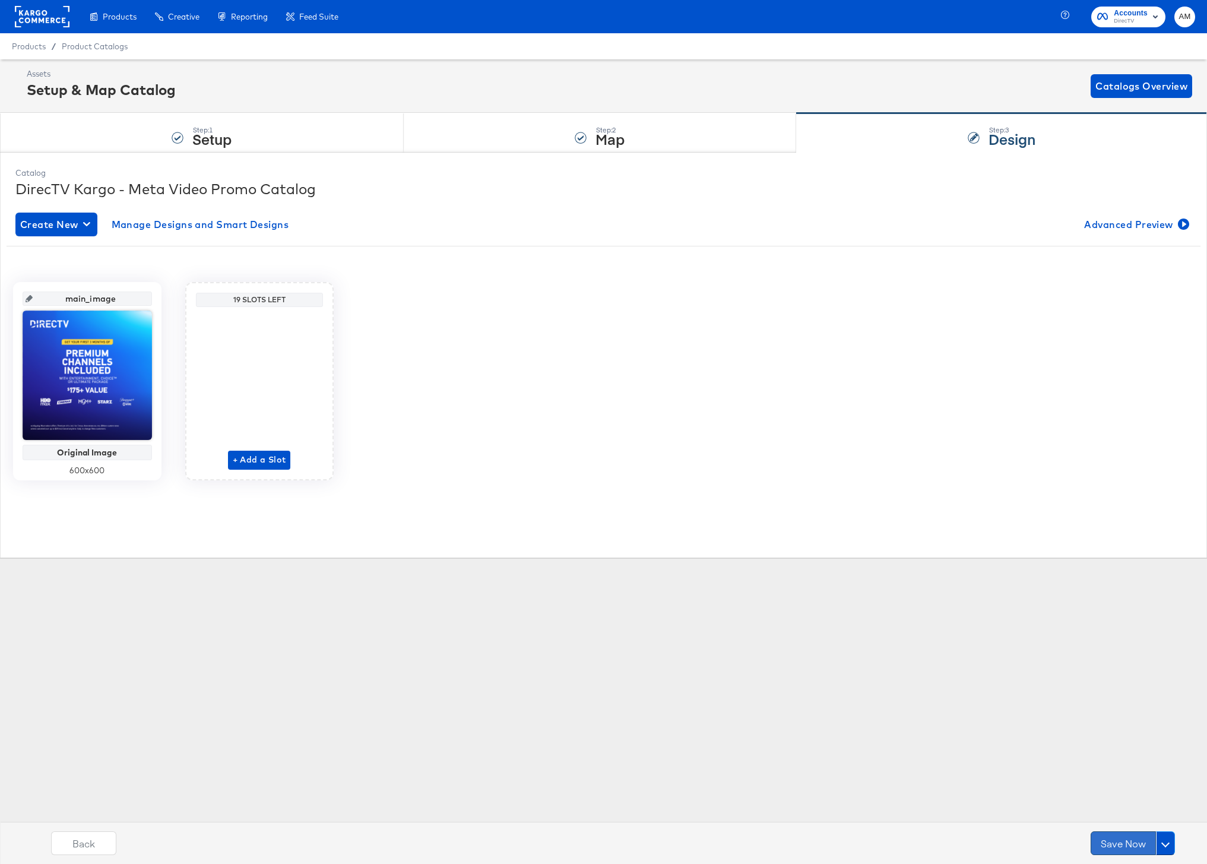
click at [1109, 845] on button "Save Now" at bounding box center [1123, 843] width 65 height 24
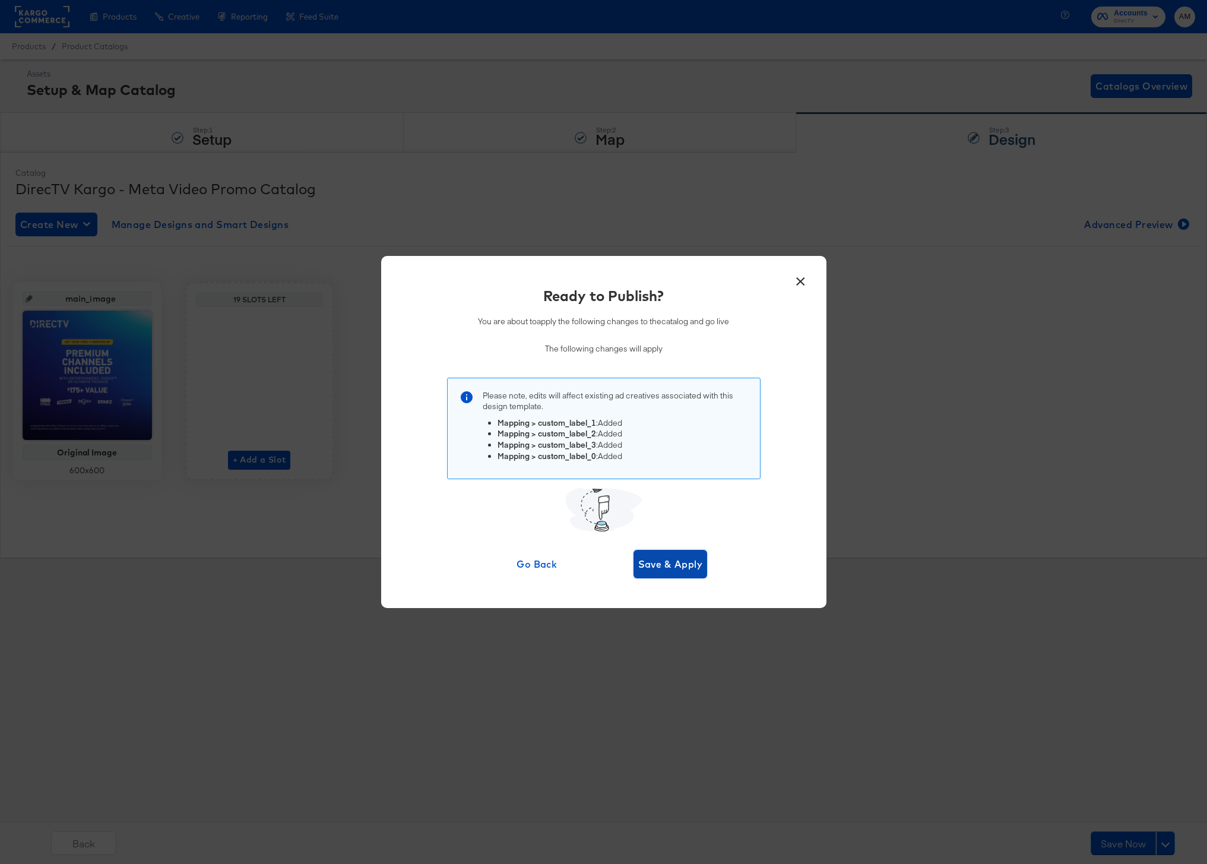
click at [652, 573] on button "Save & Apply" at bounding box center [671, 564] width 74 height 29
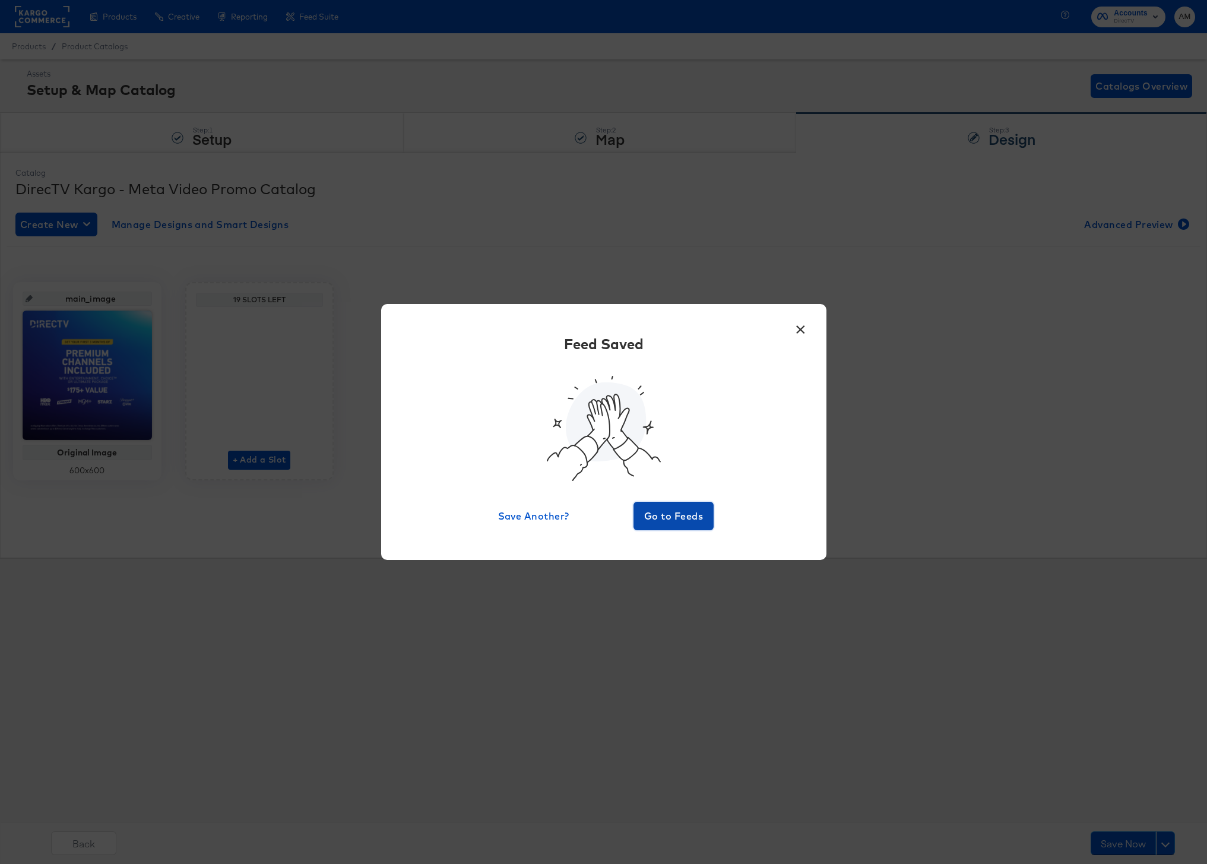
click at [670, 515] on span "Go to Feeds" at bounding box center [673, 516] width 71 height 17
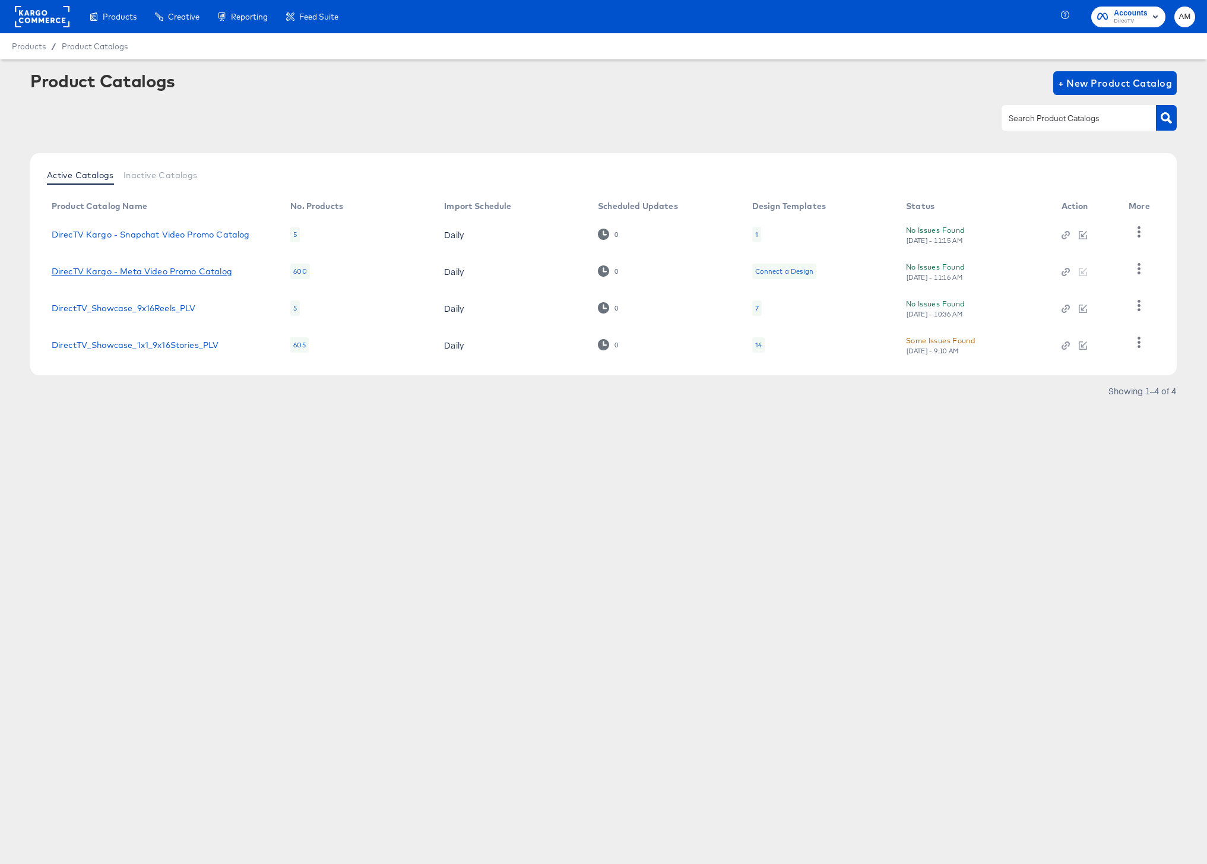
click at [142, 271] on link "DirecTV Kargo - Meta Video Promo Catalog" at bounding box center [142, 272] width 181 height 10
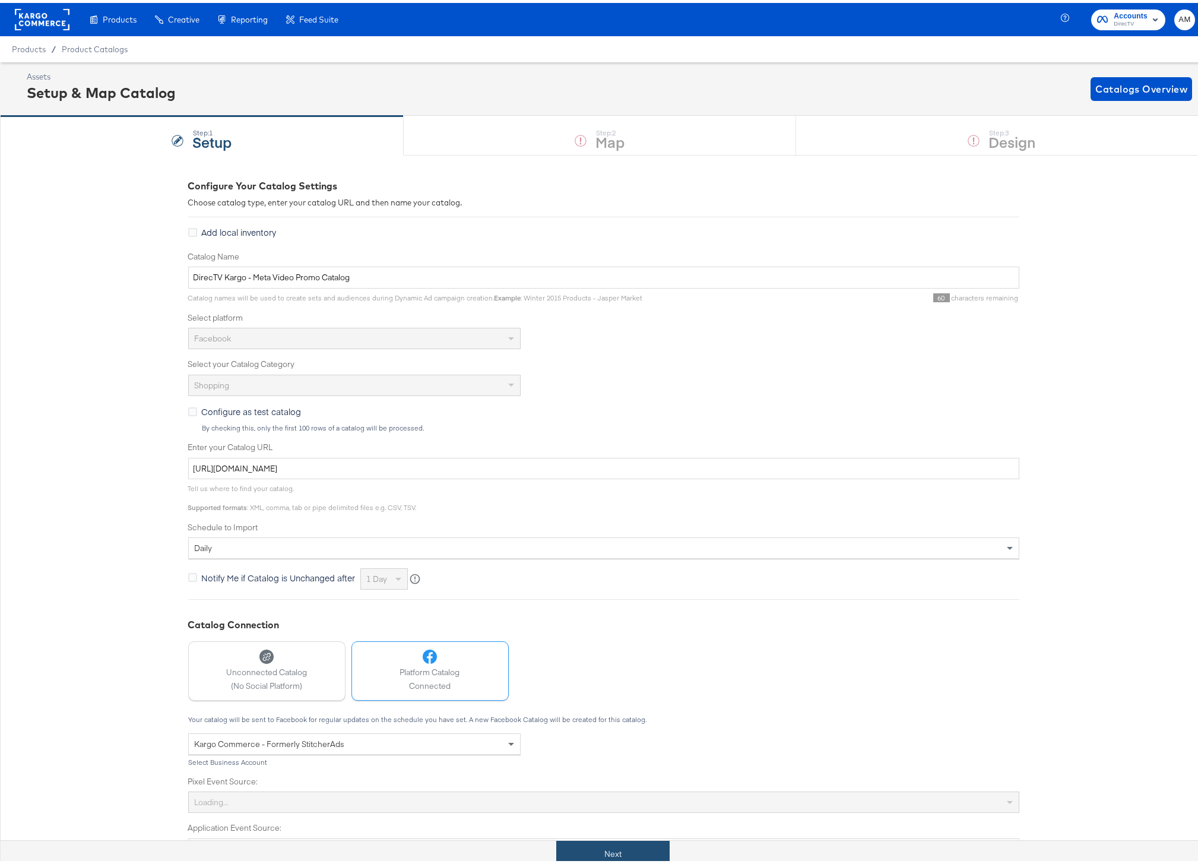
click at [584, 842] on button "Next" at bounding box center [612, 851] width 113 height 27
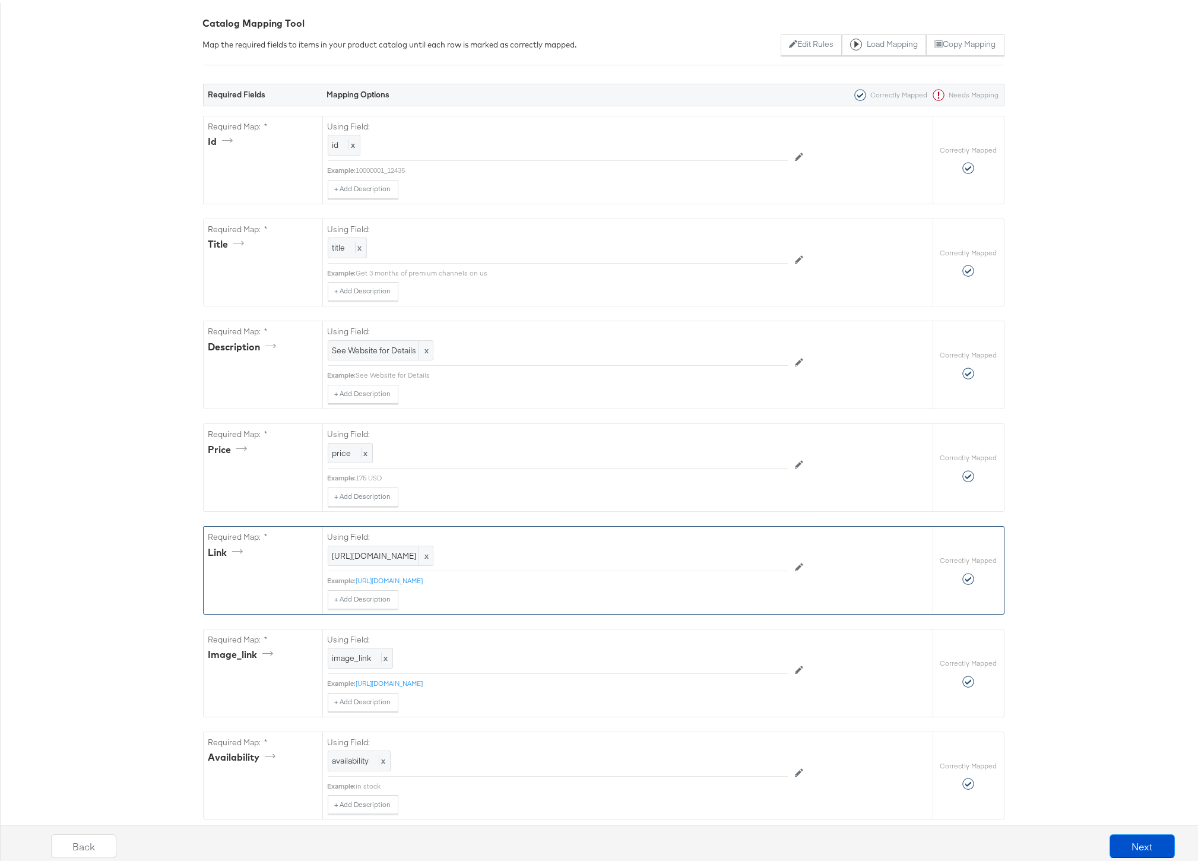
scroll to position [163, 0]
click at [1139, 840] on button "Next" at bounding box center [1142, 843] width 65 height 24
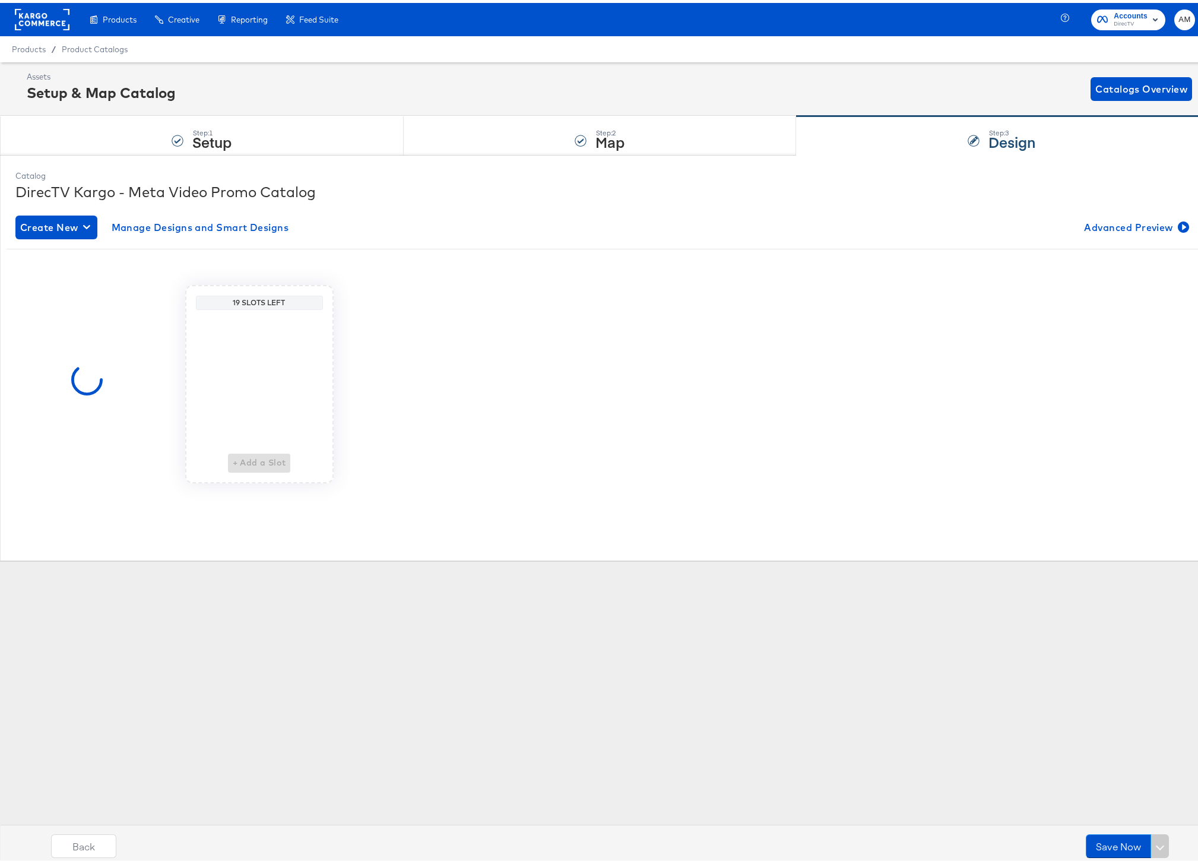
scroll to position [0, 0]
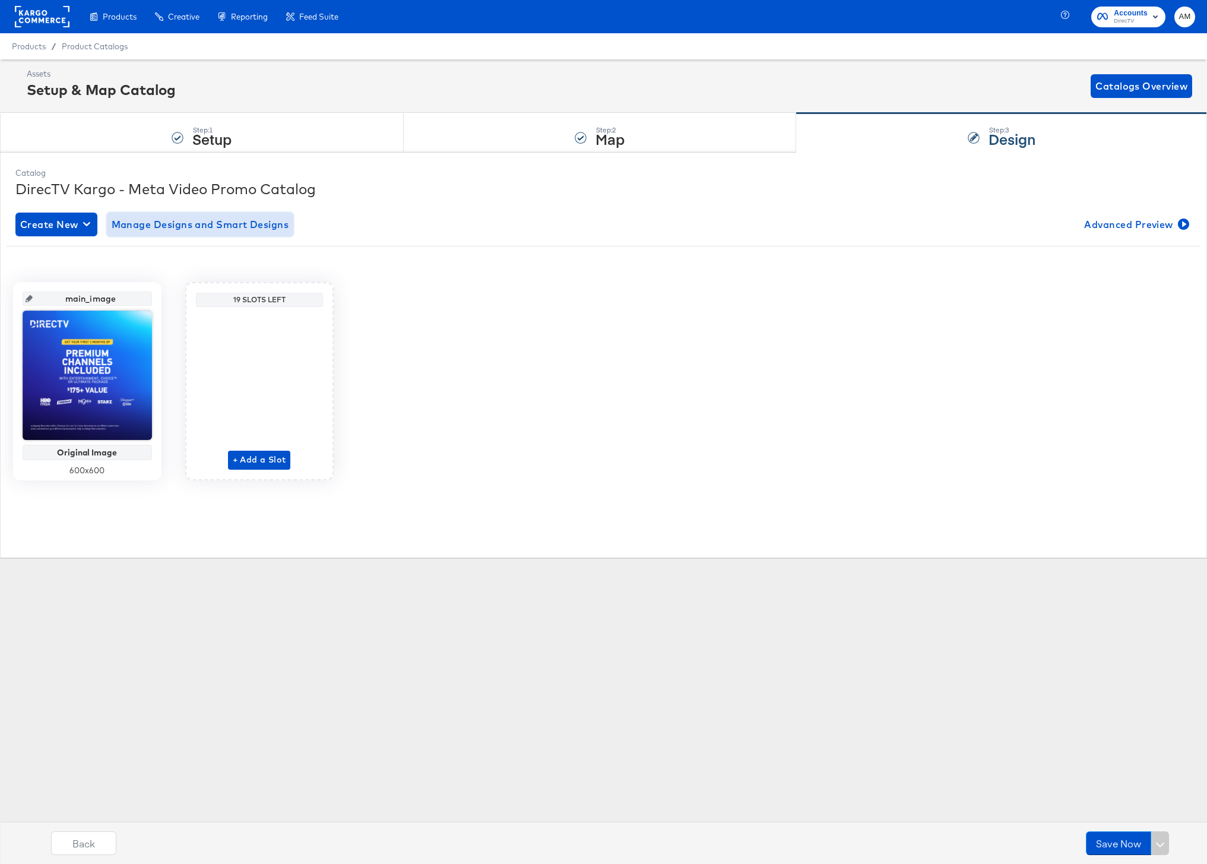
click at [150, 220] on span "Manage Designs and Smart Designs" at bounding box center [201, 224] width 178 height 17
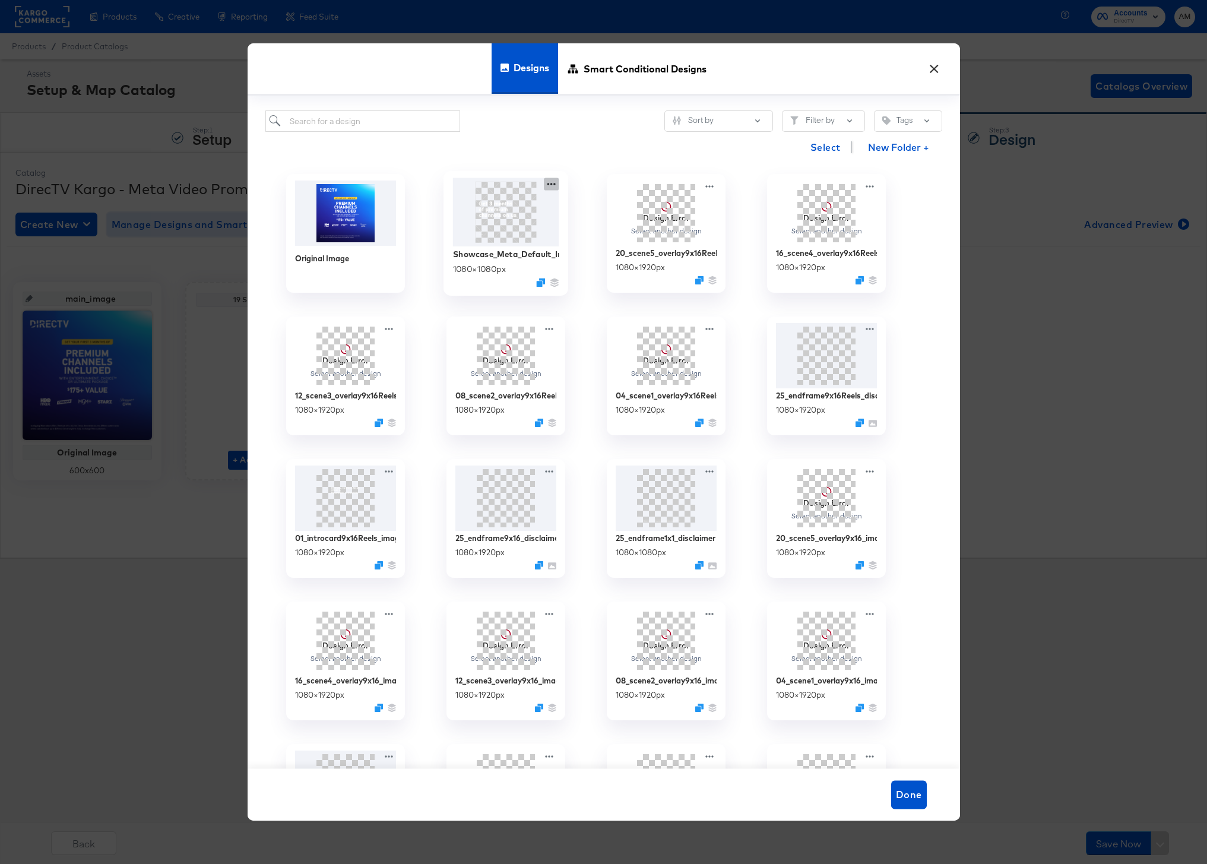
click at [552, 182] on icon at bounding box center [551, 184] width 15 height 12
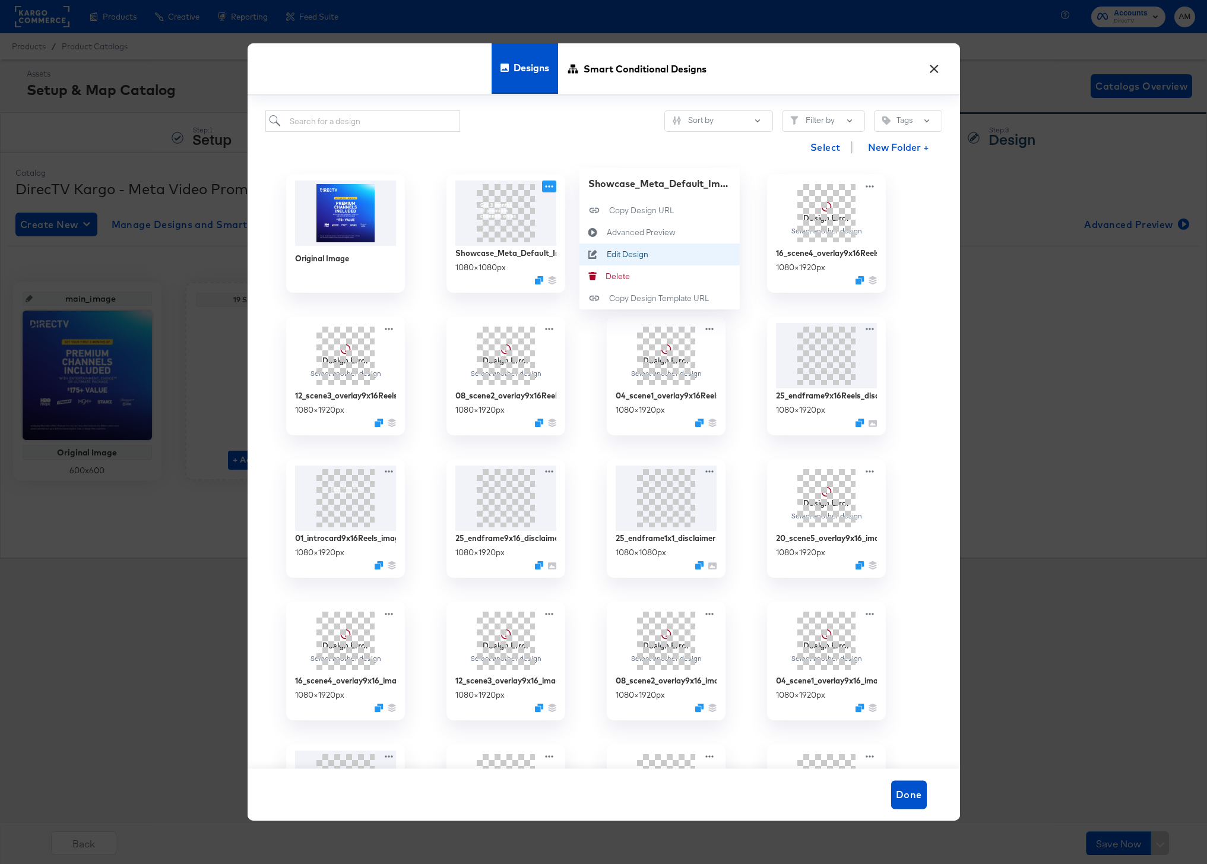
click at [606, 254] on div "Edit Design Edit Design" at bounding box center [606, 254] width 0 height 0
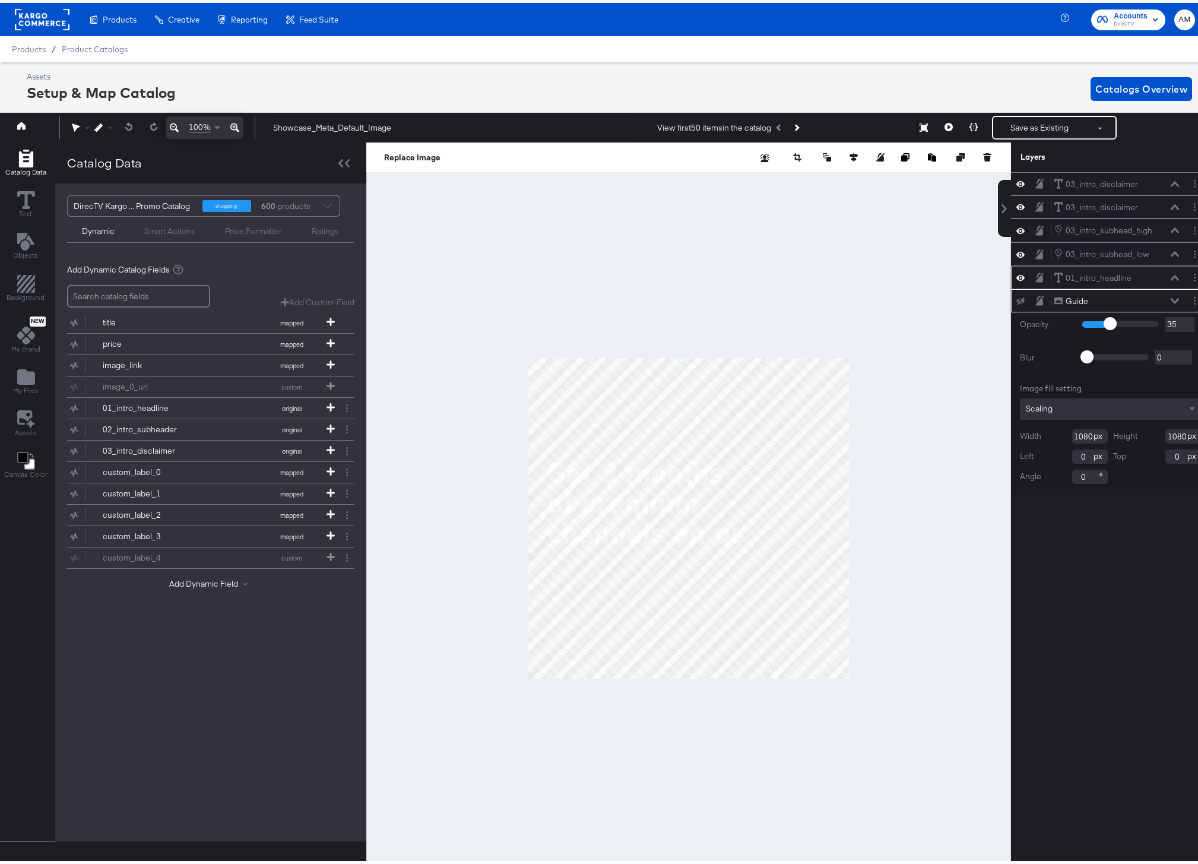
click at [1169, 271] on div "01_intro_headline 01_intro_headline" at bounding box center [1117, 275] width 126 height 12
click at [1171, 274] on icon at bounding box center [1175, 274] width 8 height 5
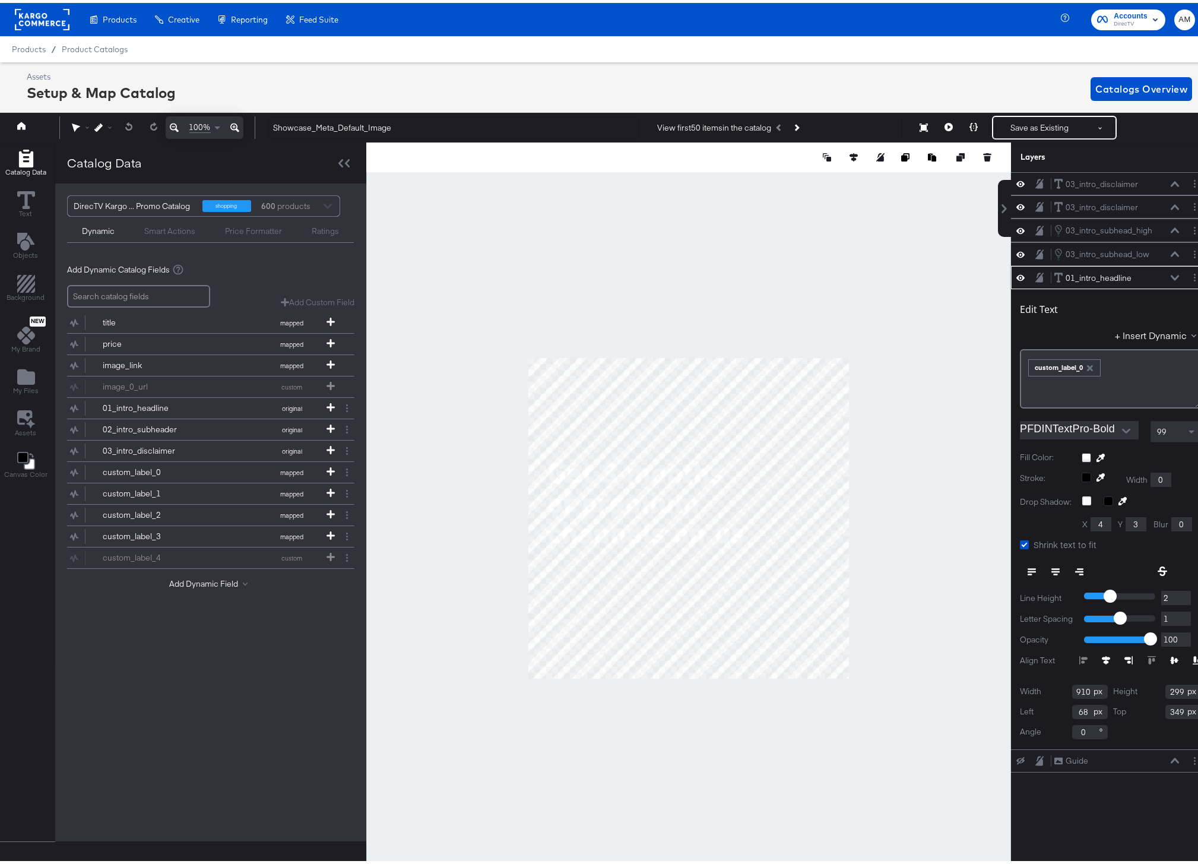
scroll to position [0, 3]
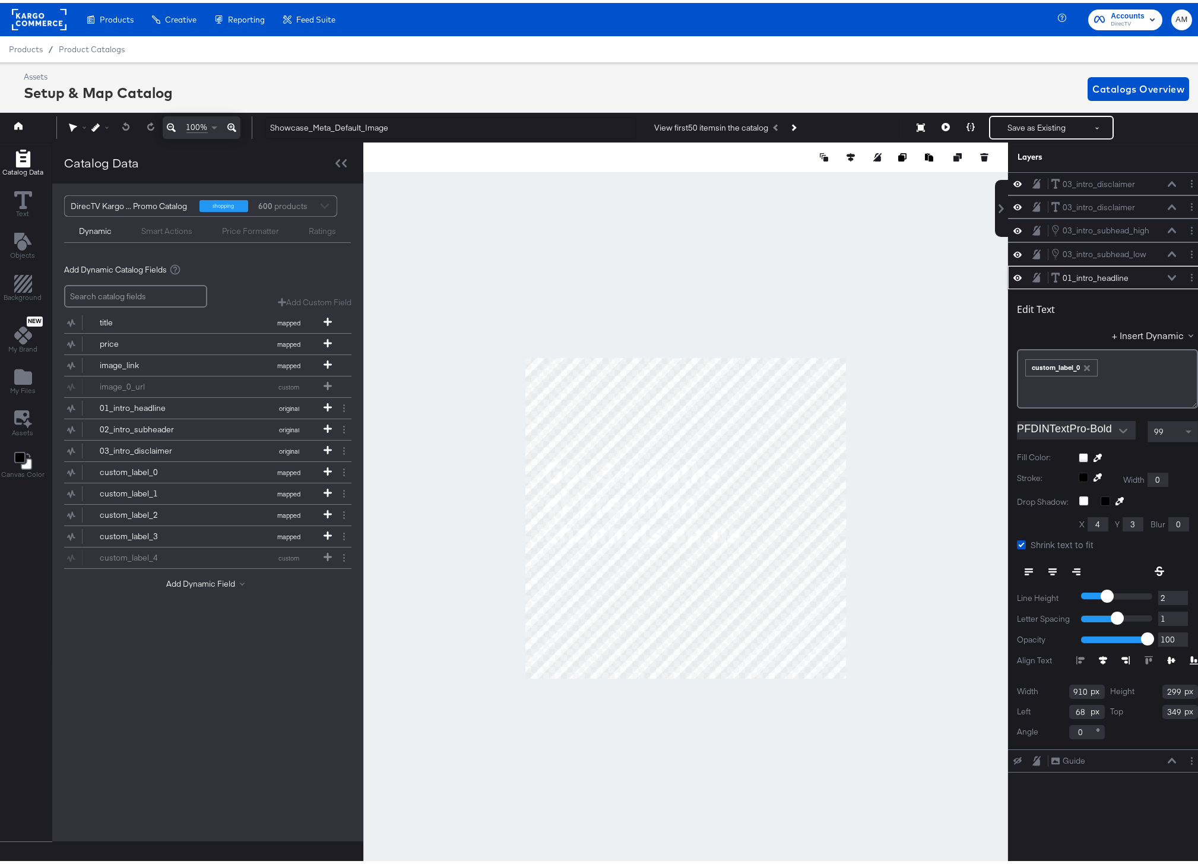
click at [1168, 273] on icon at bounding box center [1172, 275] width 8 height 6
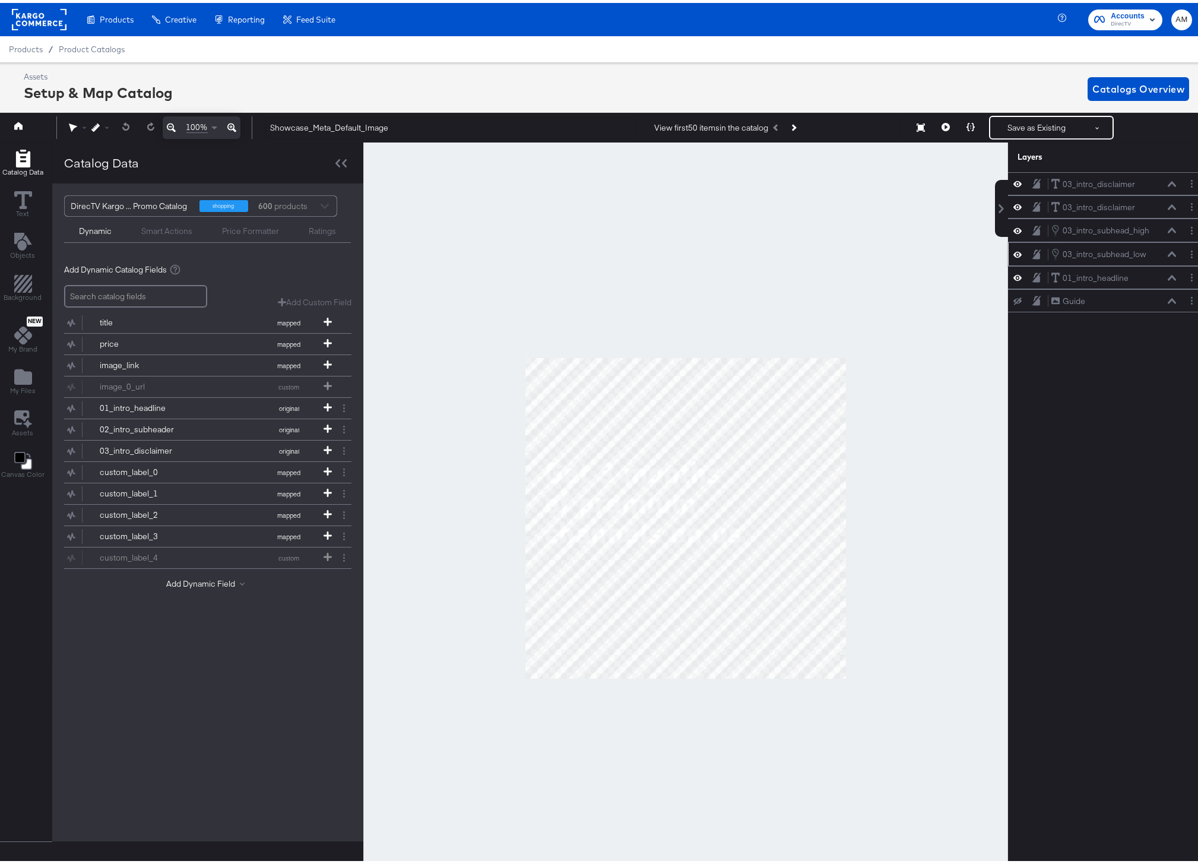
click at [1165, 257] on div "03_intro_subhead_low 03_intro_subhead_low" at bounding box center [1114, 251] width 126 height 13
click at [1168, 253] on icon at bounding box center [1172, 251] width 8 height 6
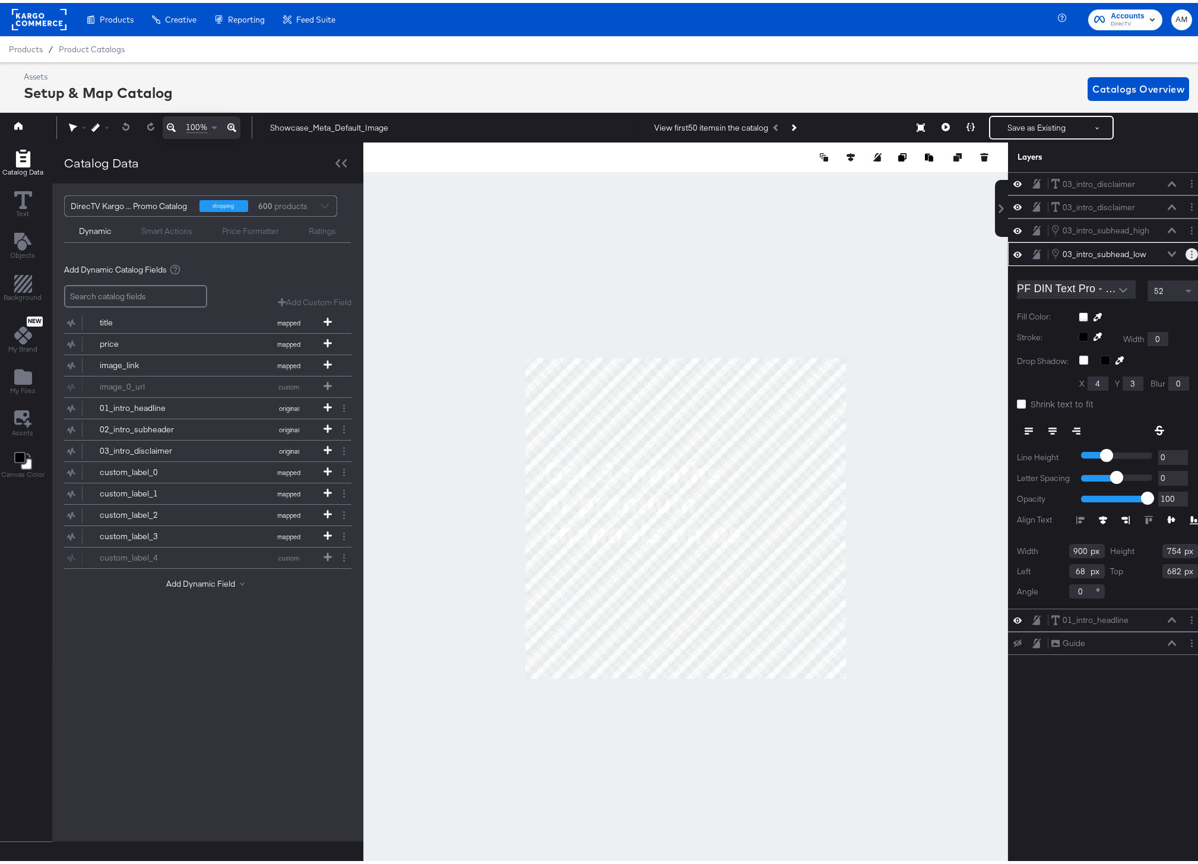
click at [1186, 248] on button "Layer Options" at bounding box center [1192, 251] width 12 height 12
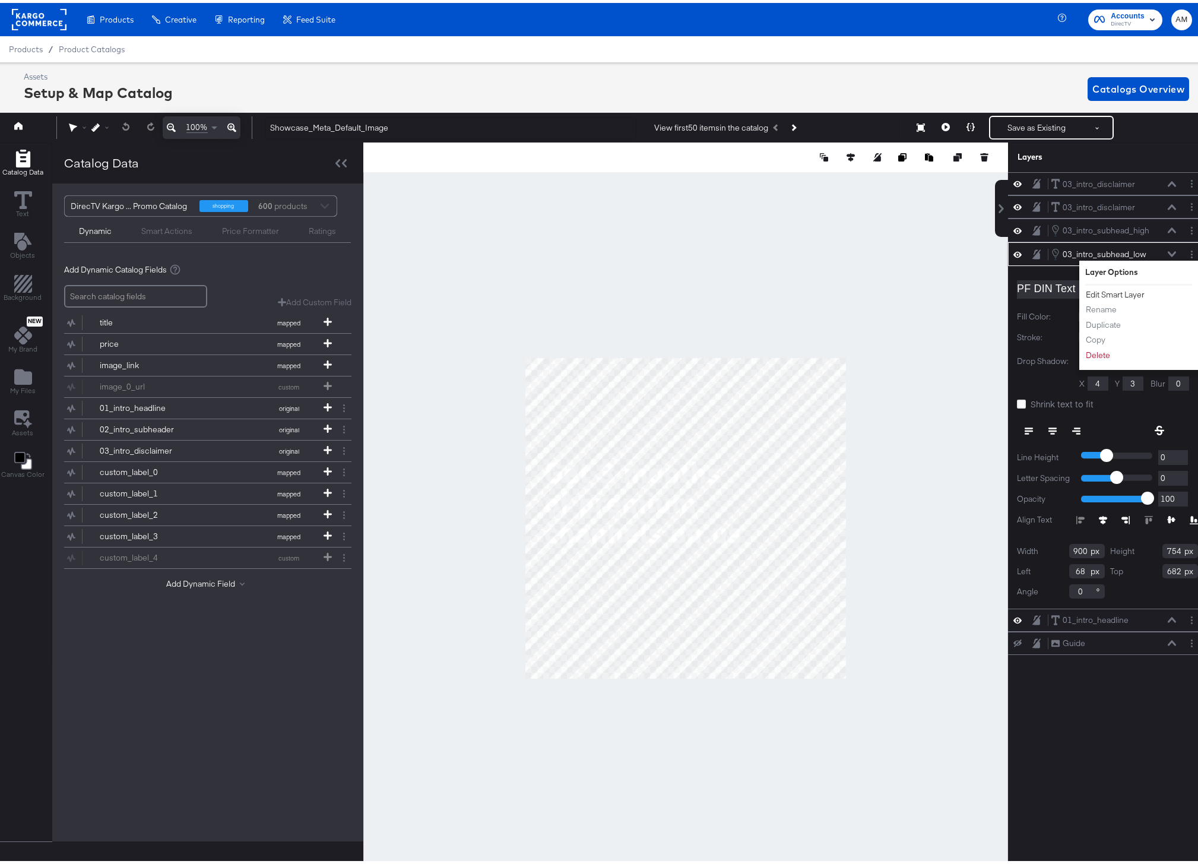
click at [1095, 289] on button "Edit Smart Layer" at bounding box center [1116, 292] width 60 height 12
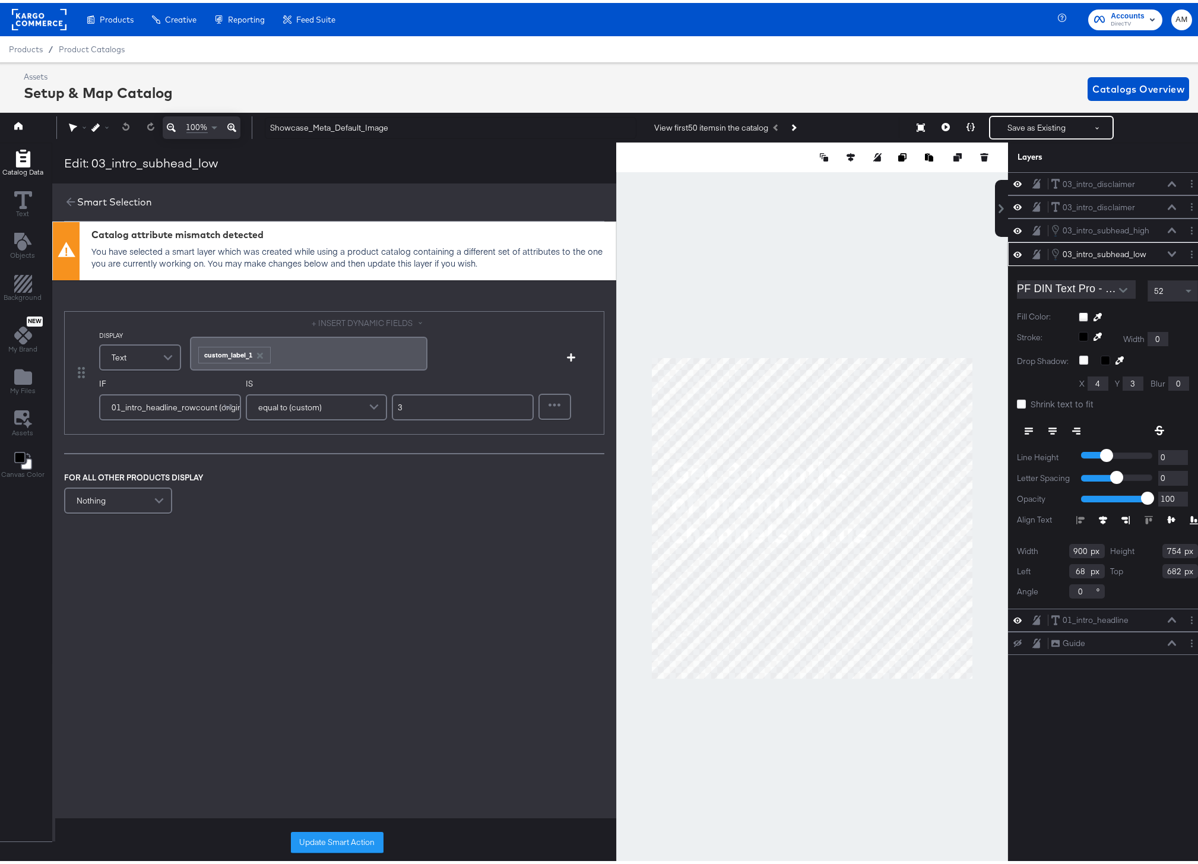
click at [224, 403] on span at bounding box center [229, 405] width 21 height 24
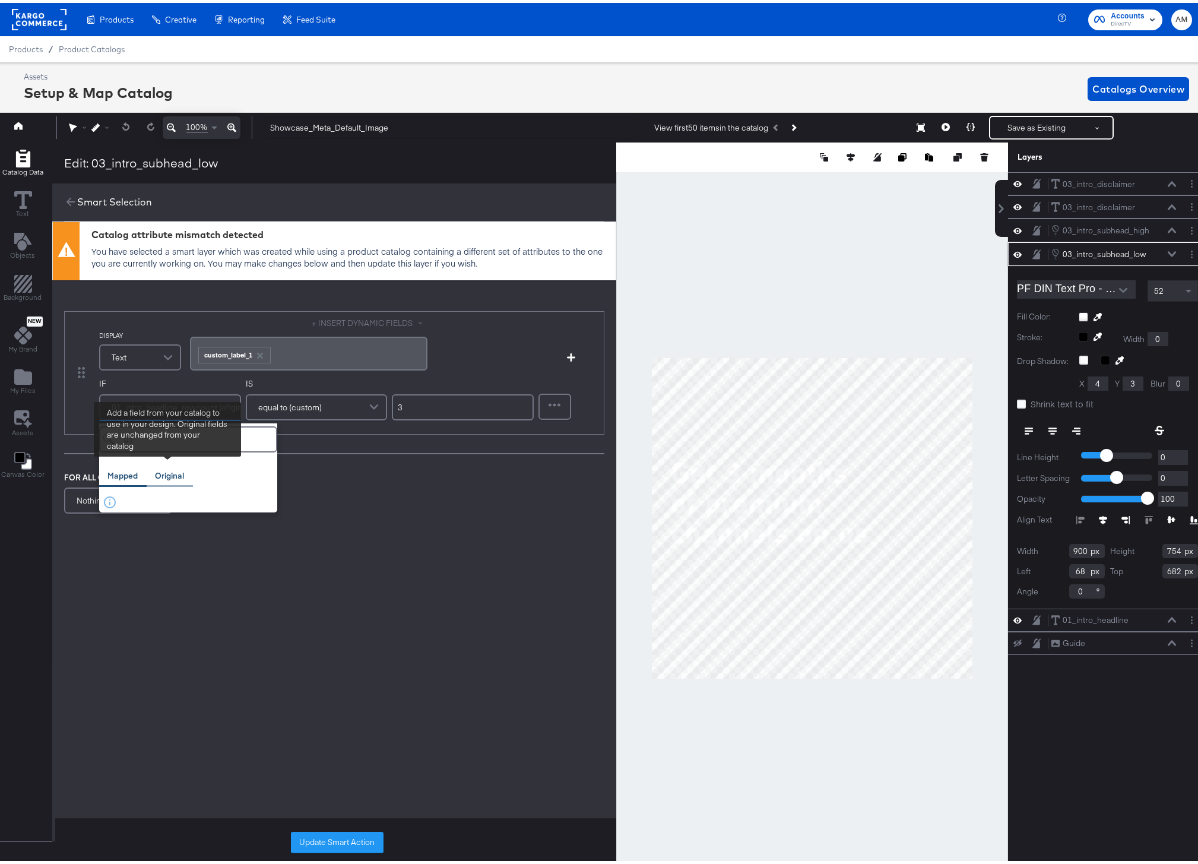
type input "01"
click at [169, 475] on div "Original" at bounding box center [169, 472] width 29 height 11
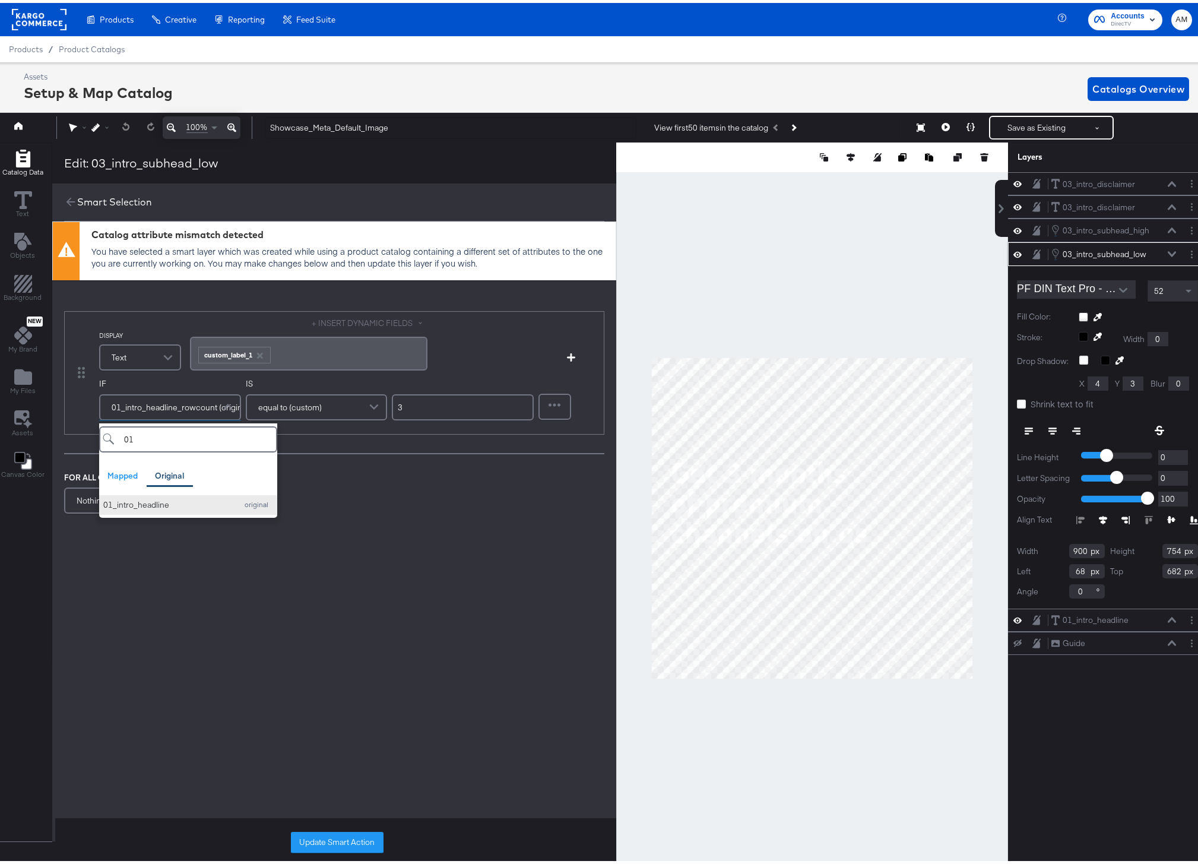
click at [154, 502] on div "01_intro_headline" at bounding box center [167, 501] width 128 height 11
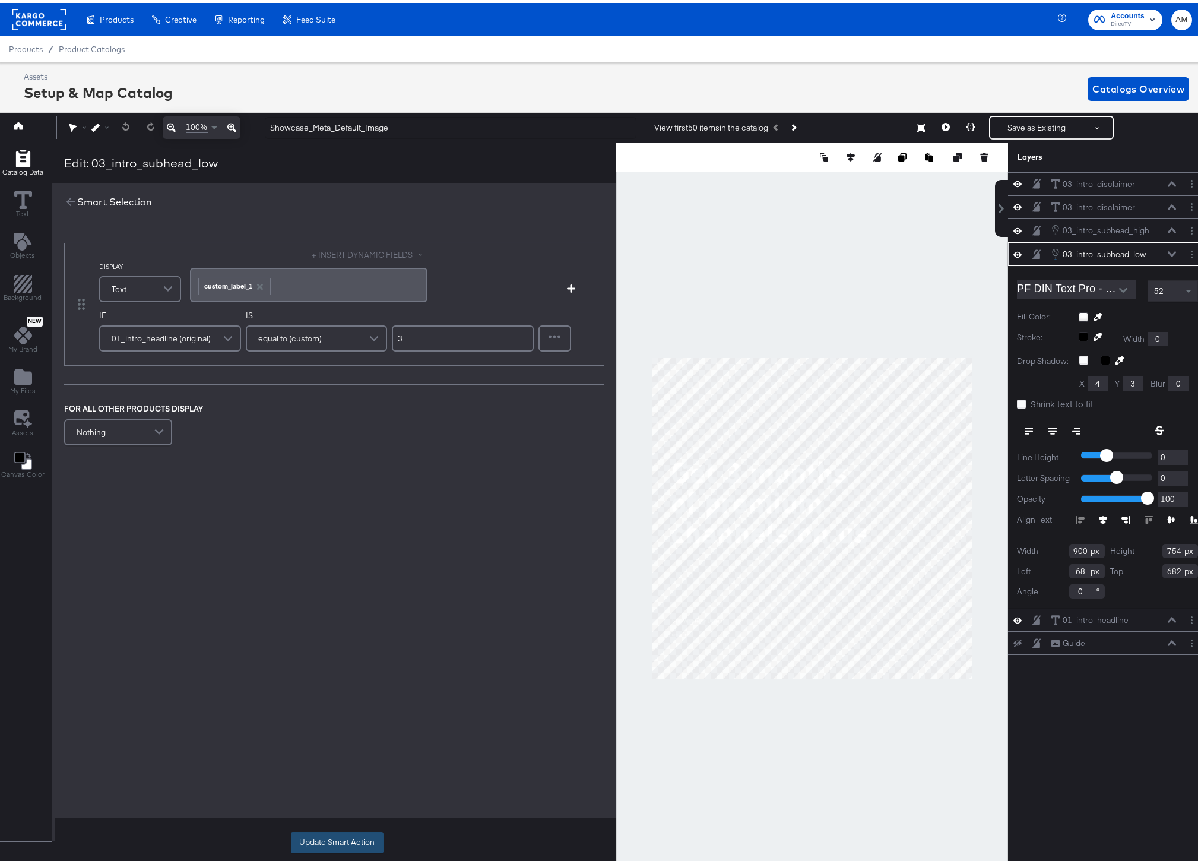
click at [320, 836] on button "Update Smart Action" at bounding box center [337, 839] width 93 height 21
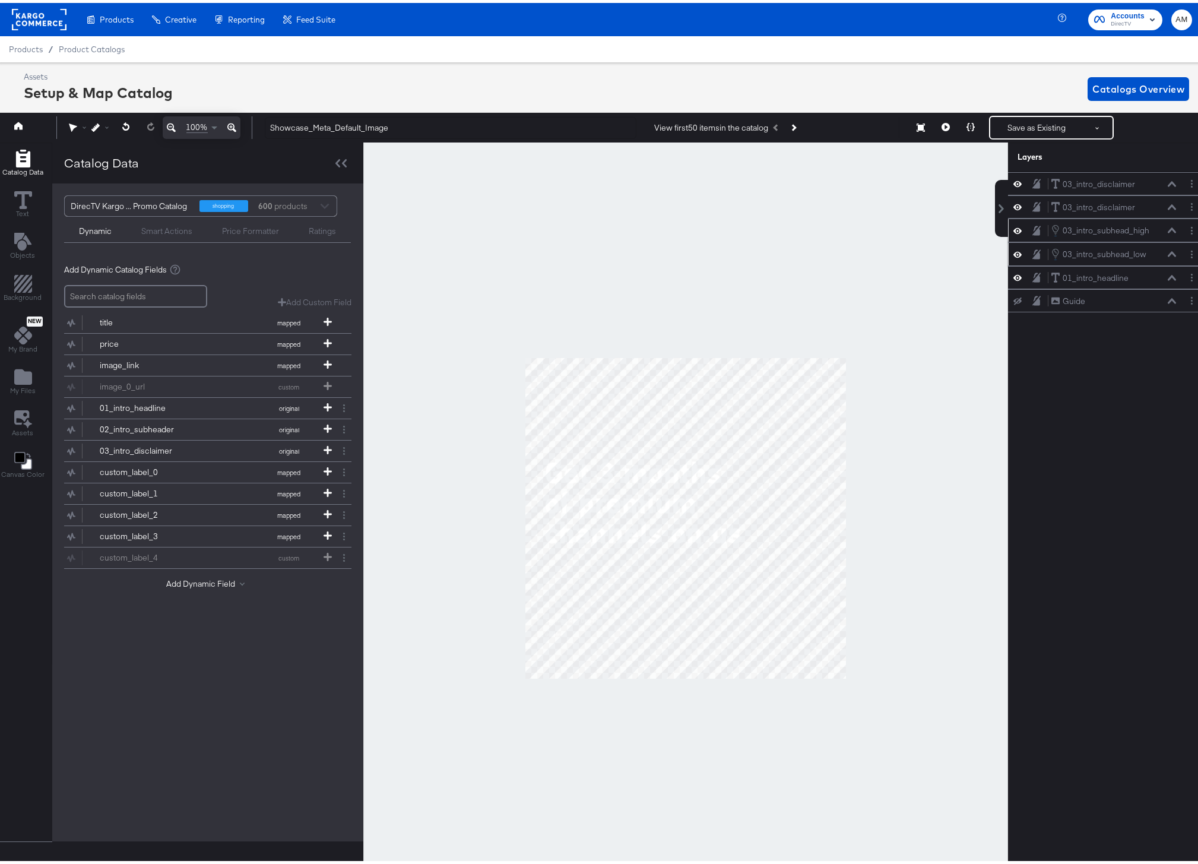
click at [1168, 230] on button at bounding box center [1173, 227] width 10 height 7
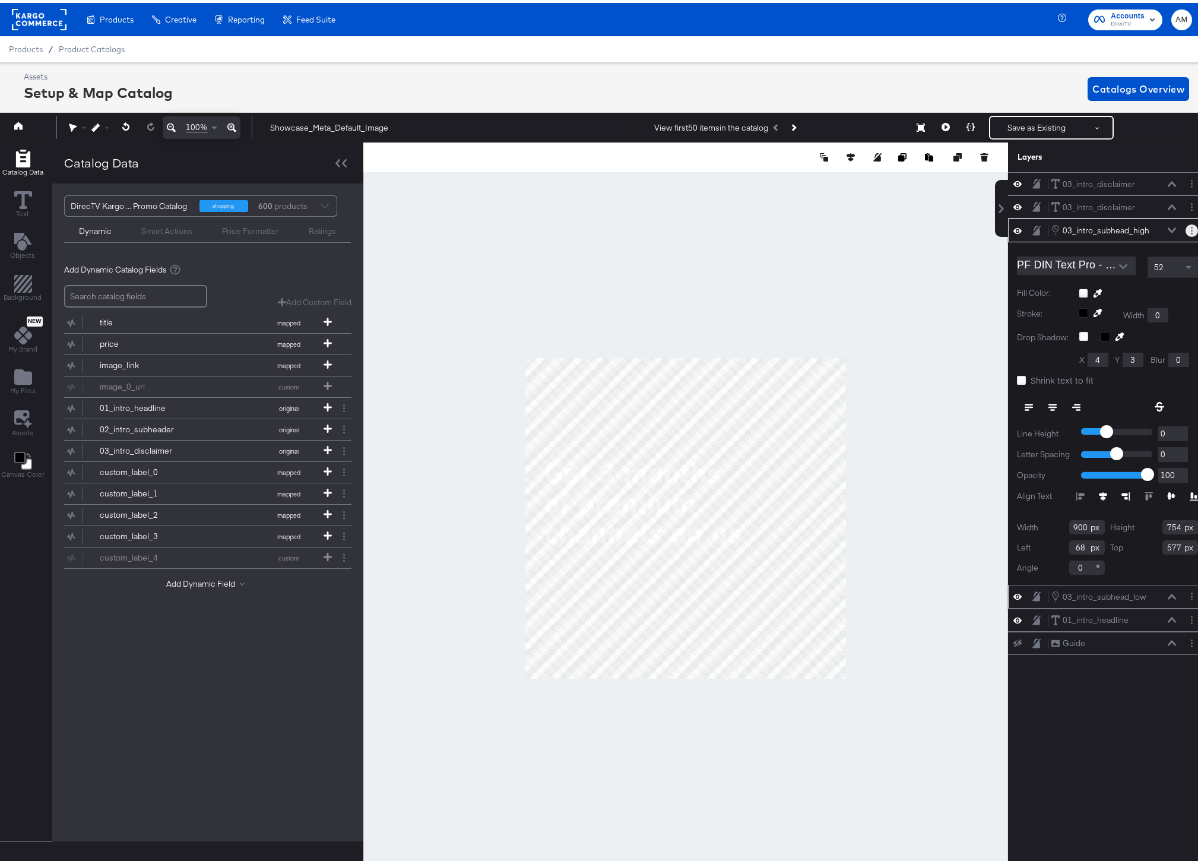
click at [1191, 228] on icon "Layer Options" at bounding box center [1192, 228] width 2 height 8
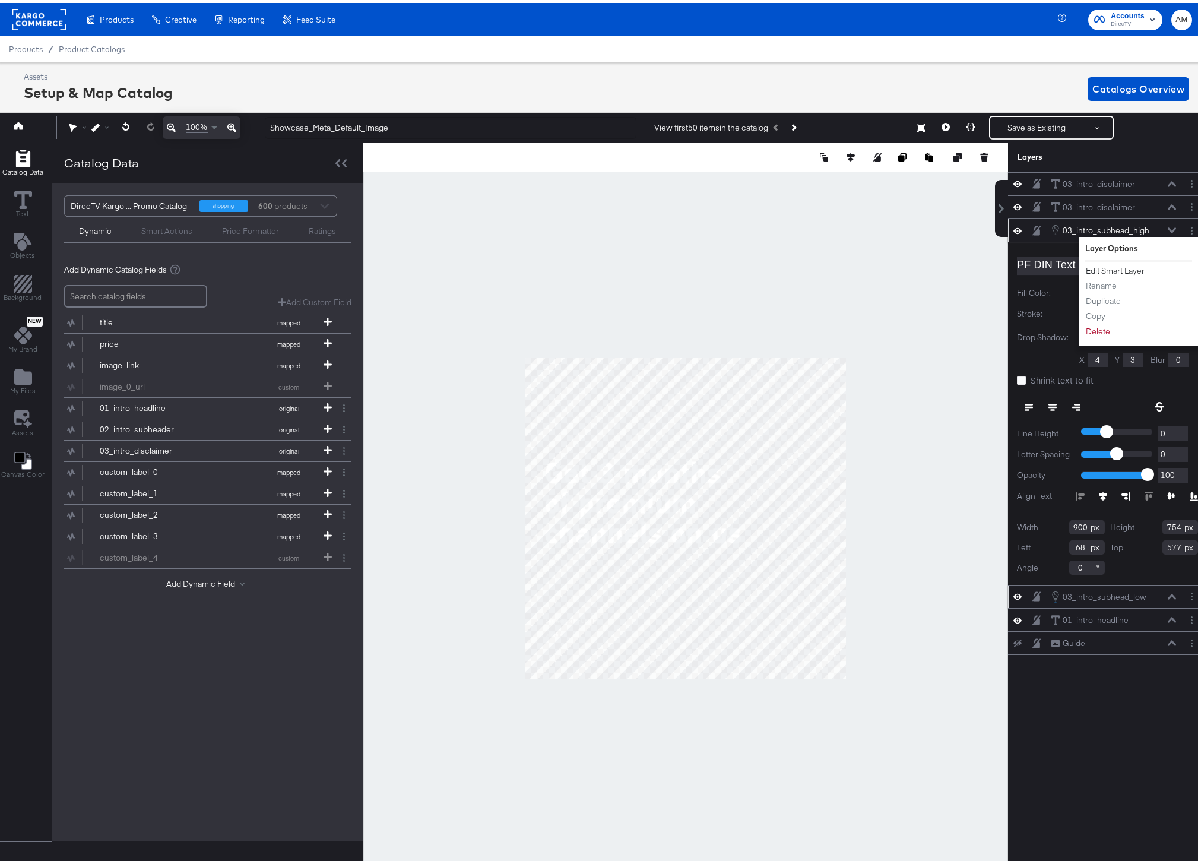
click at [1098, 271] on button "Edit Smart Layer" at bounding box center [1116, 268] width 60 height 12
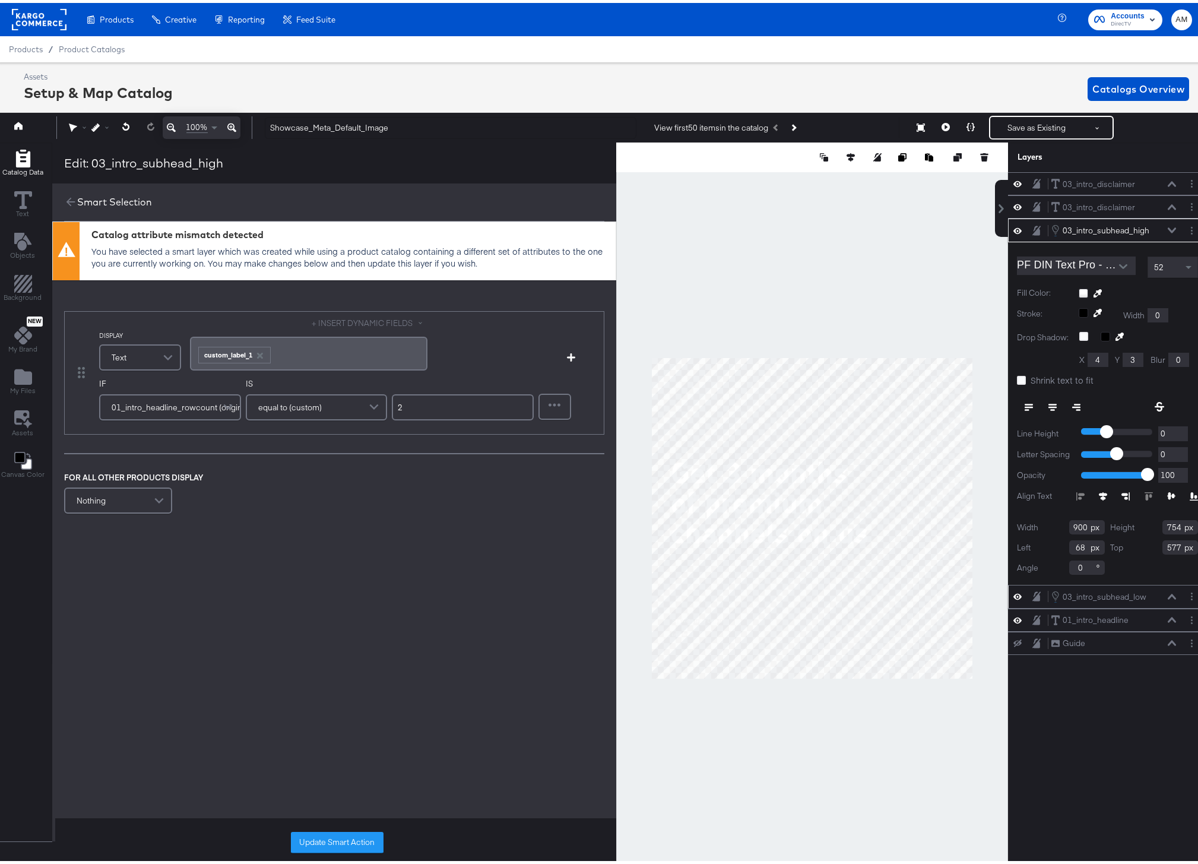
click at [229, 401] on span at bounding box center [229, 405] width 21 height 24
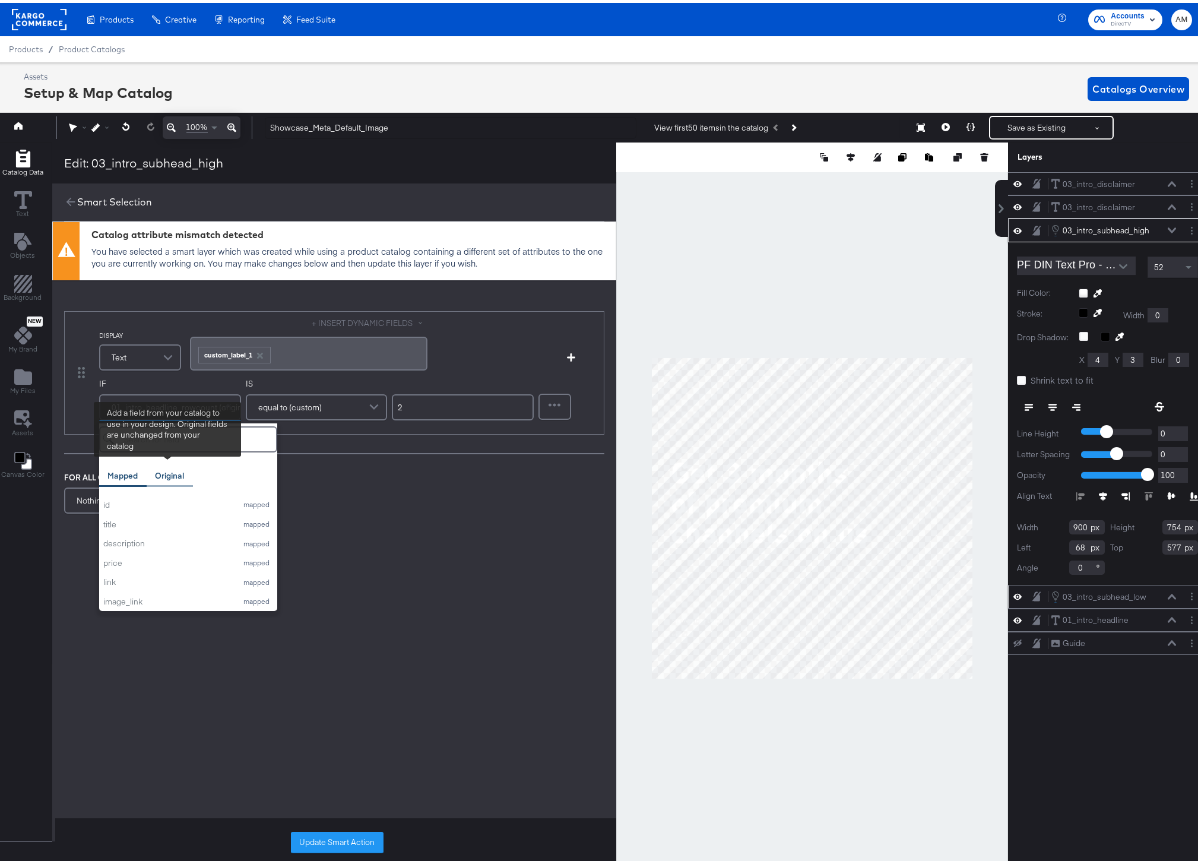
click at [167, 469] on div "Original" at bounding box center [169, 472] width 29 height 11
click at [166, 439] on input "search" at bounding box center [188, 436] width 178 height 26
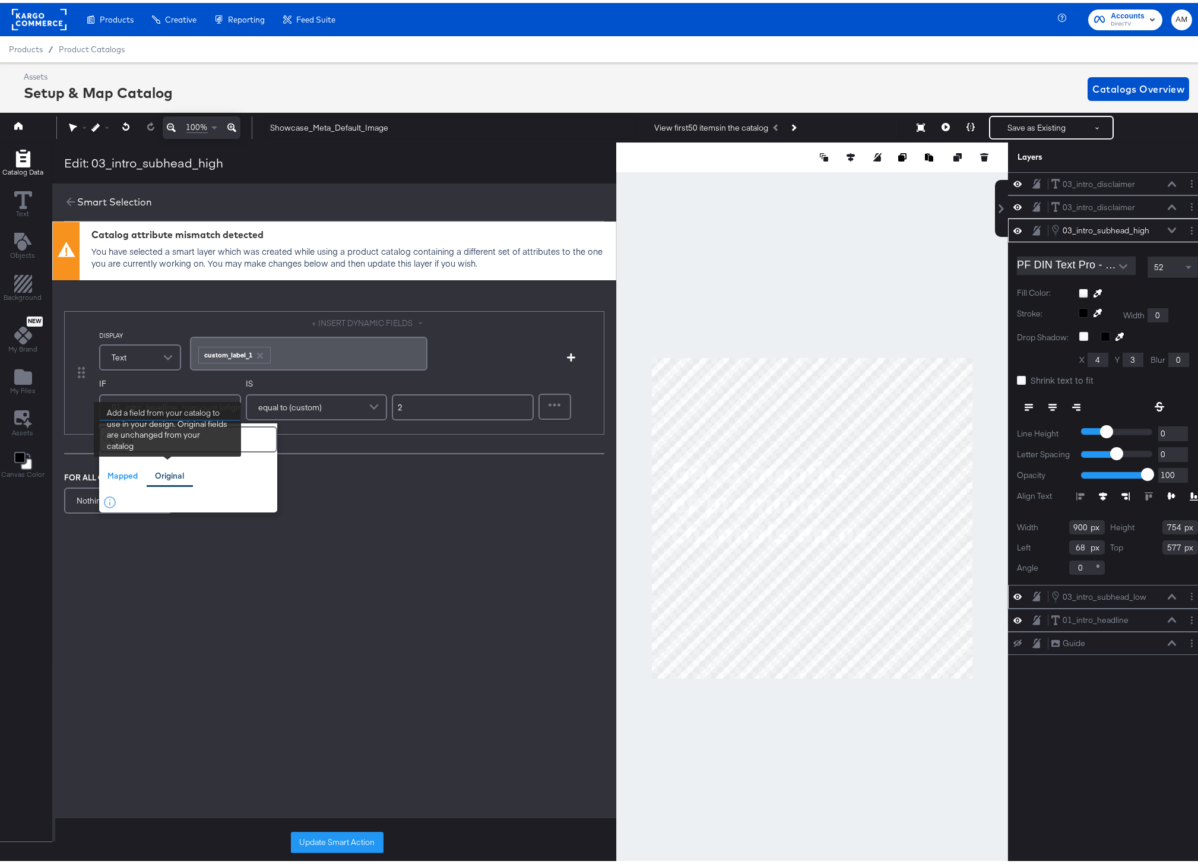
click at [160, 474] on div "Original" at bounding box center [169, 472] width 29 height 11
click at [195, 438] on input "o1" at bounding box center [188, 436] width 178 height 26
type input "o"
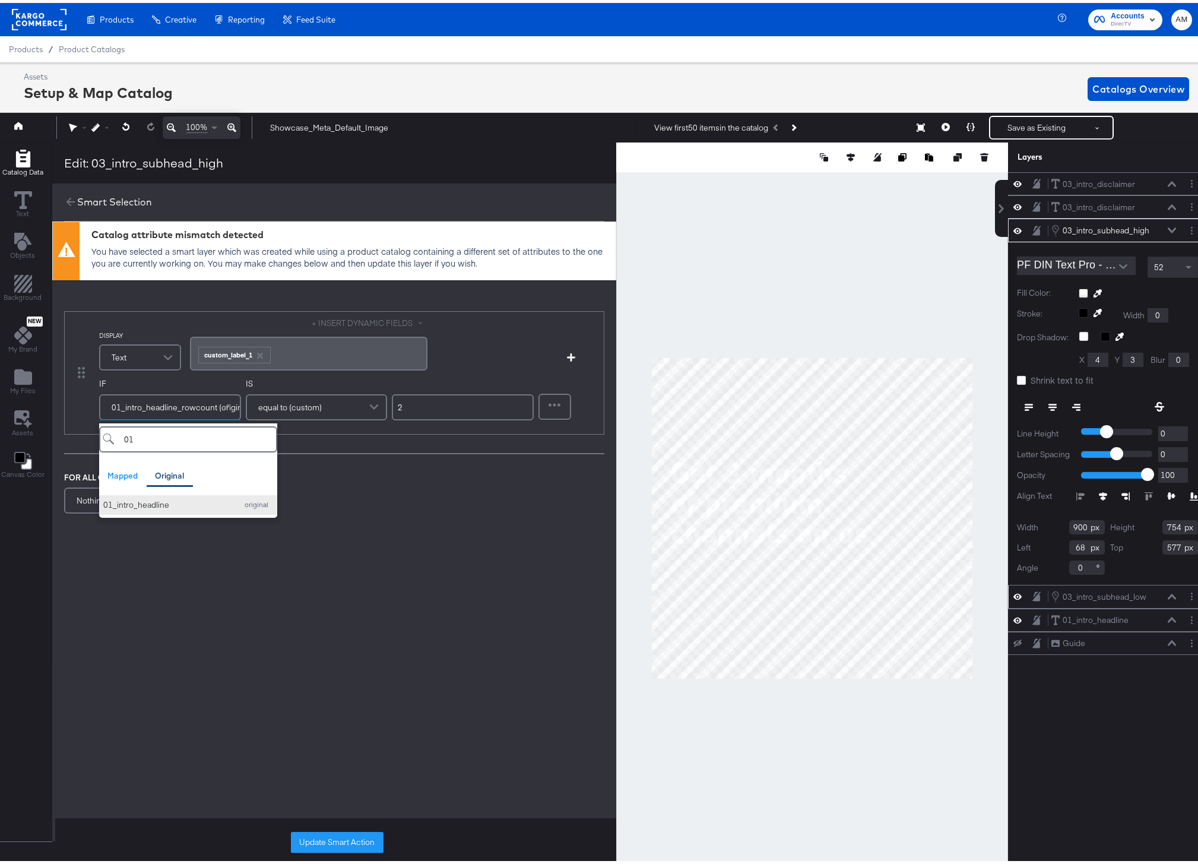
type input "01"
click at [147, 504] on div "01_intro_headline" at bounding box center [167, 501] width 128 height 11
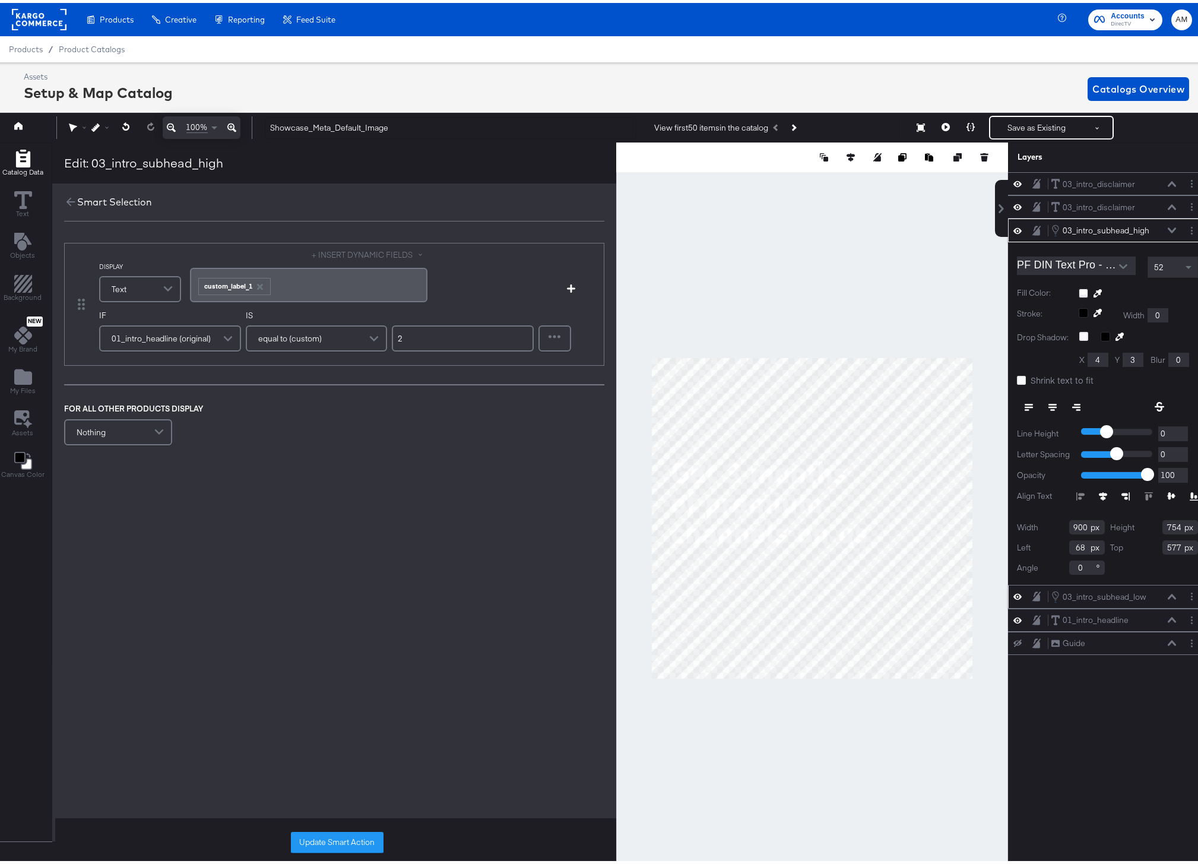
click at [226, 333] on span at bounding box center [229, 336] width 21 height 24
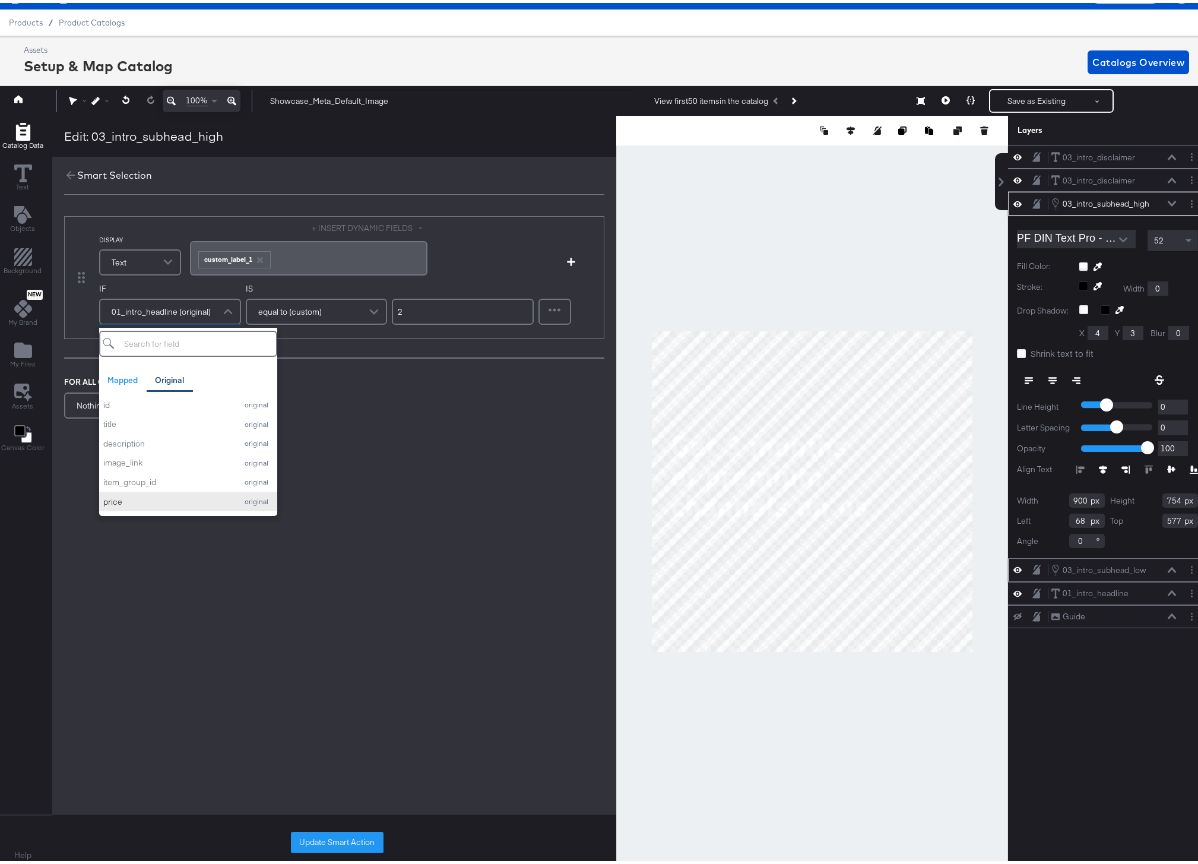
scroll to position [0, 0]
click at [358, 438] on div "DISPLAY Text + INSERT DYNAMIC FIELDS ﻿ ﻿ custom_label_1 ﻿ Add Condition IF 01_i…" at bounding box center [334, 356] width 564 height 328
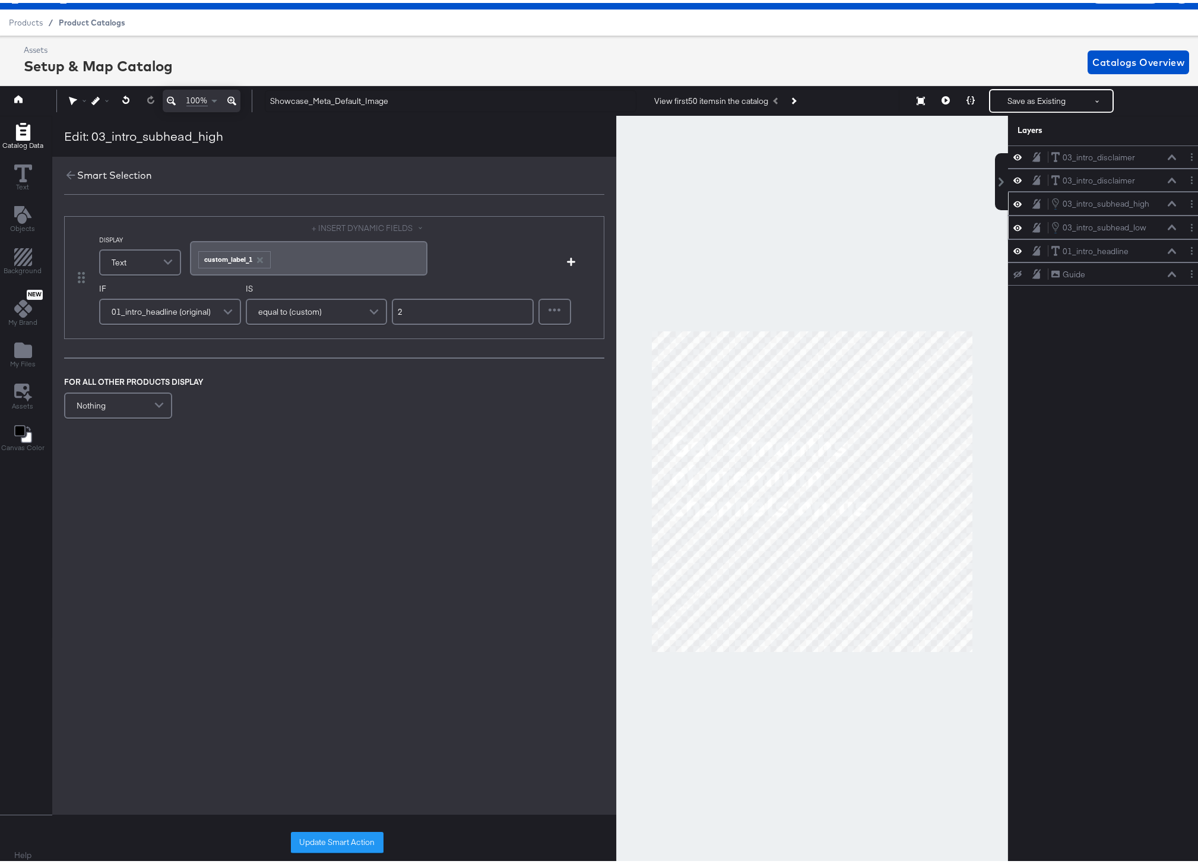
click at [84, 22] on span "Product Catalogs" at bounding box center [92, 20] width 67 height 10
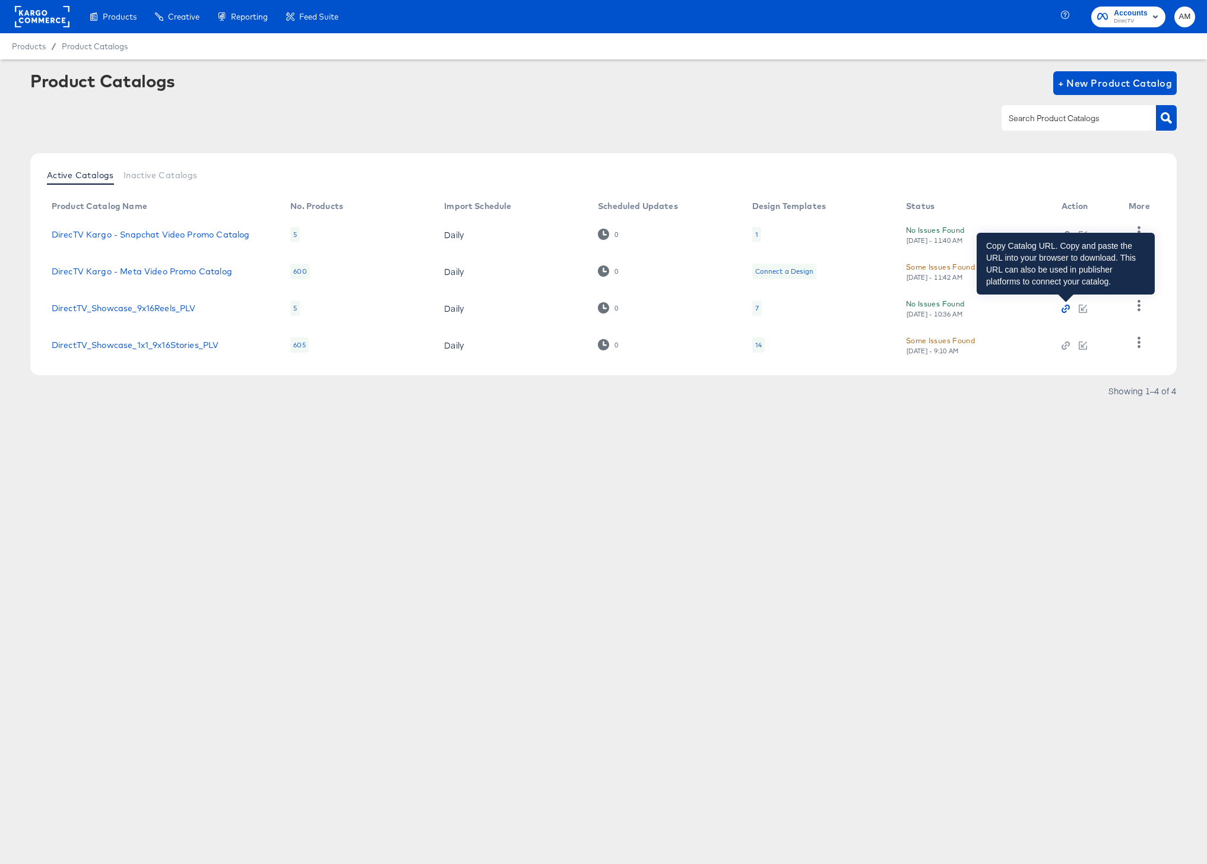
click at [1064, 308] on icon "button" at bounding box center [1066, 309] width 8 height 8
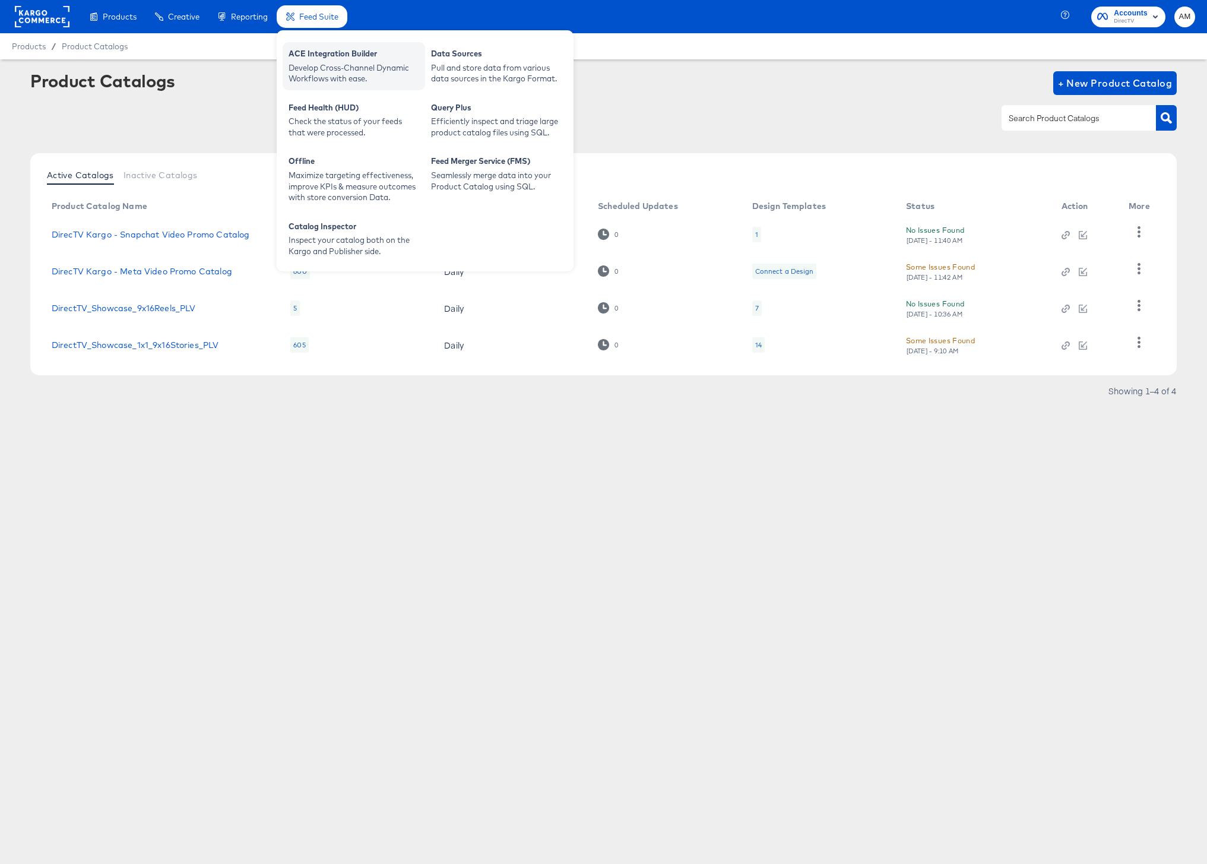
click at [328, 55] on div "ACE Integration Builder" at bounding box center [354, 55] width 131 height 14
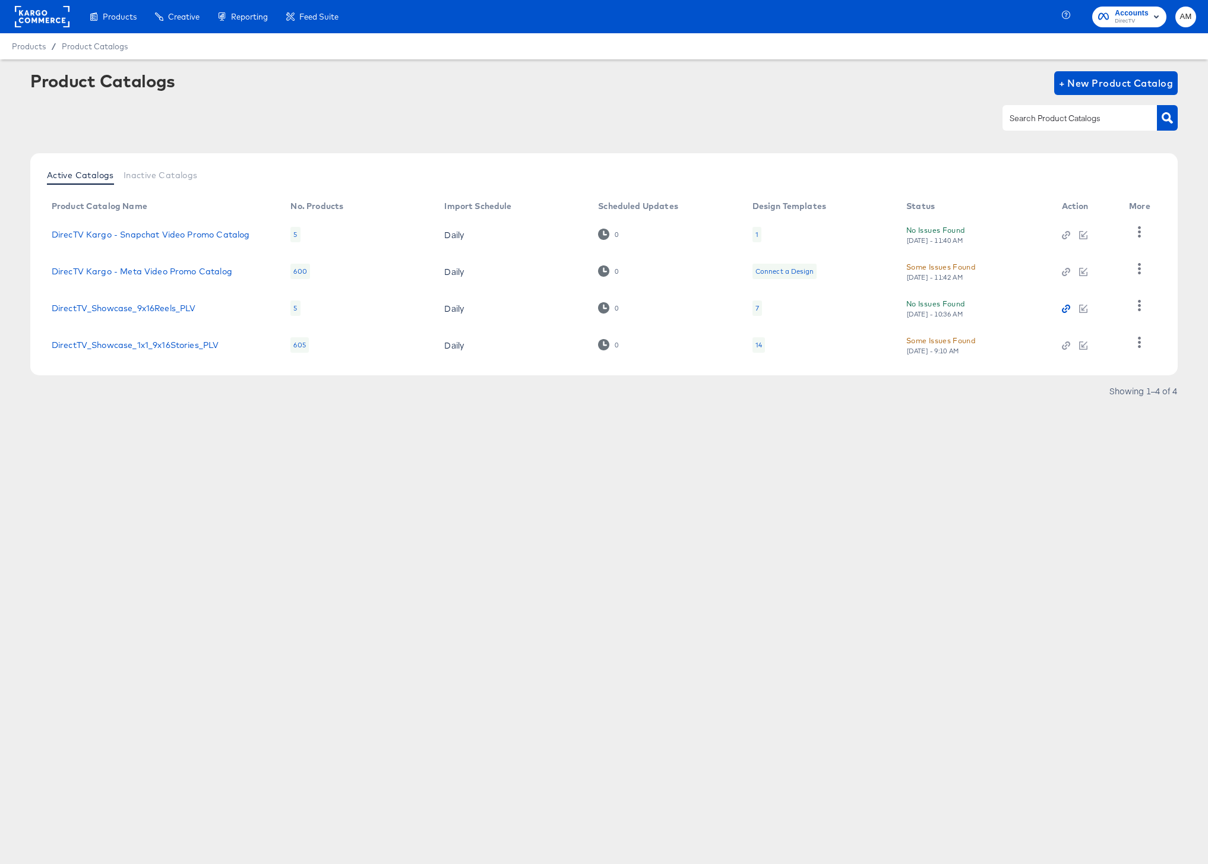
click at [1064, 306] on icon "button" at bounding box center [1066, 309] width 8 height 8
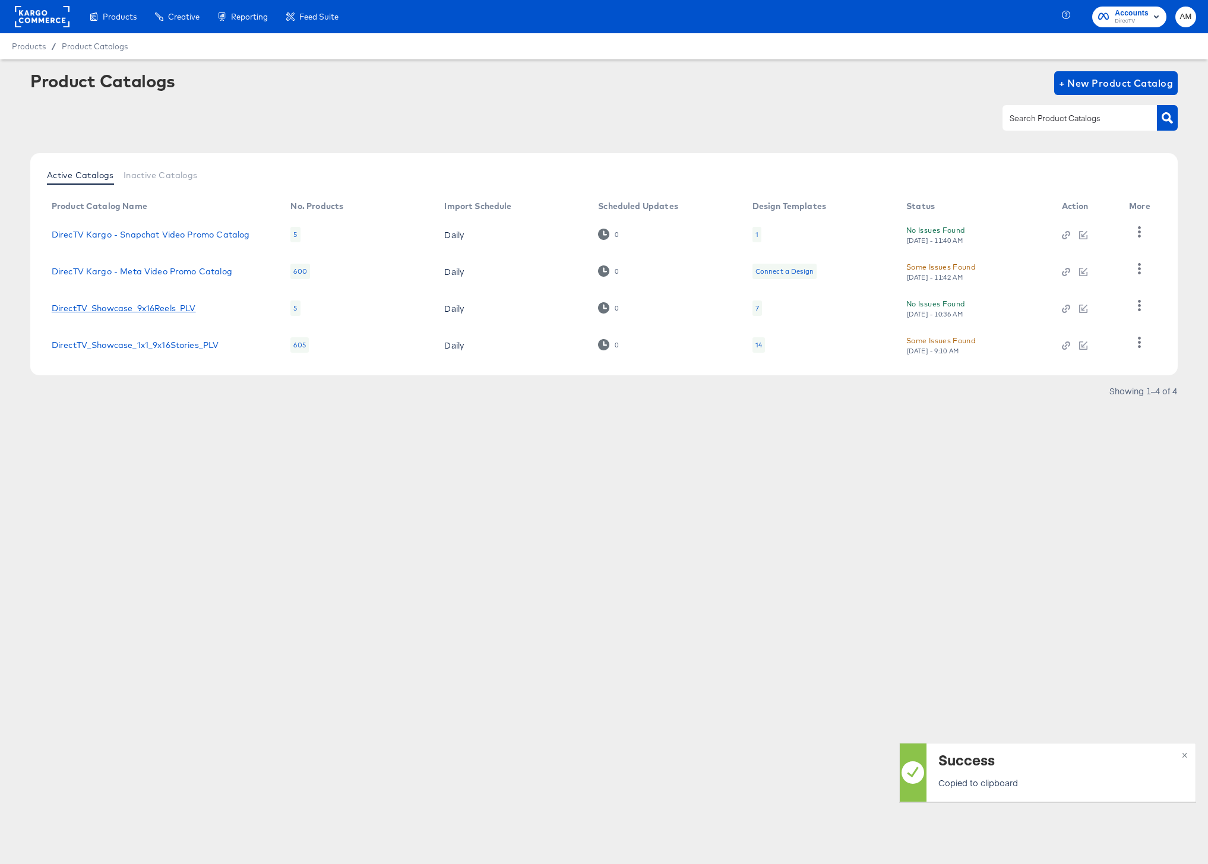
click at [145, 308] on link "DirectTV_Showcase_9x16Reels_PLV" at bounding box center [124, 308] width 144 height 10
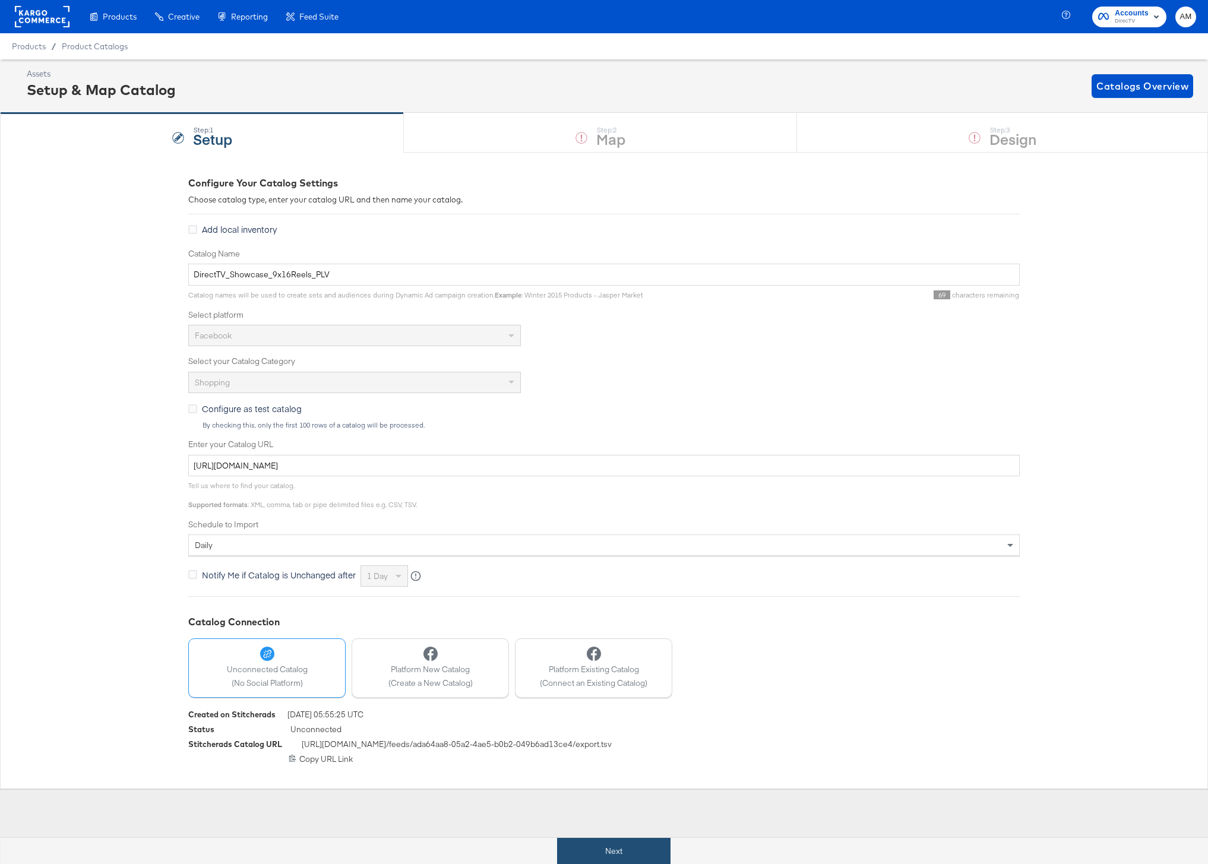
click at [641, 849] on button "Next" at bounding box center [613, 851] width 113 height 27
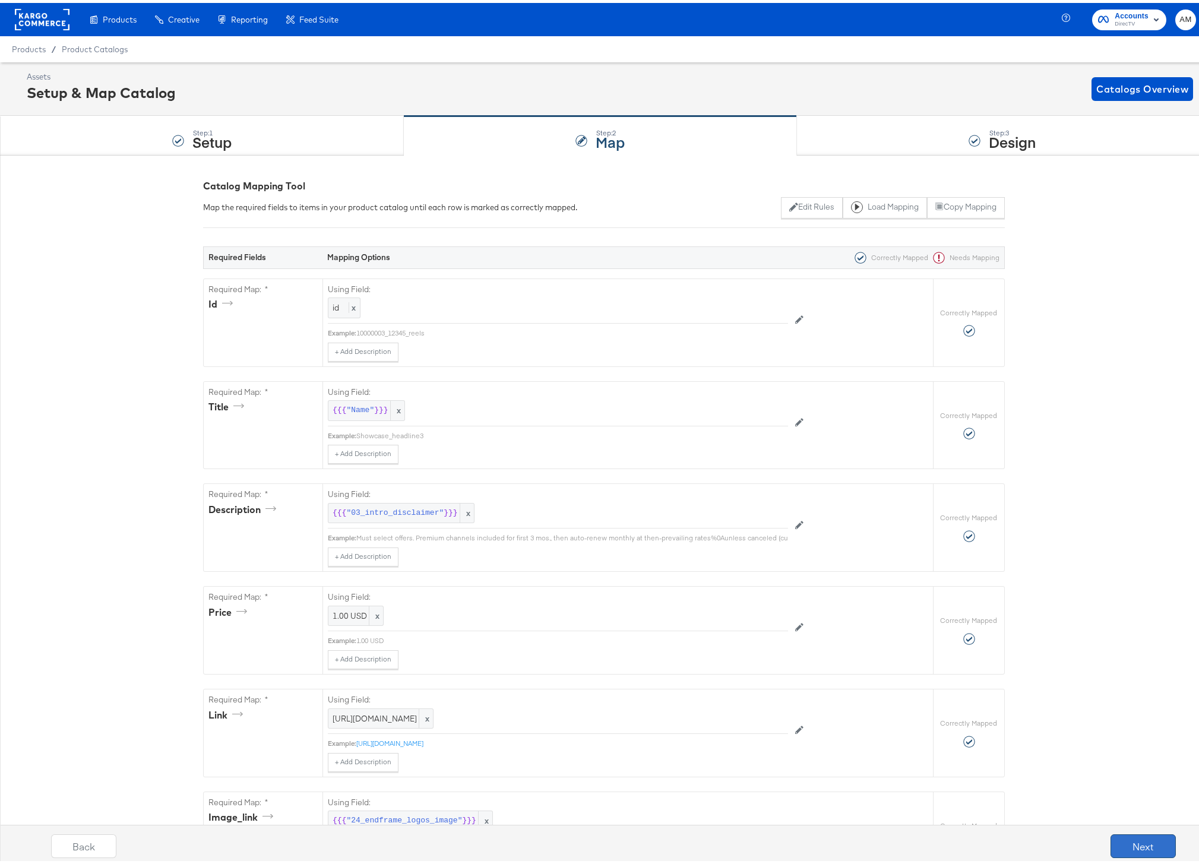
click at [1133, 844] on button "Next" at bounding box center [1143, 843] width 65 height 24
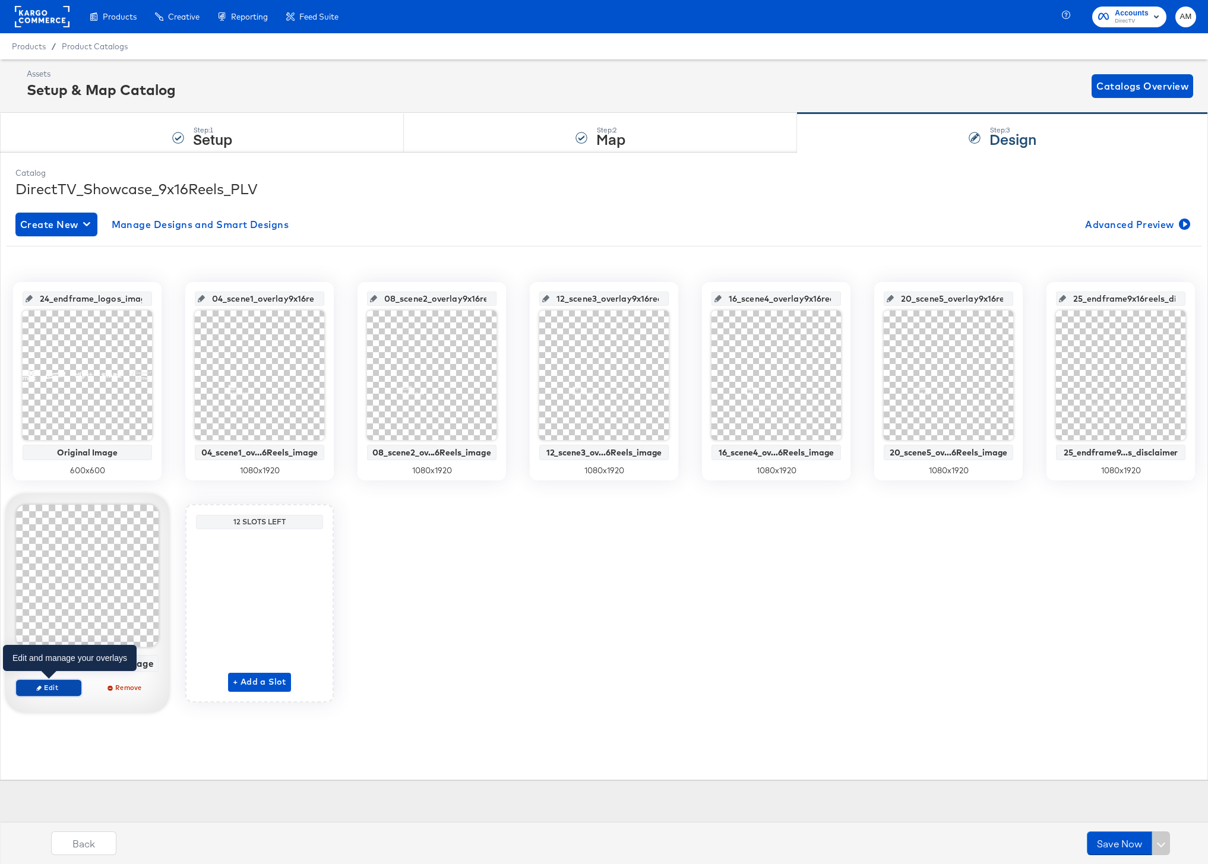
click at [51, 686] on span "Edit" at bounding box center [48, 687] width 55 height 9
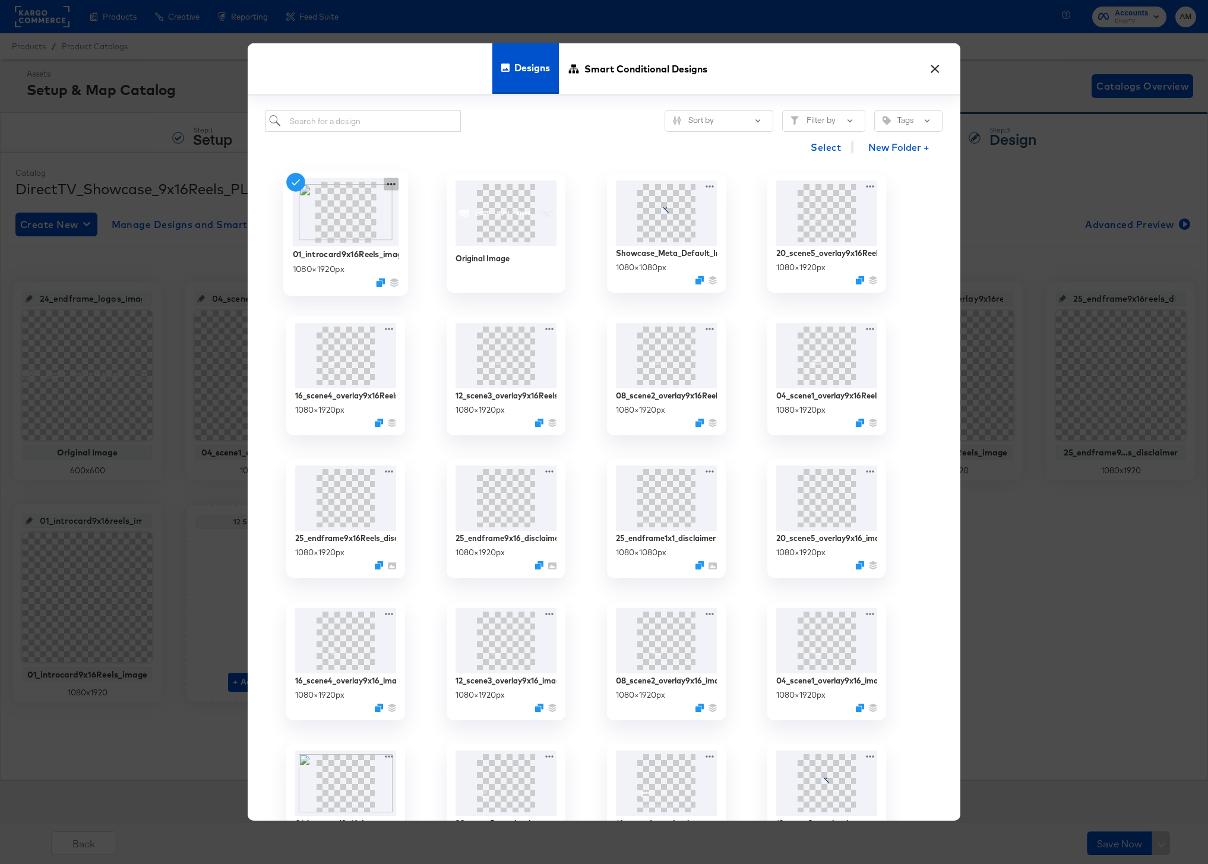
click at [390, 184] on icon at bounding box center [391, 184] width 15 height 12
click at [447, 254] on div "Edit Design Edit Design" at bounding box center [447, 254] width 0 height 0
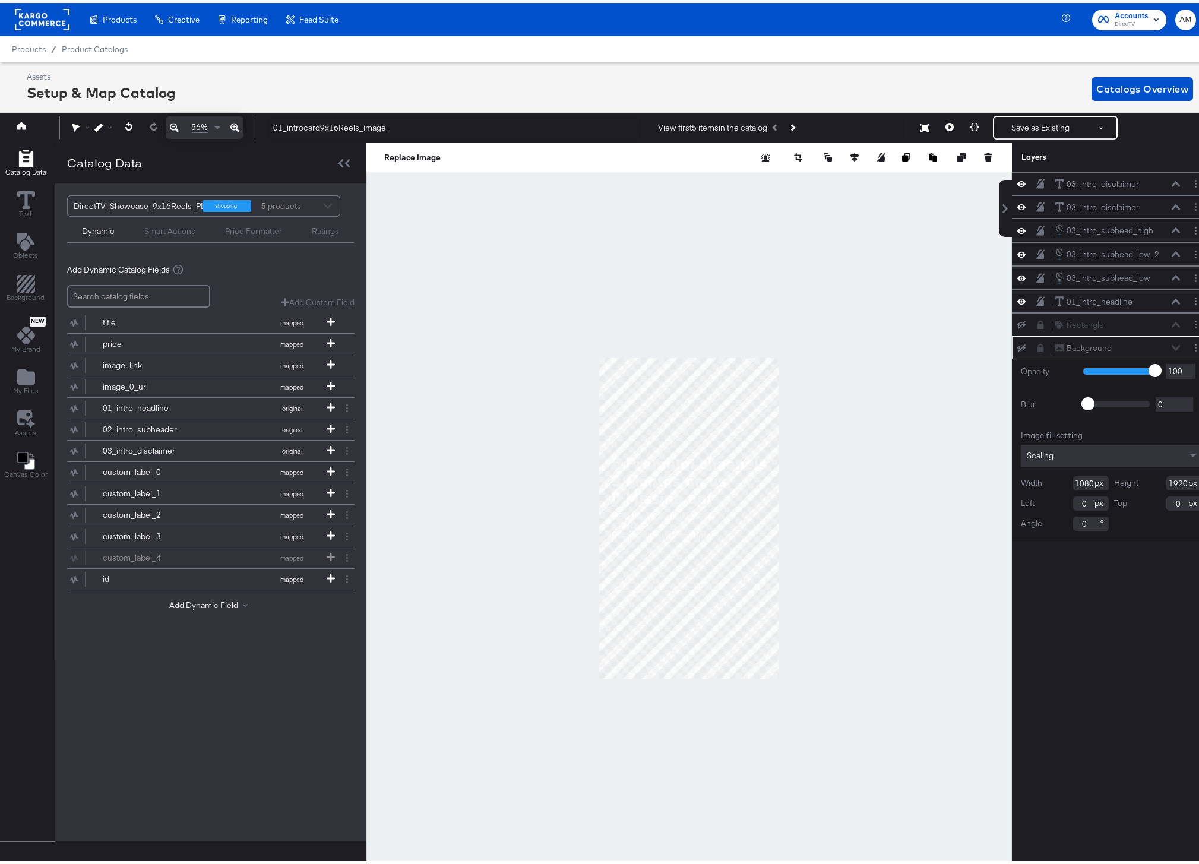
click at [236, 126] on icon at bounding box center [234, 125] width 9 height 9
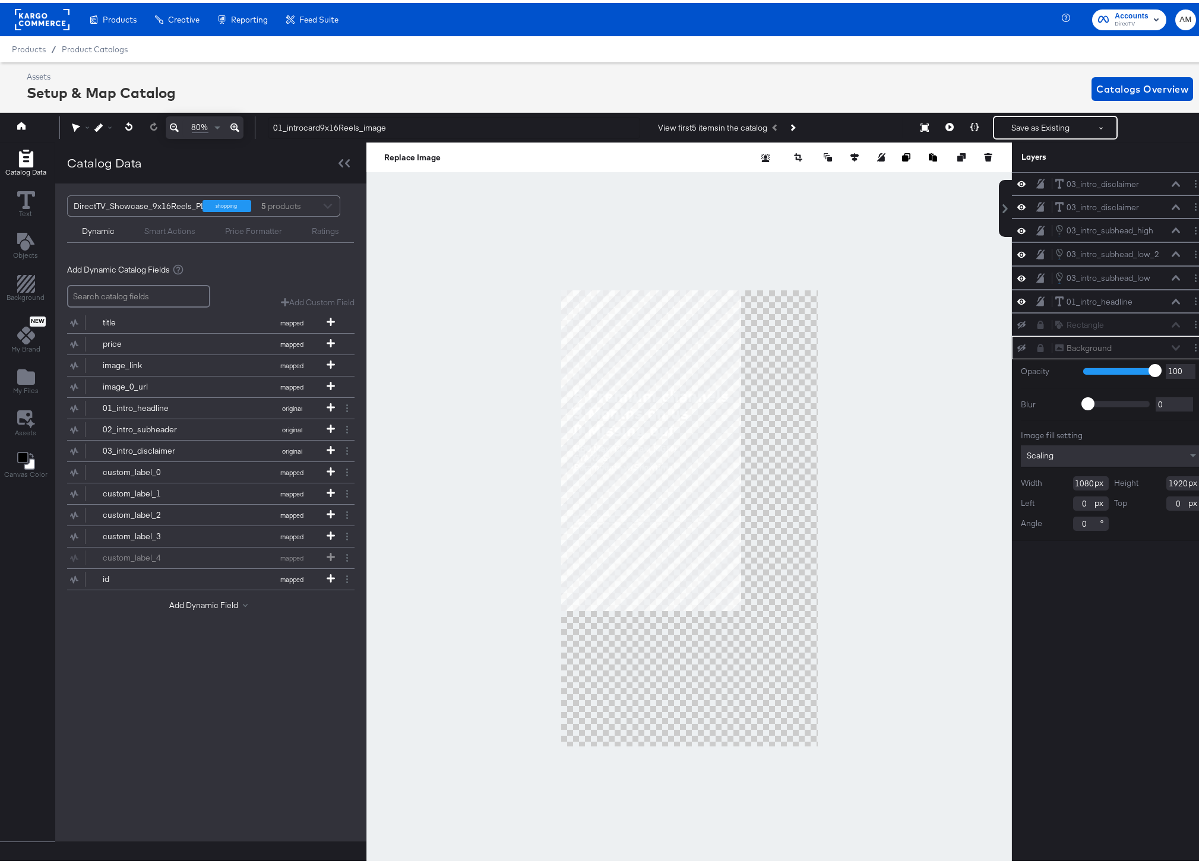
click at [236, 126] on icon at bounding box center [234, 125] width 9 height 9
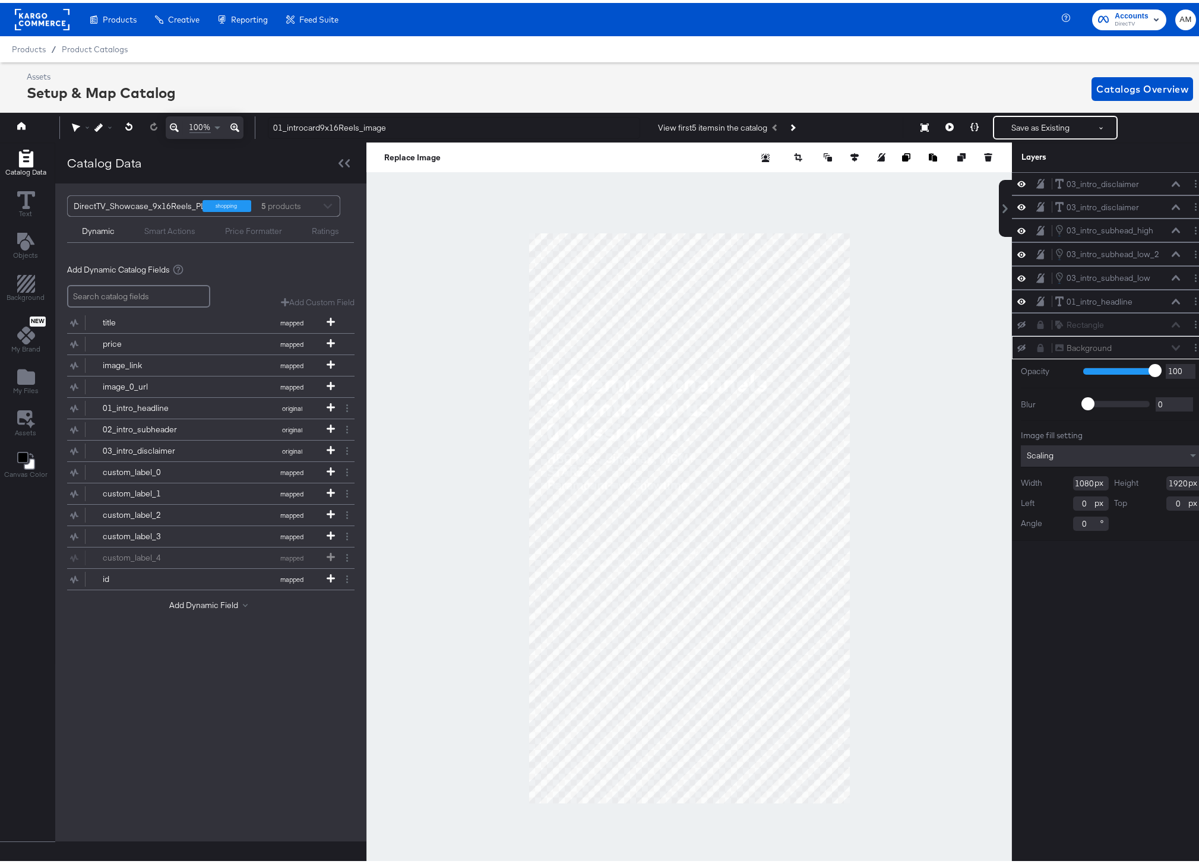
click at [236, 126] on icon at bounding box center [234, 125] width 9 height 9
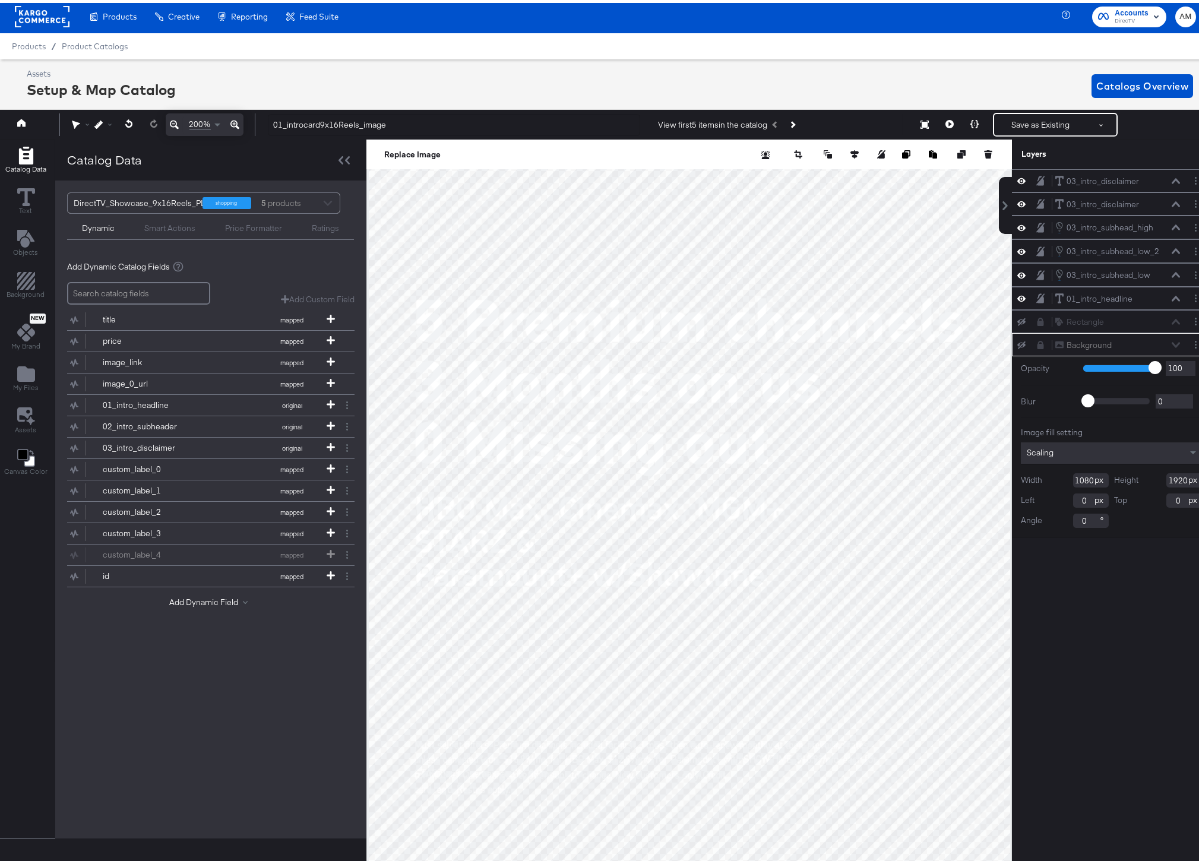
scroll to position [27, 0]
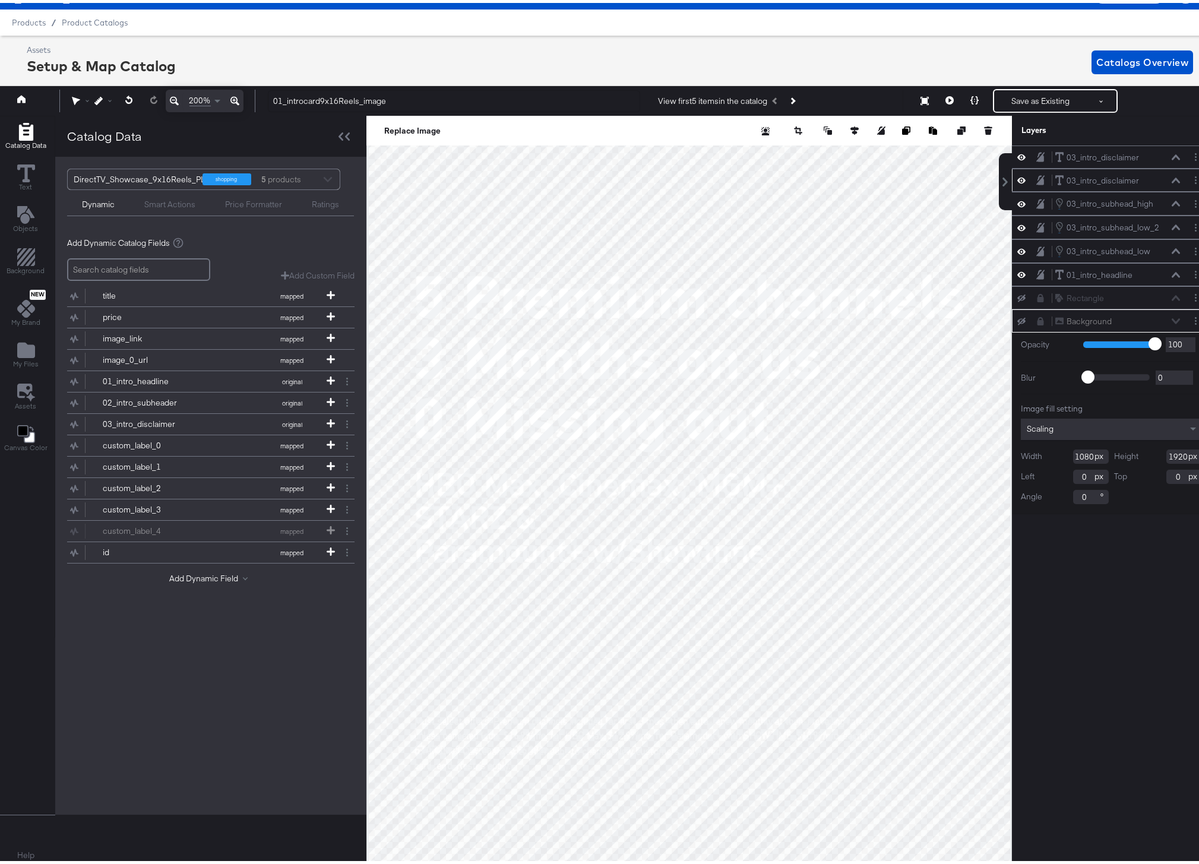
click at [1017, 177] on icon at bounding box center [1021, 177] width 8 height 10
click at [1017, 177] on icon at bounding box center [1021, 178] width 8 height 8
click at [1172, 176] on icon at bounding box center [1176, 177] width 8 height 5
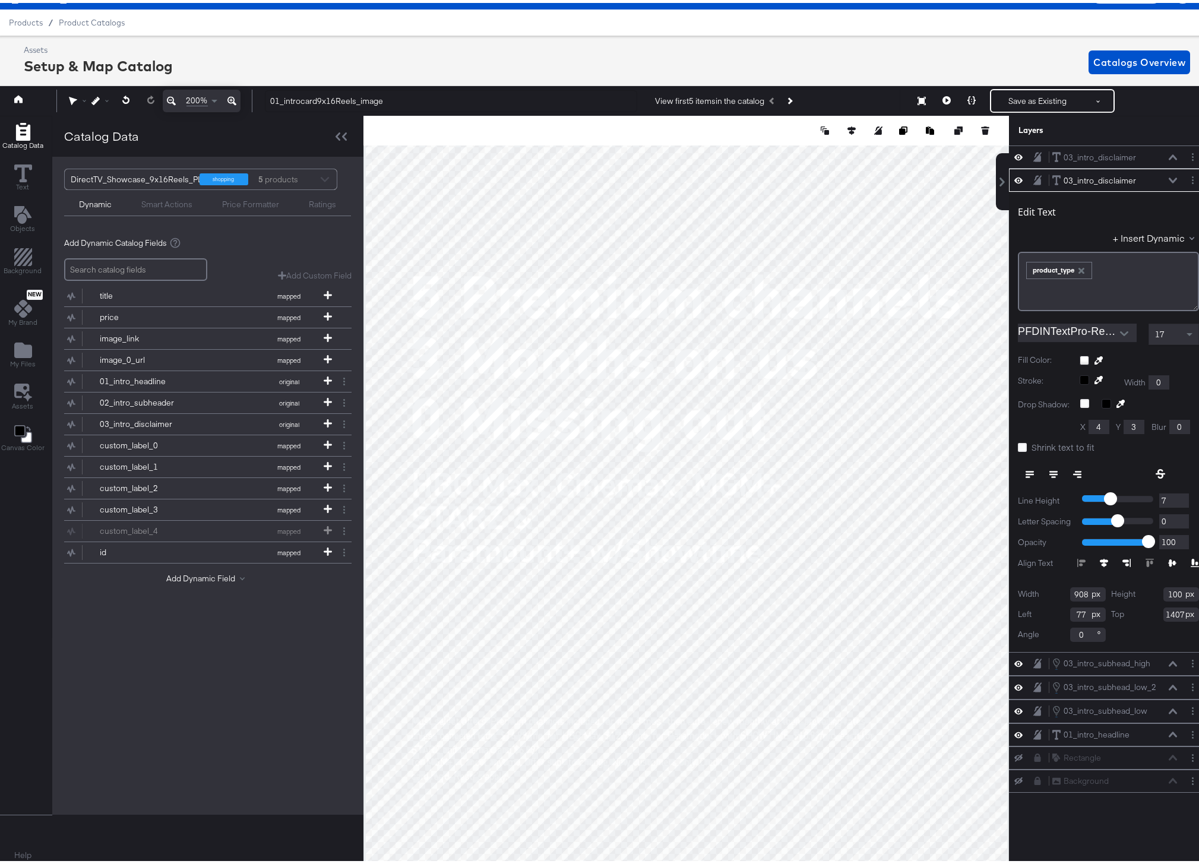
type input "1408"
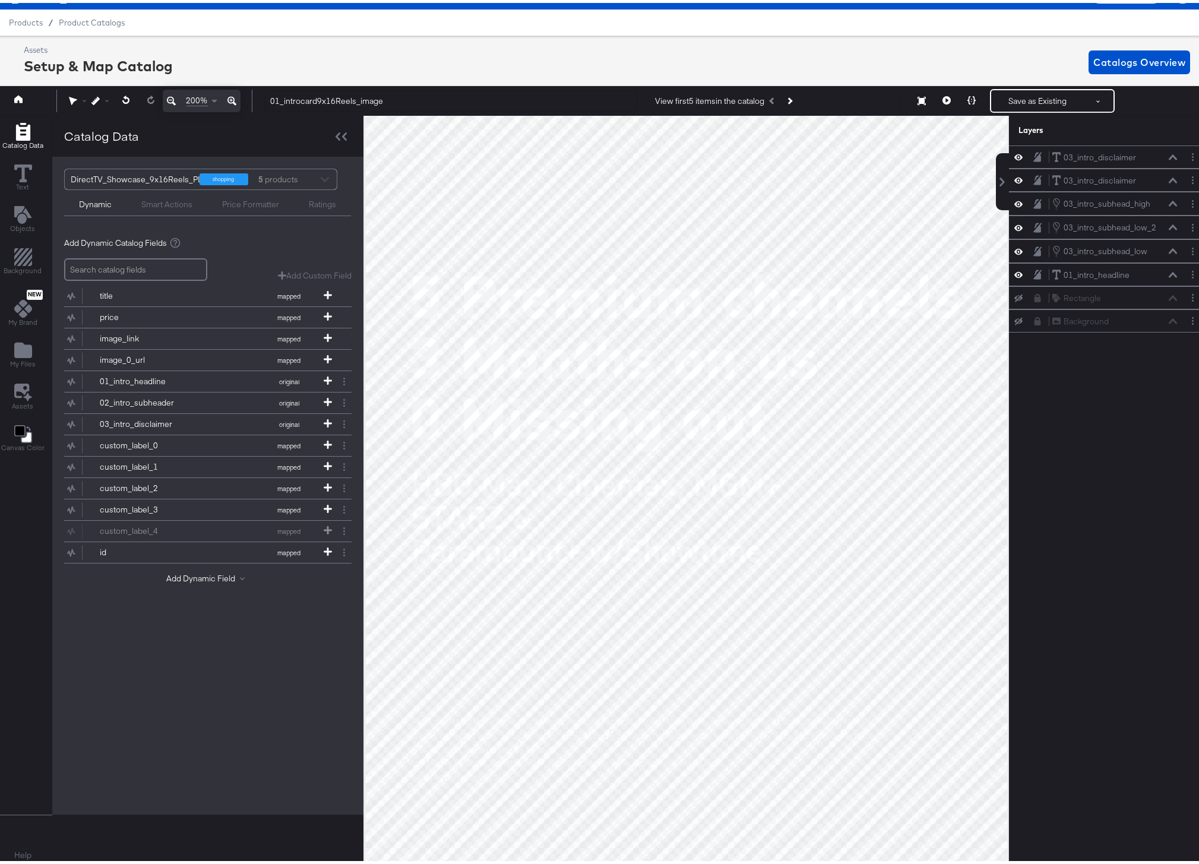
click at [233, 96] on icon at bounding box center [231, 98] width 9 height 14
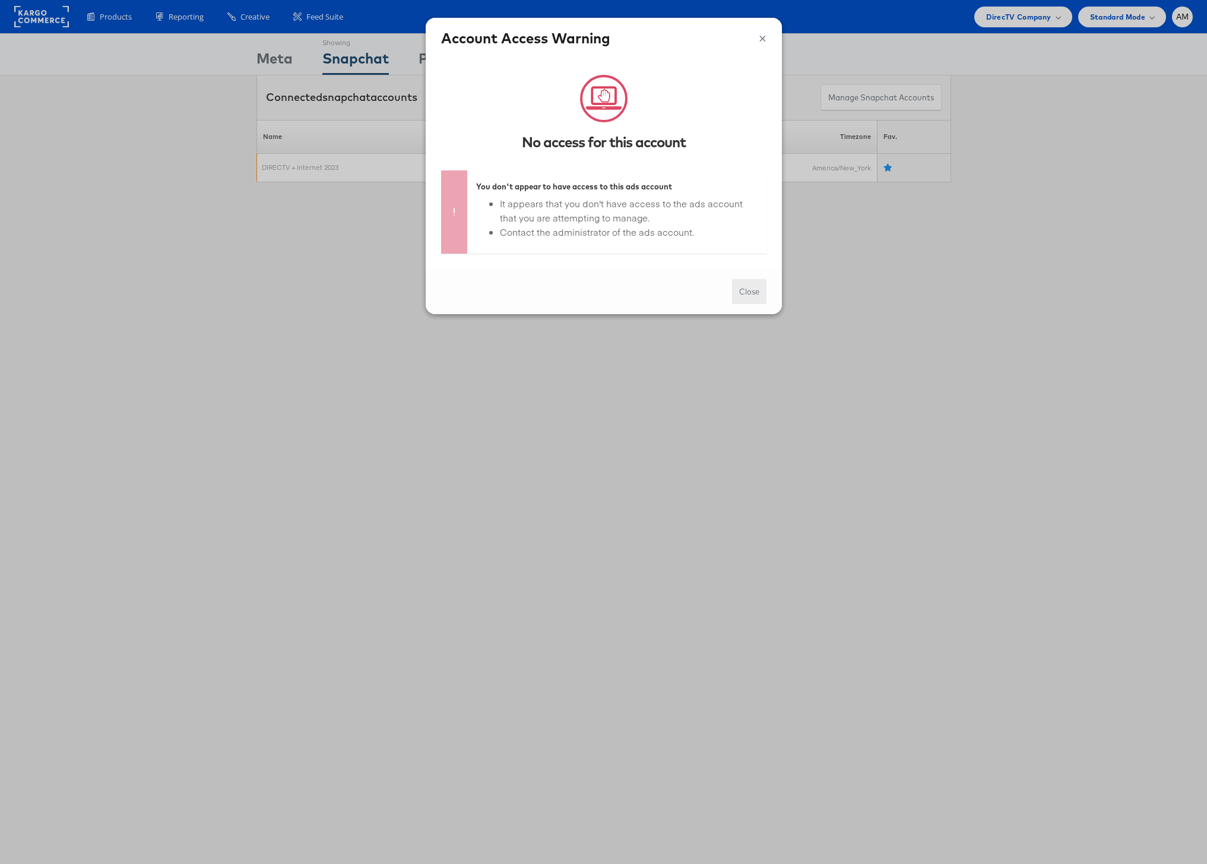
click at [747, 296] on button "Close" at bounding box center [749, 292] width 34 height 26
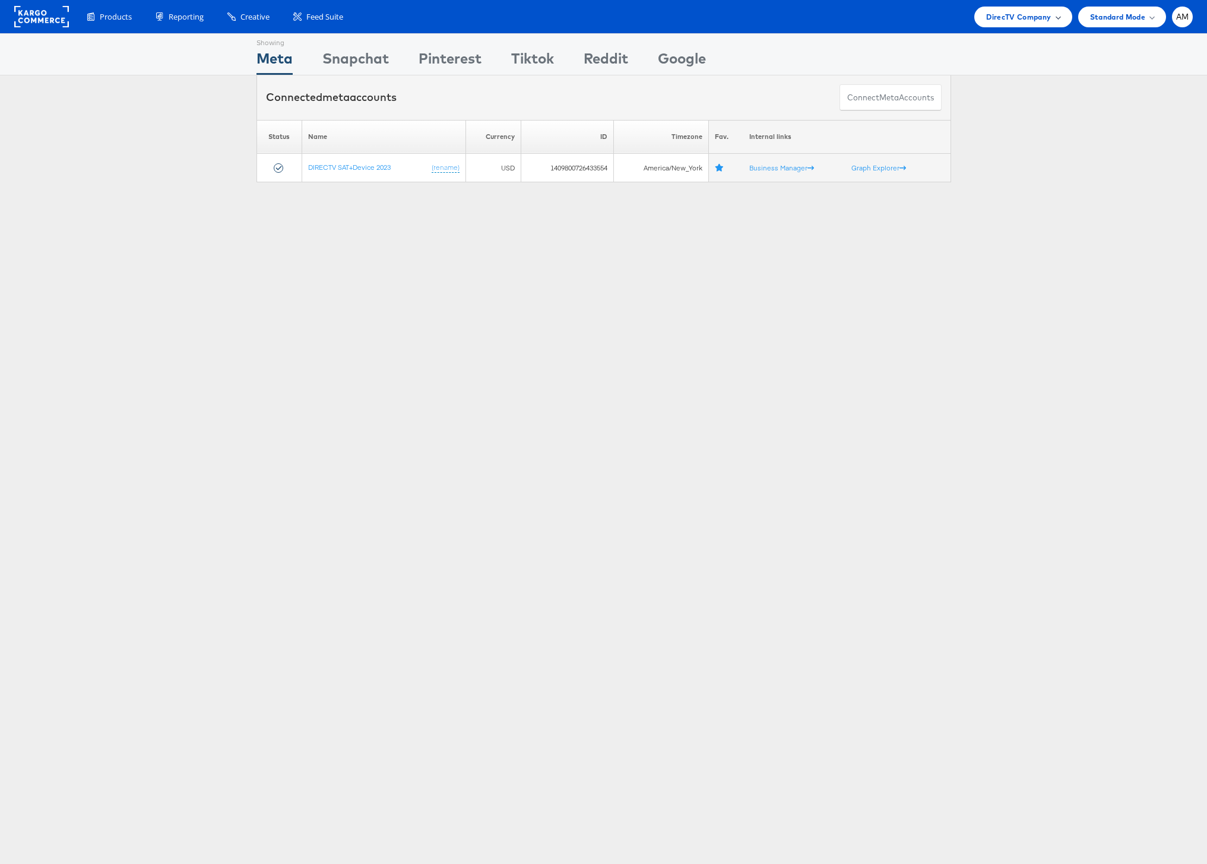
click at [1023, 17] on span "DirecTV Company" at bounding box center [1018, 17] width 65 height 12
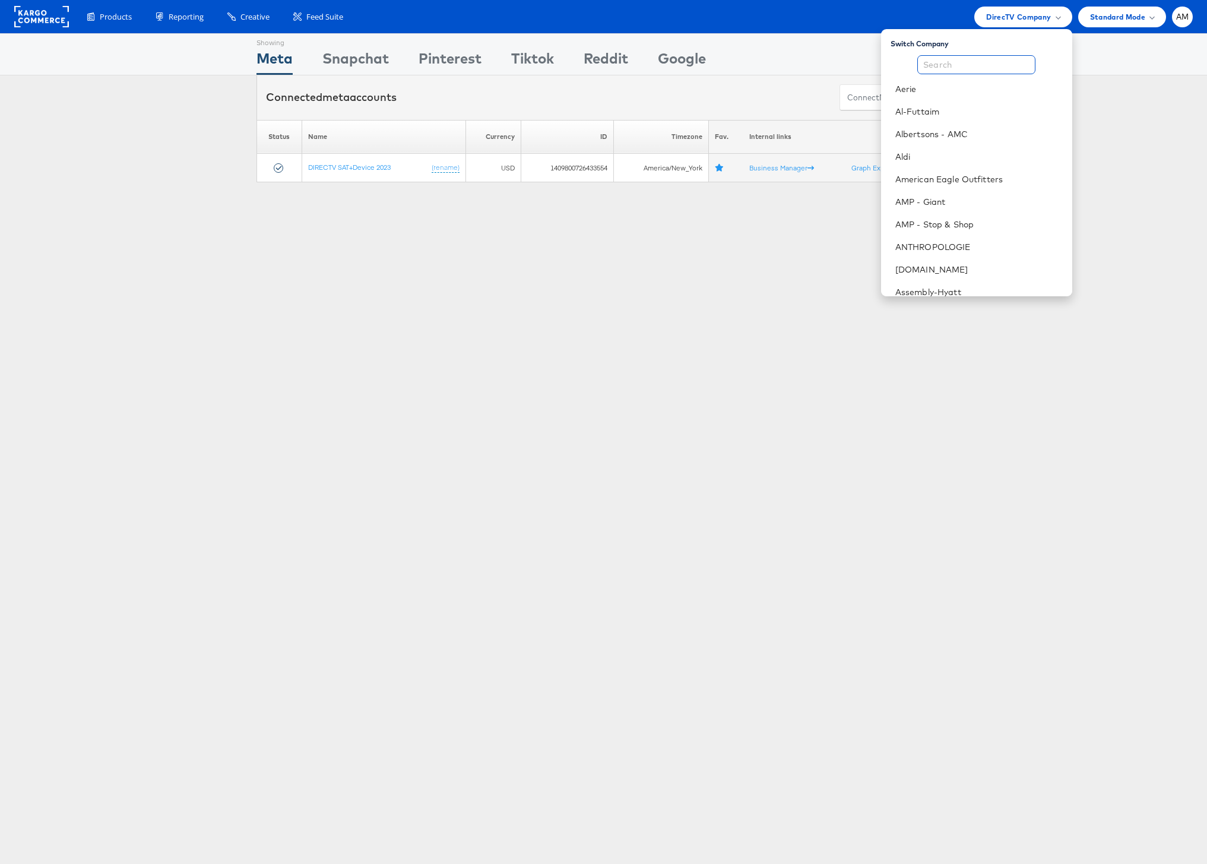
click at [970, 66] on input "text" at bounding box center [977, 64] width 118 height 19
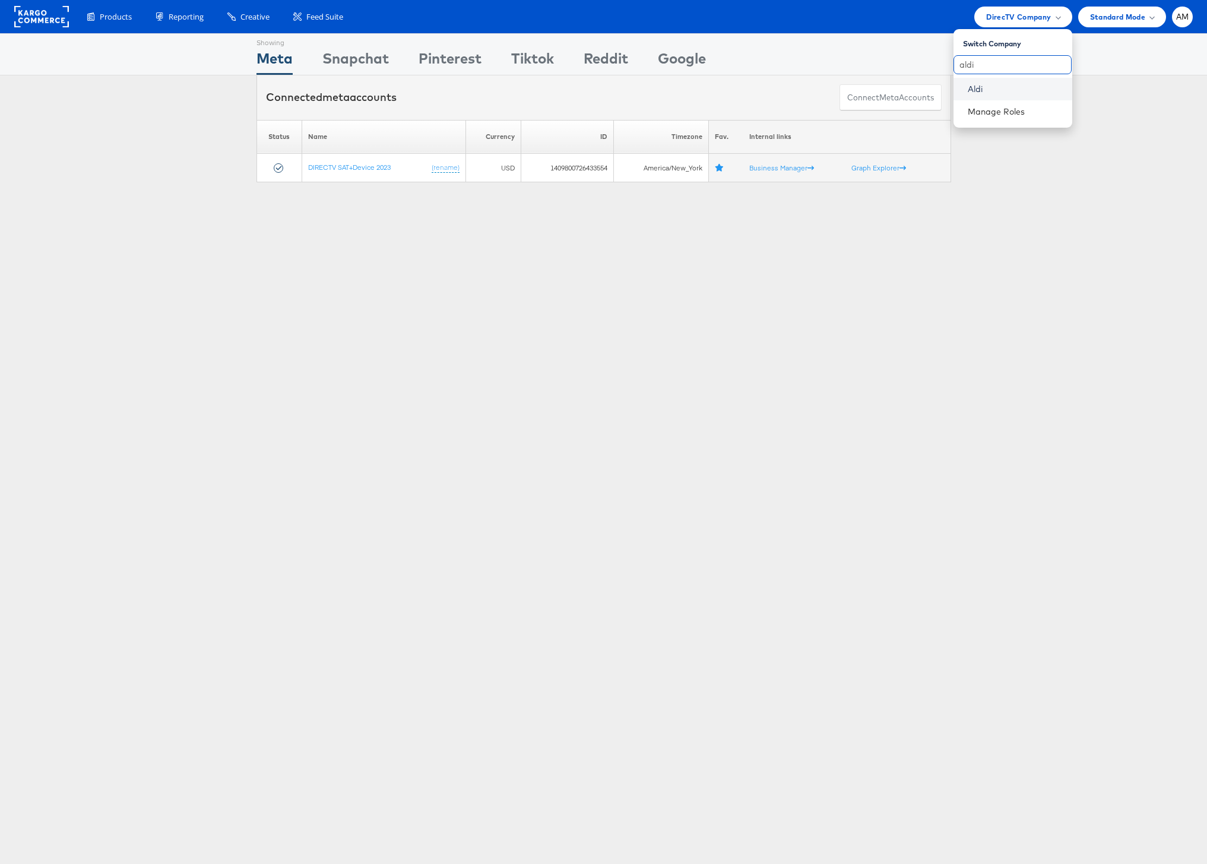
type input "aldi"
click at [973, 87] on link "Aldi" at bounding box center [1015, 89] width 95 height 12
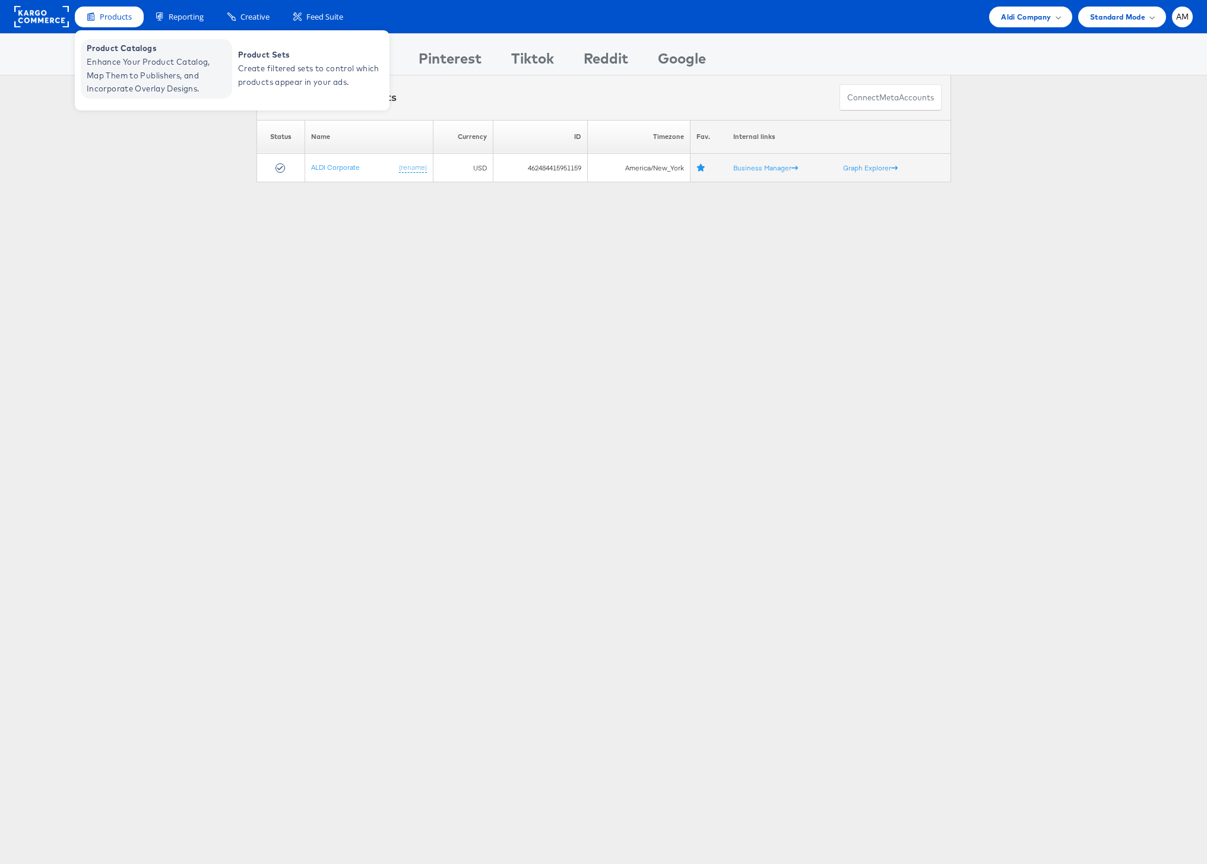
click at [143, 69] on span "Enhance Your Product Catalog, Map Them to Publishers, and Incorporate Overlay D…" at bounding box center [158, 75] width 143 height 40
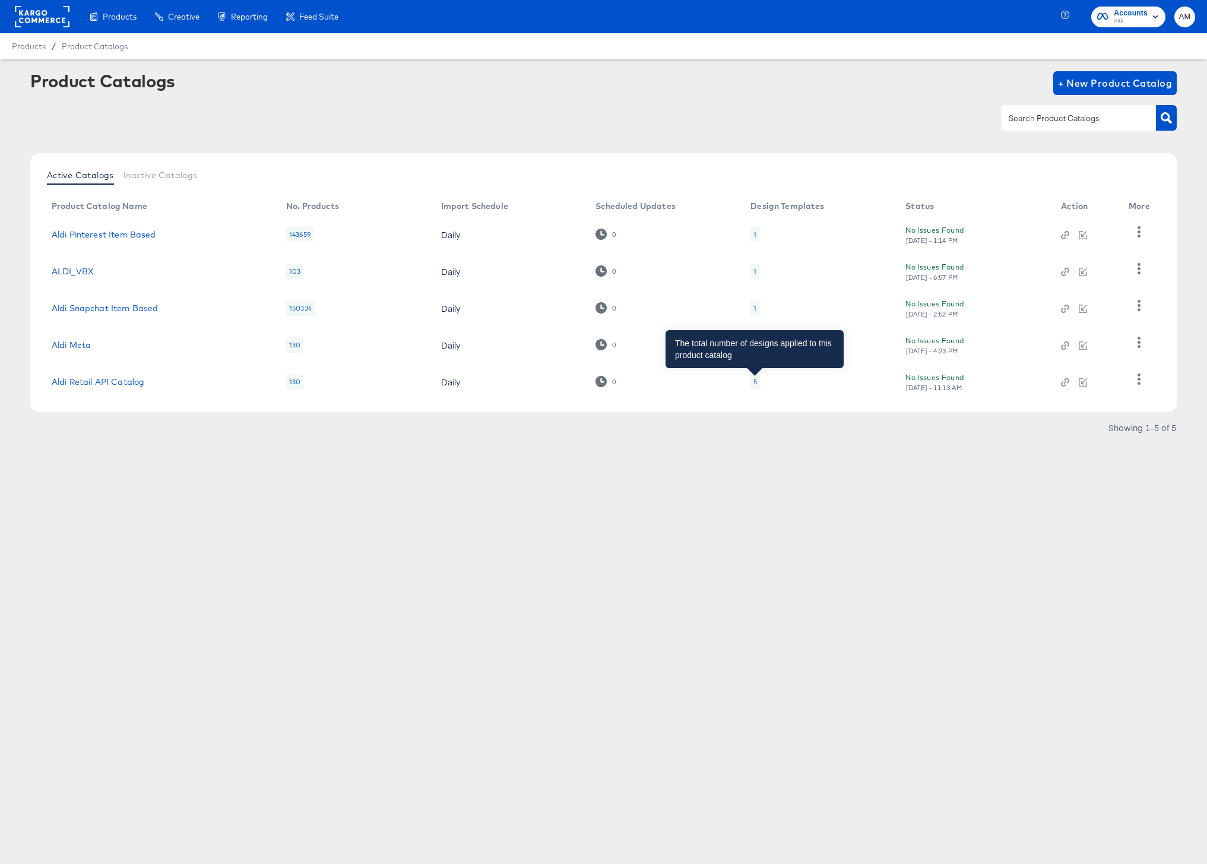
click at [756, 381] on div "5" at bounding box center [756, 382] width 4 height 10
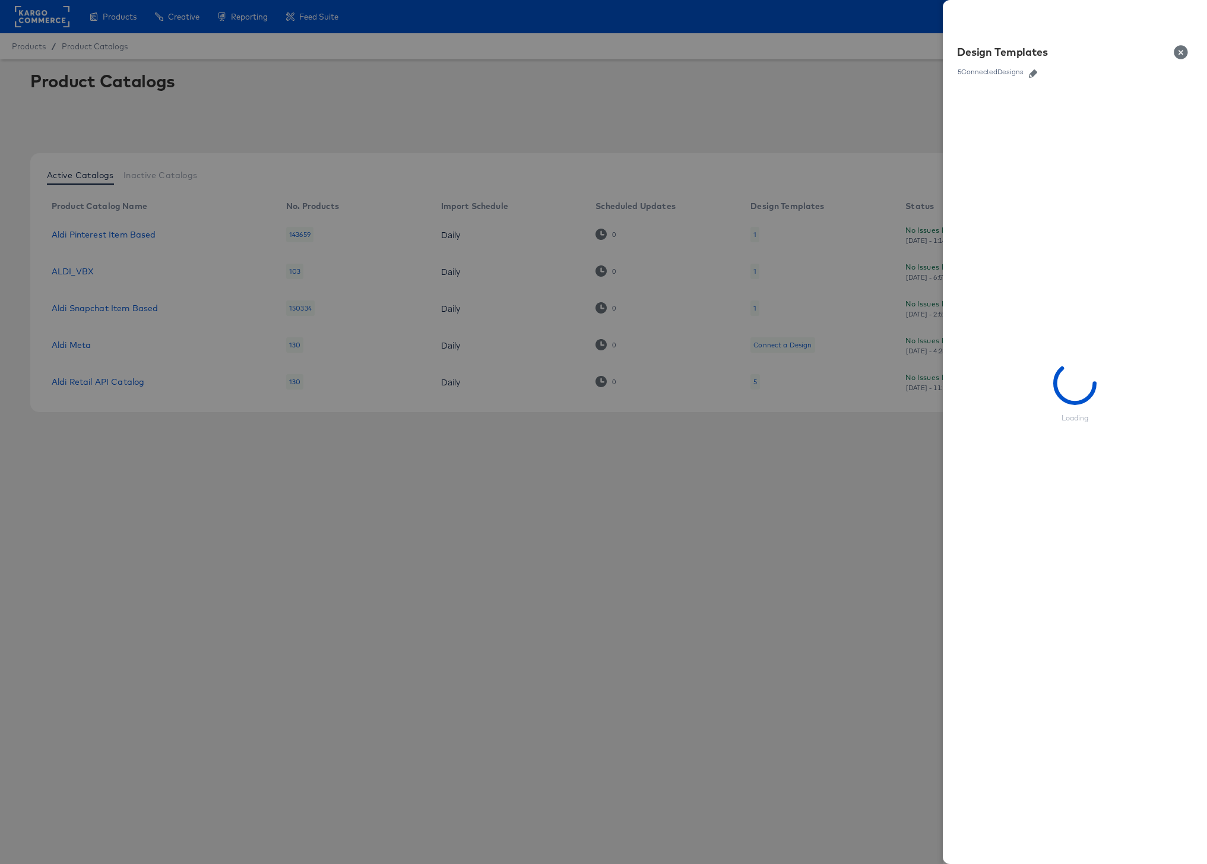
click at [1034, 74] on icon "button" at bounding box center [1033, 73] width 8 height 8
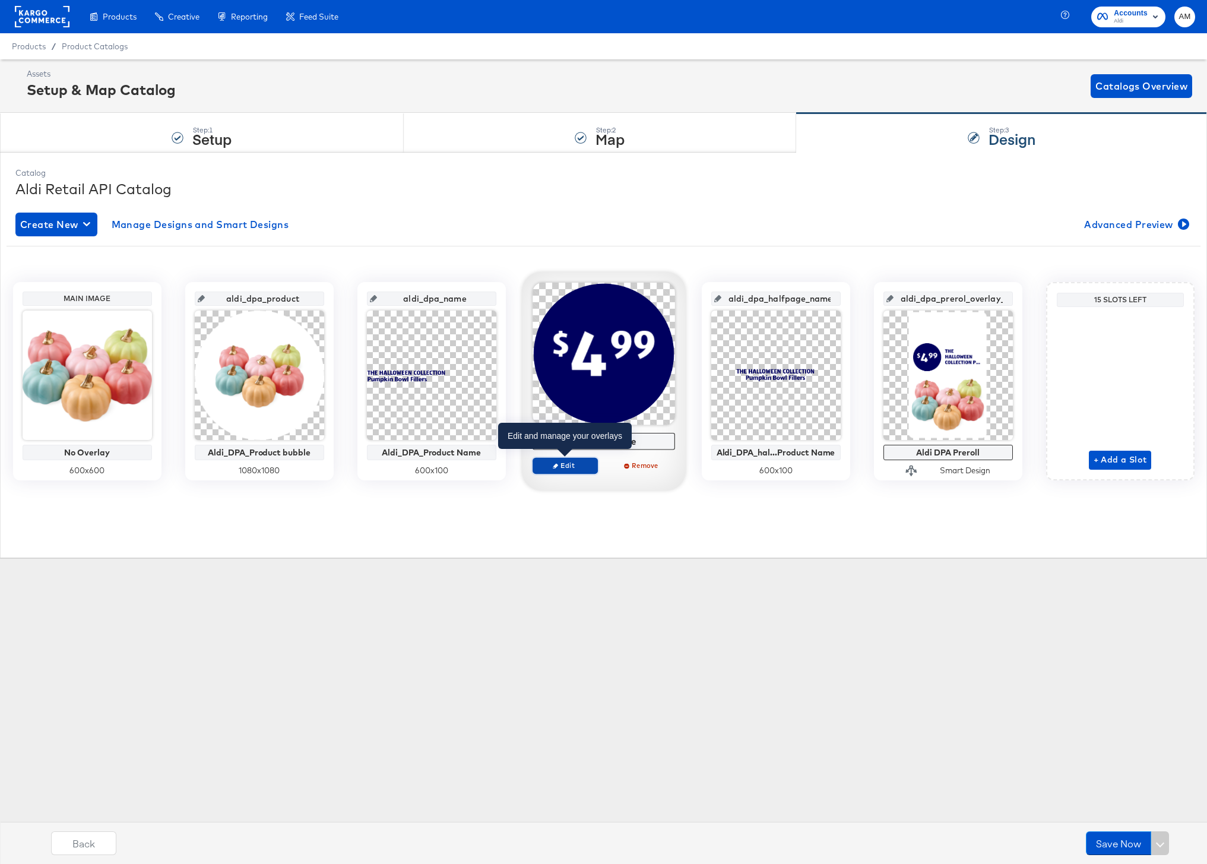
click at [574, 467] on span "Edit" at bounding box center [564, 465] width 55 height 9
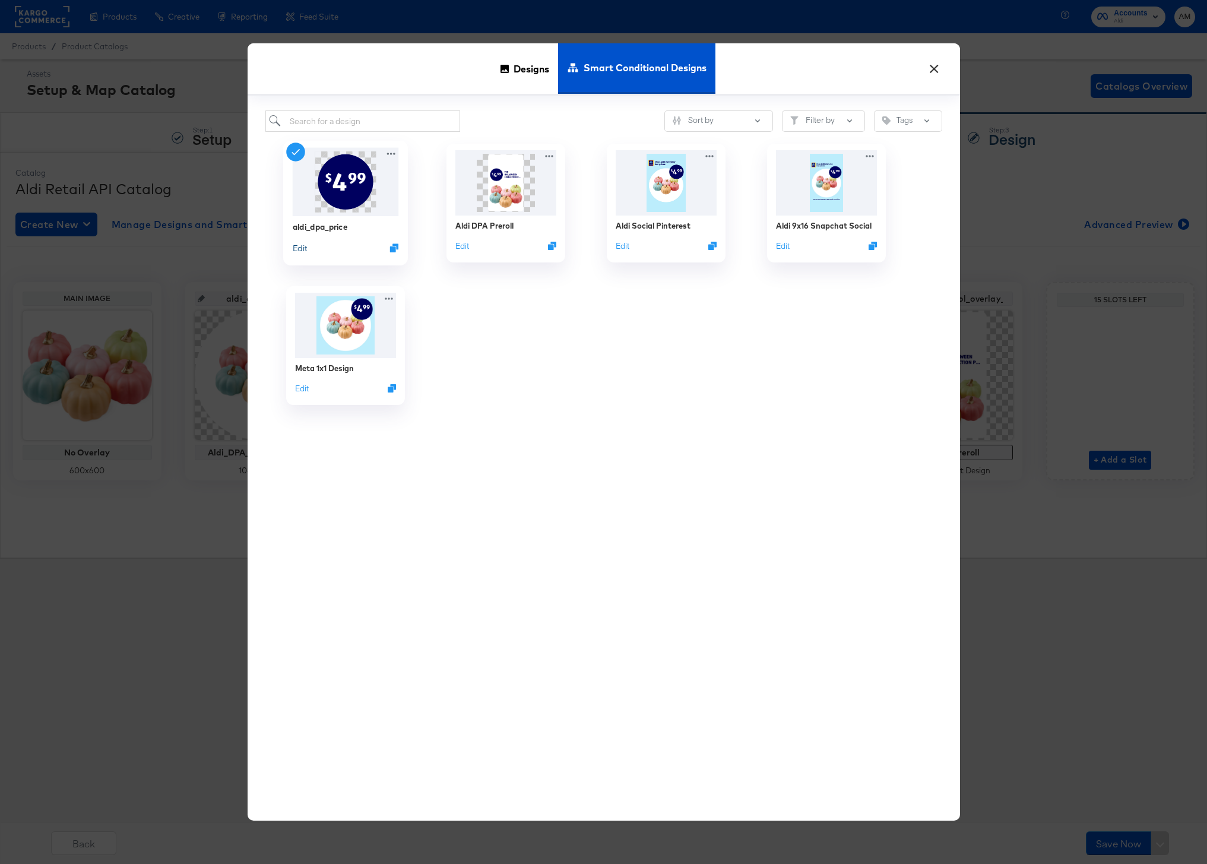
click at [305, 248] on button "Edit" at bounding box center [299, 247] width 14 height 11
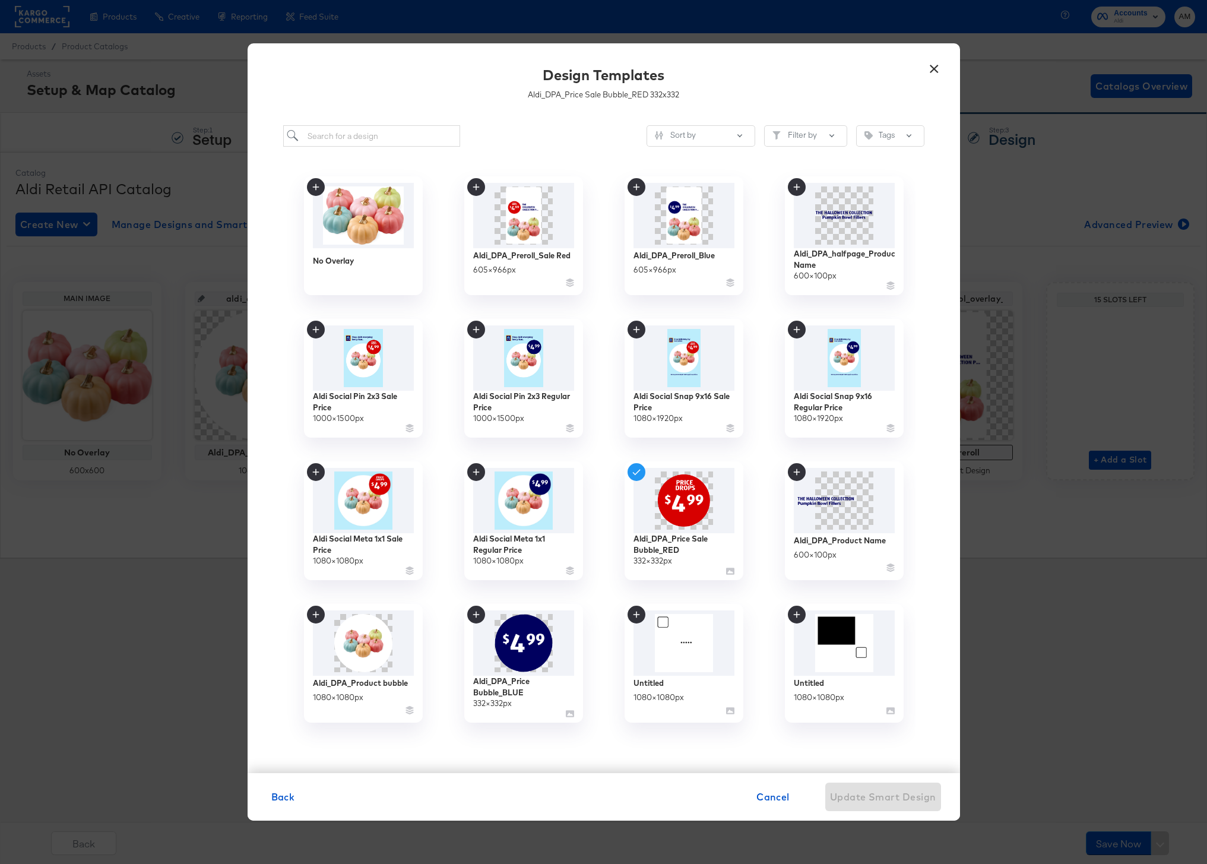
click at [935, 68] on button "×" at bounding box center [934, 65] width 21 height 21
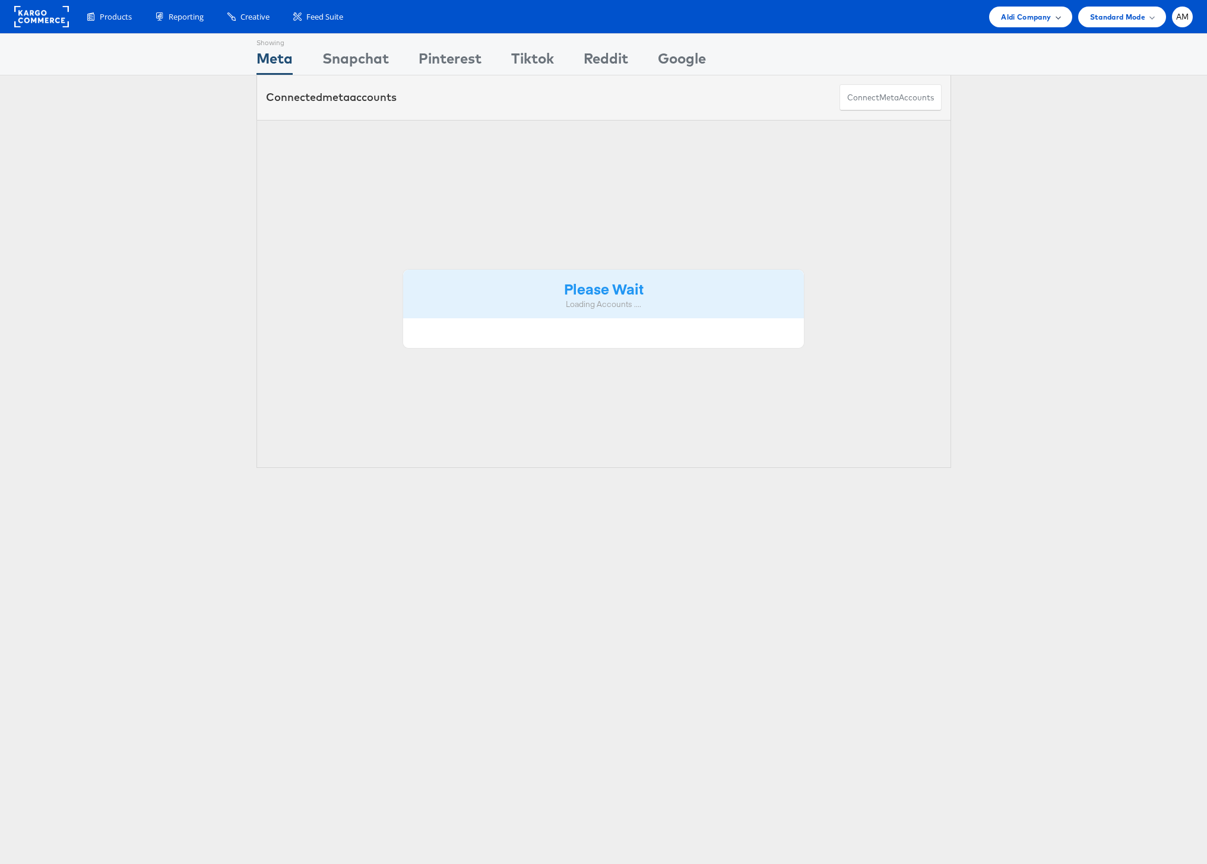
click at [1024, 18] on span "Aldi Company" at bounding box center [1026, 17] width 50 height 12
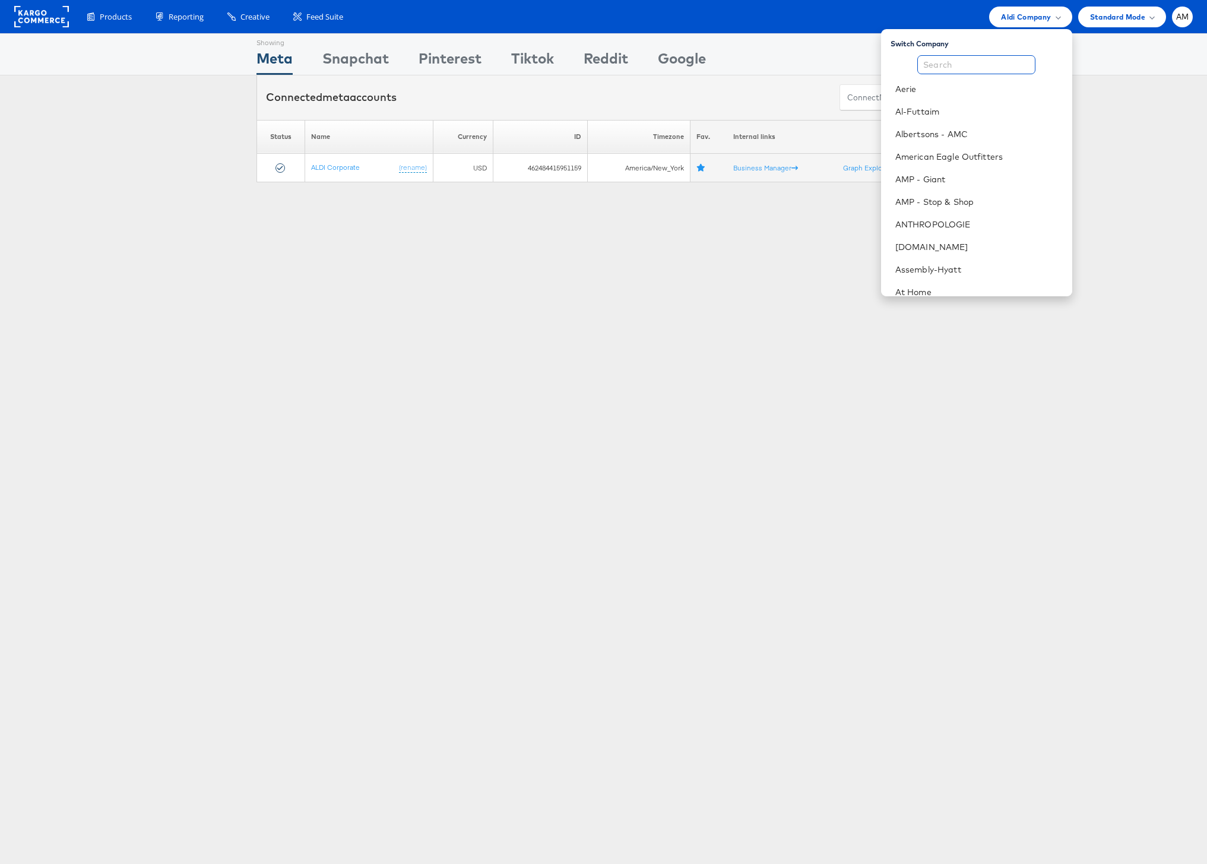
click at [995, 61] on input "text" at bounding box center [977, 64] width 118 height 19
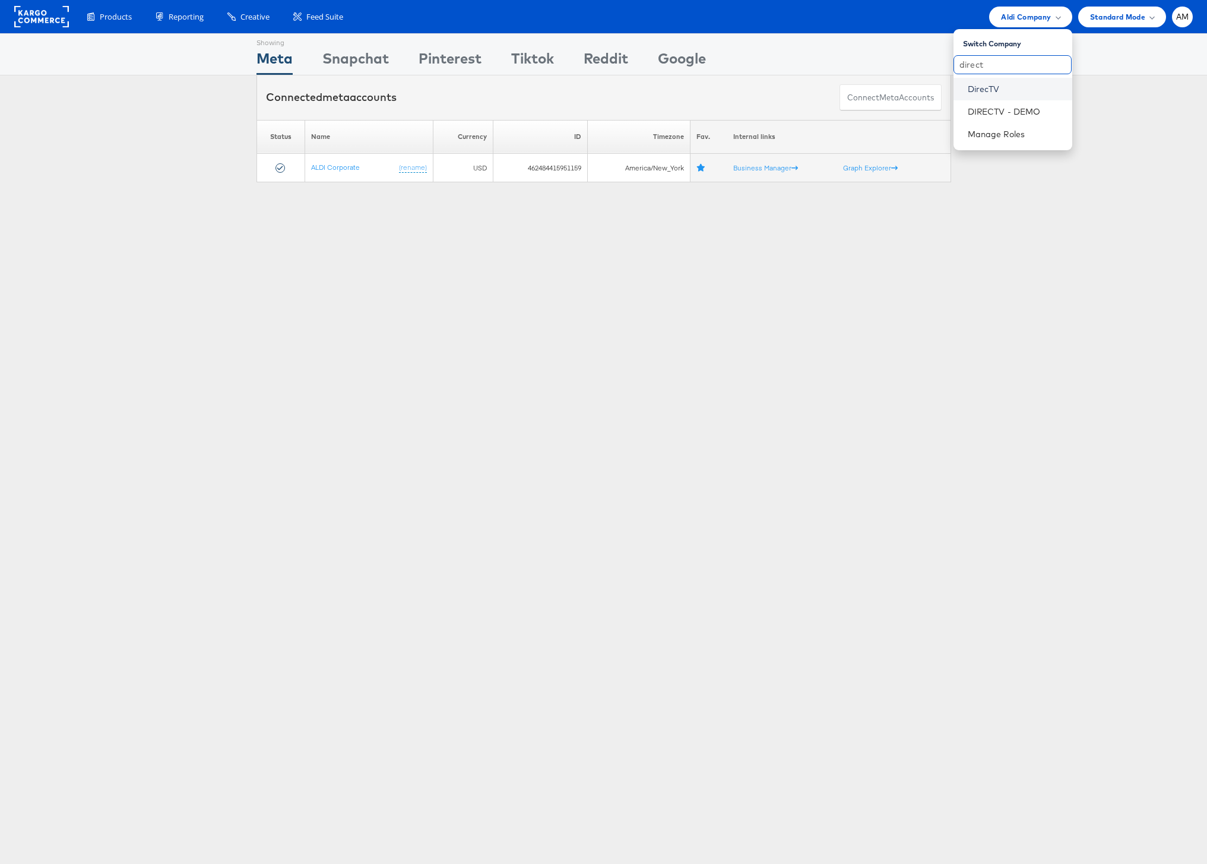
type input "direct"
click at [999, 86] on link "DirecTV" at bounding box center [1015, 89] width 95 height 12
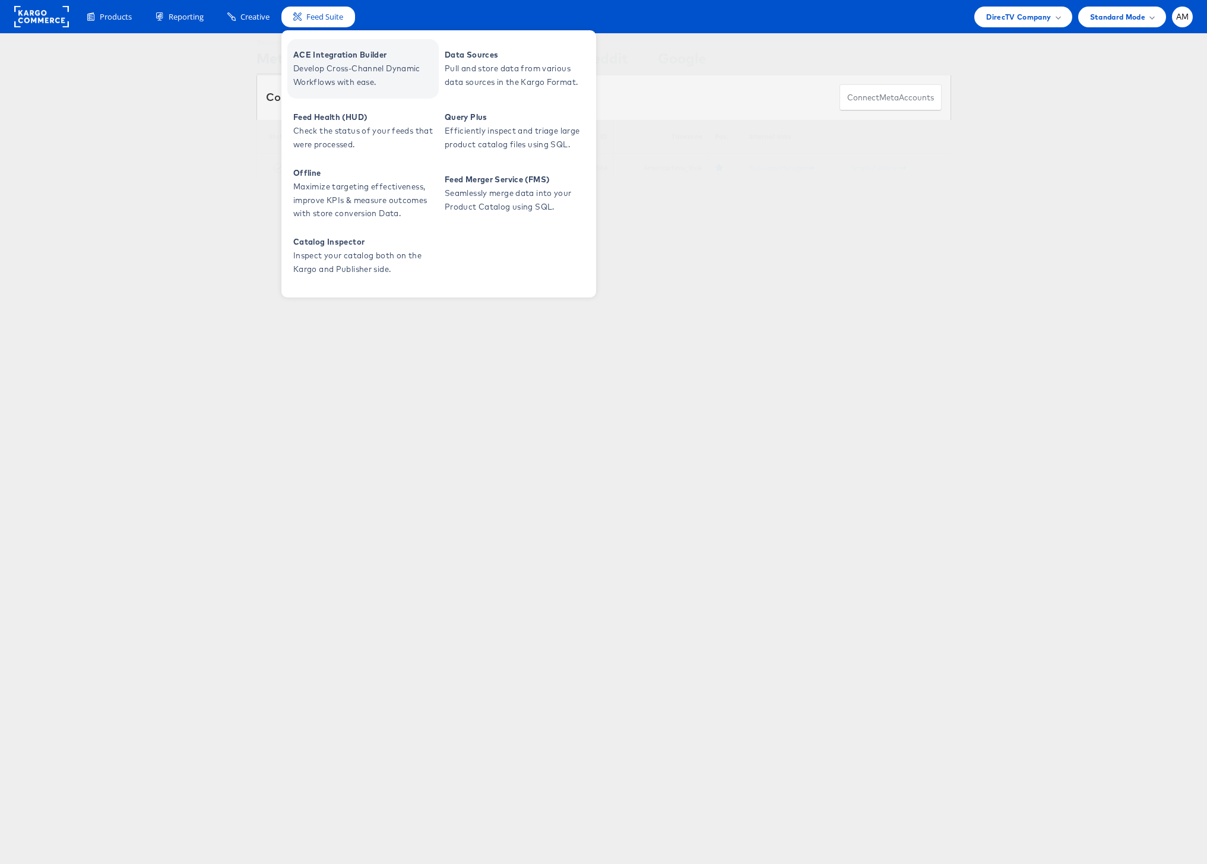
click at [324, 72] on span "Develop Cross-Channel Dynamic Workflows with ease." at bounding box center [364, 75] width 143 height 27
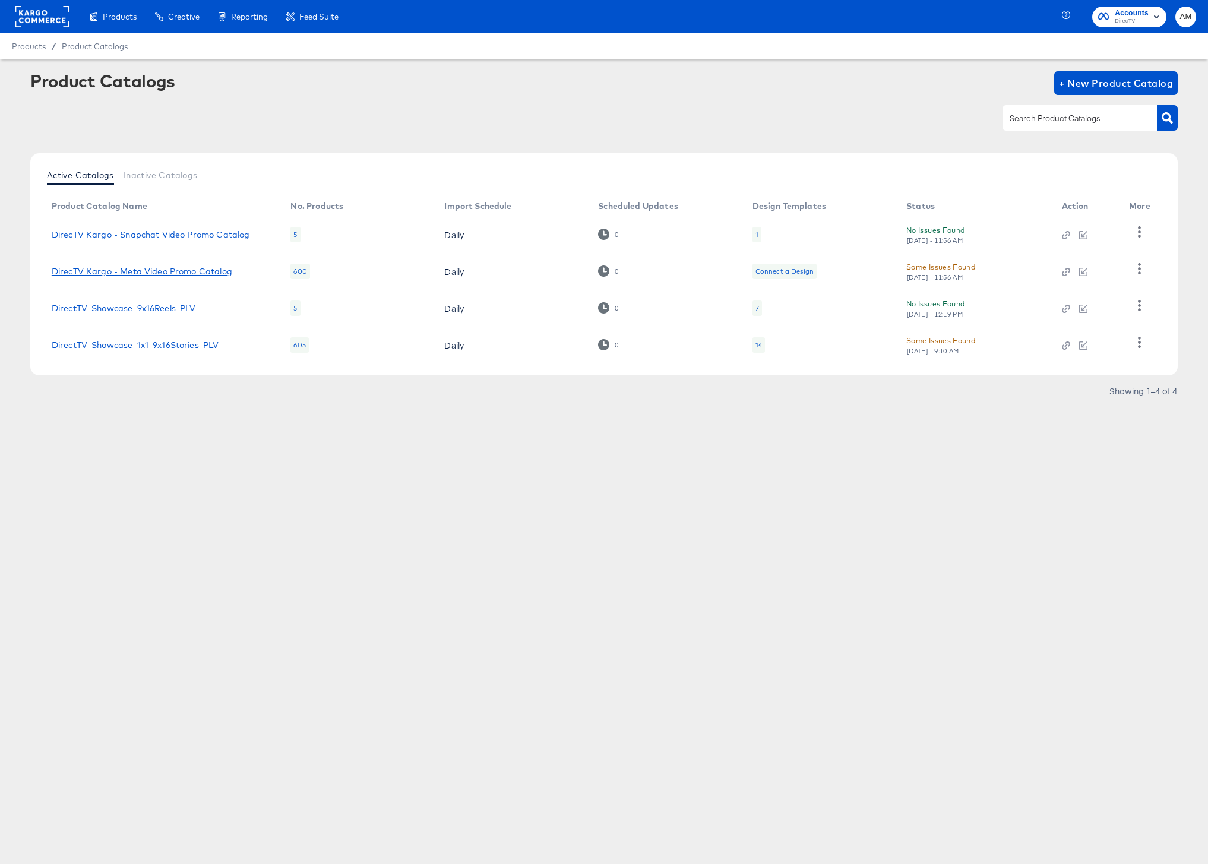
click at [219, 271] on link "DirecTV Kargo - Meta Video Promo Catalog" at bounding box center [142, 272] width 181 height 10
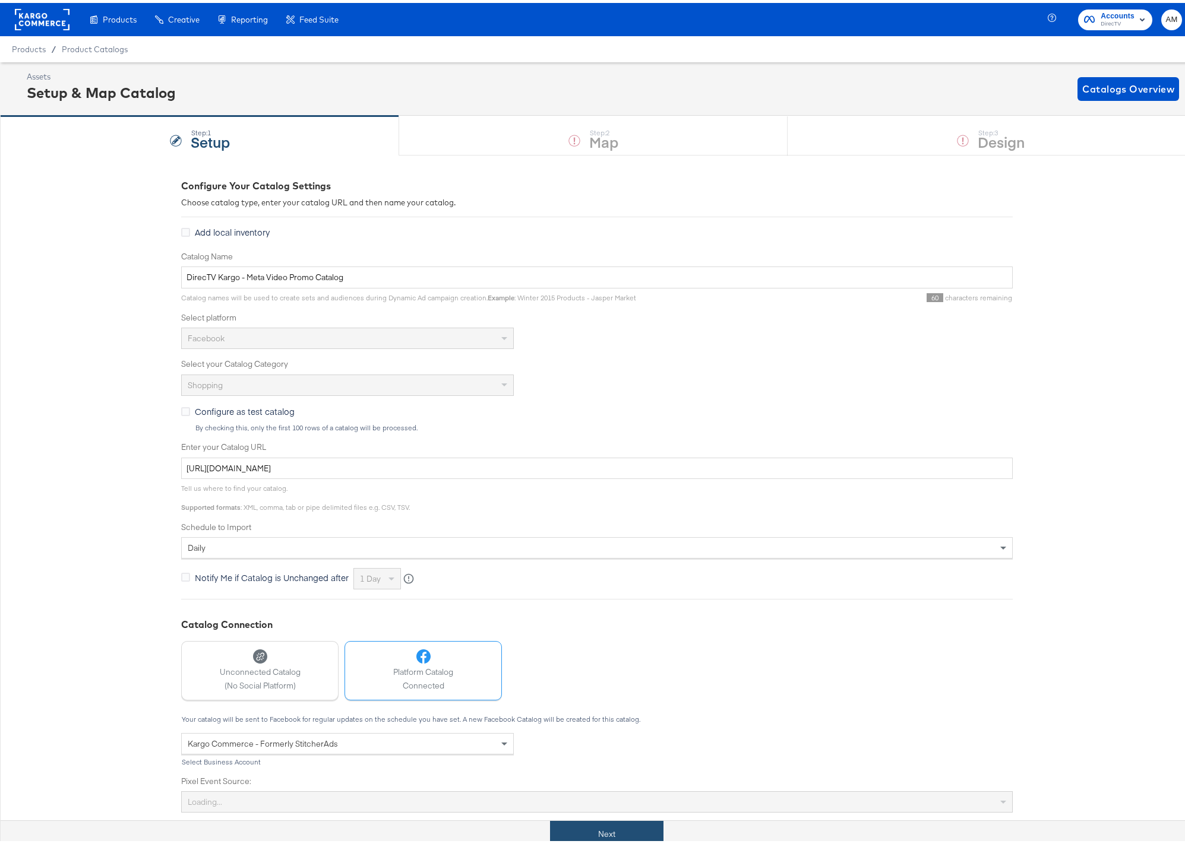
click at [594, 825] on button "Next" at bounding box center [606, 831] width 113 height 27
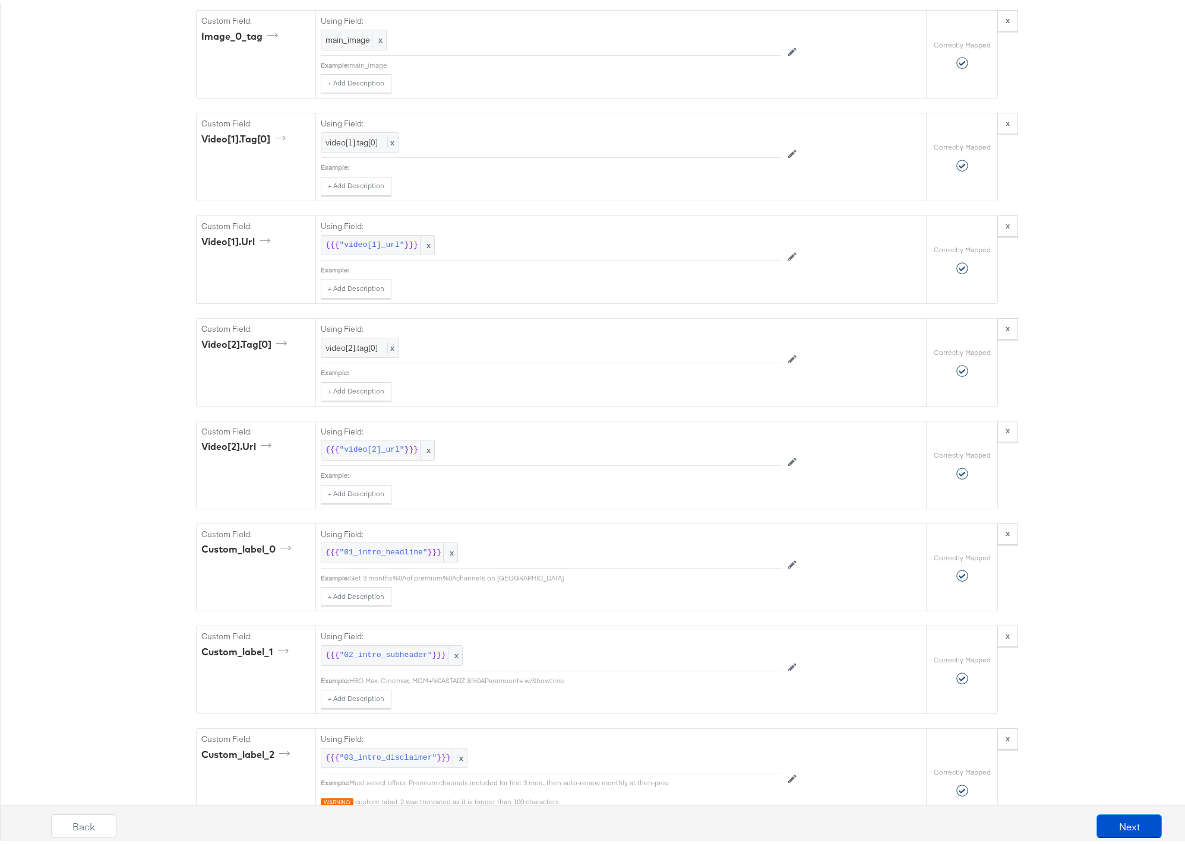
scroll to position [1889, 0]
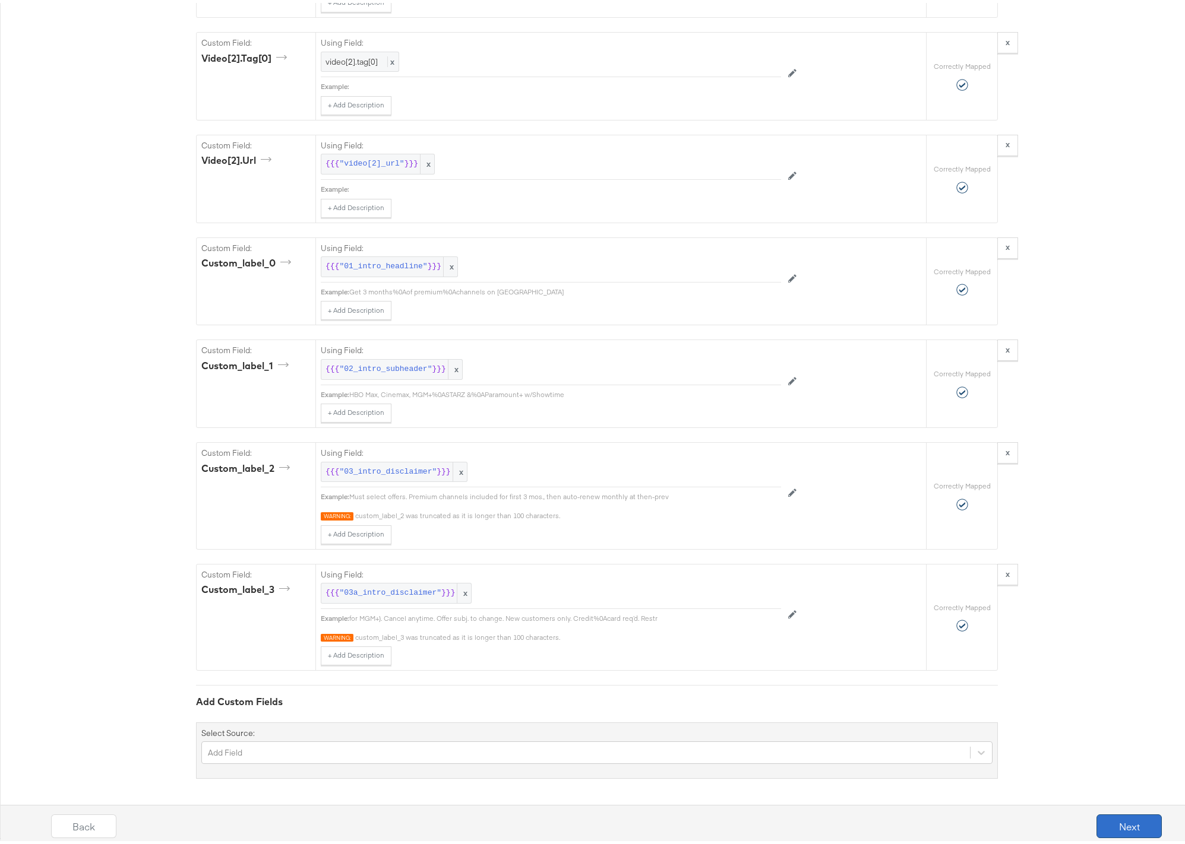
click at [1104, 820] on button "Next" at bounding box center [1128, 824] width 65 height 24
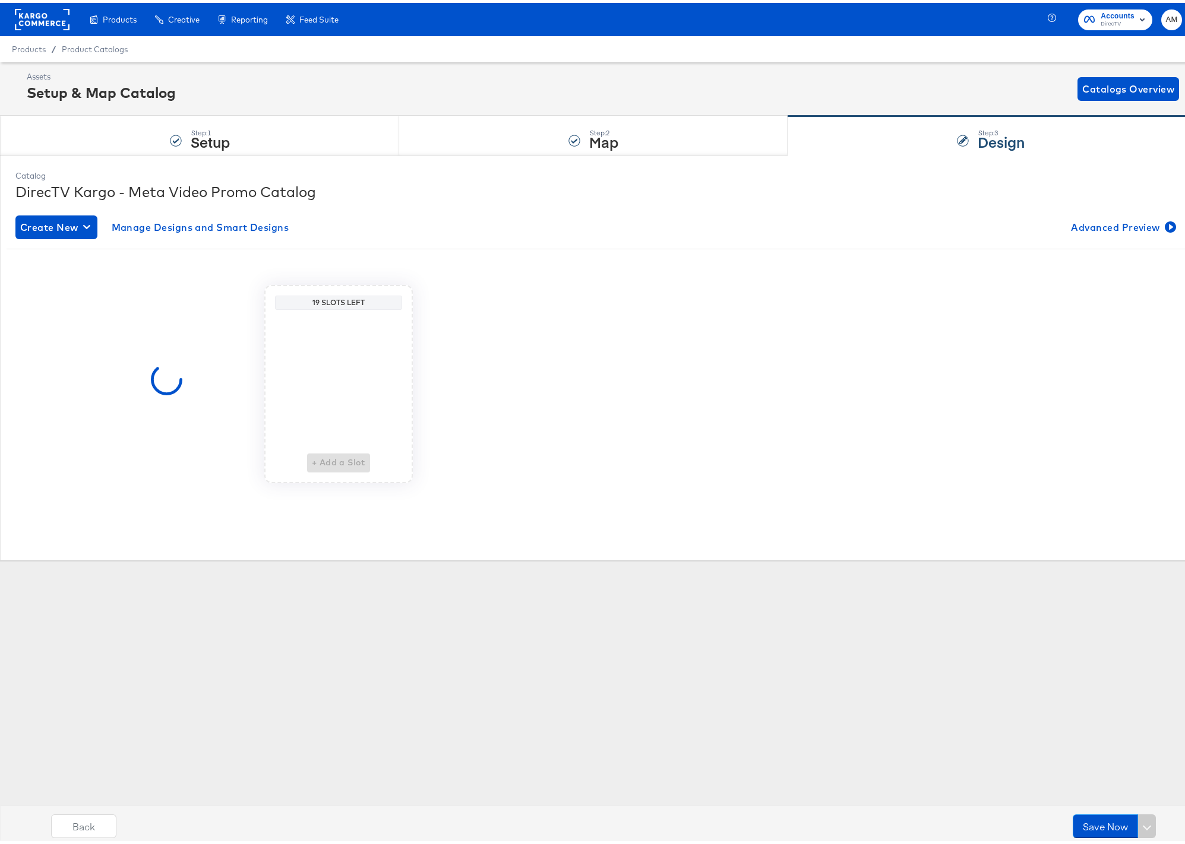
scroll to position [0, 0]
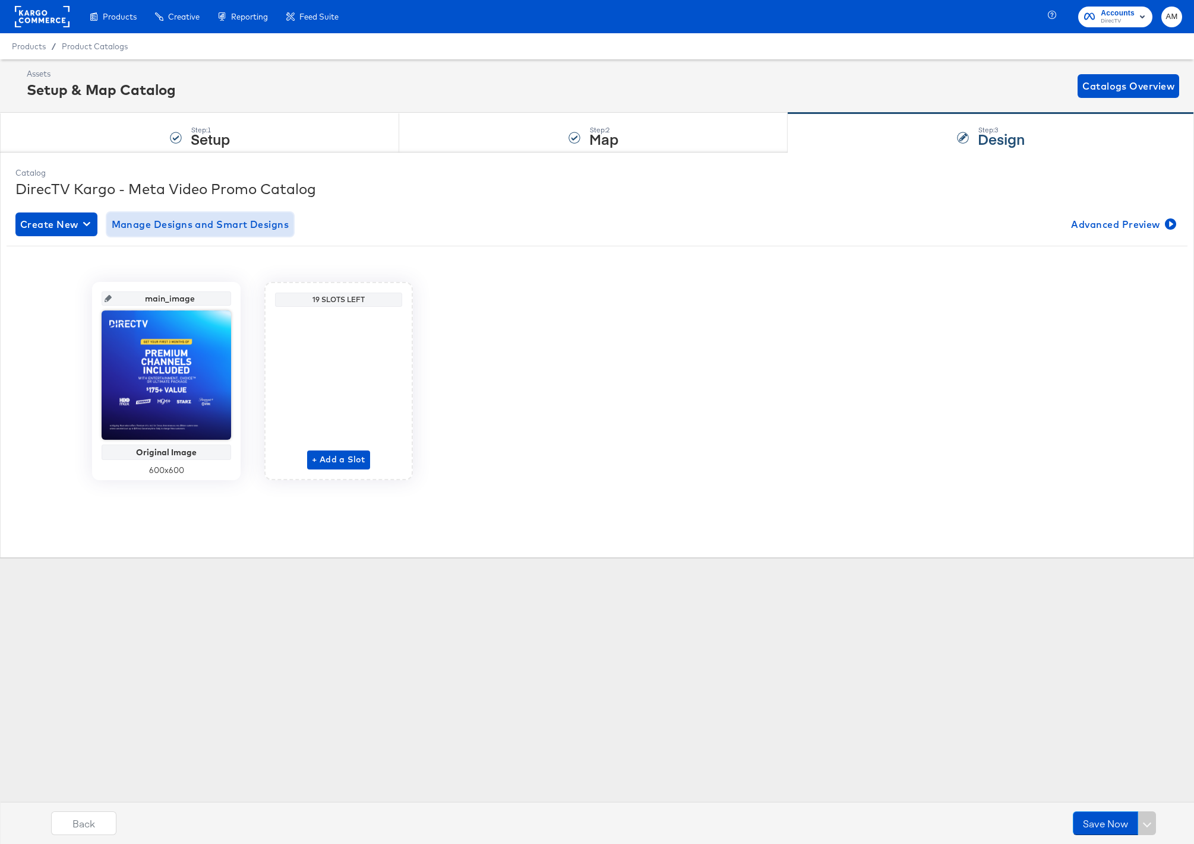
click at [144, 223] on span "Manage Designs and Smart Designs" at bounding box center [201, 224] width 178 height 17
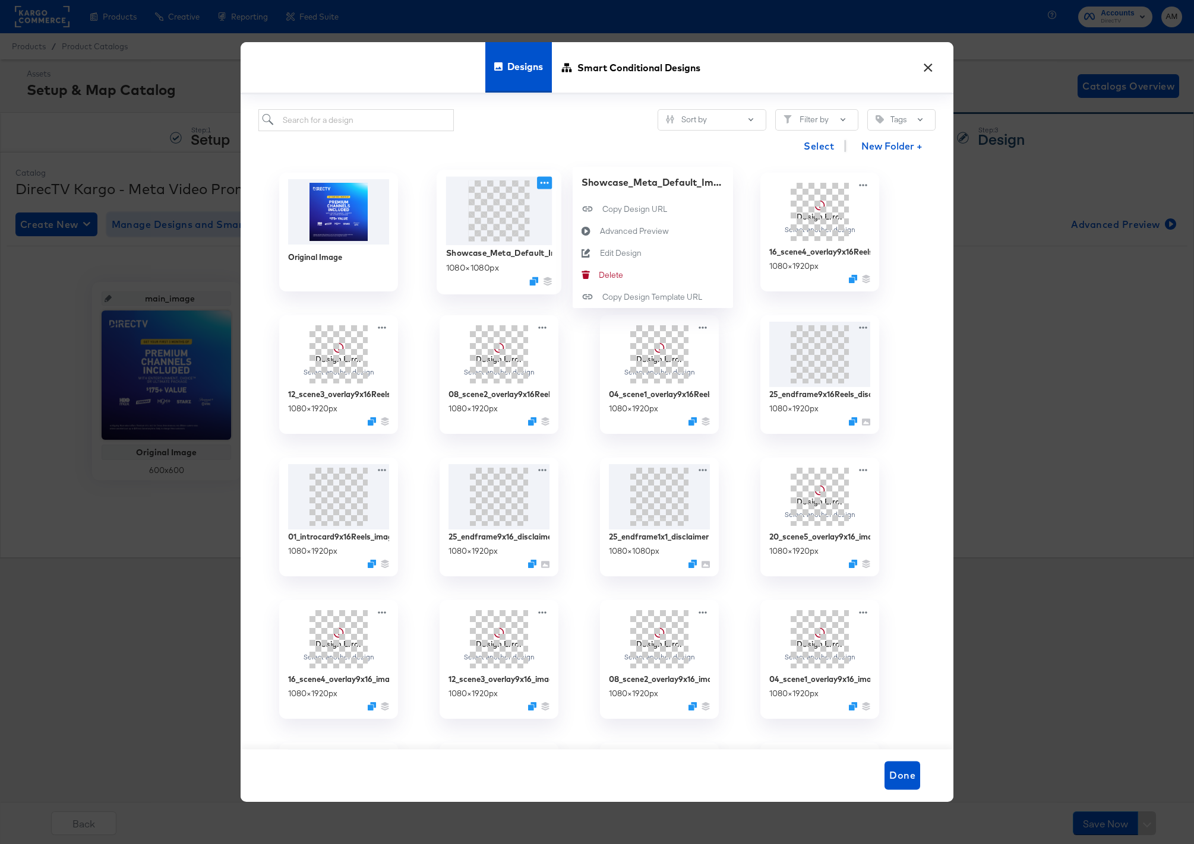
click at [543, 182] on icon at bounding box center [544, 183] width 15 height 12
click at [600, 254] on div "Edit Design Edit Design" at bounding box center [600, 254] width 0 height 0
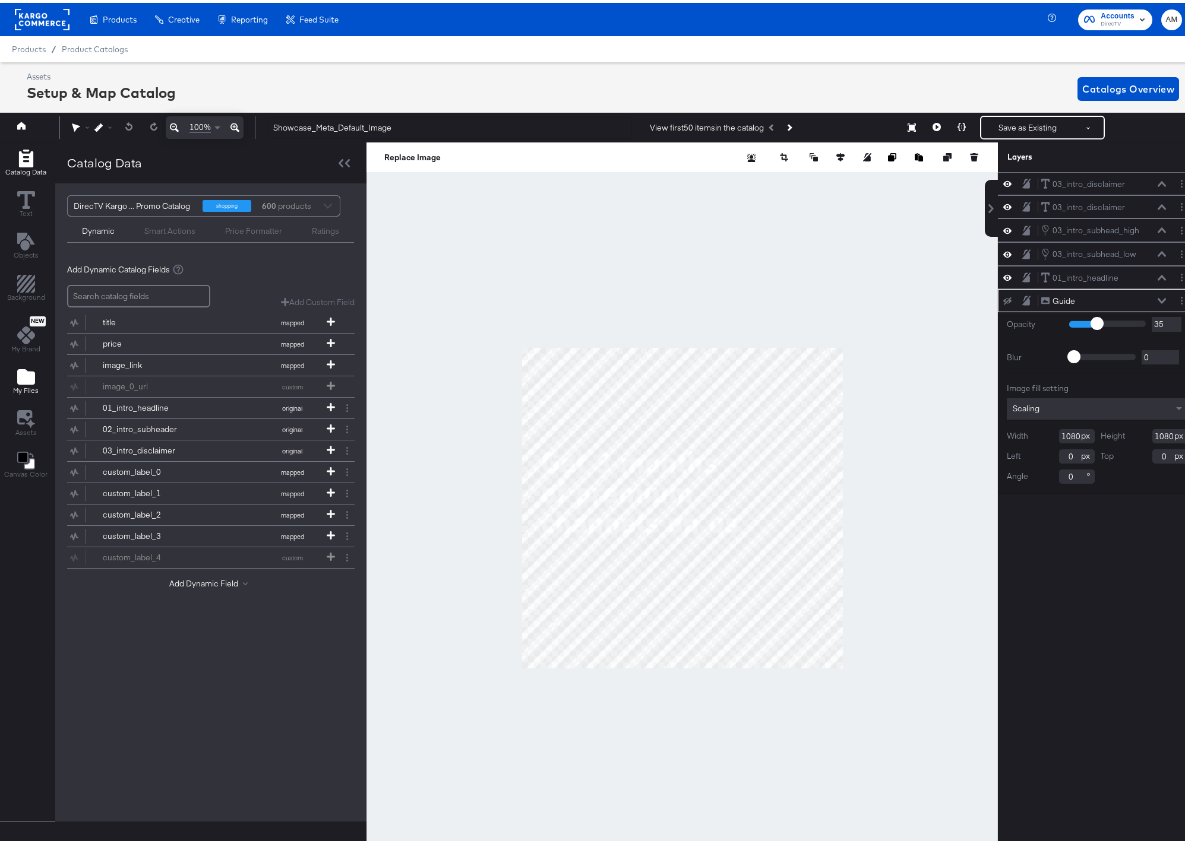
click at [21, 372] on icon "Add Files" at bounding box center [26, 373] width 18 height 15
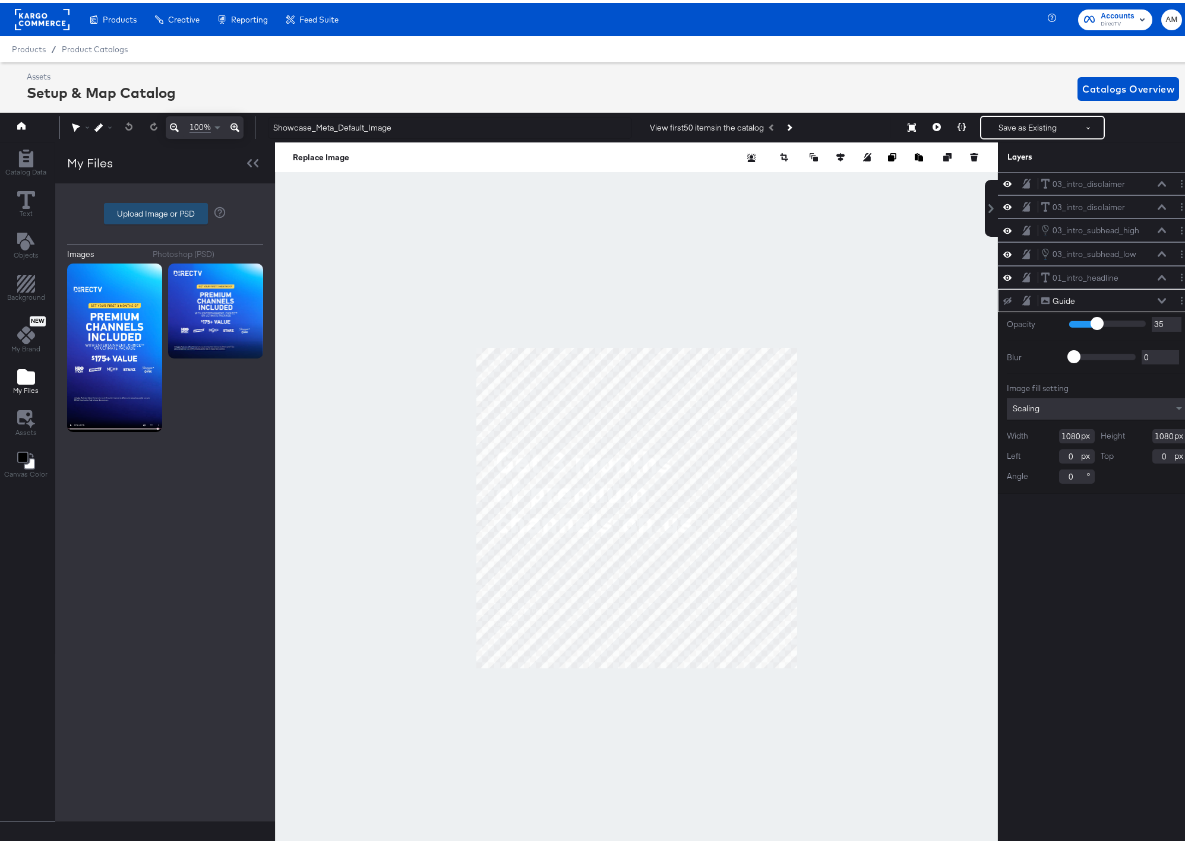
click at [168, 212] on label "Upload Image or PSD" at bounding box center [156, 211] width 103 height 20
click at [165, 211] on input "Upload Image or PSD" at bounding box center [165, 211] width 0 height 0
type input "C:\fakepath\Blank_intro_1x1.psd"
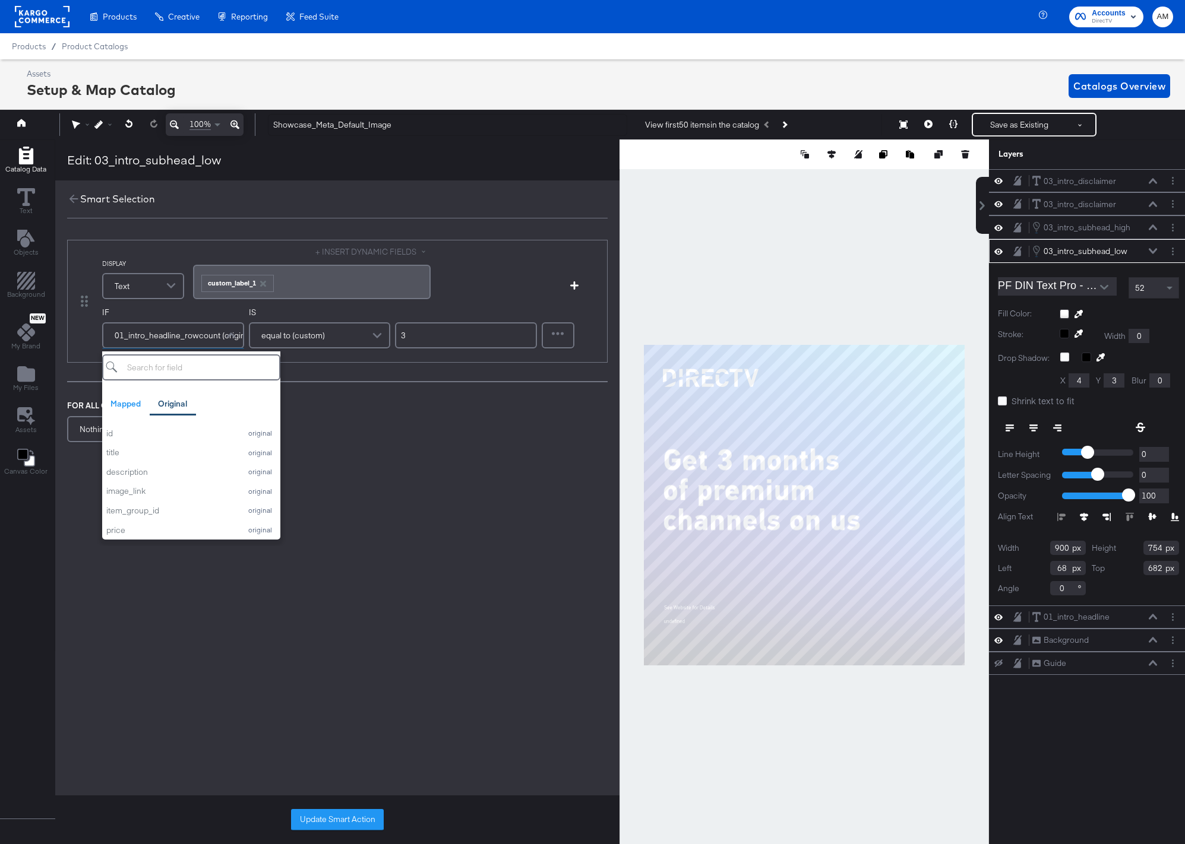
scroll to position [0, 3]
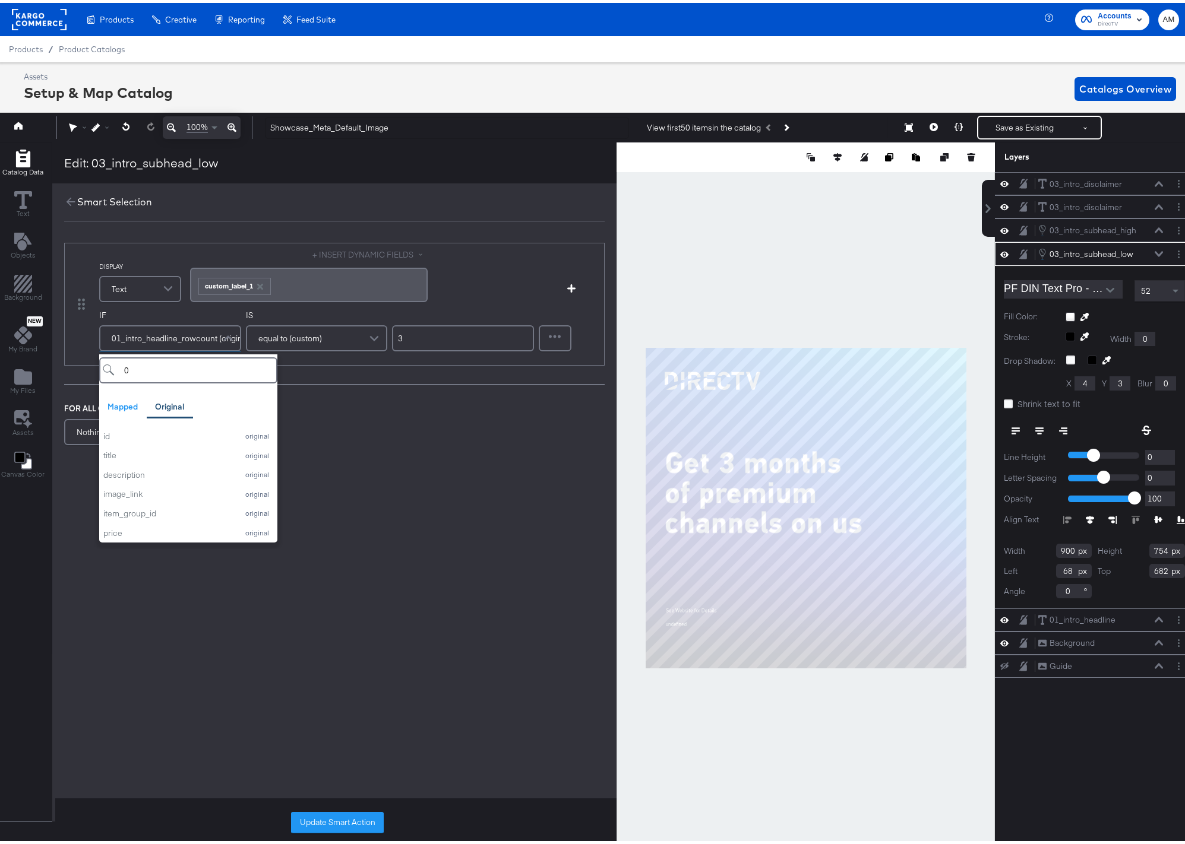
type input "01"
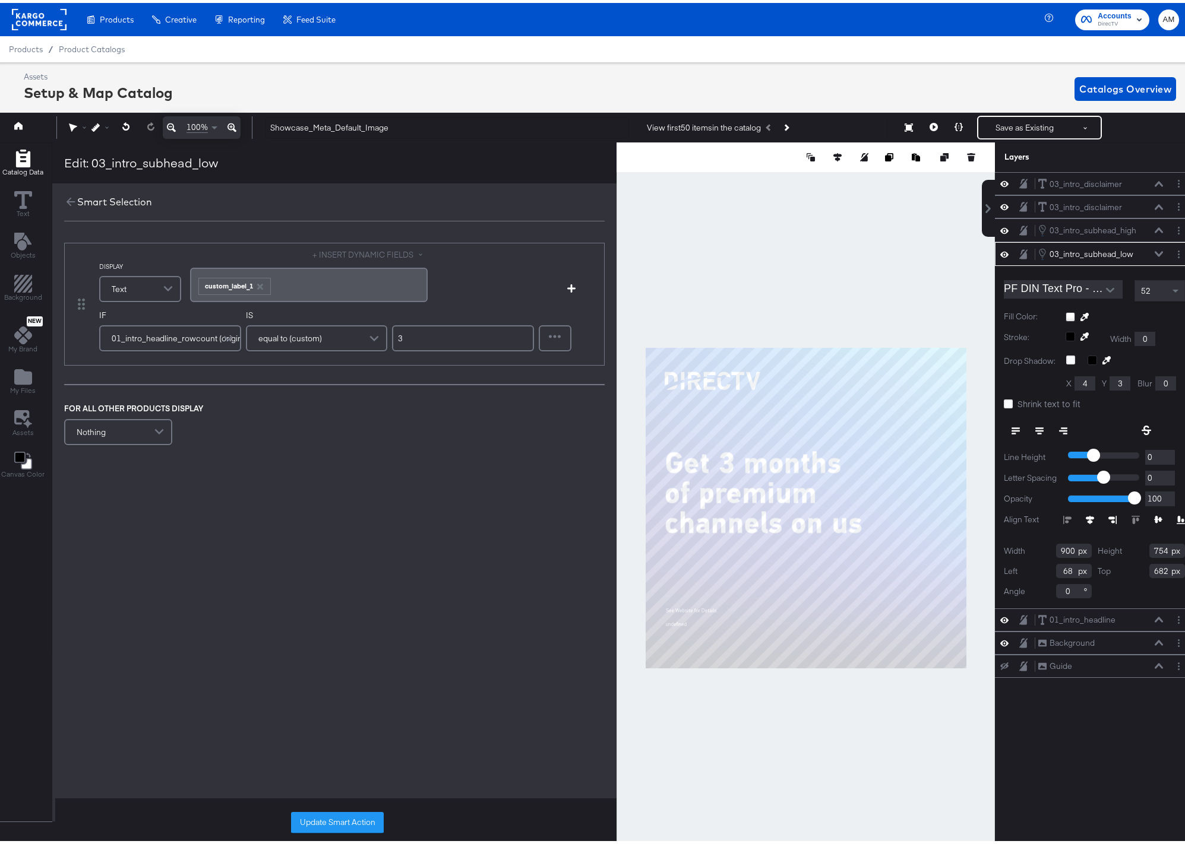
click at [383, 458] on div "DISPLAY Text + INSERT DYNAMIC FIELDS ﻿ ﻿ custom_label_1 ﻿ Add Condition IF 01_i…" at bounding box center [334, 383] width 564 height 328
click at [328, 820] on button "Update Smart Action" at bounding box center [337, 819] width 93 height 21
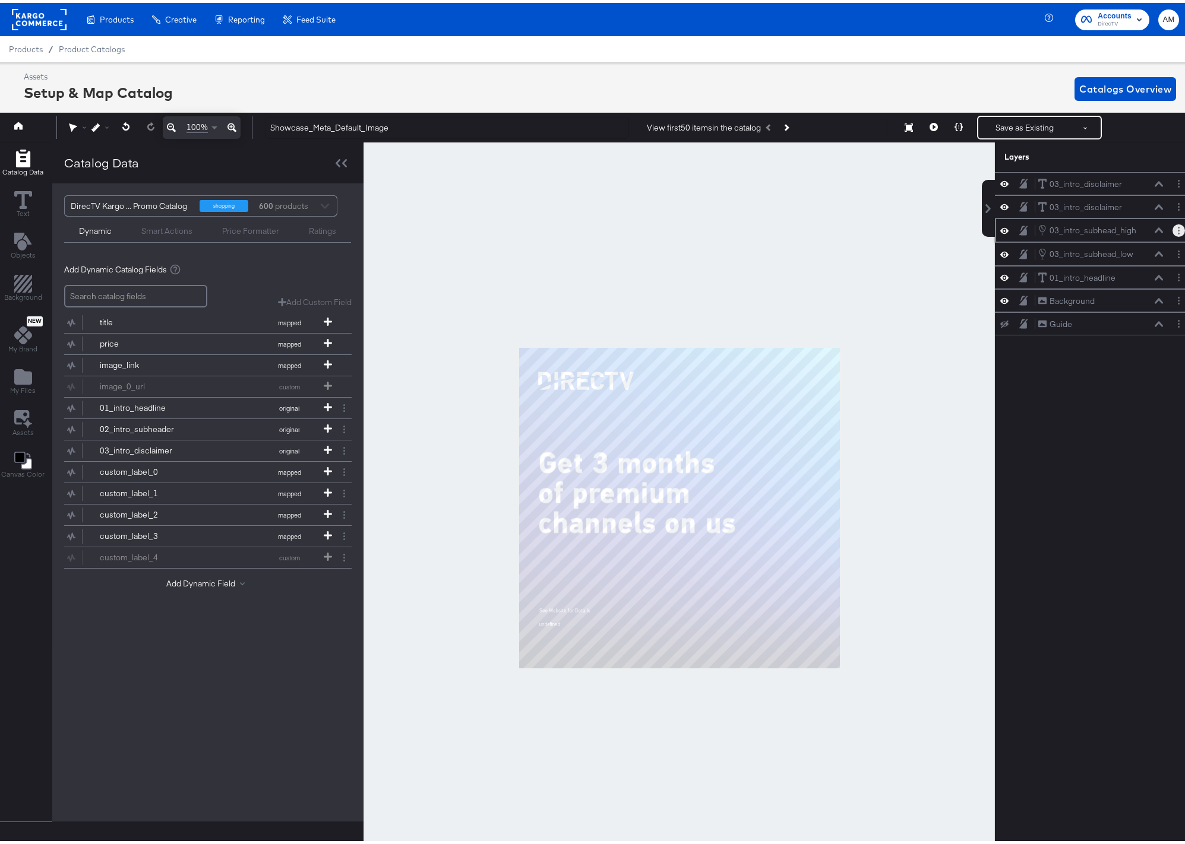
click at [1172, 228] on button "Layer Options" at bounding box center [1178, 228] width 12 height 12
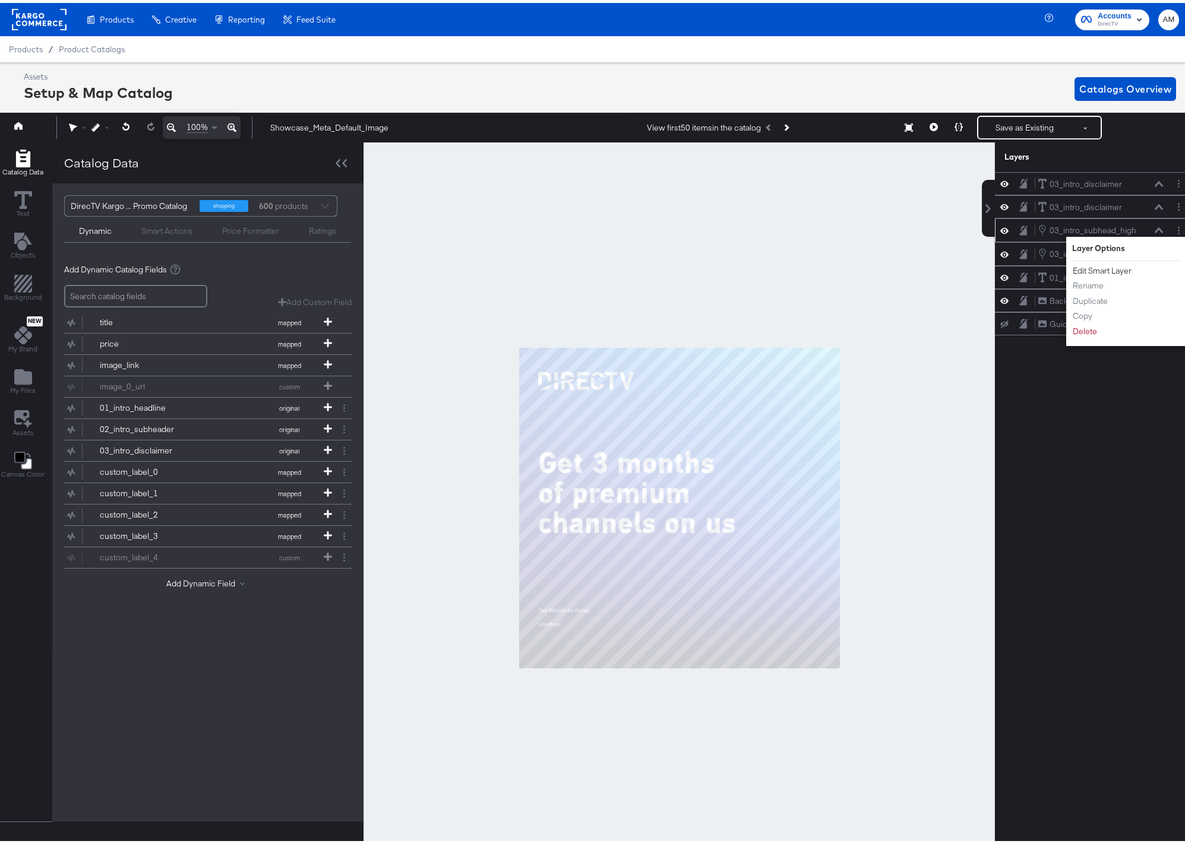
click at [1099, 272] on button "Edit Smart Layer" at bounding box center [1102, 268] width 60 height 12
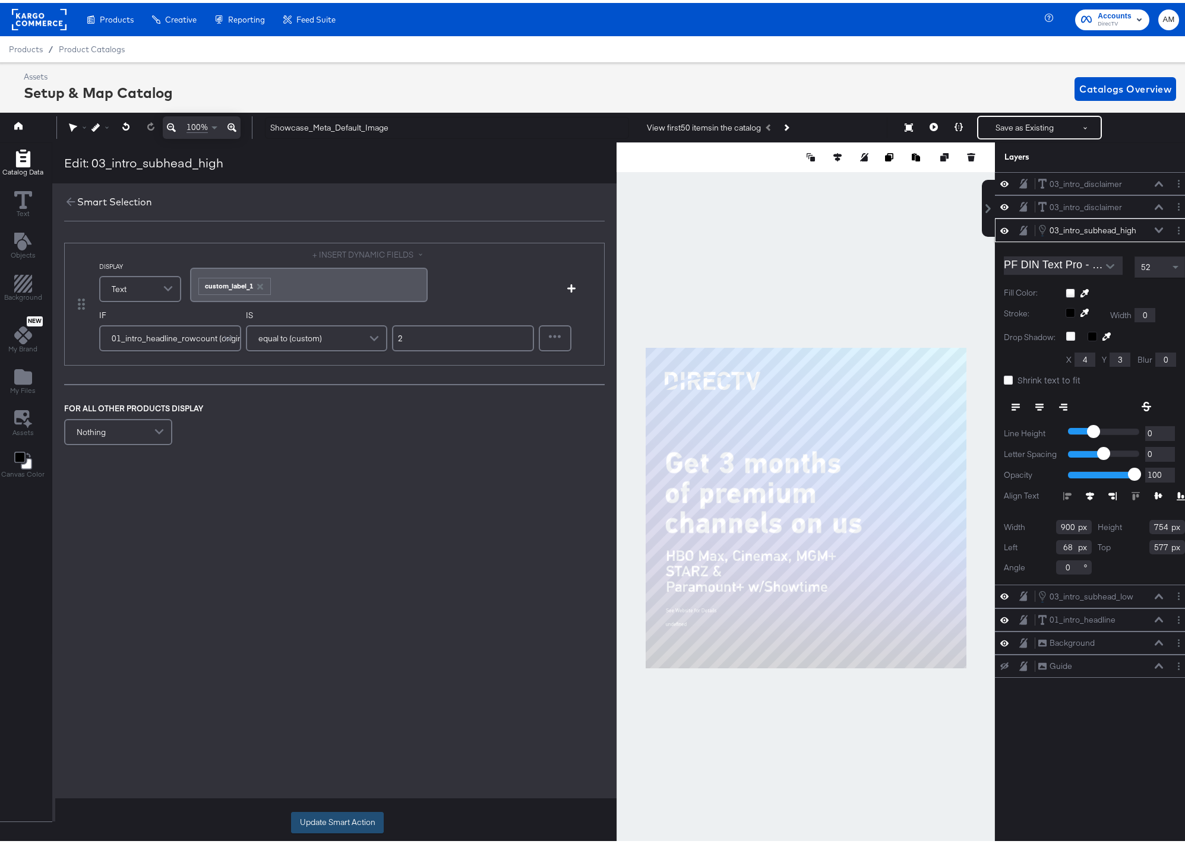
click at [327, 822] on button "Update Smart Action" at bounding box center [337, 819] width 93 height 21
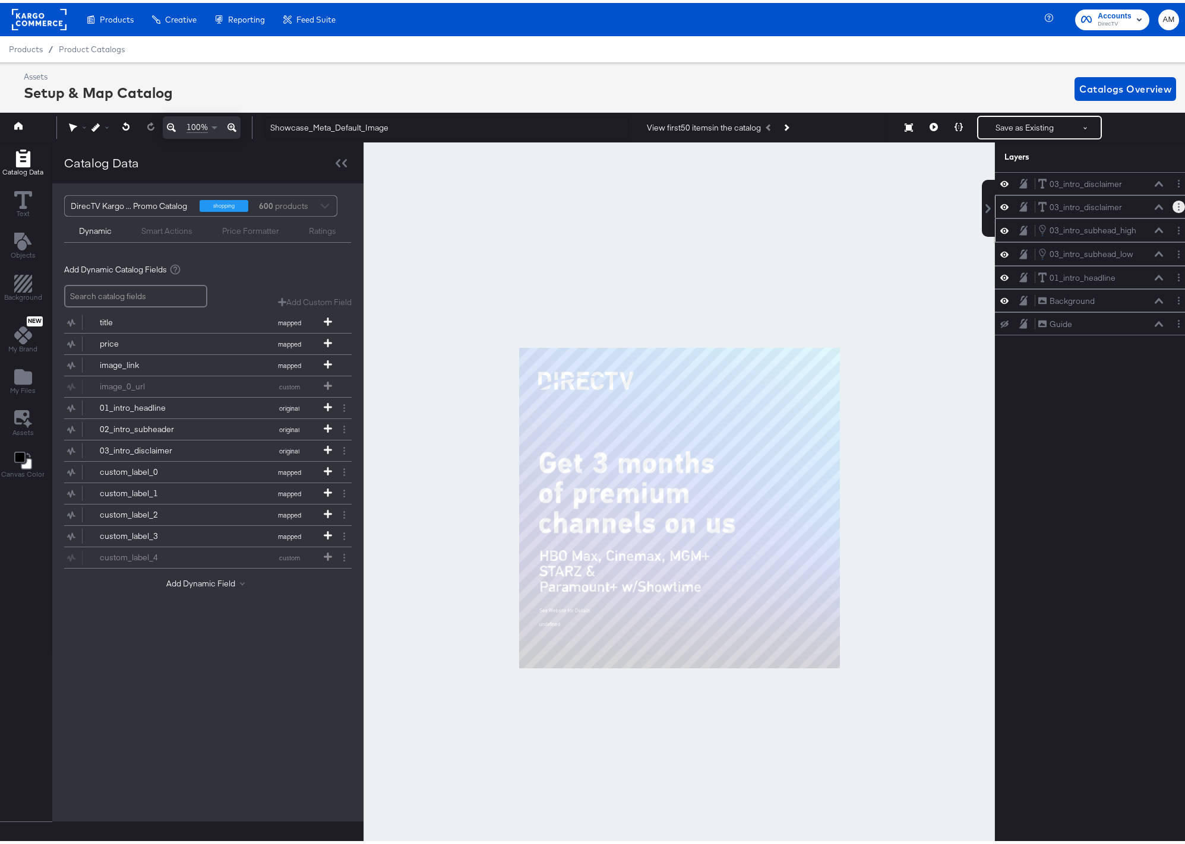
click at [1172, 205] on button "Layer Options" at bounding box center [1178, 204] width 12 height 12
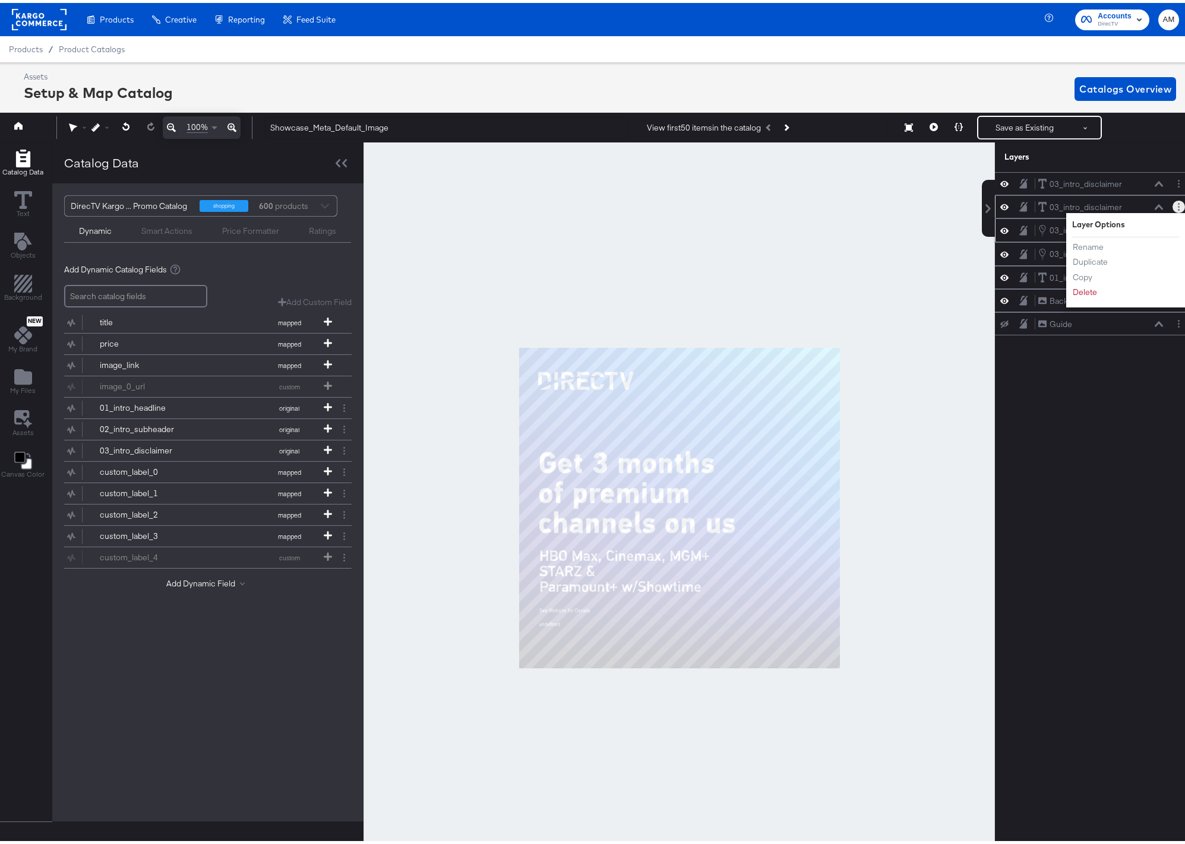
click at [1154, 203] on icon at bounding box center [1158, 204] width 8 height 6
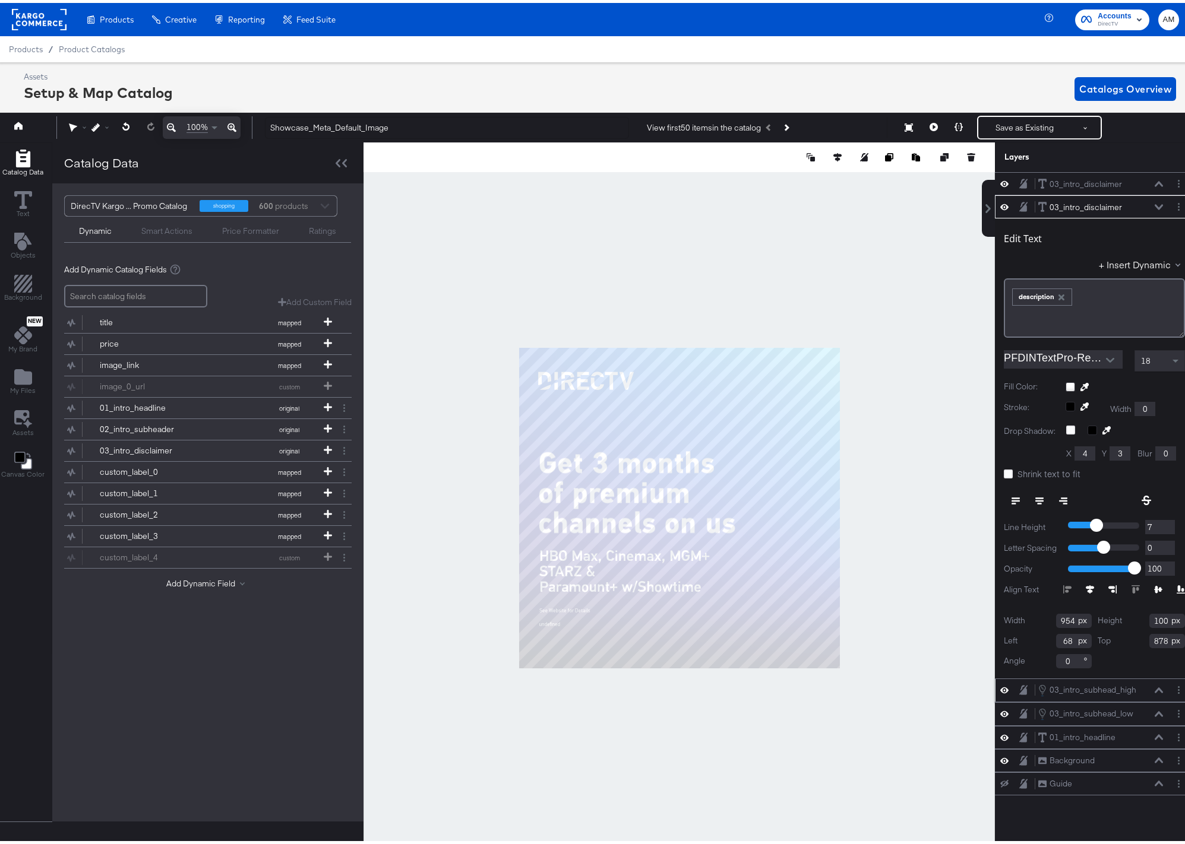
click at [1058, 292] on icon "button" at bounding box center [1061, 295] width 6 height 6
click at [1125, 259] on button "+ Insert Dynamic" at bounding box center [1142, 261] width 86 height 12
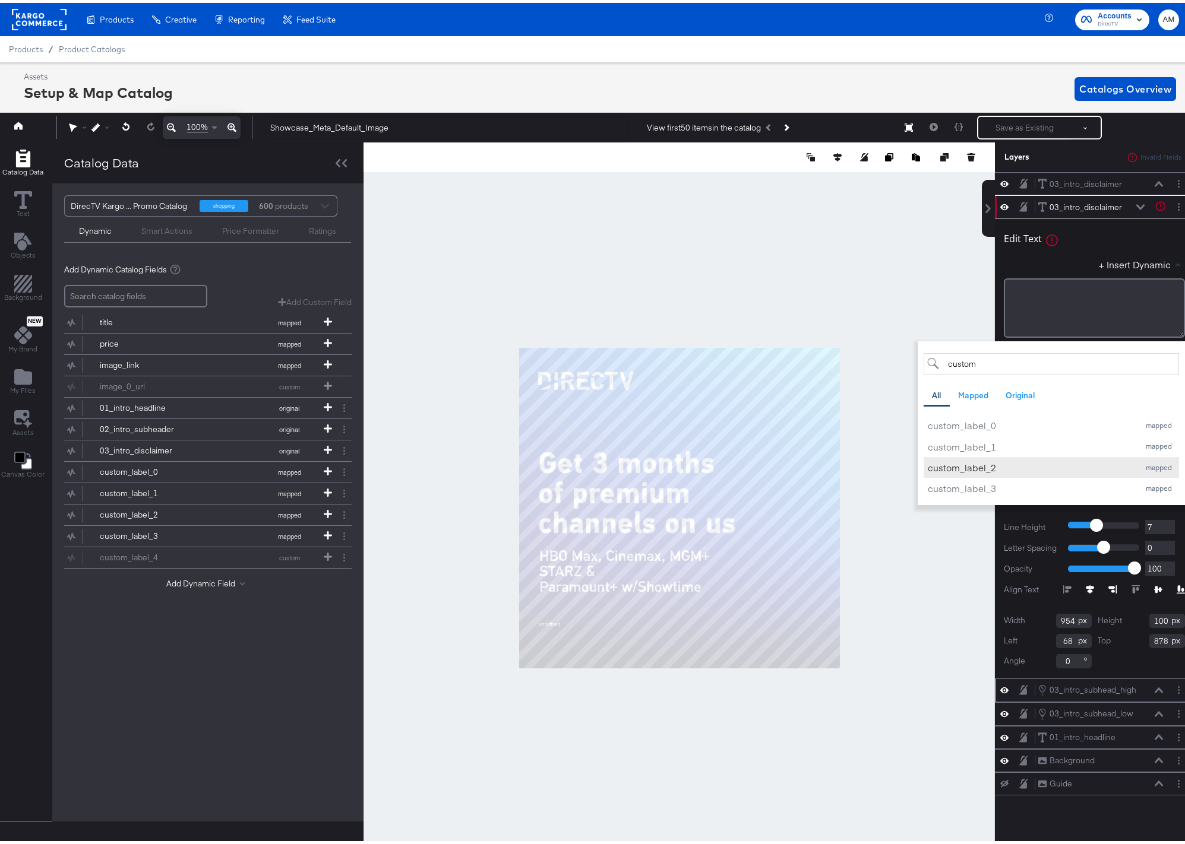
type input "custom"
click at [969, 465] on div "custom_label_2" at bounding box center [1030, 464] width 205 height 12
click at [1065, 259] on div "+ Insert Dynamic custom All Mapped Original Add a field from your catalog to us…" at bounding box center [1094, 263] width 181 height 17
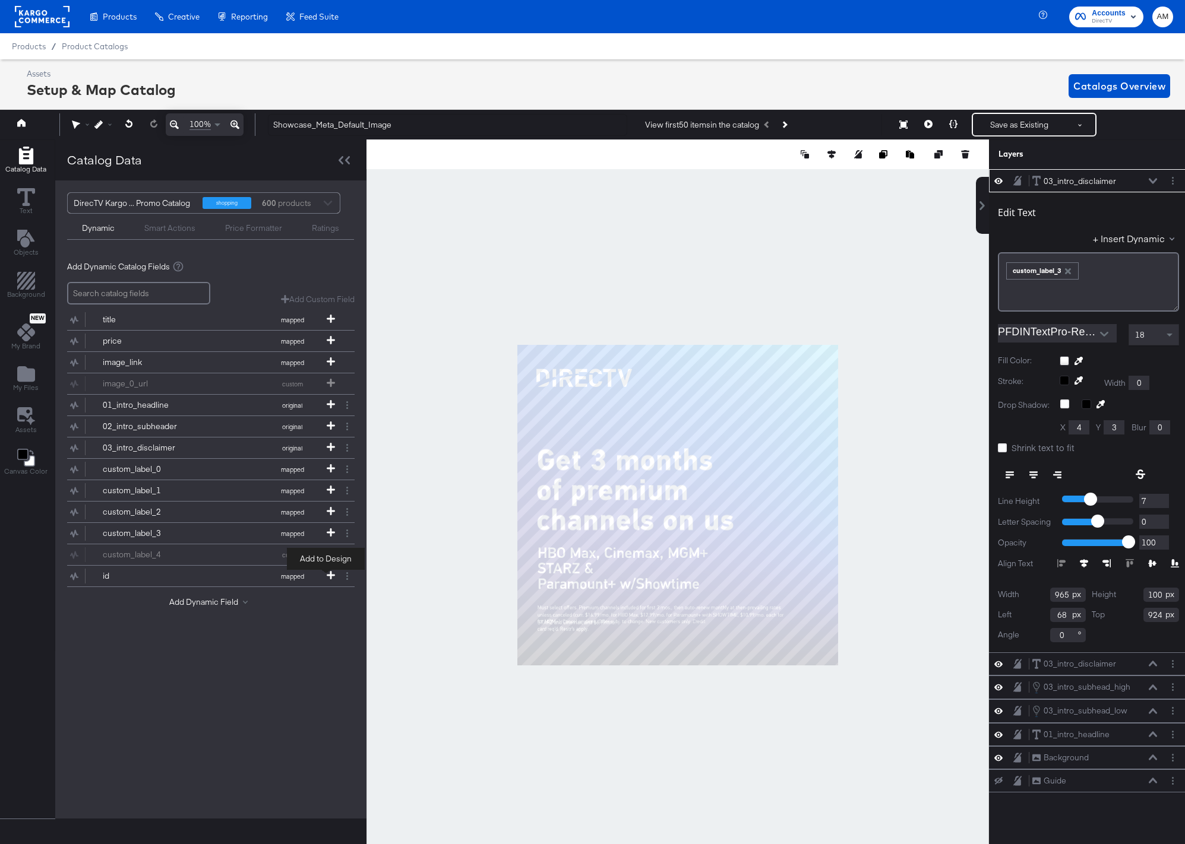
scroll to position [0, 3]
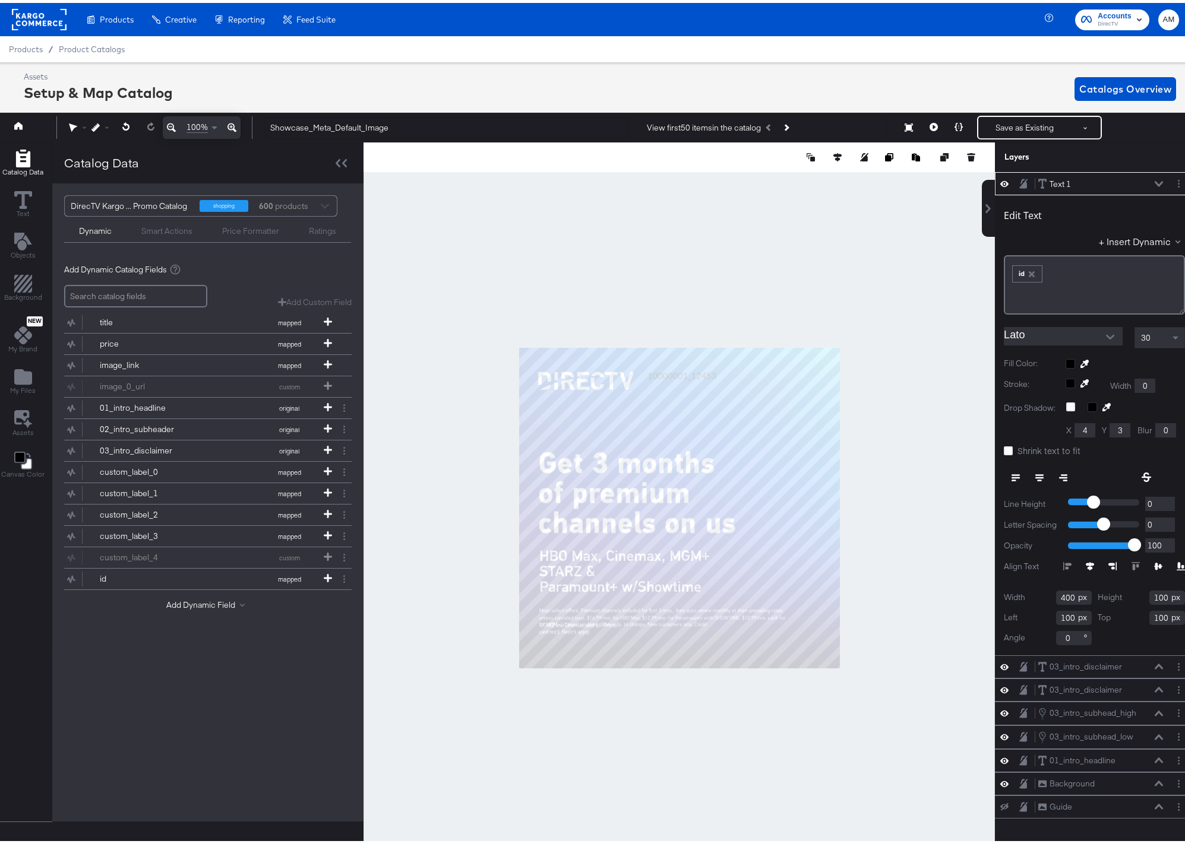
type input "434"
type input "84"
click at [784, 124] on icon "Next Product" at bounding box center [786, 125] width 7 height 7
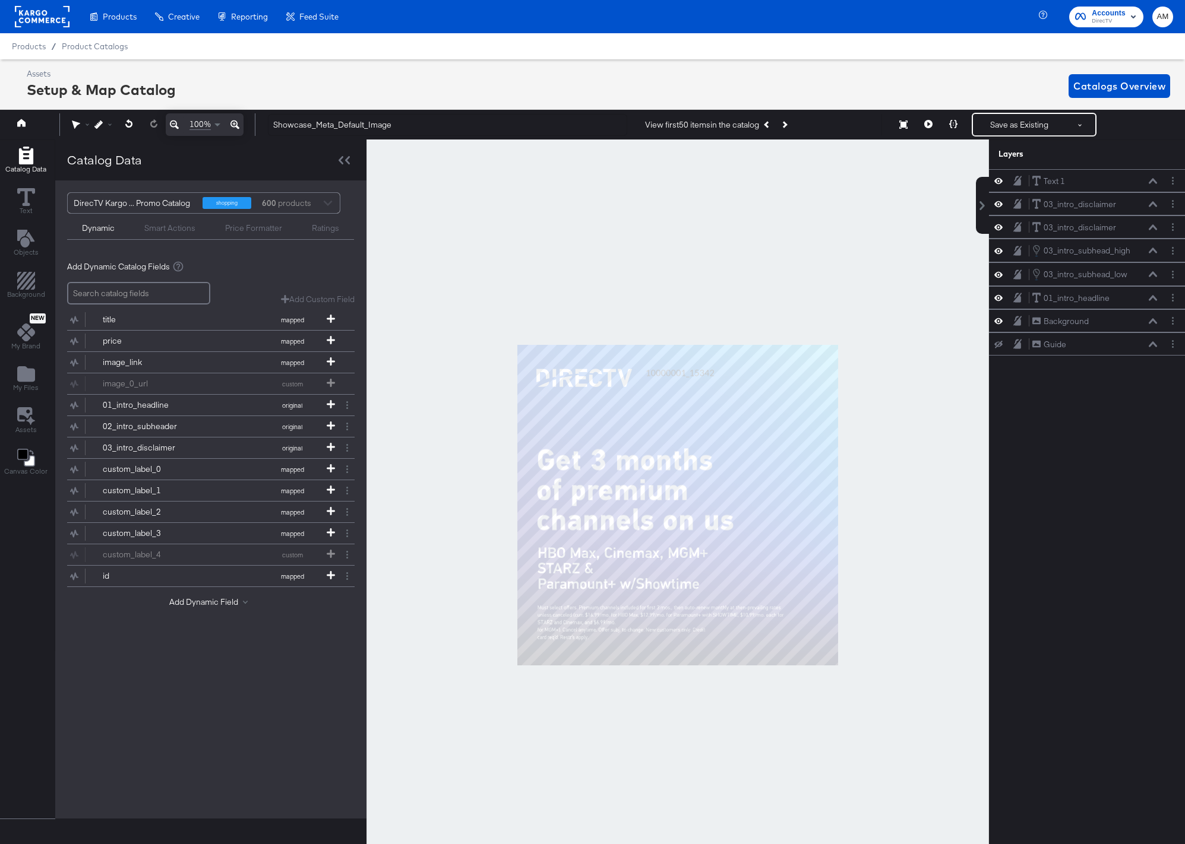
scroll to position [27, 3]
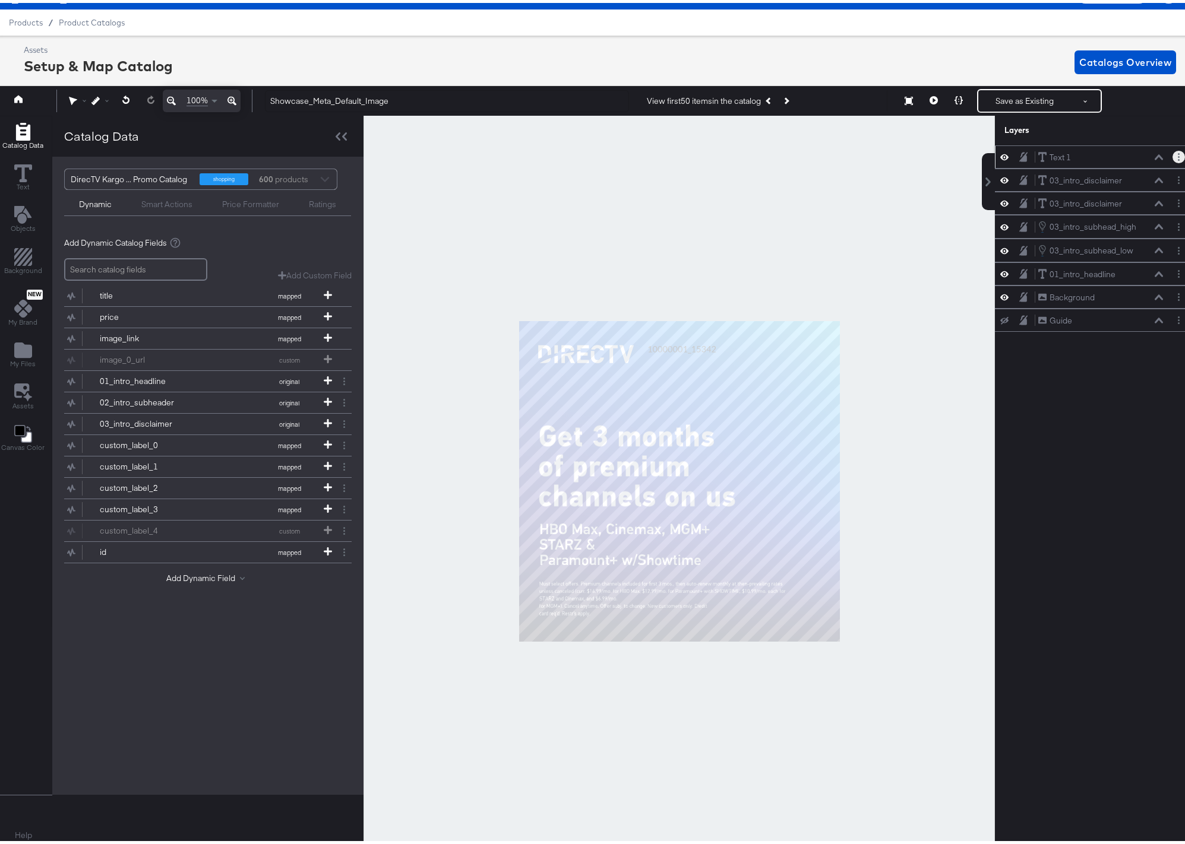
click at [1172, 156] on button "Layer Options" at bounding box center [1178, 154] width 12 height 12
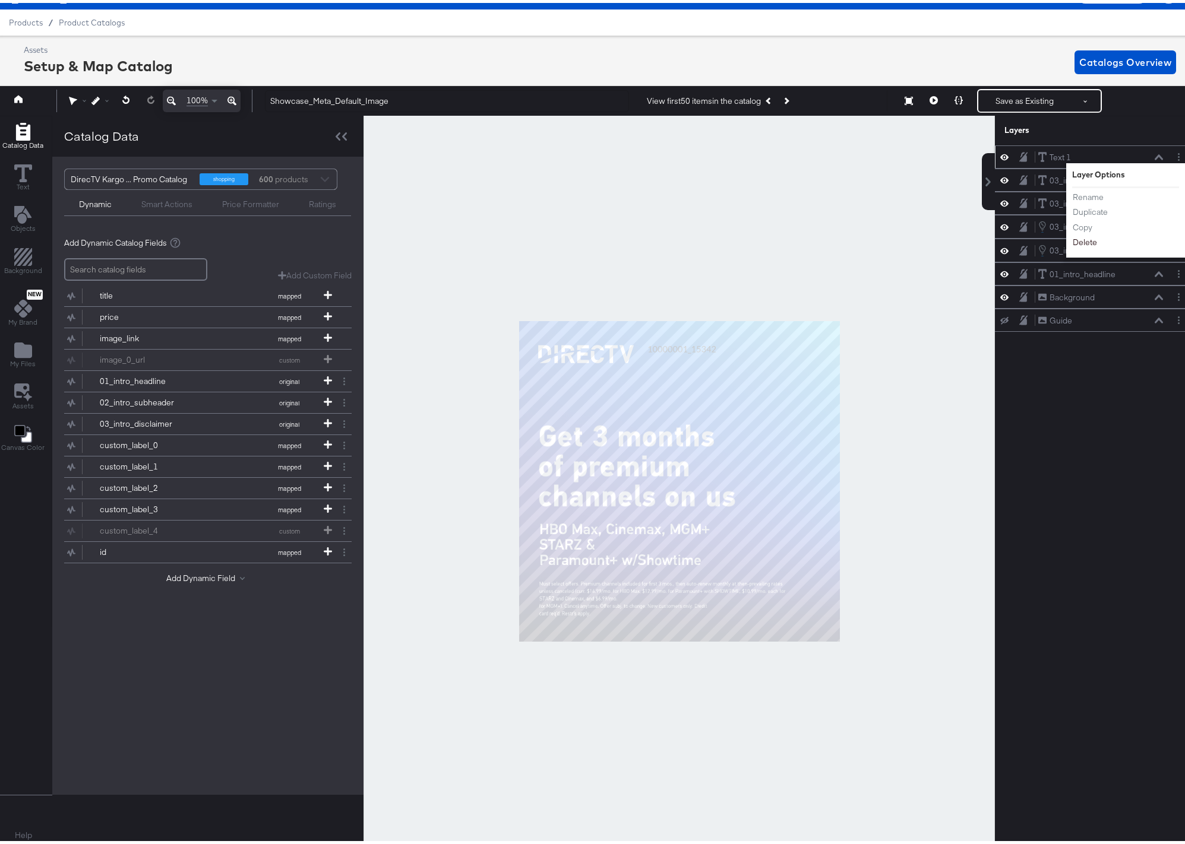
click at [1074, 239] on button "Delete" at bounding box center [1085, 240] width 26 height 12
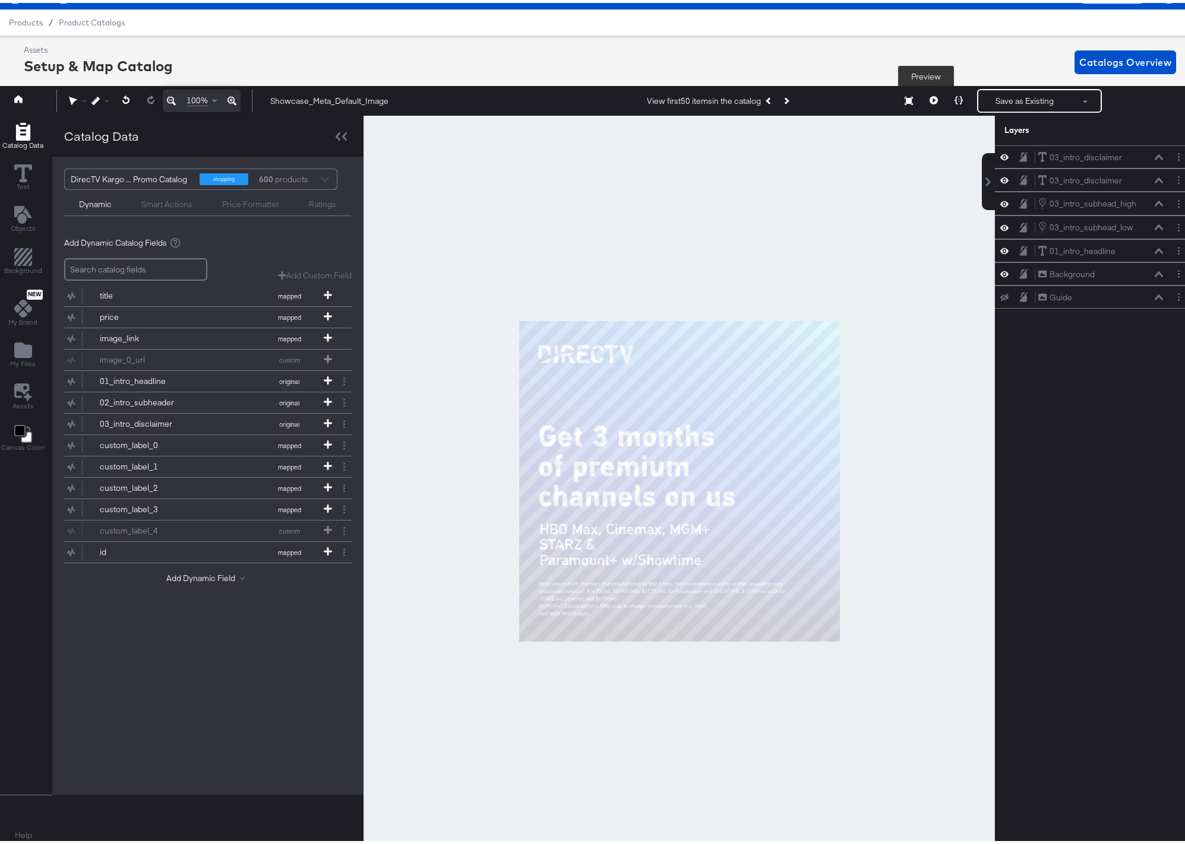
click at [929, 97] on icon at bounding box center [933, 97] width 8 height 8
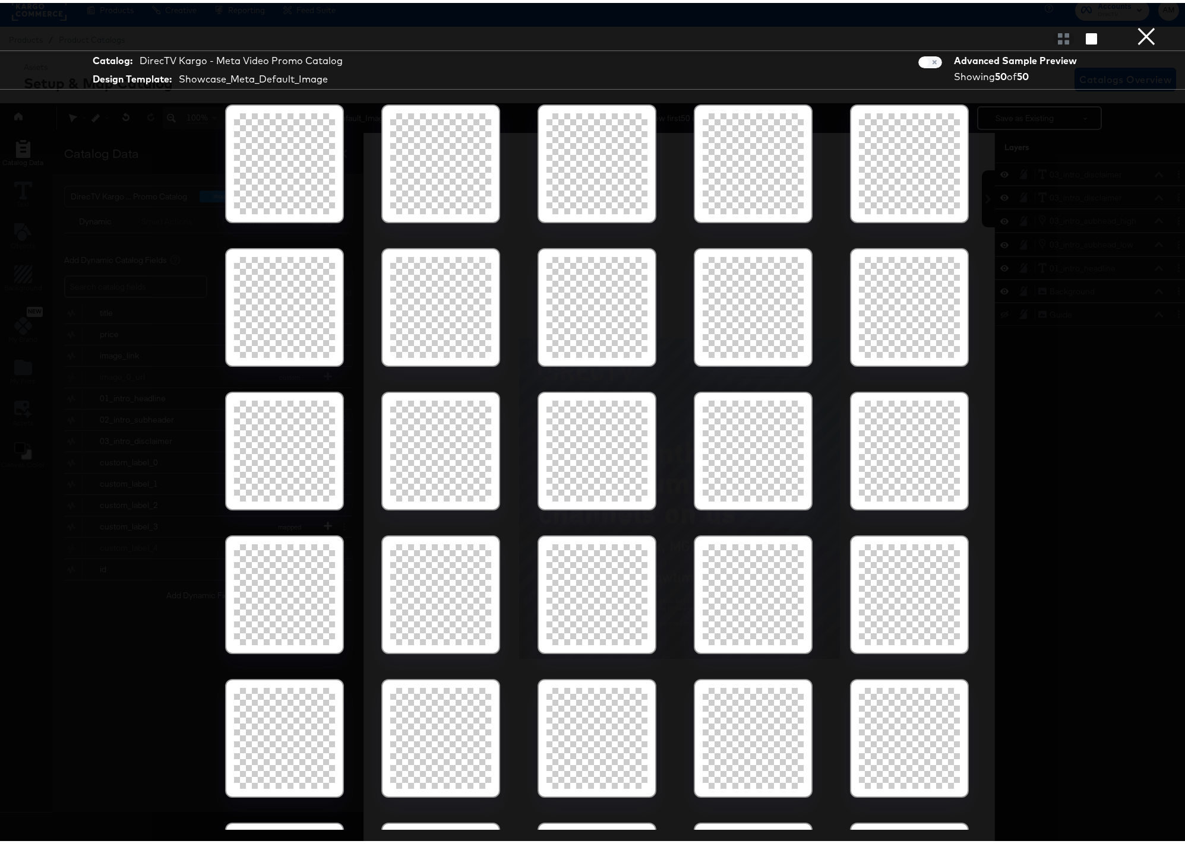
scroll to position [0, 3]
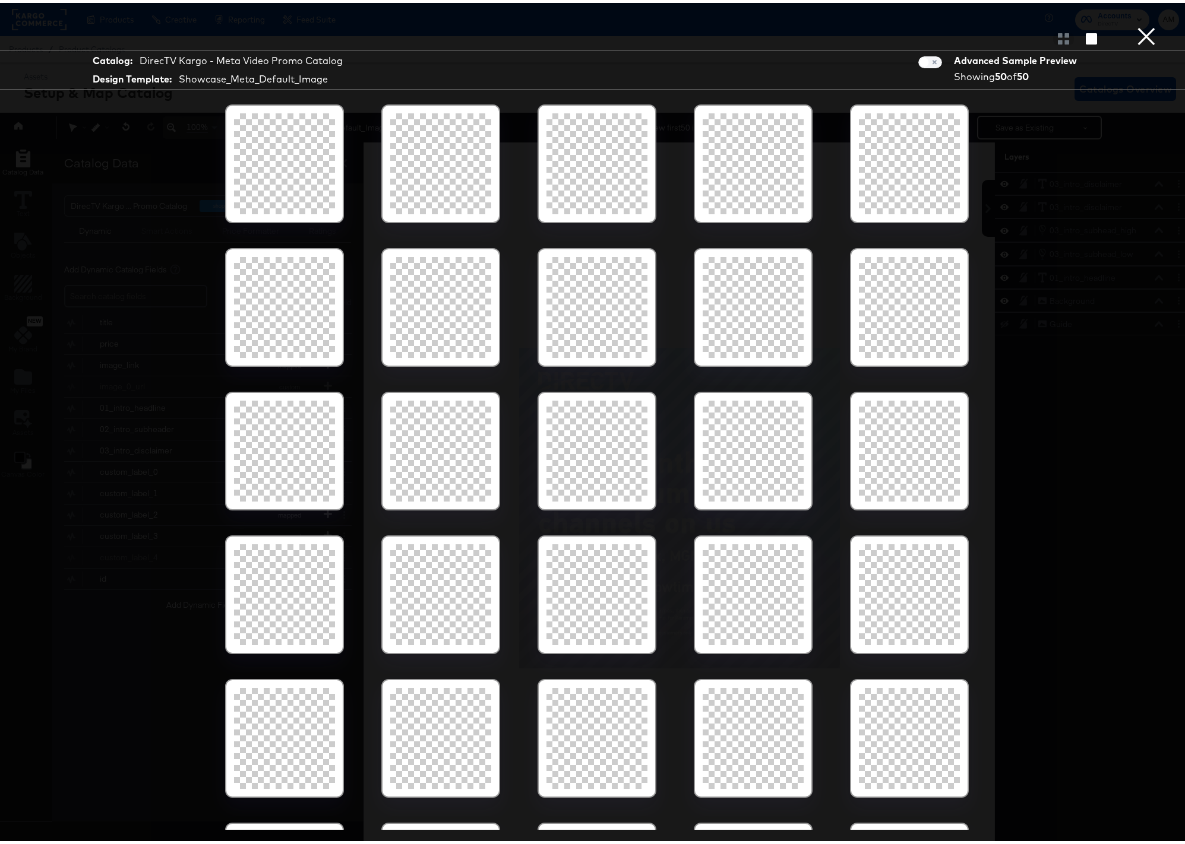
click at [1138, 24] on button "×" at bounding box center [1146, 12] width 24 height 24
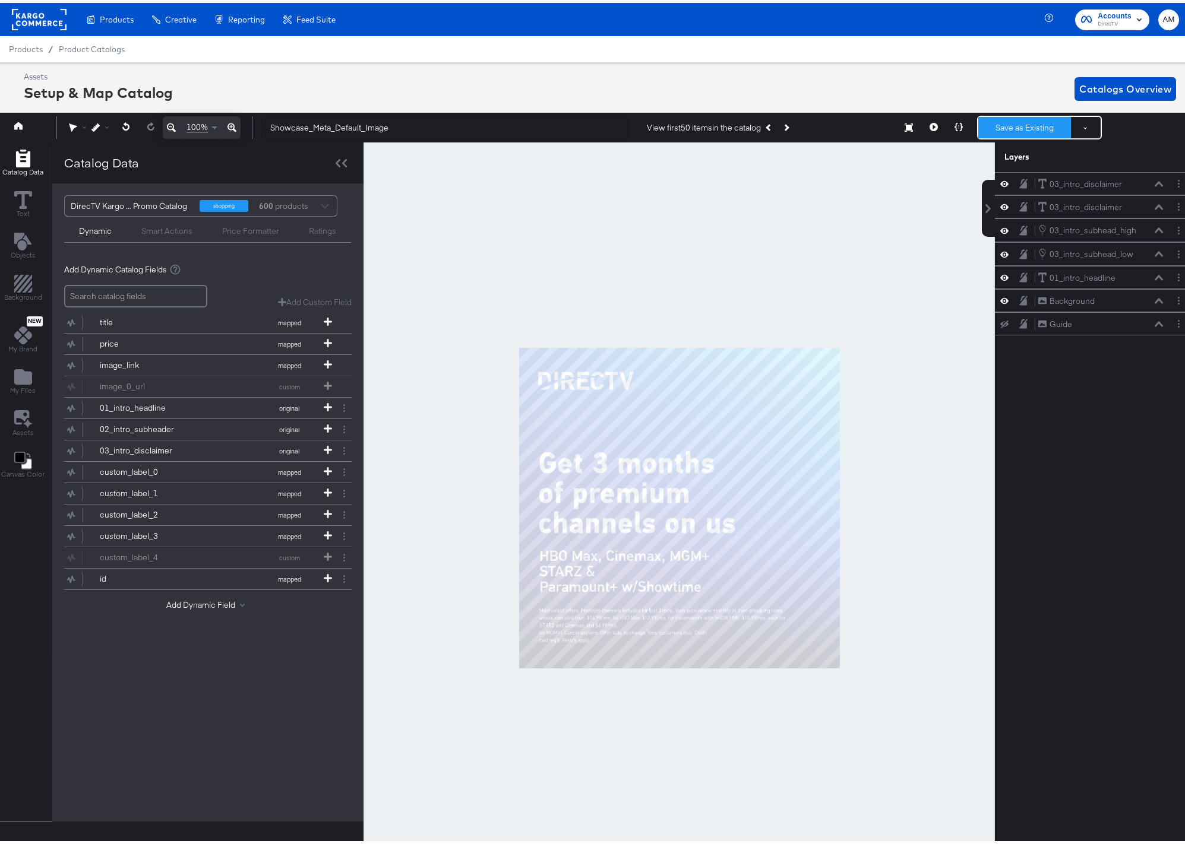
click at [995, 128] on button "Save as Existing" at bounding box center [1024, 124] width 93 height 21
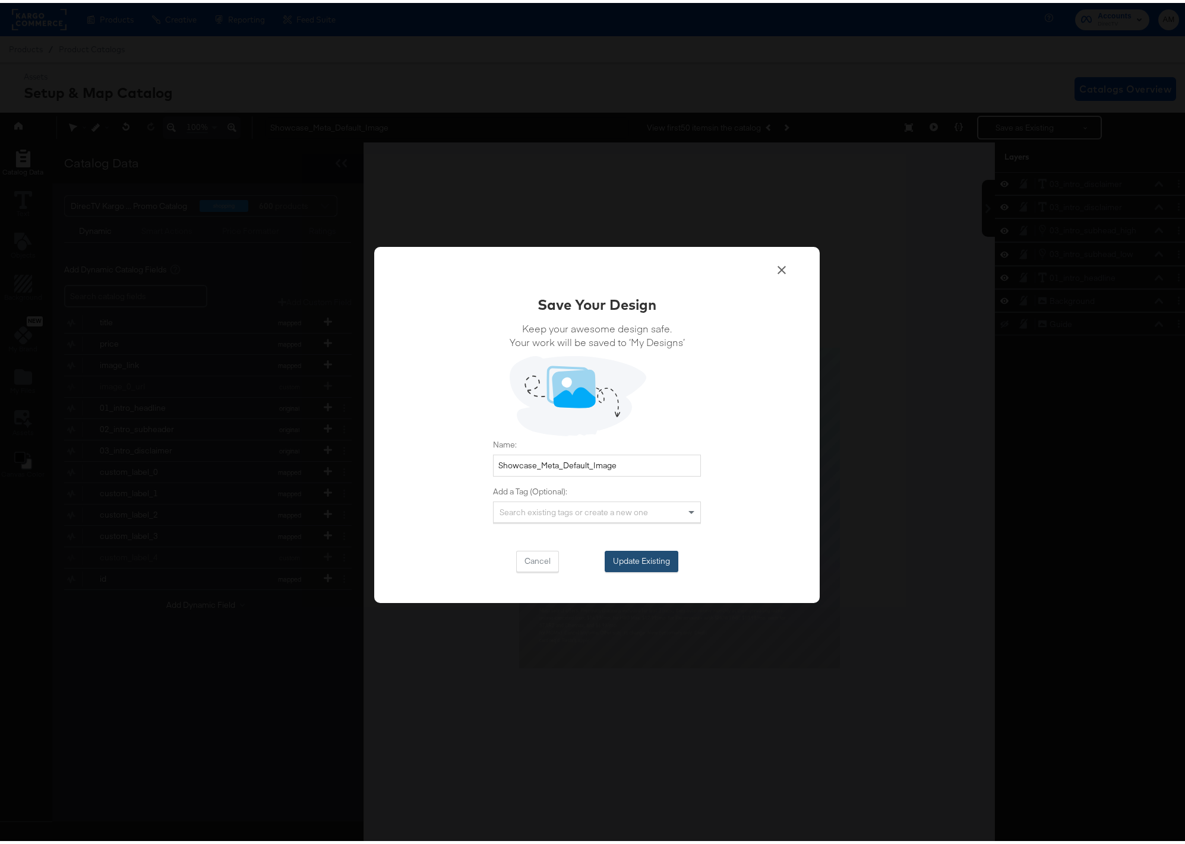
click at [629, 555] on button "Update Existing" at bounding box center [642, 558] width 74 height 21
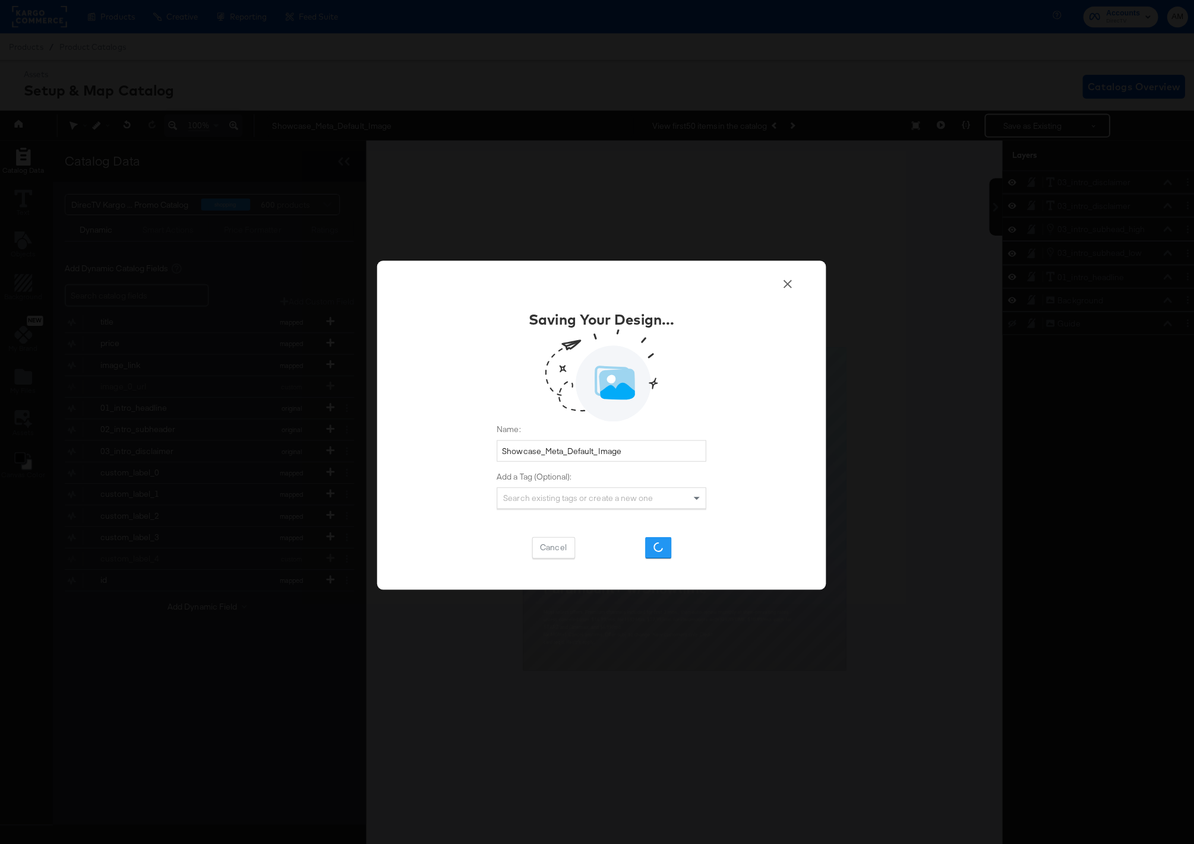
scroll to position [0, 0]
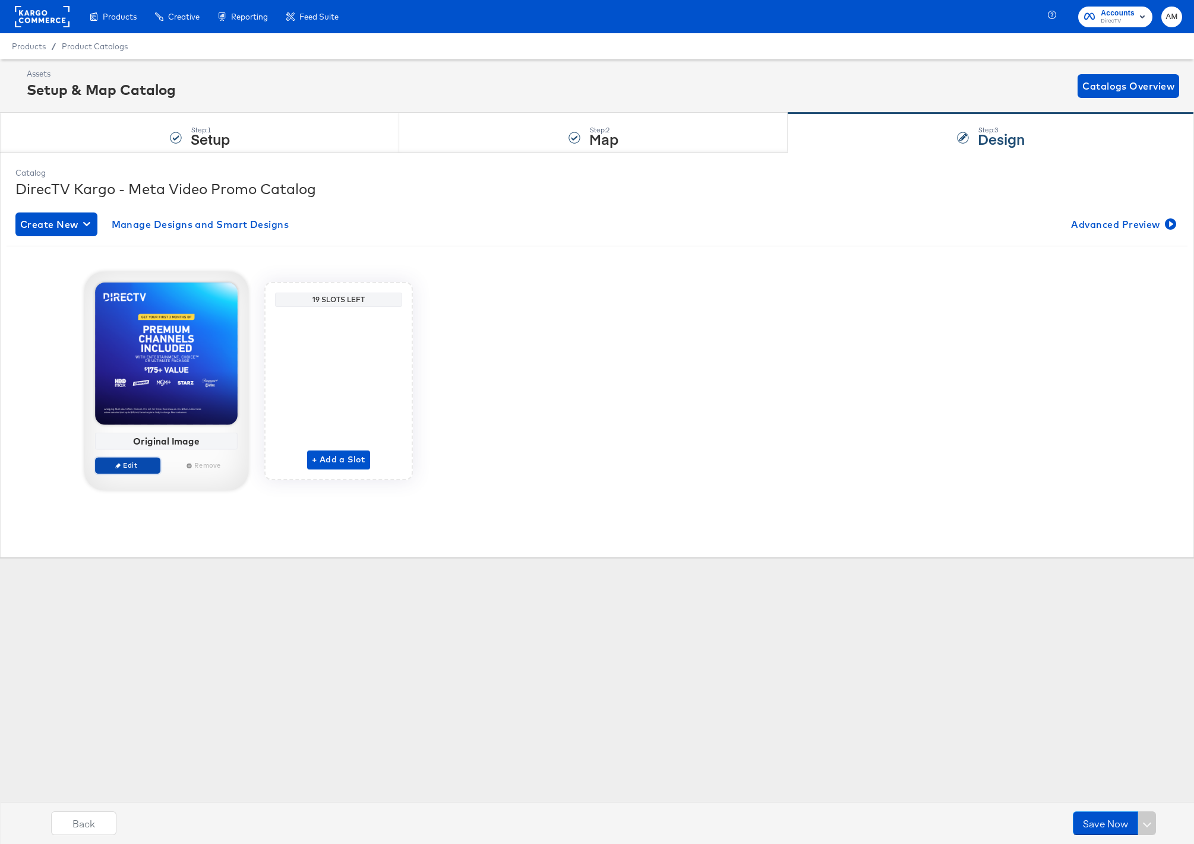
click at [139, 464] on span "Edit" at bounding box center [127, 465] width 55 height 9
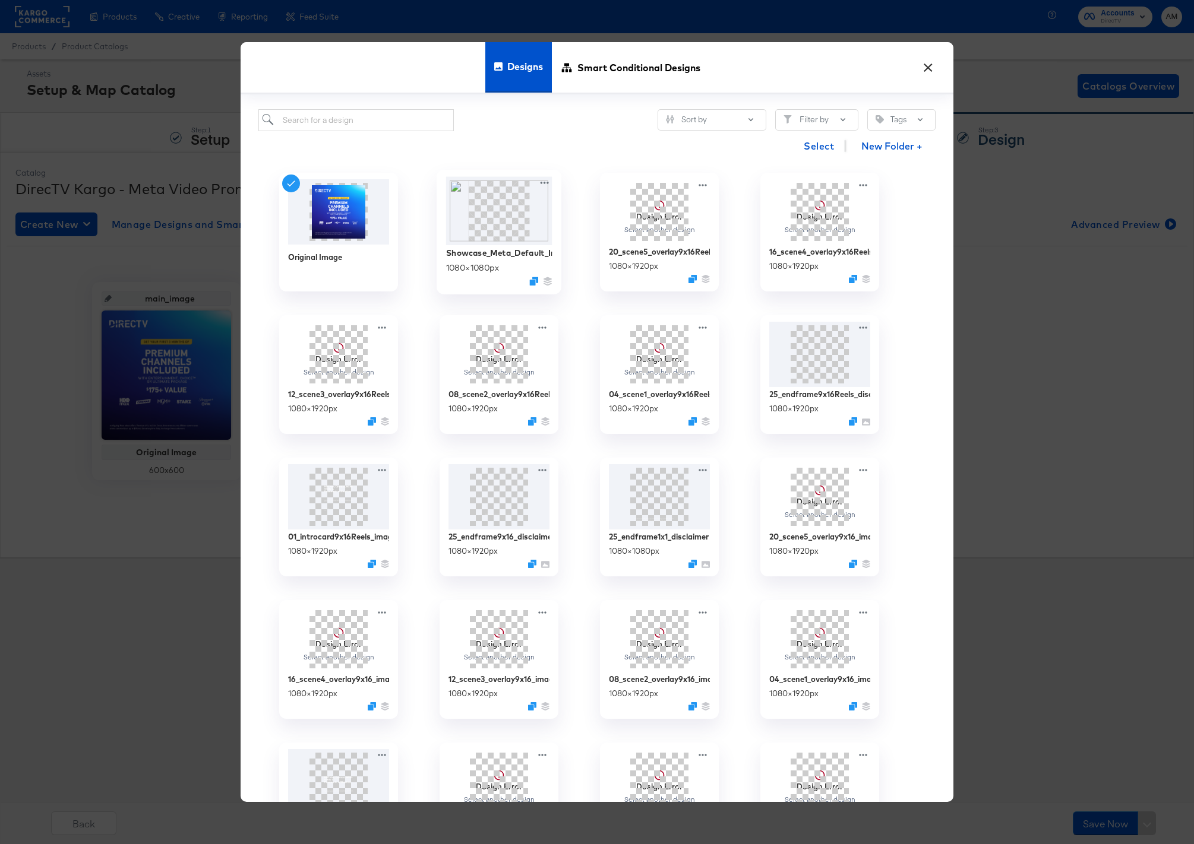
click at [496, 226] on img at bounding box center [499, 211] width 106 height 68
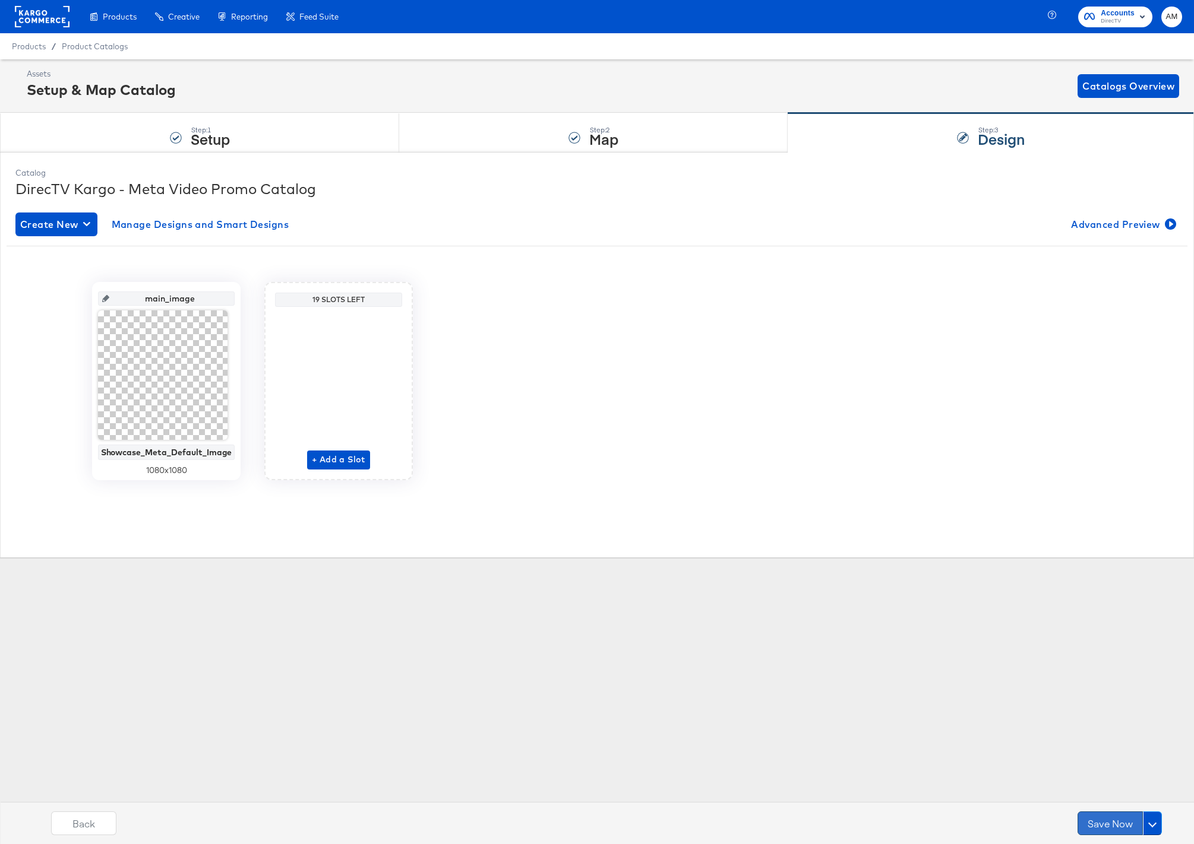
click at [1103, 828] on button "Save Now" at bounding box center [1109, 824] width 65 height 24
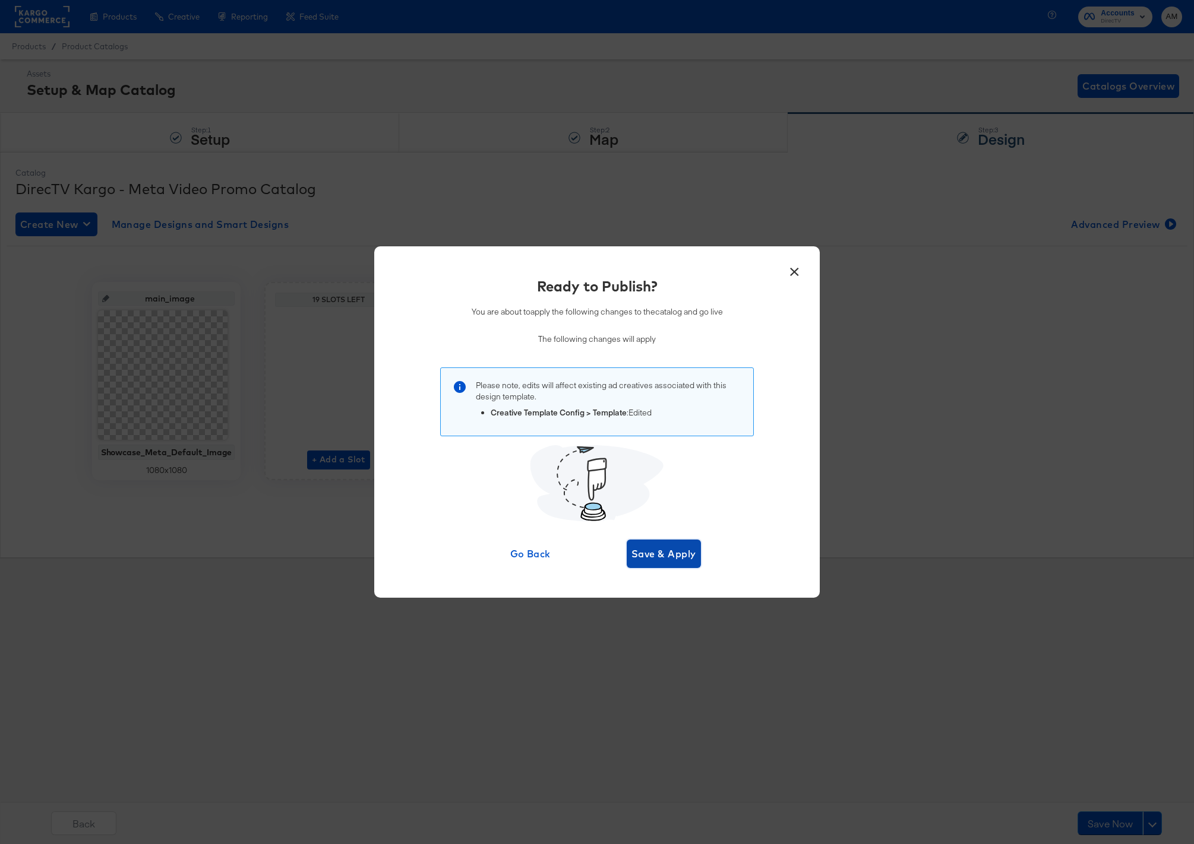
click at [659, 555] on span "Save & Apply" at bounding box center [663, 554] width 65 height 17
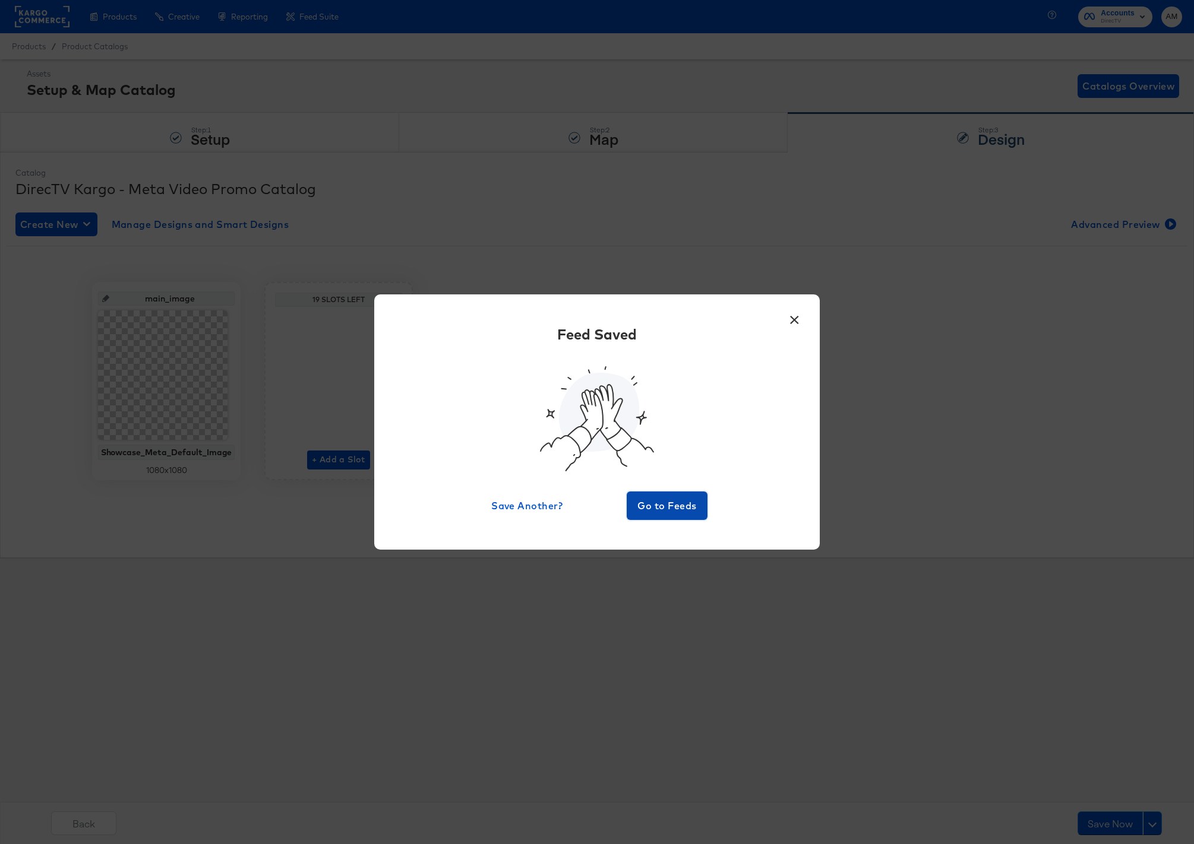
click at [659, 513] on span "Go to Feeds" at bounding box center [666, 506] width 71 height 17
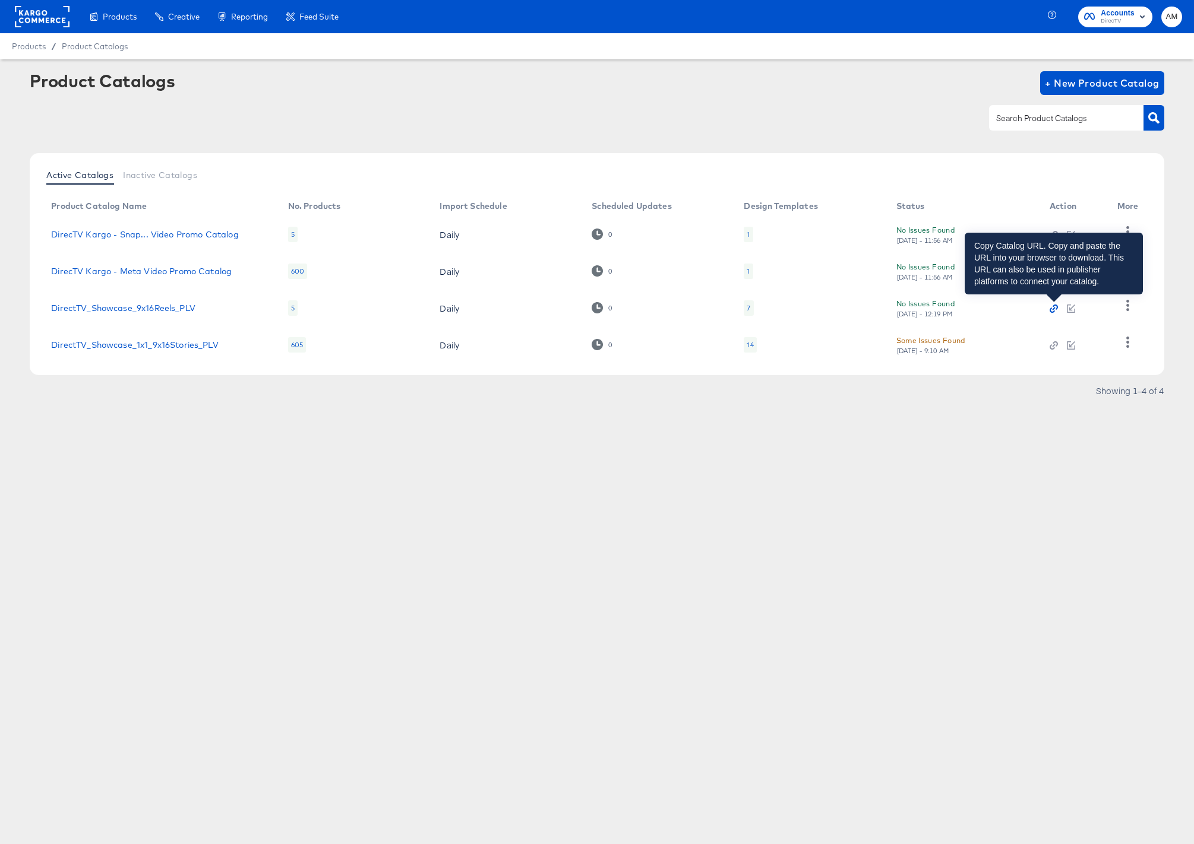
click at [1054, 311] on icon "button" at bounding box center [1053, 309] width 8 height 8
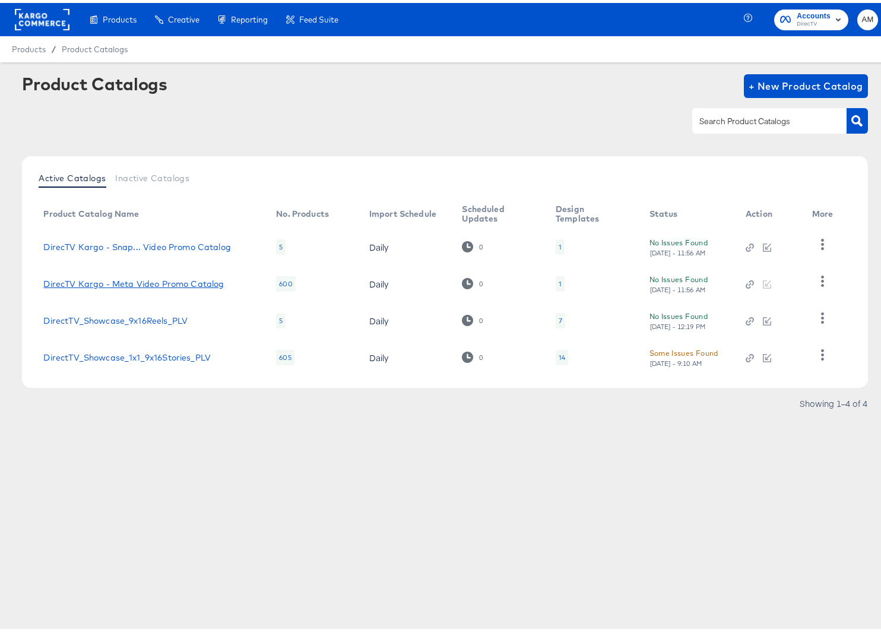
click at [189, 278] on link "DirecTV Kargo - Meta Video Promo Catalog" at bounding box center [133, 281] width 181 height 10
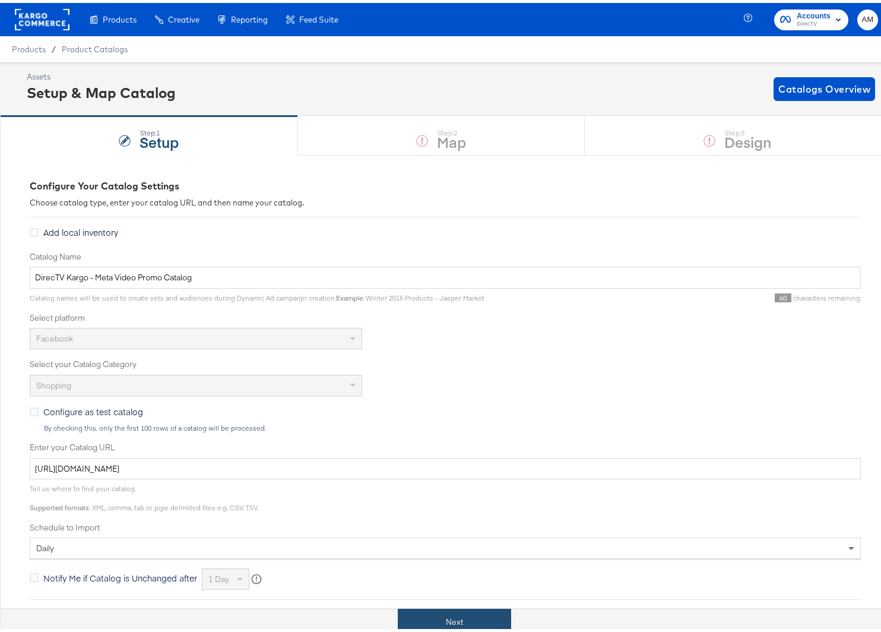
click at [468, 621] on button "Next" at bounding box center [454, 619] width 113 height 27
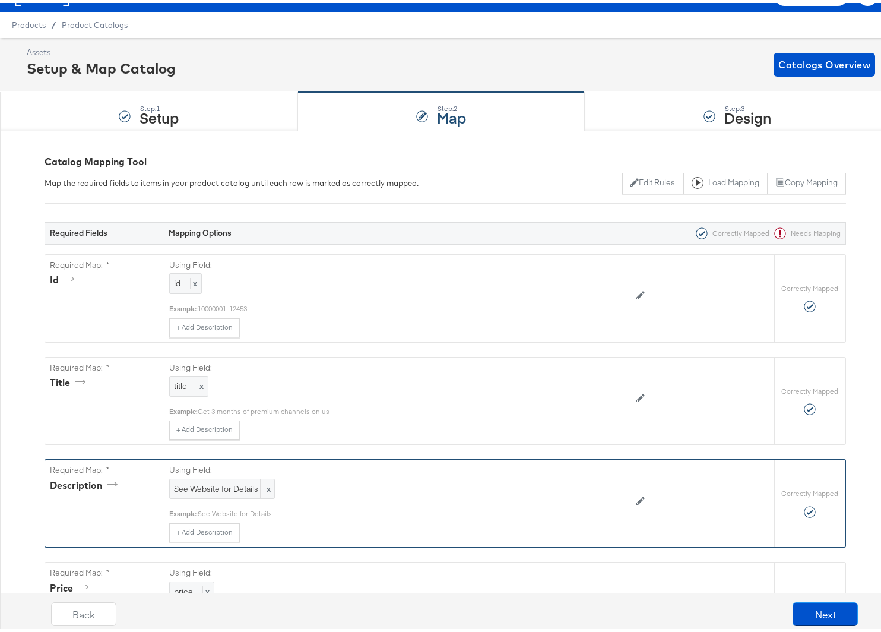
scroll to position [166, 0]
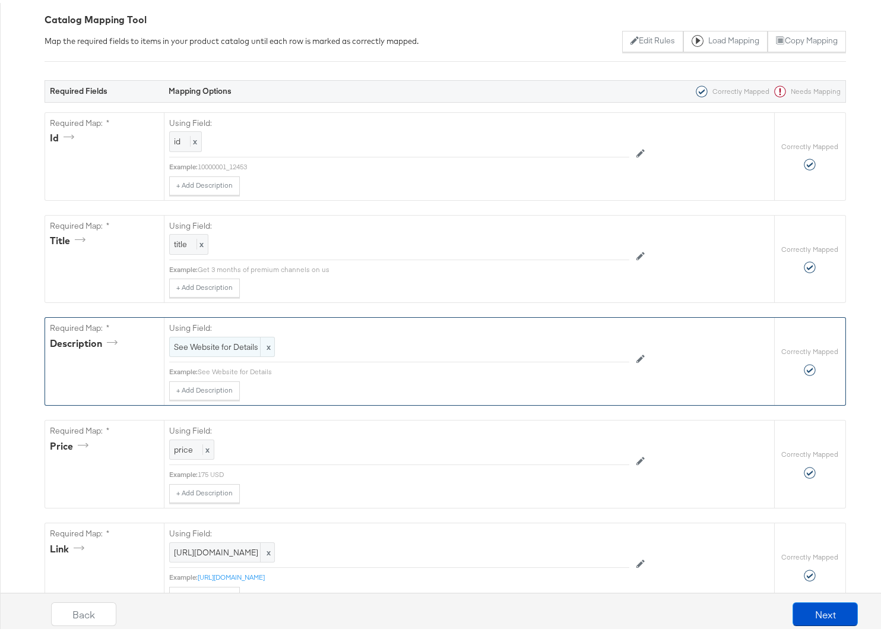
click at [216, 343] on span "See Website for Details" at bounding box center [222, 344] width 96 height 11
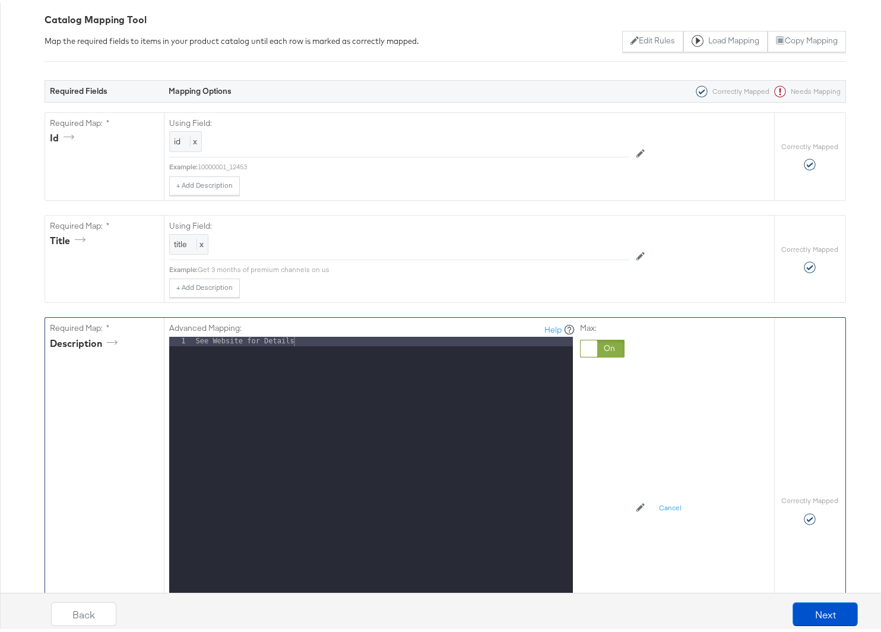
click at [602, 345] on div at bounding box center [602, 346] width 45 height 18
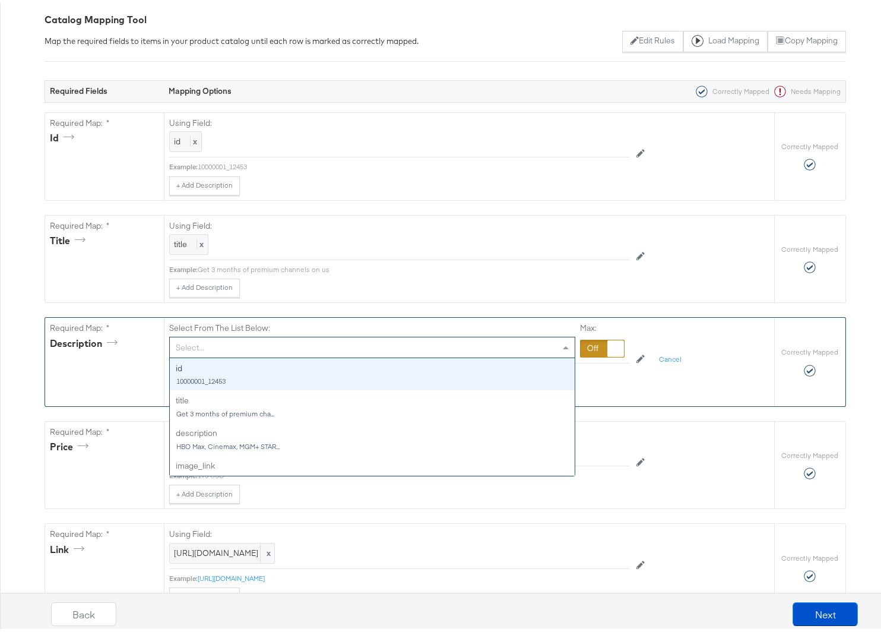
click at [563, 343] on span at bounding box center [566, 344] width 6 height 3
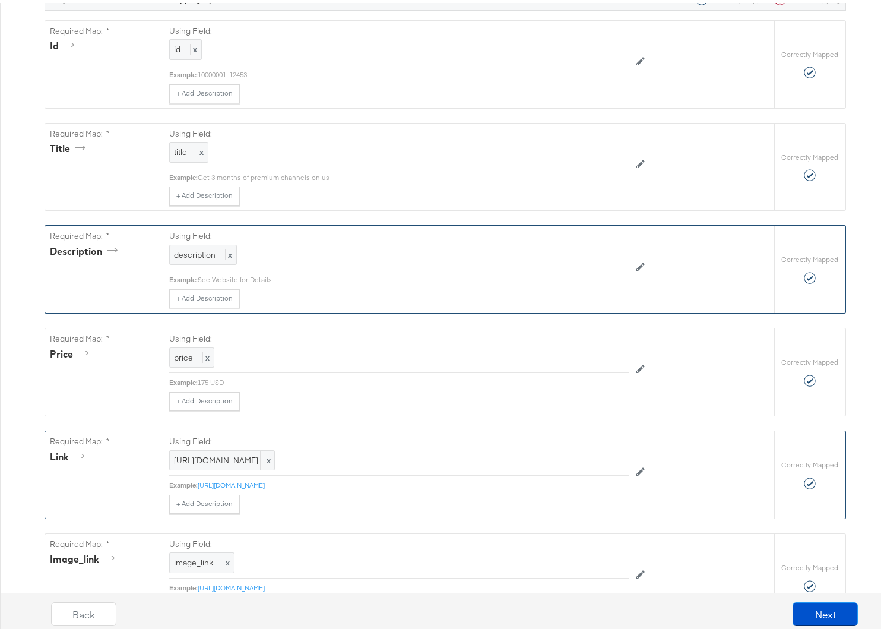
scroll to position [313, 0]
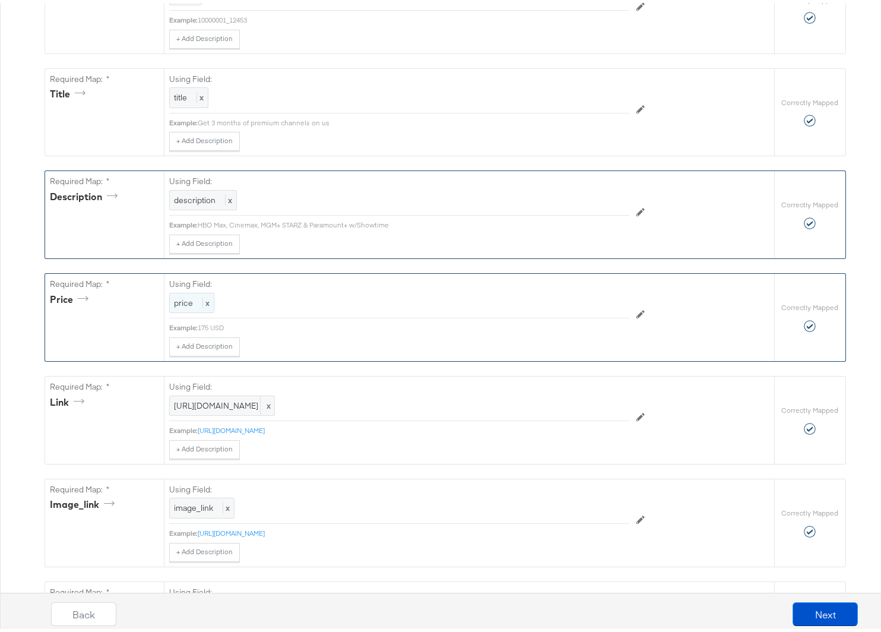
click at [182, 302] on span "price" at bounding box center [183, 300] width 19 height 11
click at [581, 301] on div at bounding box center [602, 302] width 45 height 18
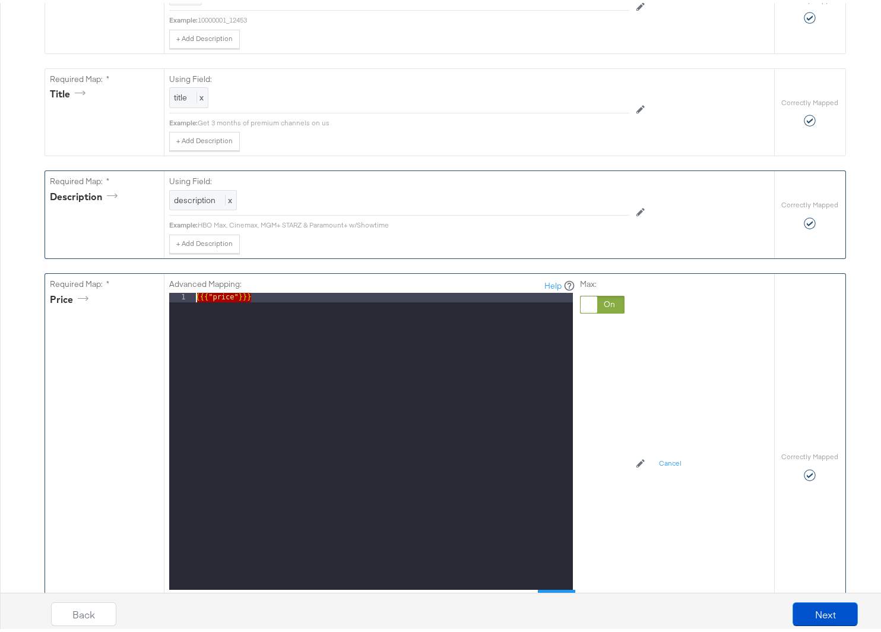
drag, startPoint x: 270, startPoint y: 295, endPoint x: 112, endPoint y: 287, distance: 158.8
click at [112, 287] on div "Required Map: * price Advanced Mapping: Help 1 {{{ "price" }}} XXXXXXXXXXXXXXXX…" at bounding box center [409, 463] width 729 height 385
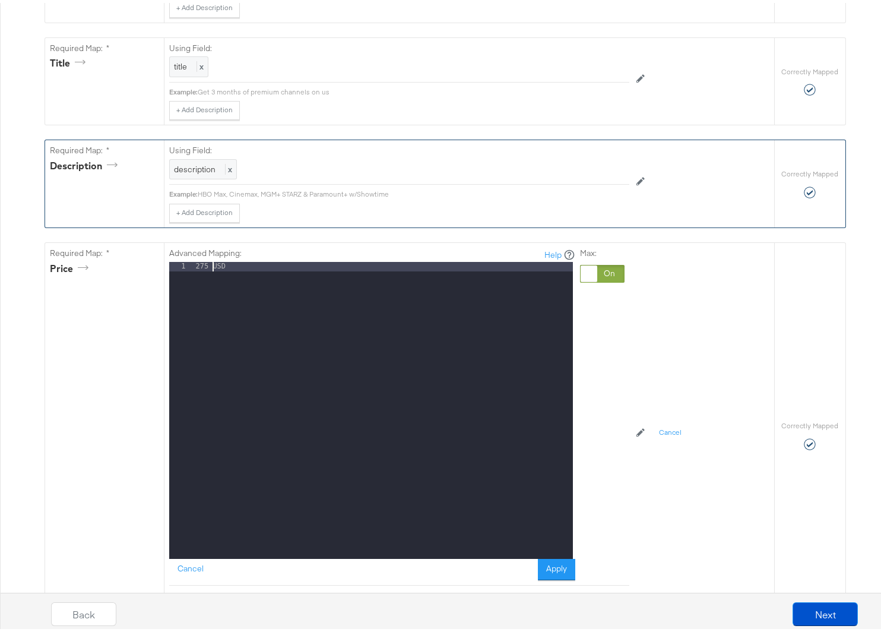
scroll to position [513, 0]
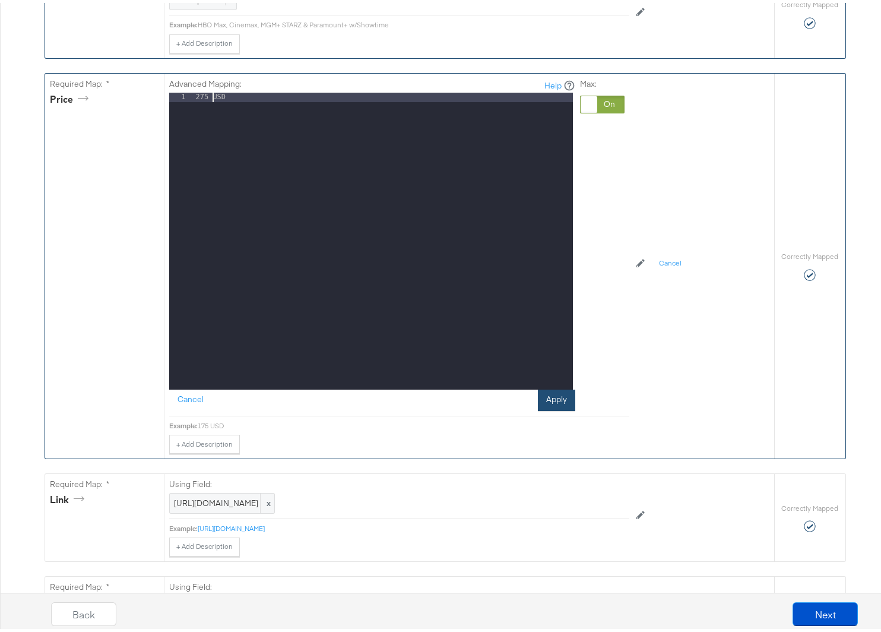
click at [551, 397] on button "Apply" at bounding box center [556, 397] width 37 height 21
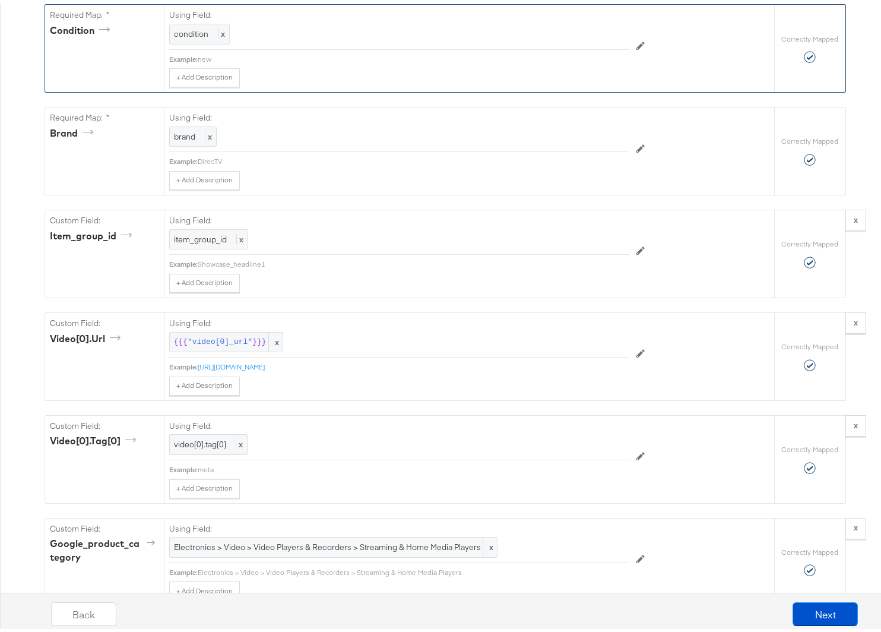
scroll to position [2102, 0]
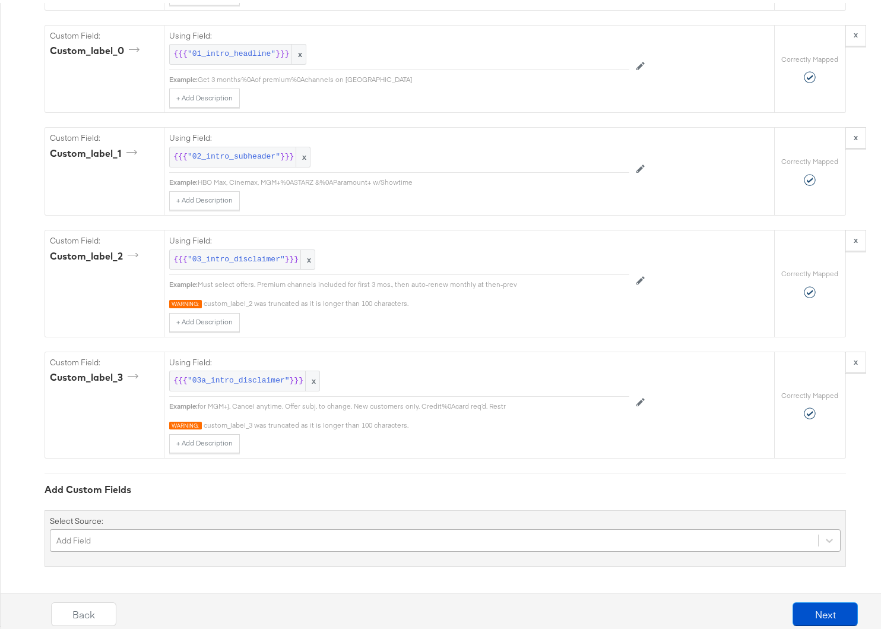
click at [112, 538] on div "Add Field" at bounding box center [445, 537] width 791 height 23
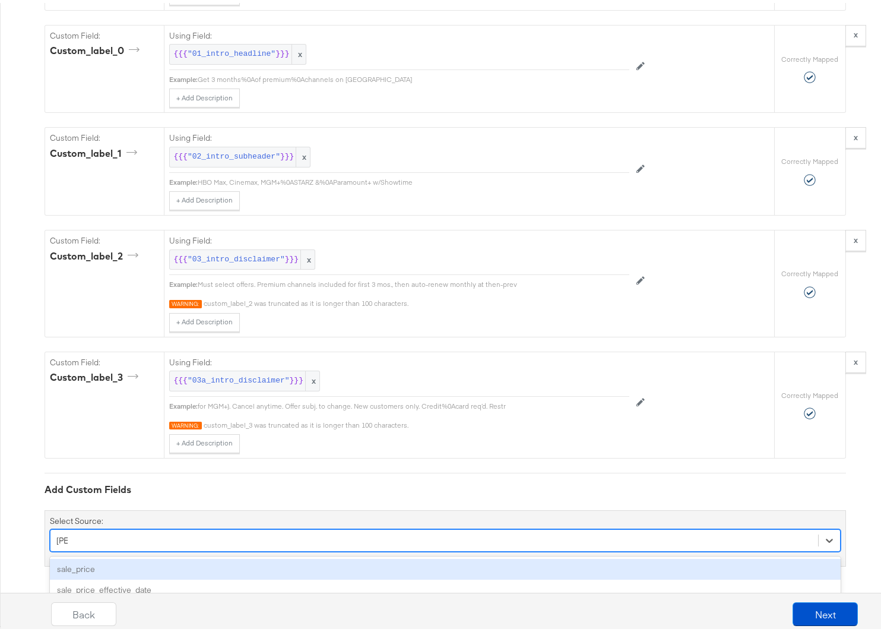
type input "sale"
click at [78, 566] on div "sale_price" at bounding box center [445, 566] width 791 height 21
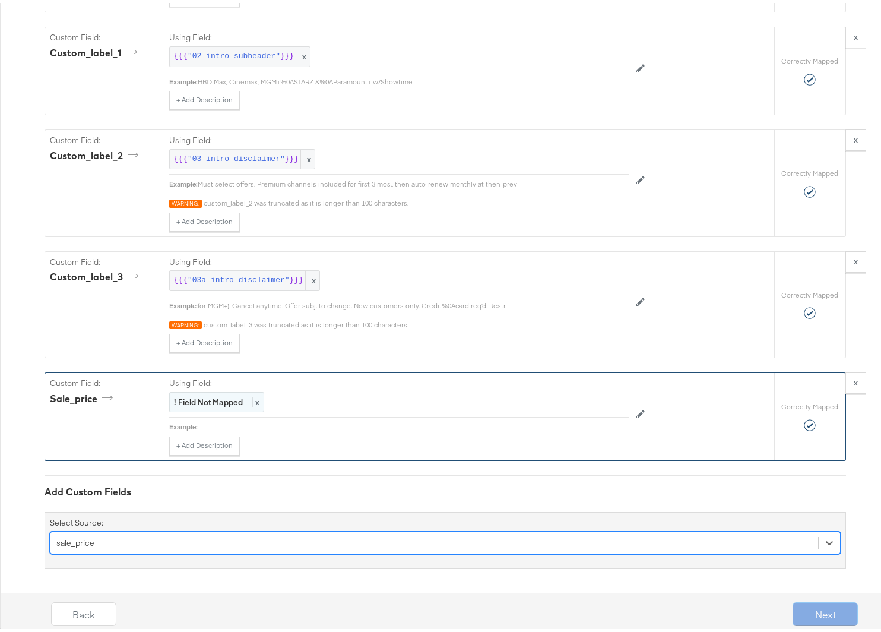
click at [210, 398] on strong "! Field Not Mapped" at bounding box center [208, 399] width 69 height 11
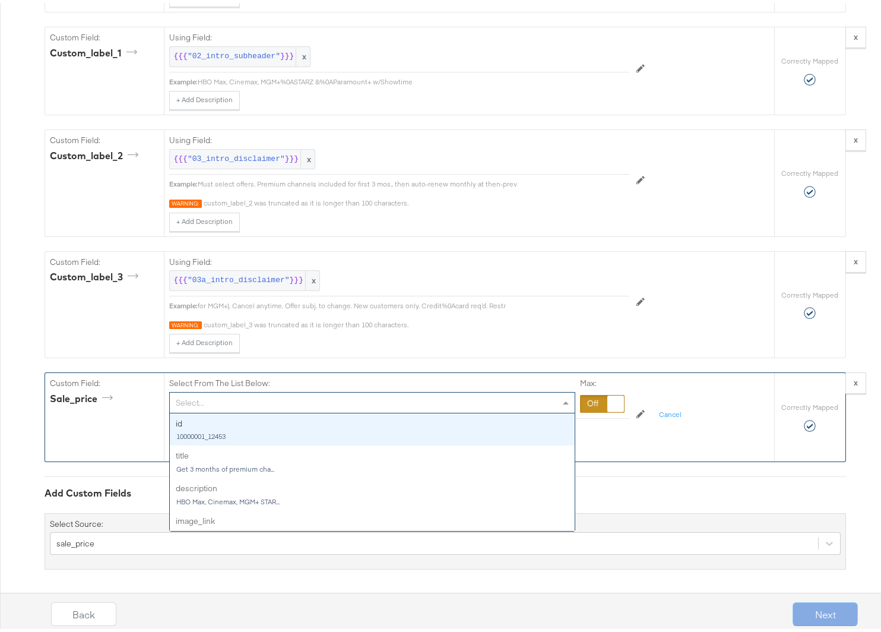
click at [208, 402] on div "Select..." at bounding box center [372, 400] width 405 height 20
click at [598, 403] on div at bounding box center [602, 401] width 45 height 18
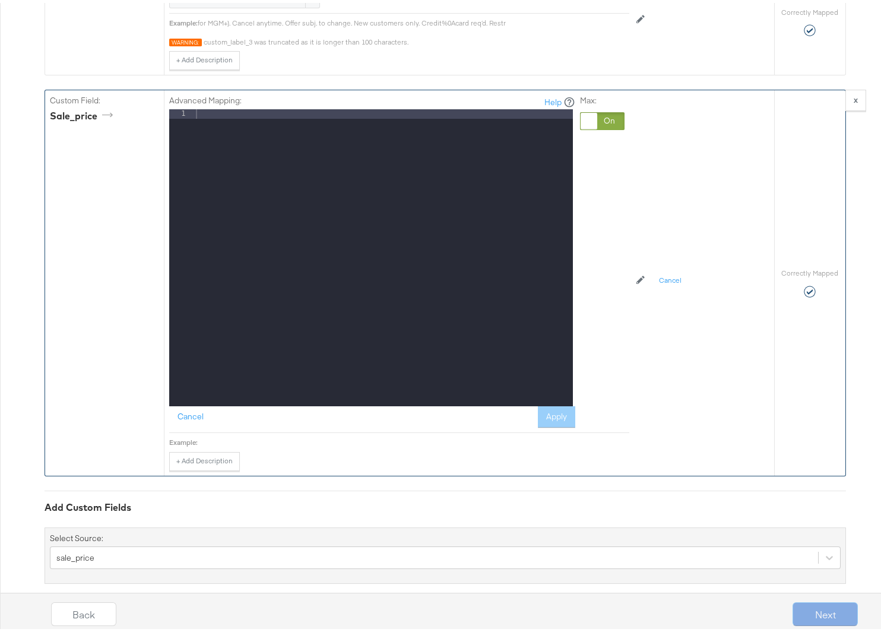
scroll to position [2502, 0]
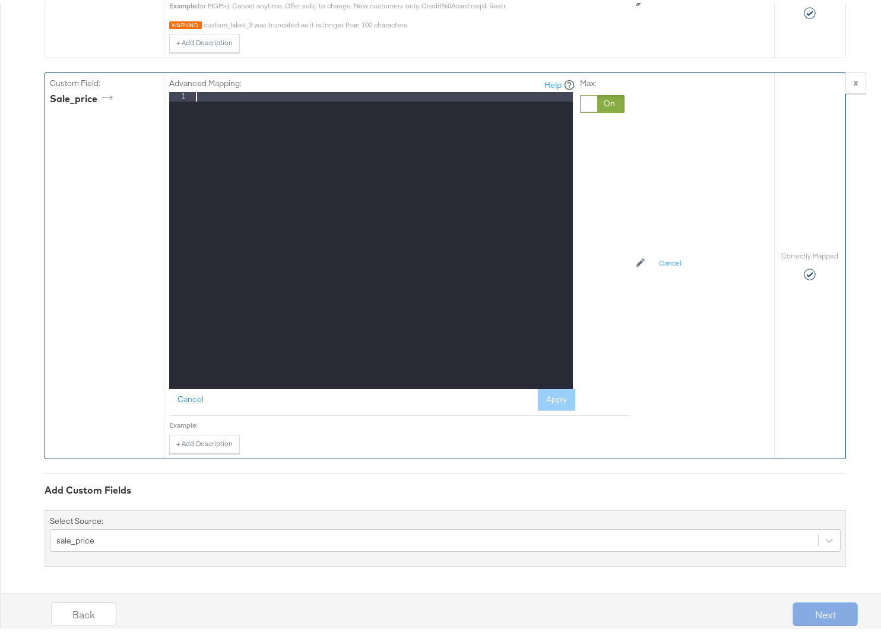
click at [284, 177] on div at bounding box center [383, 247] width 379 height 316
click at [552, 399] on button "Apply" at bounding box center [556, 396] width 37 height 21
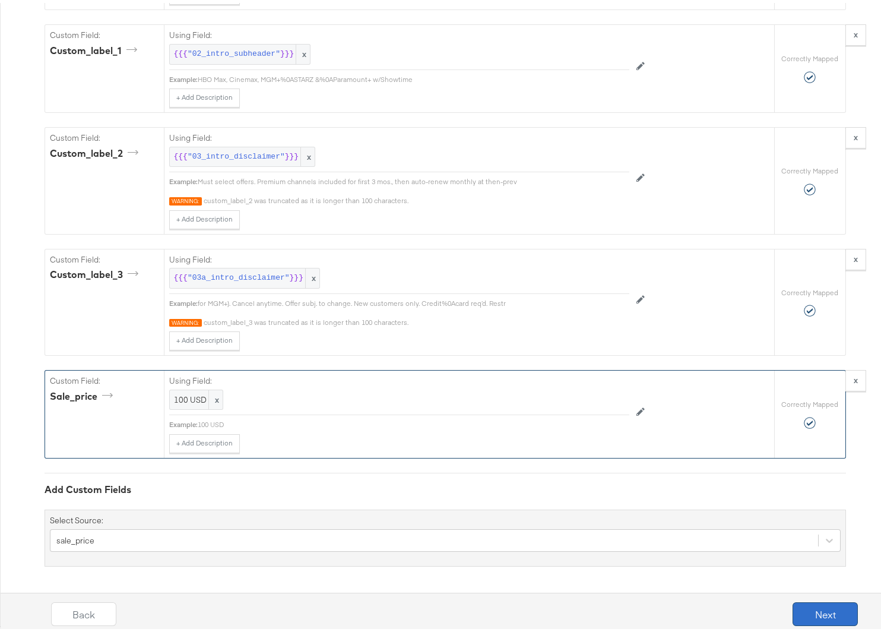
click at [808, 606] on button "Next" at bounding box center [825, 611] width 65 height 24
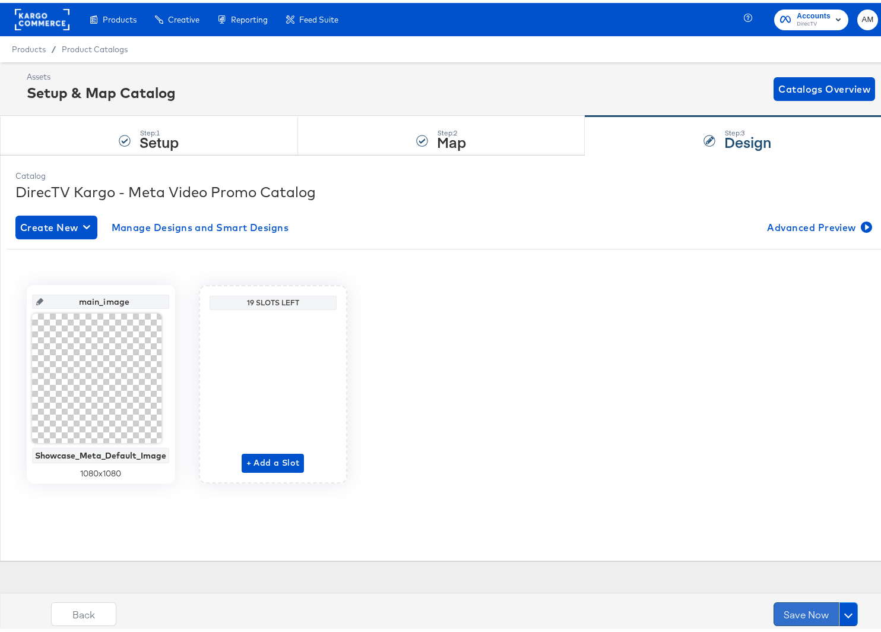
click at [796, 611] on button "Save Now" at bounding box center [806, 611] width 65 height 24
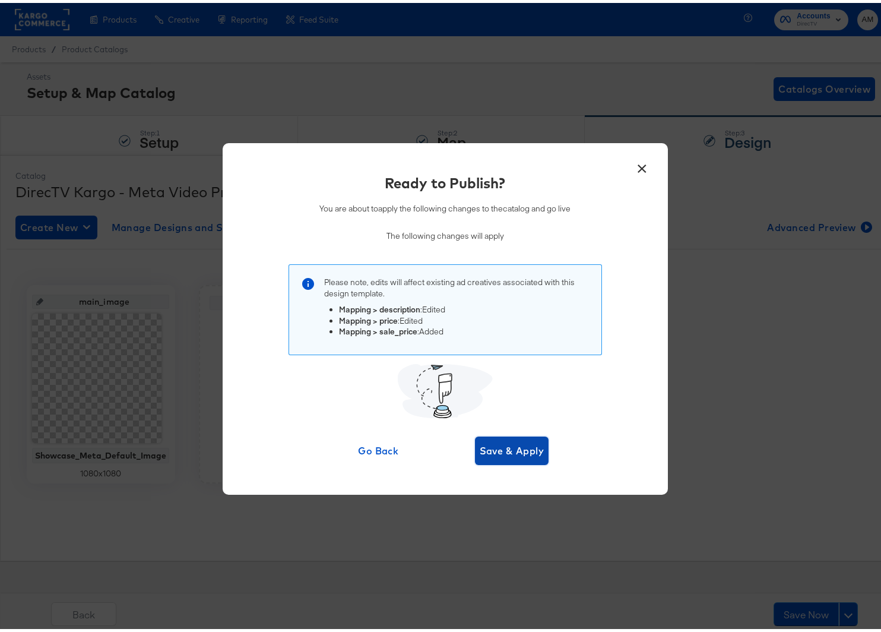
click at [496, 442] on span "Save & Apply" at bounding box center [512, 447] width 65 height 17
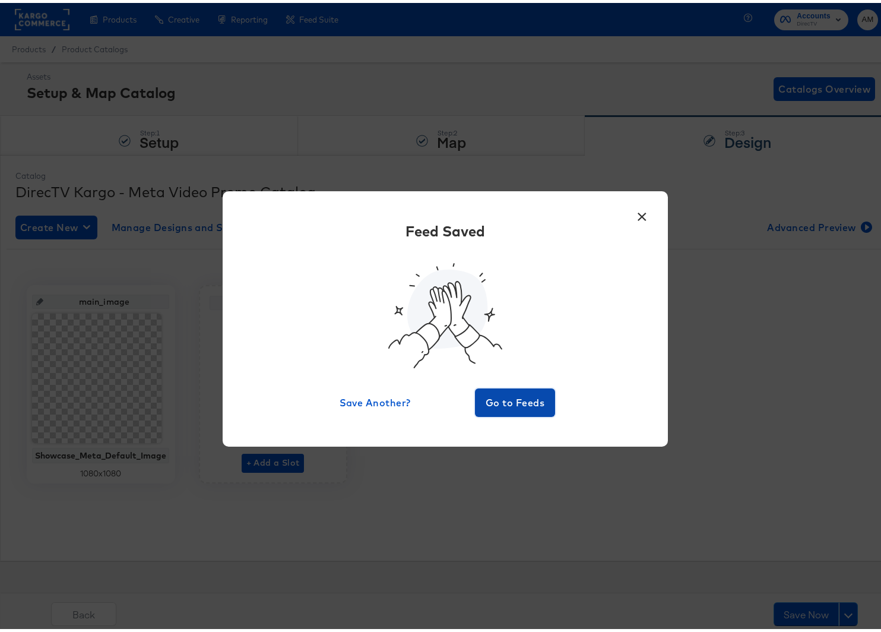
click at [494, 397] on span "Go to Feeds" at bounding box center [515, 399] width 71 height 17
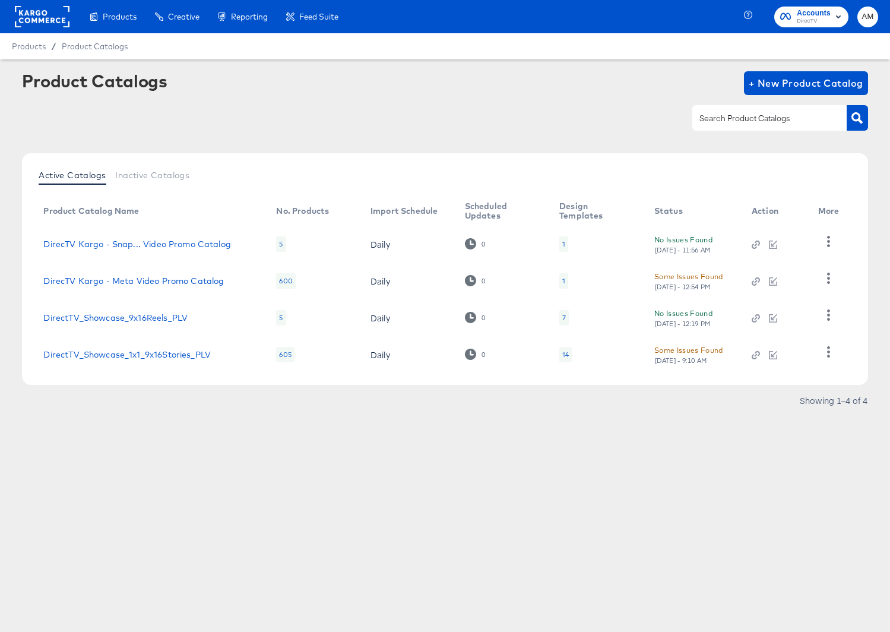
click at [690, 355] on div "Some Issues Found" at bounding box center [688, 350] width 69 height 12
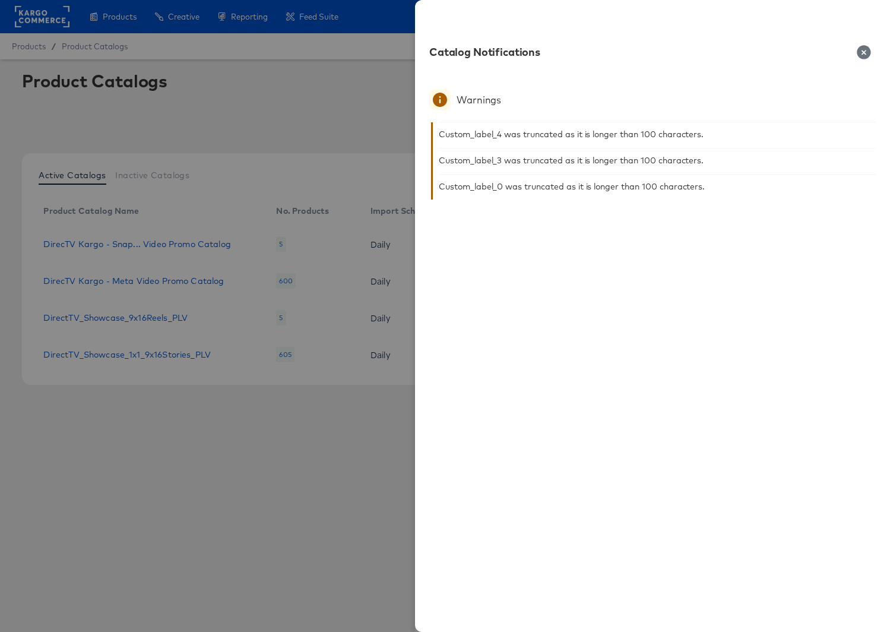
click at [863, 52] on icon "button" at bounding box center [864, 52] width 14 height 14
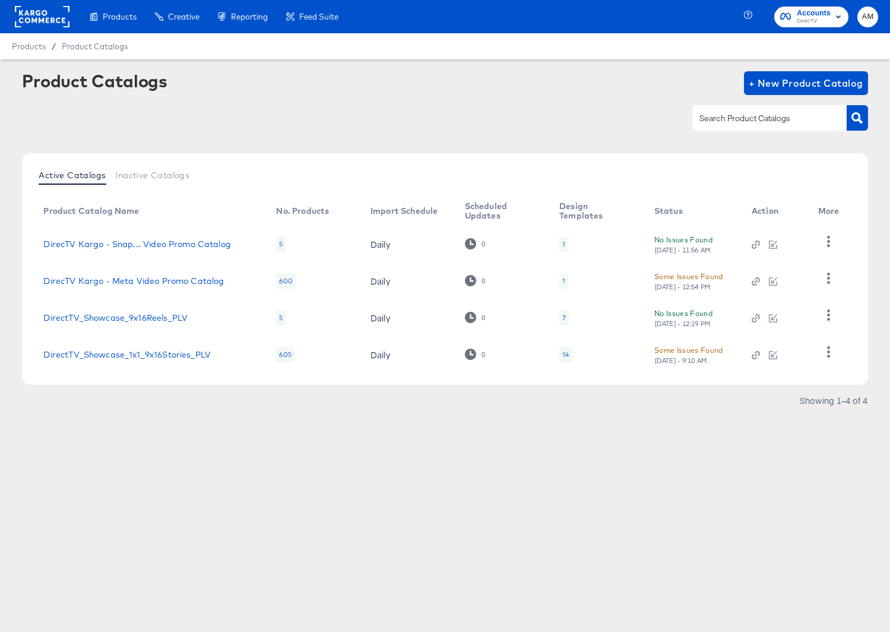
click at [675, 324] on div "No Issues Found [DATE] - 12:19 PM" at bounding box center [691, 317] width 74 height 21
click at [159, 354] on link "DirectTV_Showcase_1x1_9x16Stories_PLV" at bounding box center [126, 355] width 167 height 10
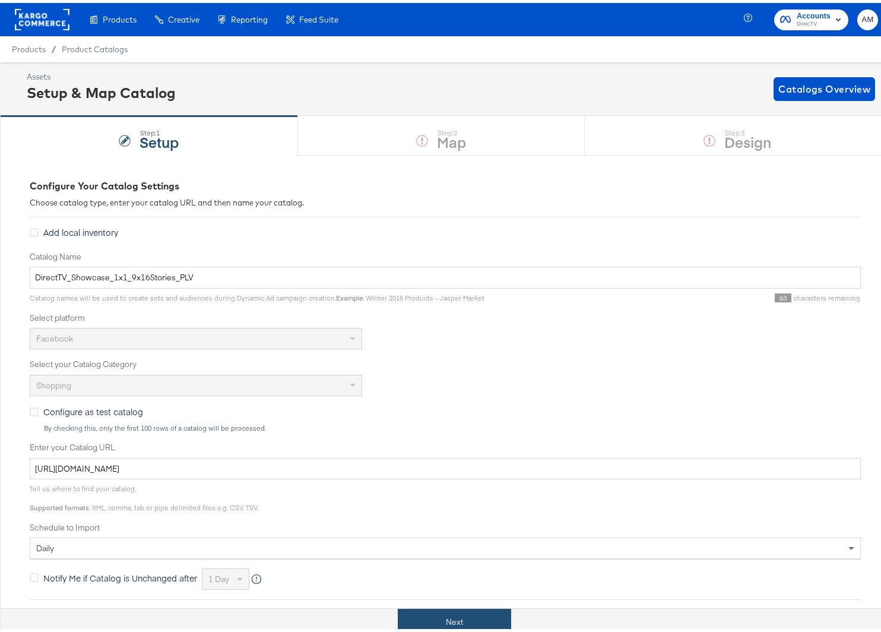
click at [472, 620] on button "Next" at bounding box center [454, 619] width 113 height 27
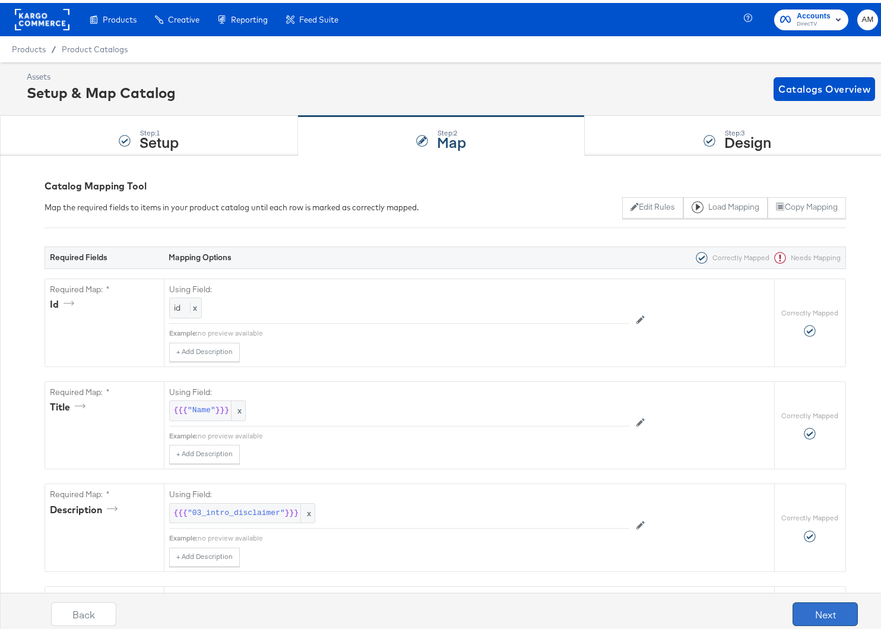
click at [829, 608] on button "Next" at bounding box center [825, 611] width 65 height 24
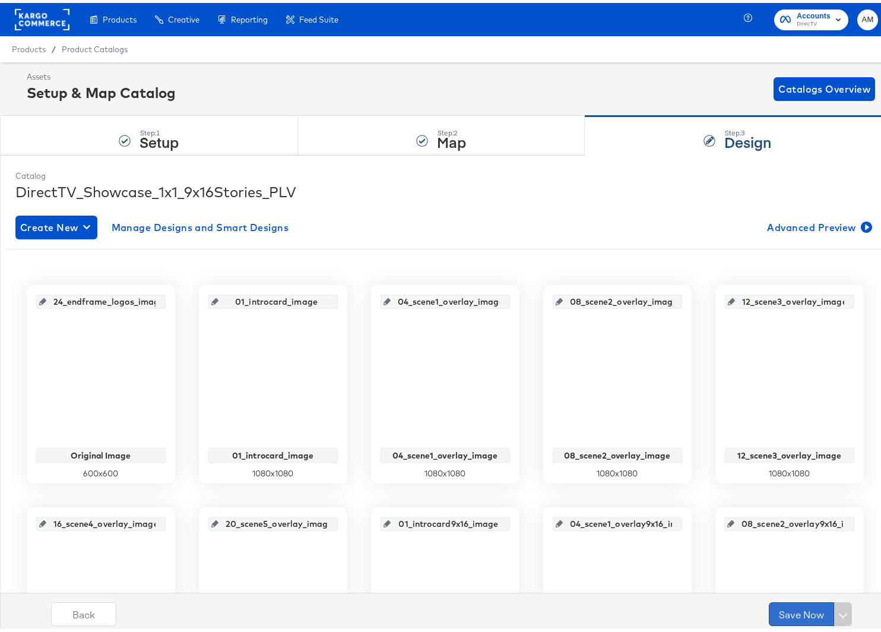
click at [790, 611] on button "Save Now" at bounding box center [801, 611] width 65 height 24
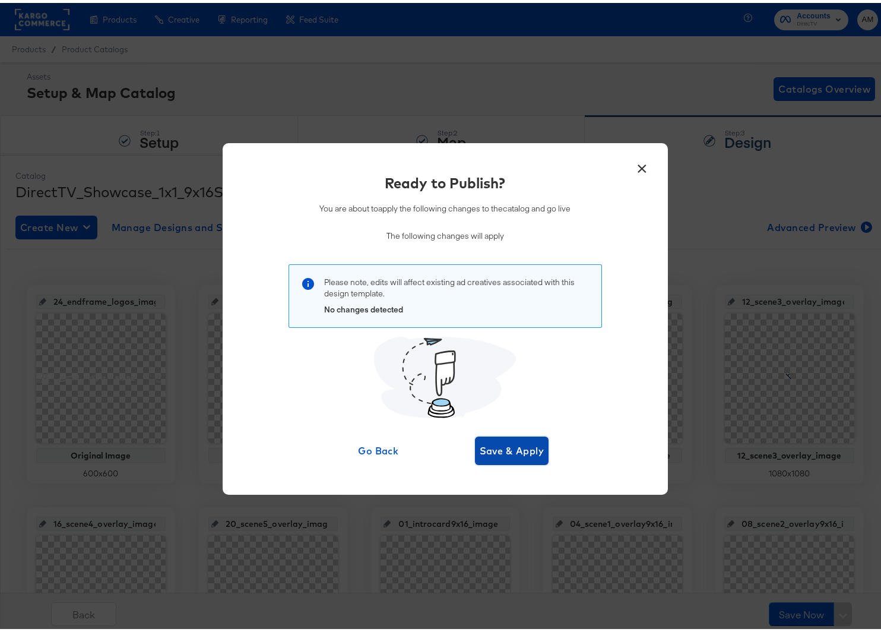
click at [524, 448] on span "Save & Apply" at bounding box center [512, 447] width 65 height 17
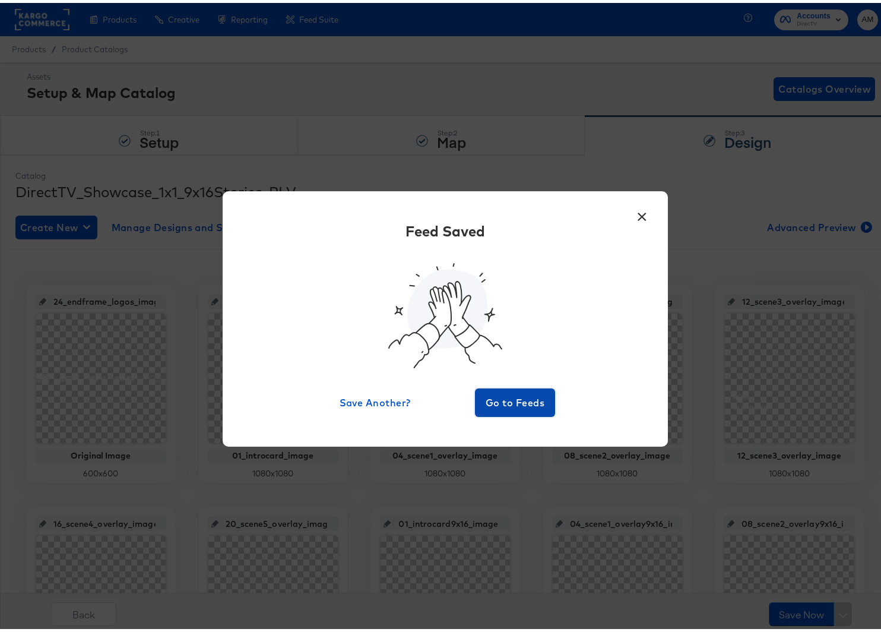
click at [498, 401] on span "Go to Feeds" at bounding box center [515, 399] width 71 height 17
